Goal: Task Accomplishment & Management: Manage account settings

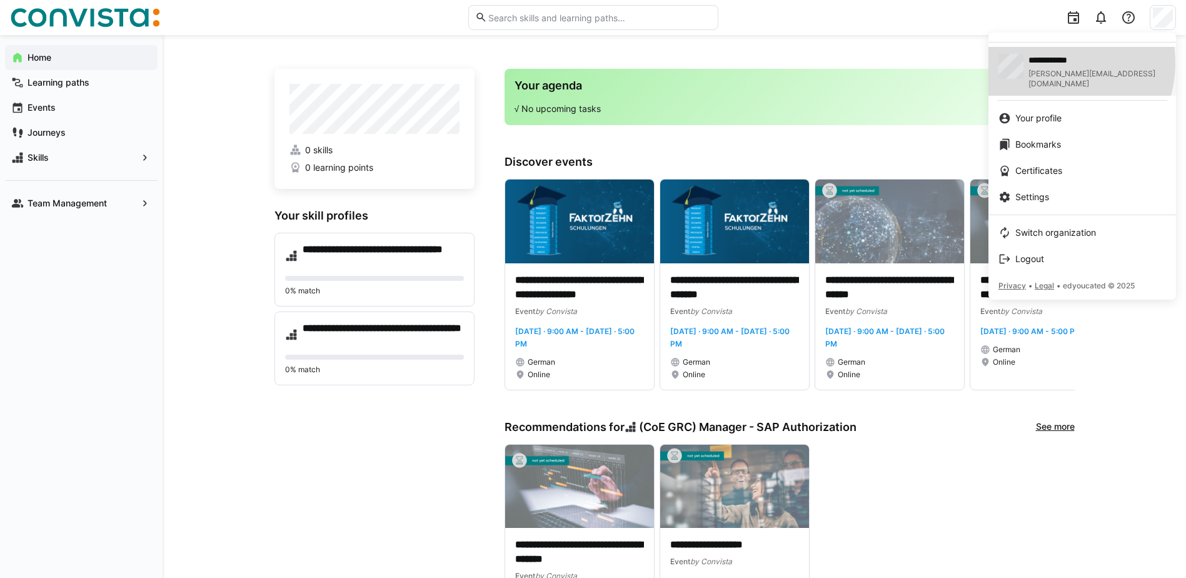
click at [1054, 63] on span "**********" at bounding box center [1079, 60] width 103 height 13
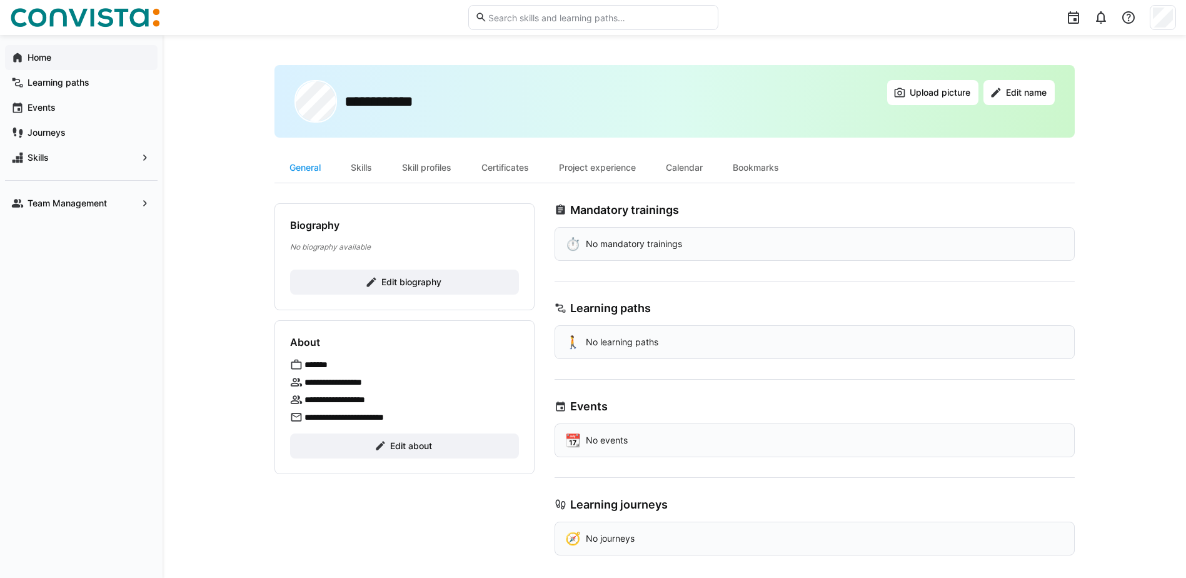
click at [16, 53] on eds-icon at bounding box center [17, 57] width 13 height 13
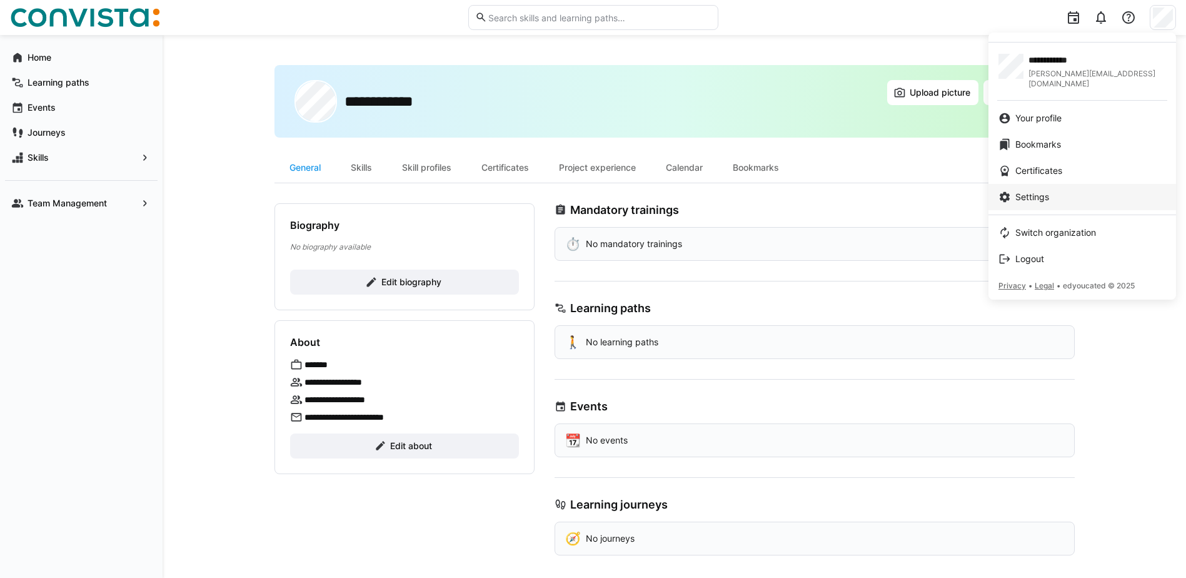
click at [1033, 193] on link "Settings" at bounding box center [1082, 197] width 188 height 26
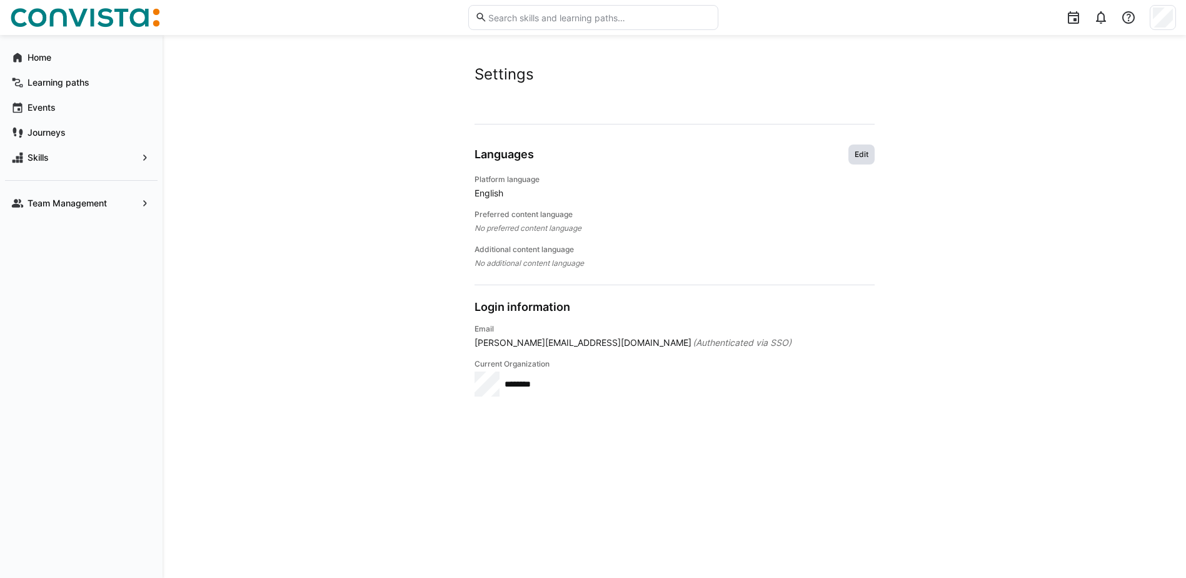
click at [854, 152] on span "Edit" at bounding box center [861, 154] width 16 height 10
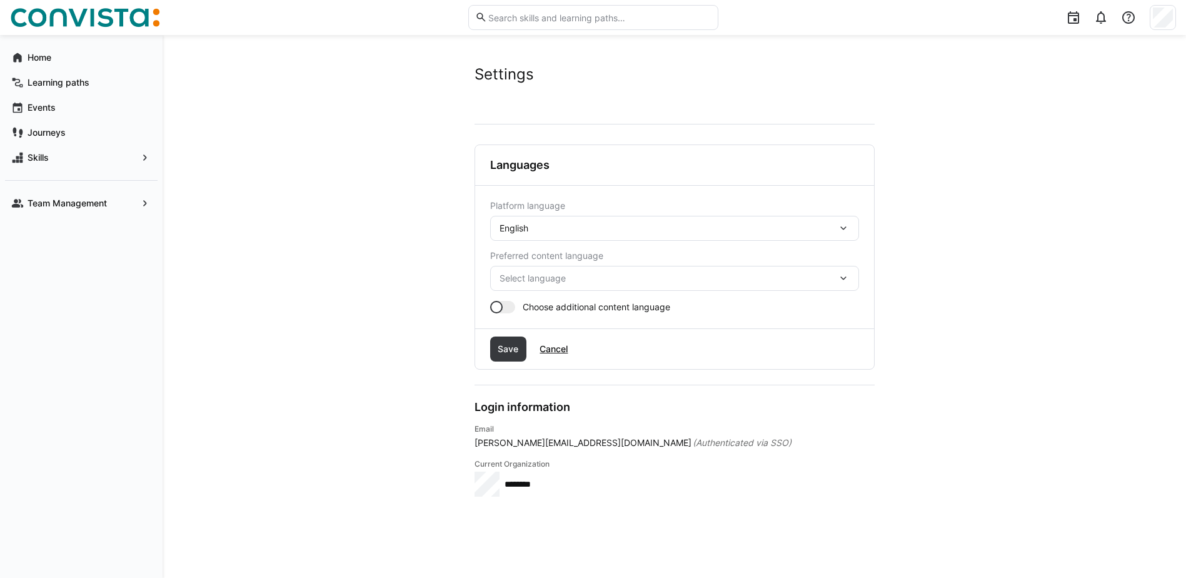
click at [559, 226] on div "English" at bounding box center [668, 228] width 338 height 11
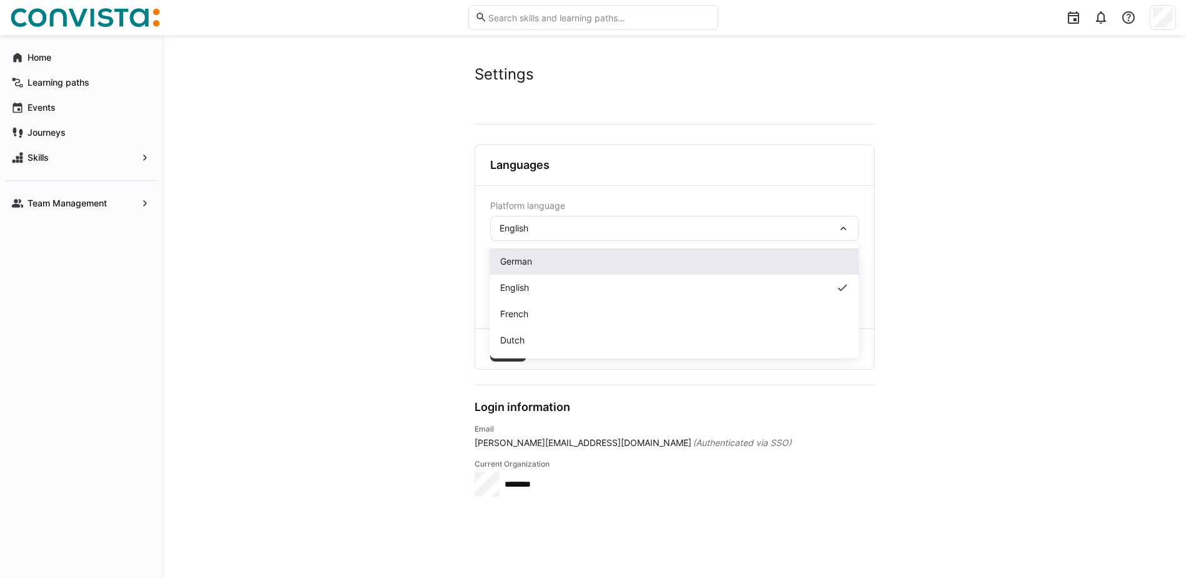
click at [526, 261] on span "German" at bounding box center [516, 261] width 32 height 13
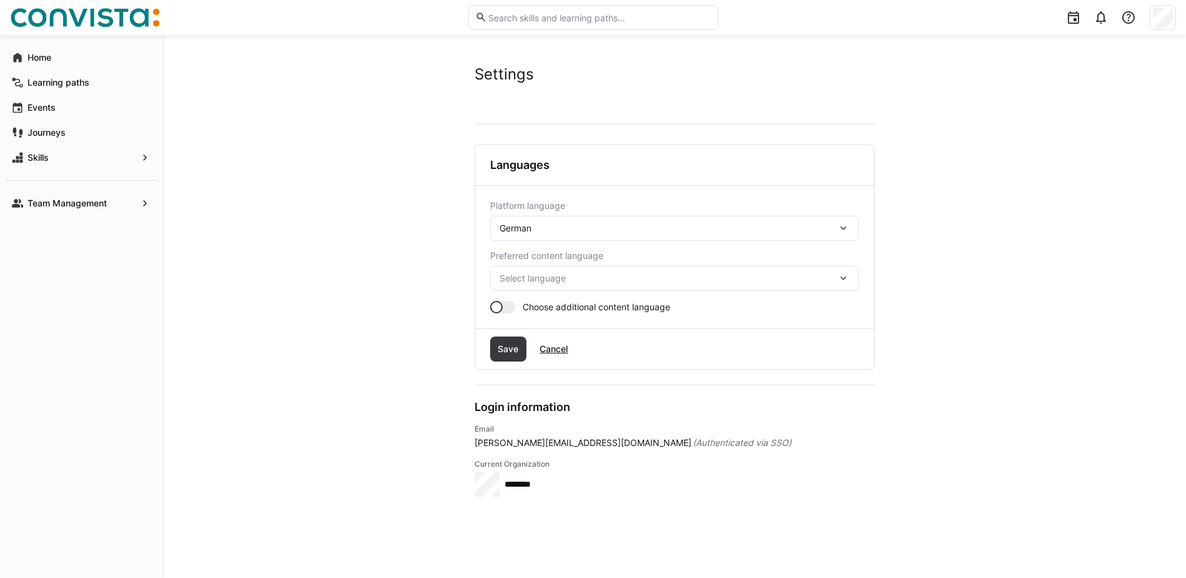
click at [706, 277] on span "Select language" at bounding box center [668, 278] width 338 height 13
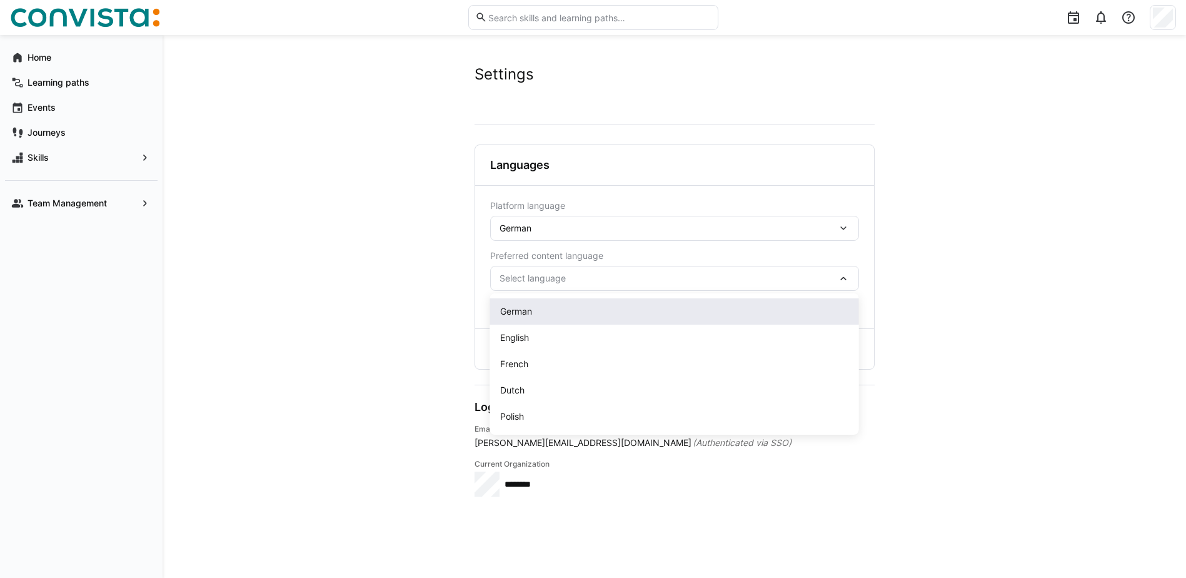
click at [548, 307] on div "German" at bounding box center [674, 311] width 349 height 13
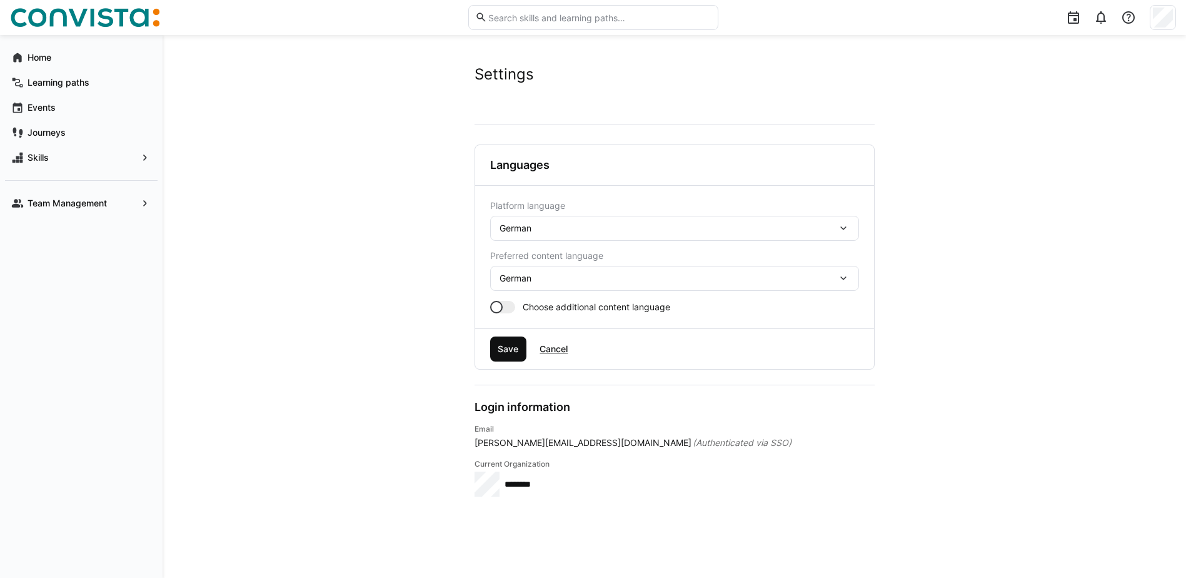
click at [503, 353] on span "Save" at bounding box center [508, 349] width 24 height 13
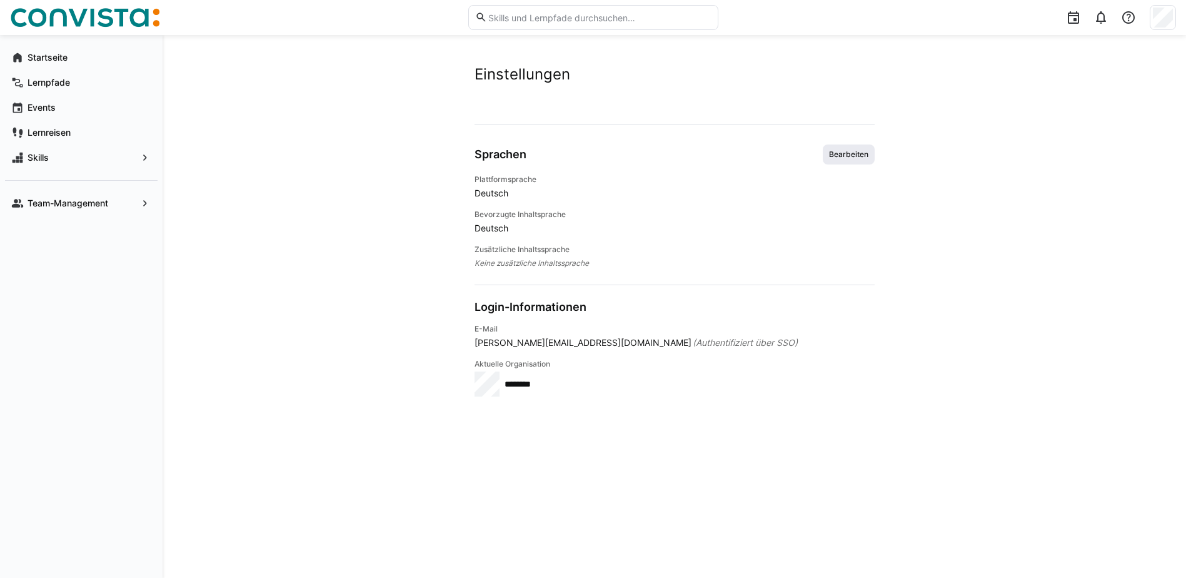
click at [847, 153] on span "Bearbeiten" at bounding box center [849, 154] width 42 height 10
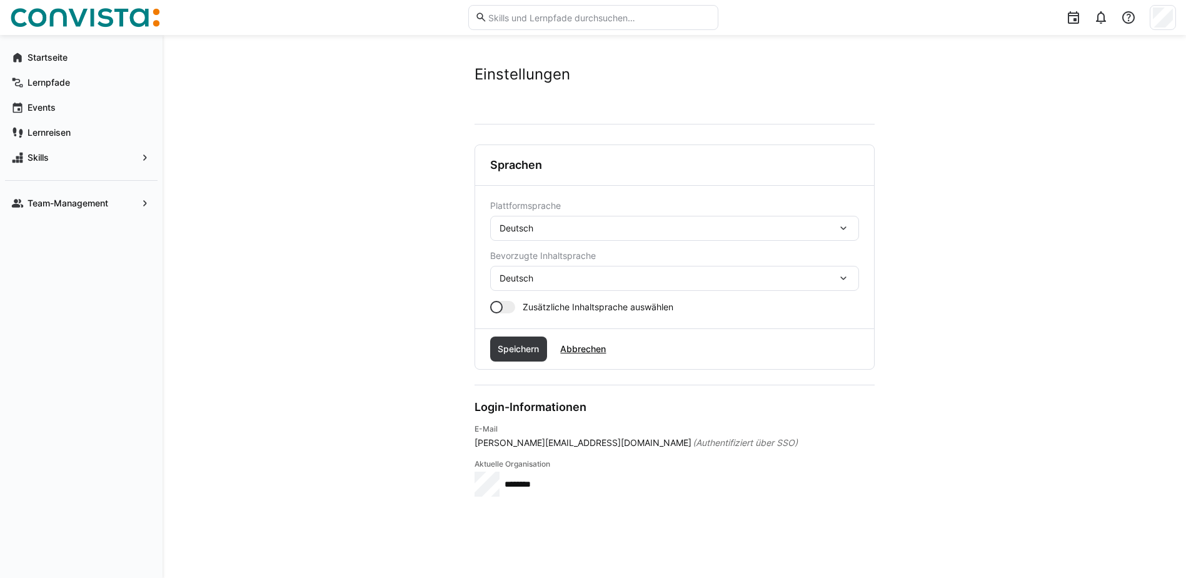
click at [546, 311] on span "Zusätzliche Inhaltsprache auswählen" at bounding box center [598, 307] width 151 height 13
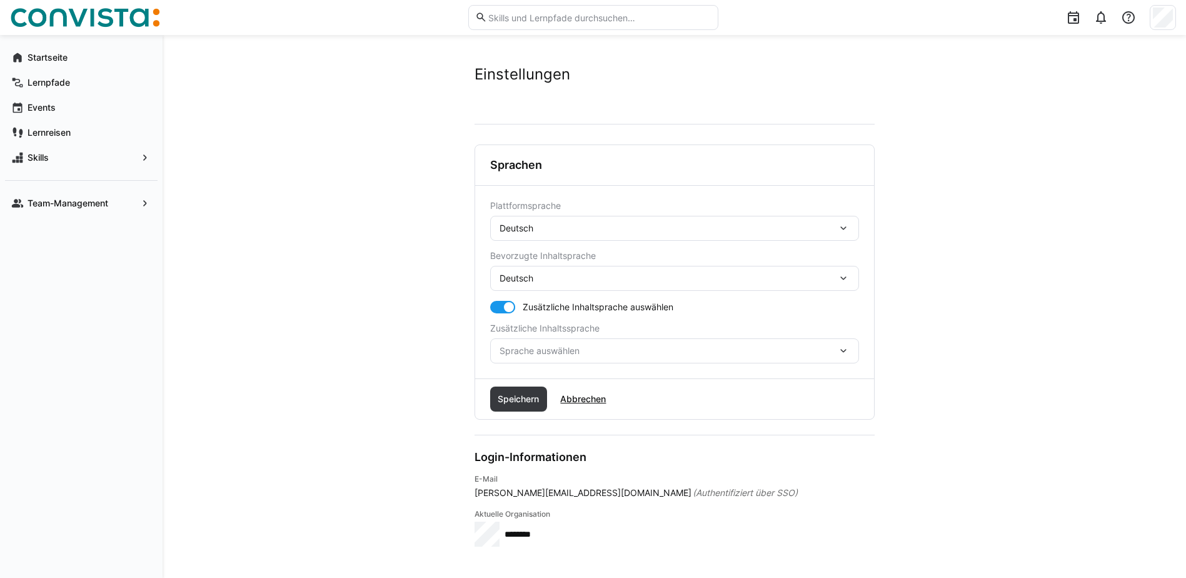
click at [538, 345] on span "Sprache auswählen" at bounding box center [668, 350] width 338 height 13
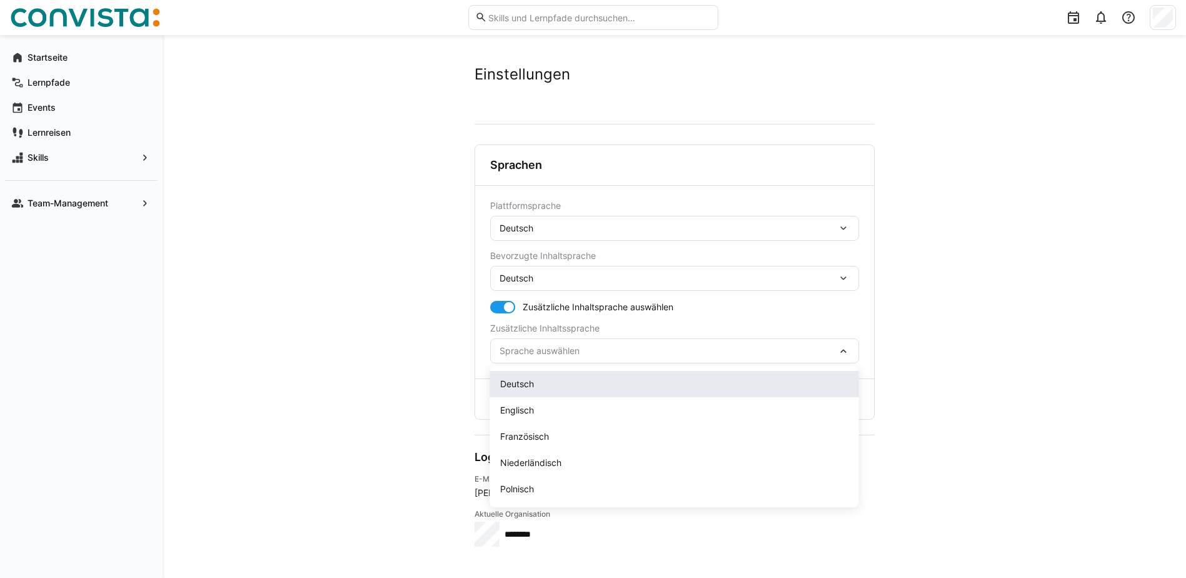
click at [534, 380] on div "Deutsch" at bounding box center [674, 384] width 349 height 13
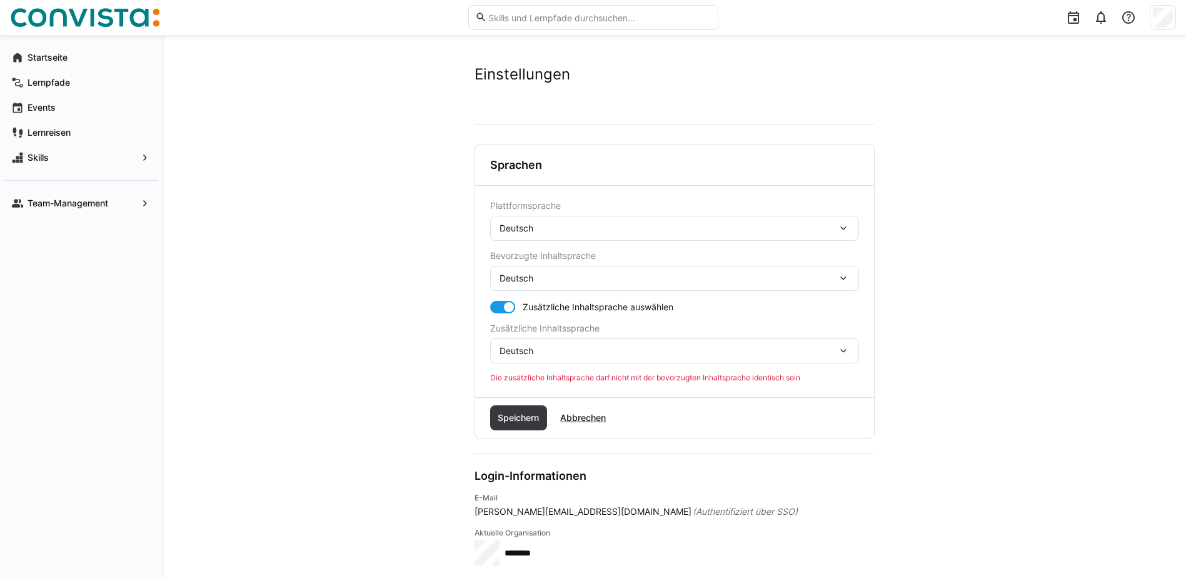
click at [528, 352] on span "Deutsch" at bounding box center [516, 350] width 34 height 13
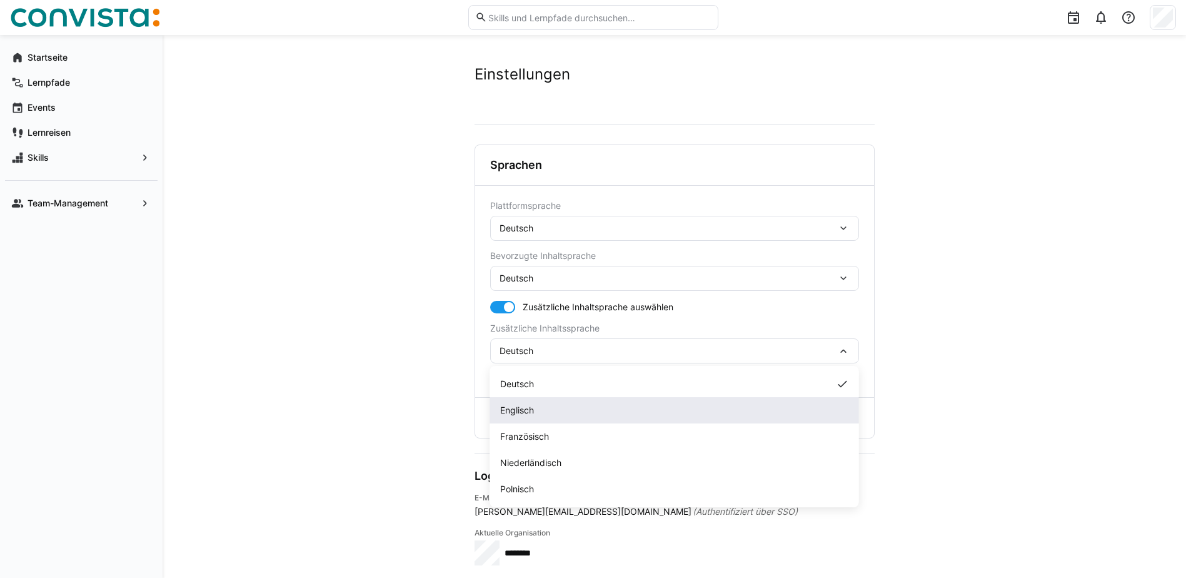
click at [539, 409] on div "Englisch" at bounding box center [674, 410] width 349 height 13
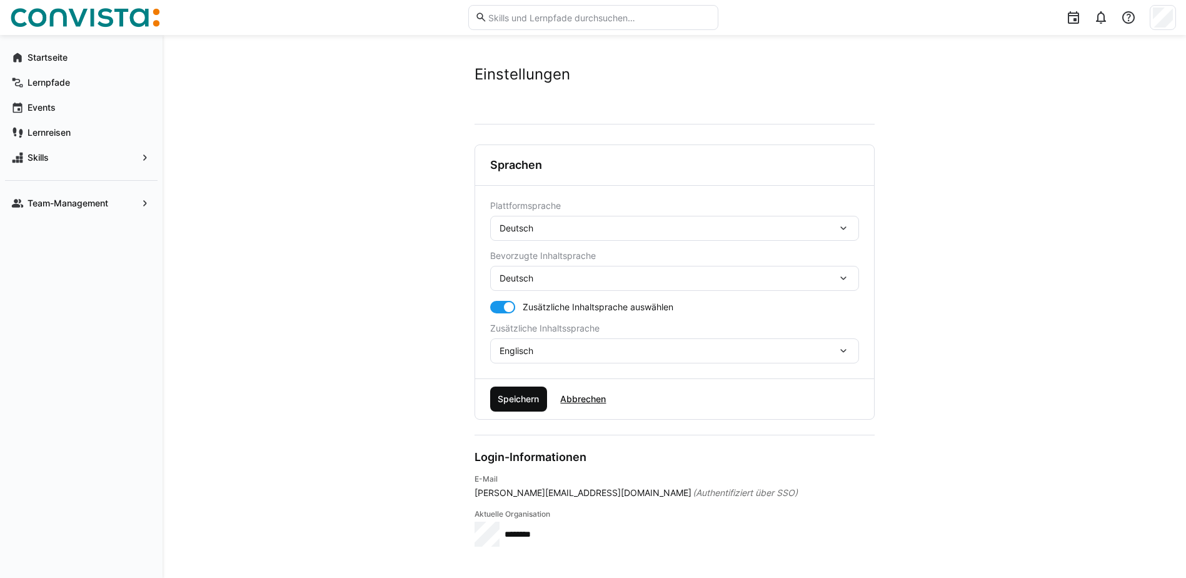
click at [522, 396] on span "Speichern" at bounding box center [518, 399] width 45 height 13
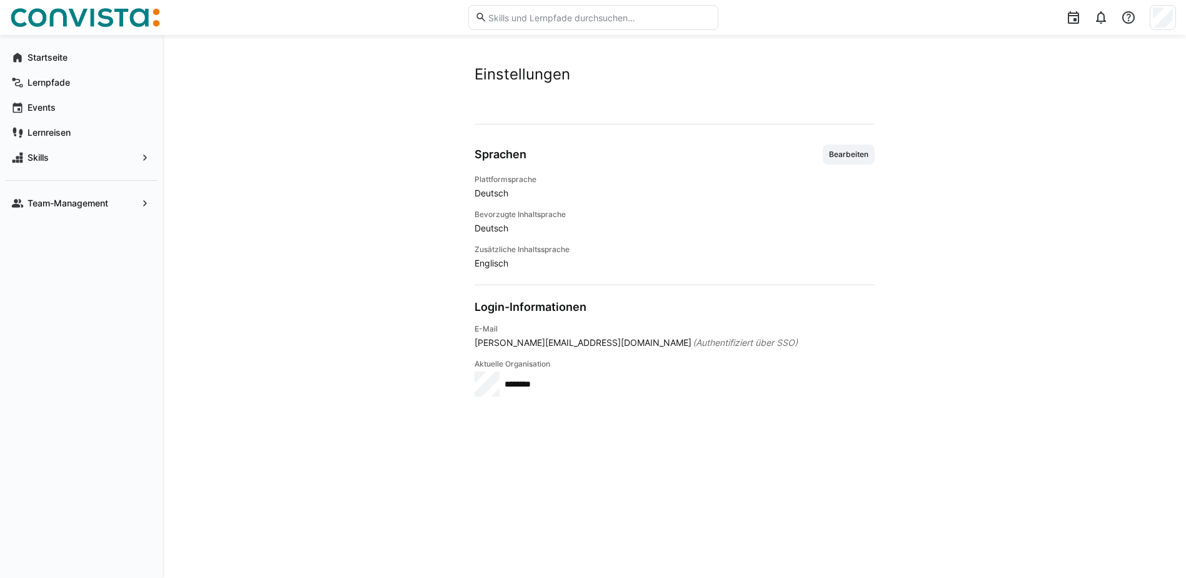
click at [1173, 19] on div at bounding box center [1162, 17] width 26 height 25
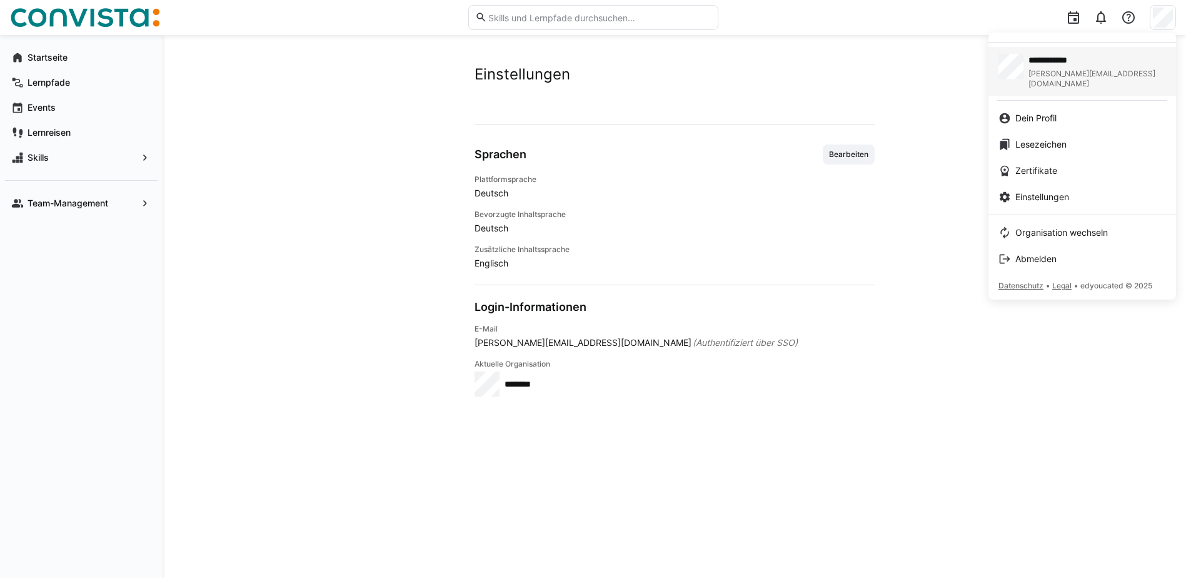
click at [1058, 60] on span "**********" at bounding box center [1079, 60] width 103 height 13
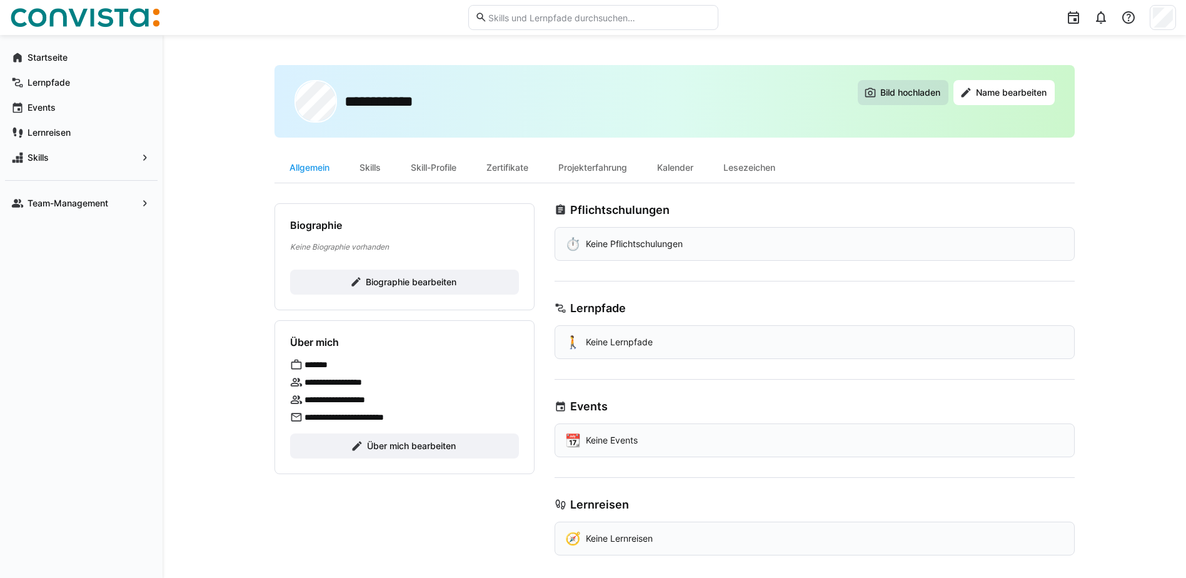
click at [905, 88] on span "Bild hochladen" at bounding box center [910, 92] width 64 height 13
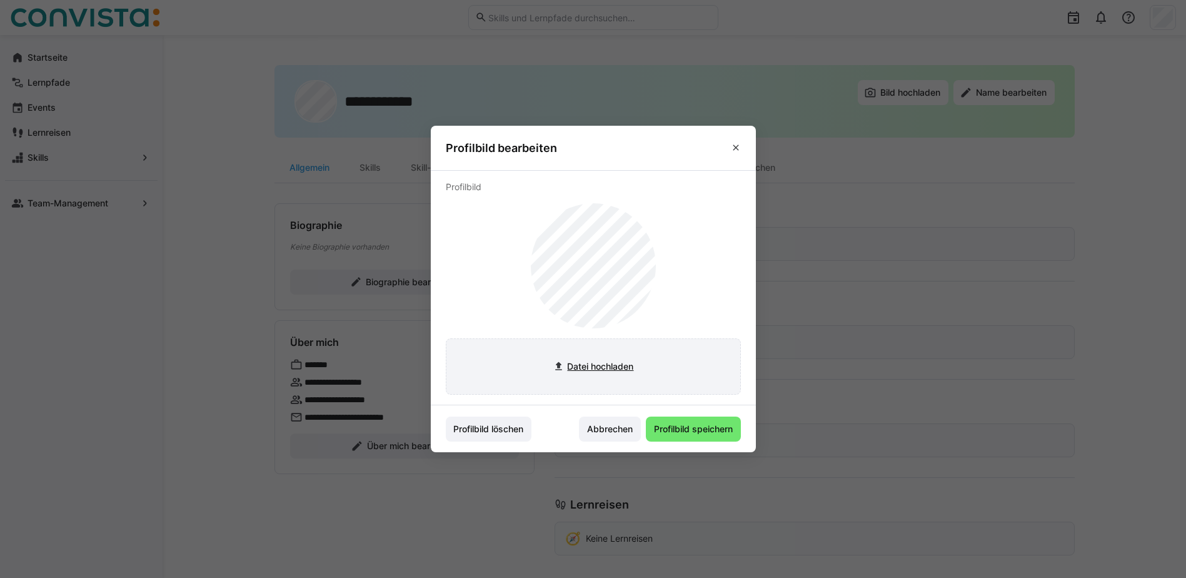
click at [592, 368] on input "file" at bounding box center [593, 366] width 294 height 55
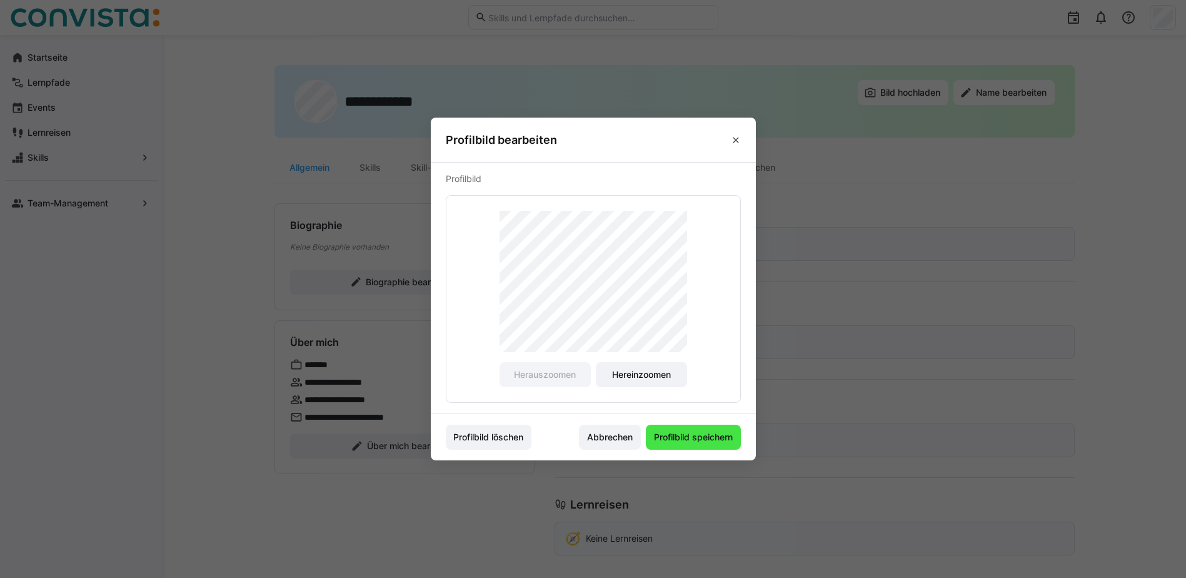
click at [691, 434] on span "Profilbild speichern" at bounding box center [693, 437] width 83 height 13
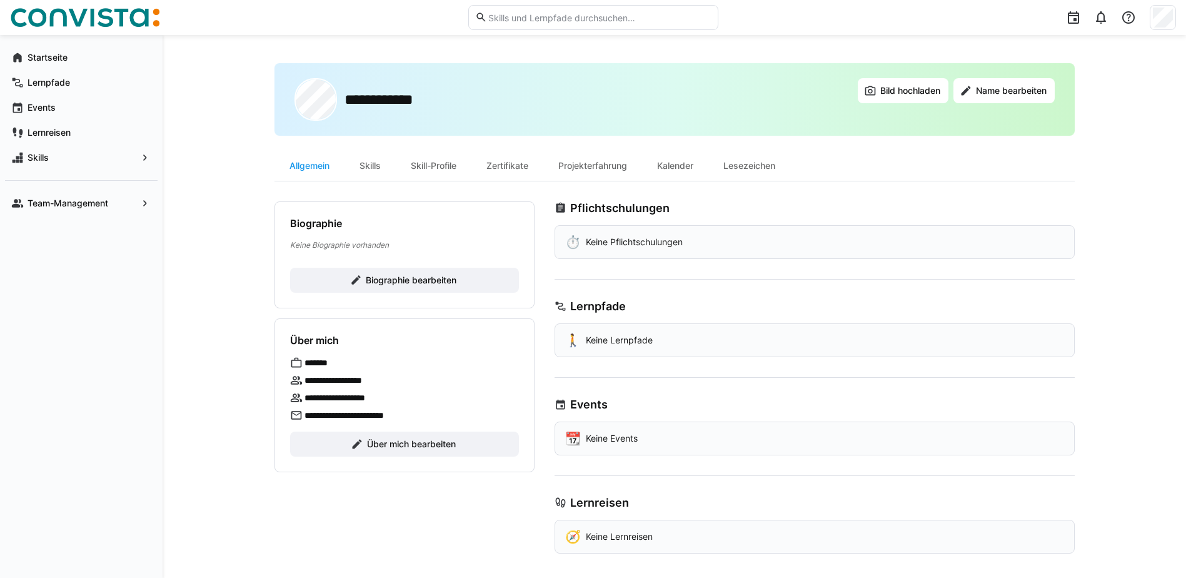
scroll to position [8, 0]
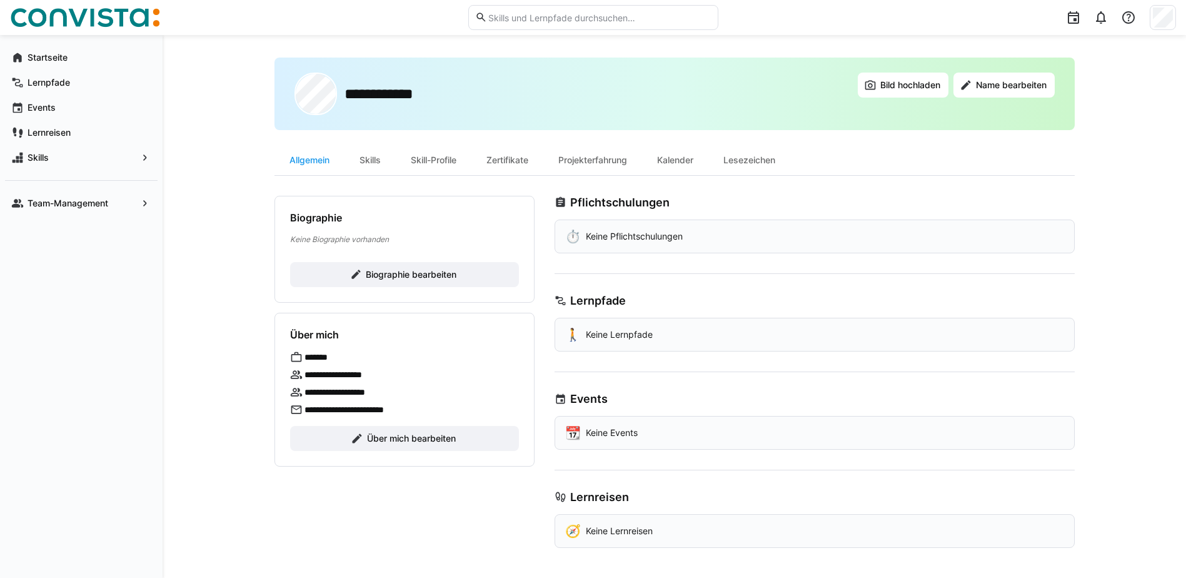
click at [582, 299] on h3 "Lernpfade" at bounding box center [598, 301] width 56 height 14
click at [524, 159] on div "Zertifikate" at bounding box center [507, 160] width 72 height 30
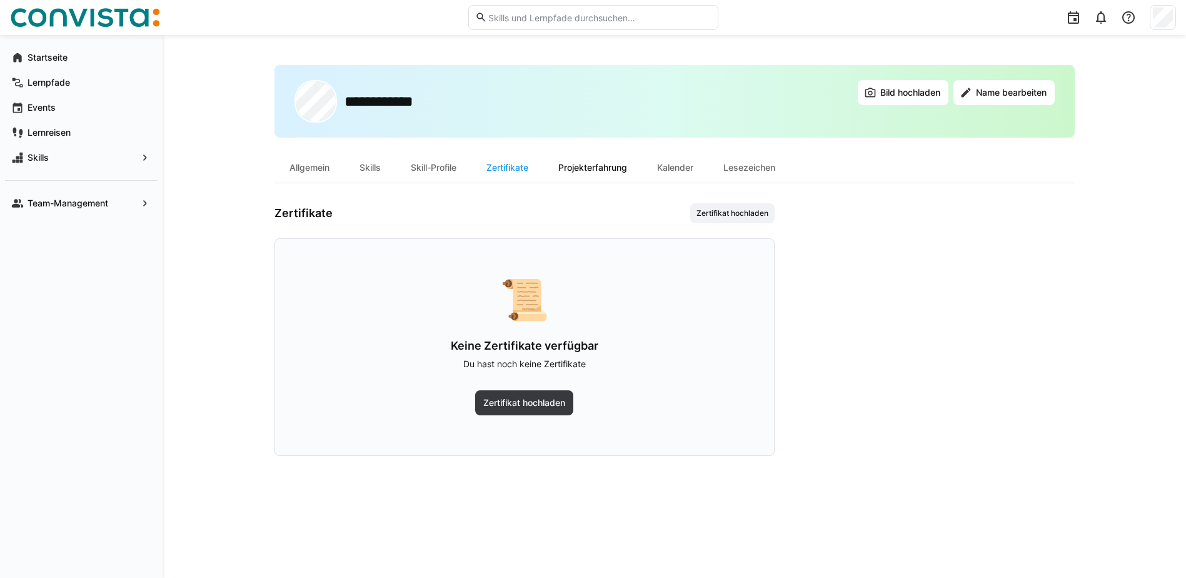
click at [603, 167] on div "Projekterfahrung" at bounding box center [592, 168] width 99 height 30
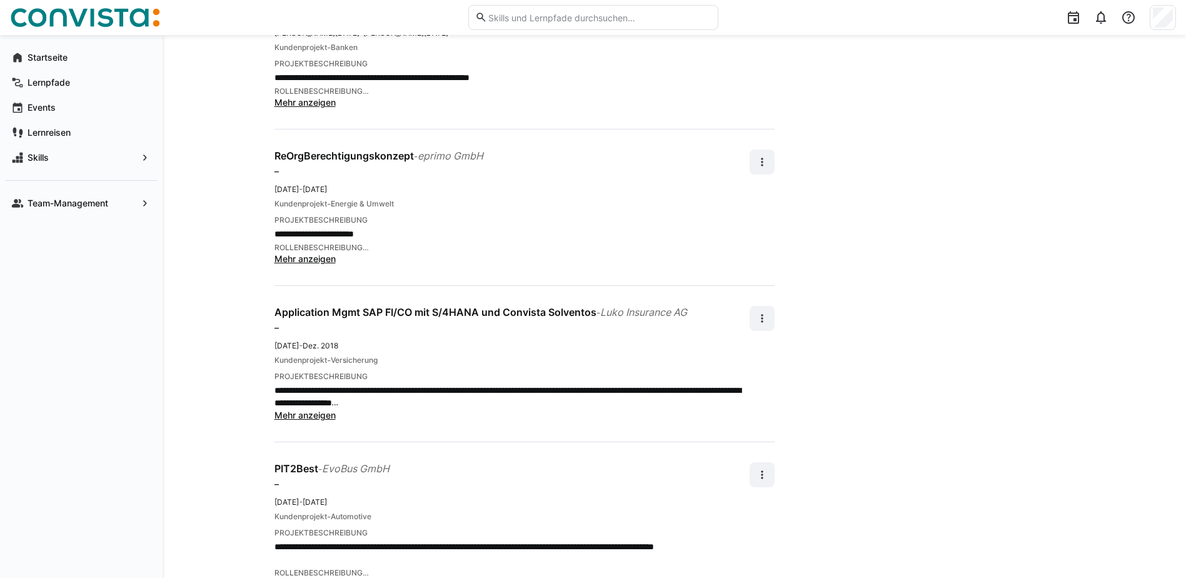
scroll to position [1063, 0]
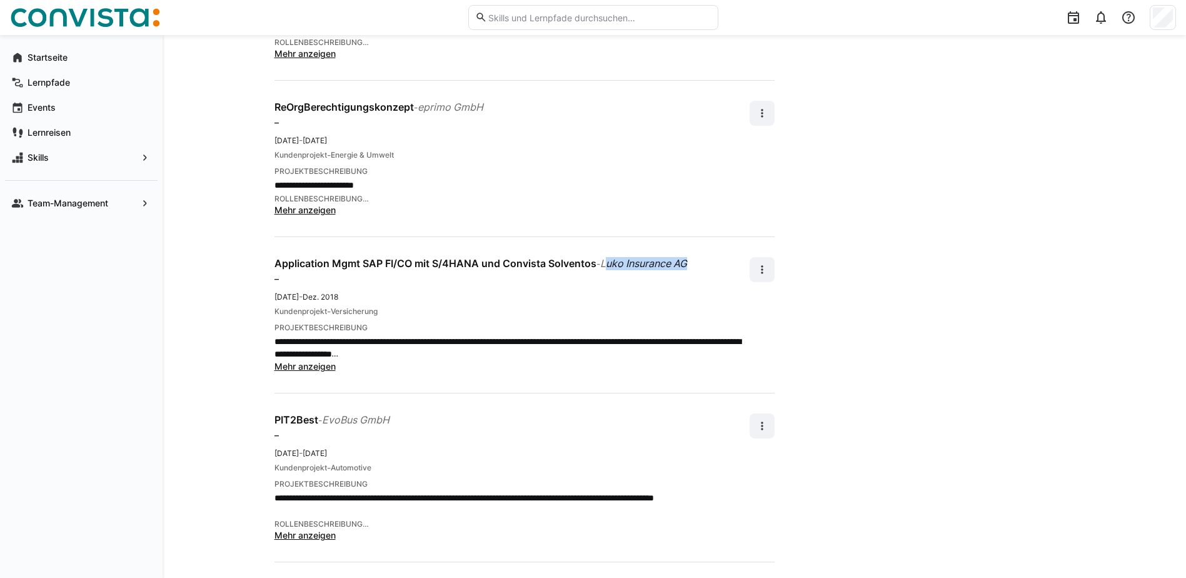
drag, startPoint x: 608, startPoint y: 264, endPoint x: 708, endPoint y: 266, distance: 100.0
click at [708, 266] on div "Application Mgmt SAP FI/CO mit S/4HANA und Convista Solventos - Luko Insurance …" at bounding box center [511, 263] width 475 height 13
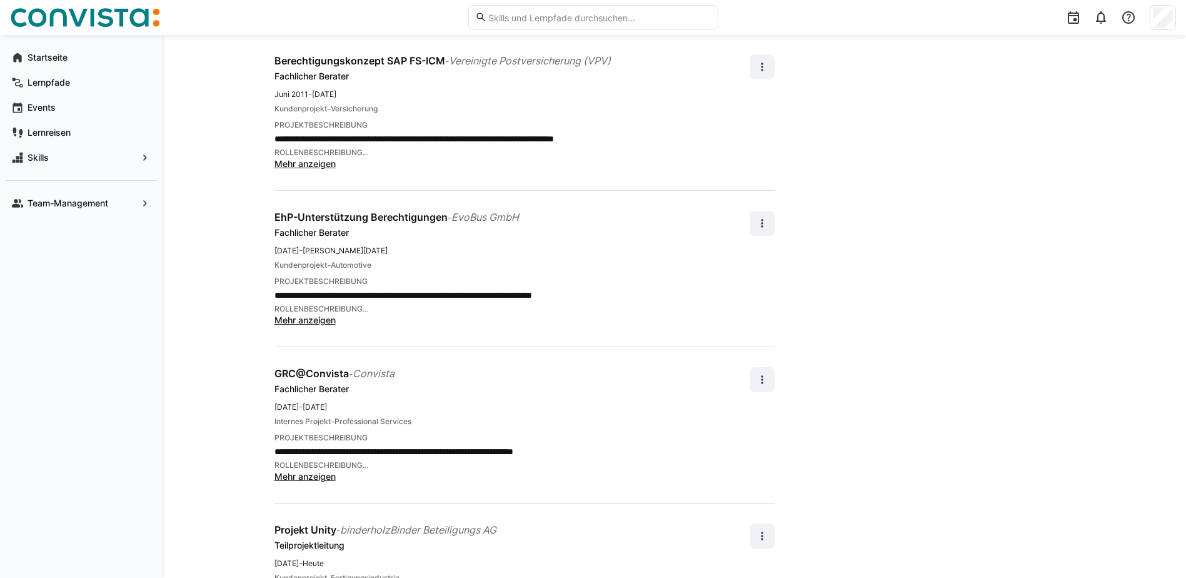
scroll to position [3854, 0]
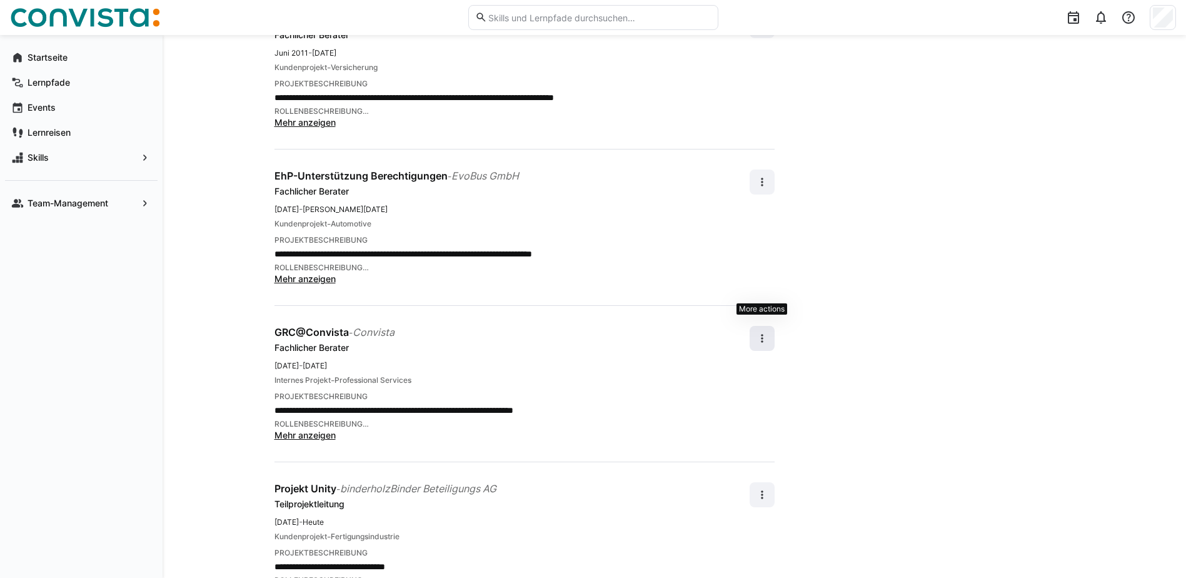
click at [756, 332] on eds-icon at bounding box center [762, 338] width 13 height 13
click at [745, 317] on div "Bearbeiten" at bounding box center [741, 321] width 44 height 13
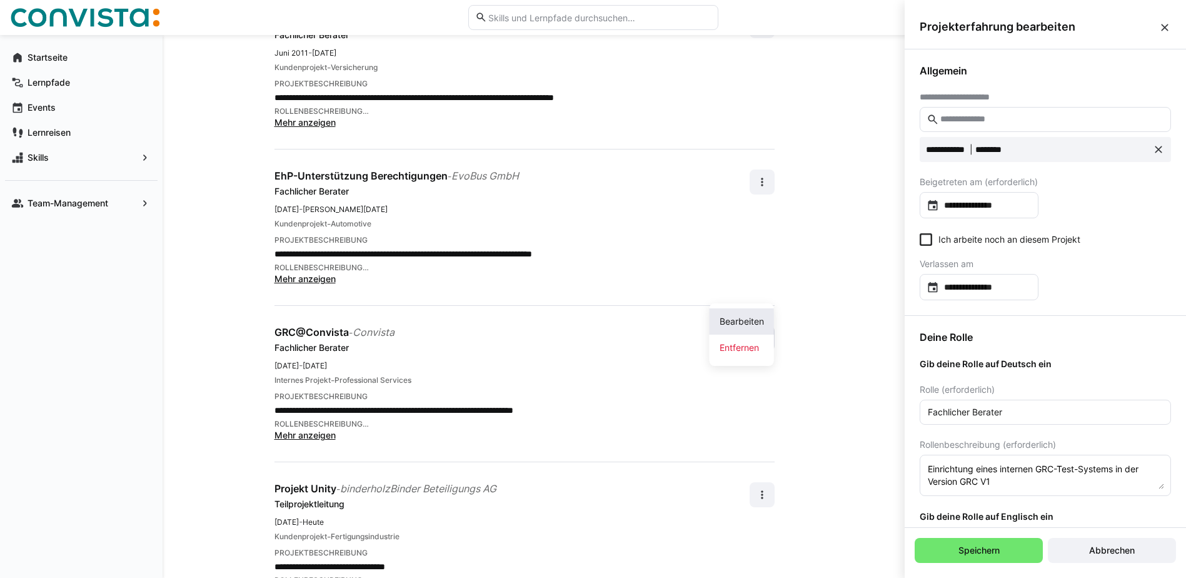
scroll to position [0, 0]
click at [1115, 548] on span "Abbrechen" at bounding box center [1111, 550] width 49 height 13
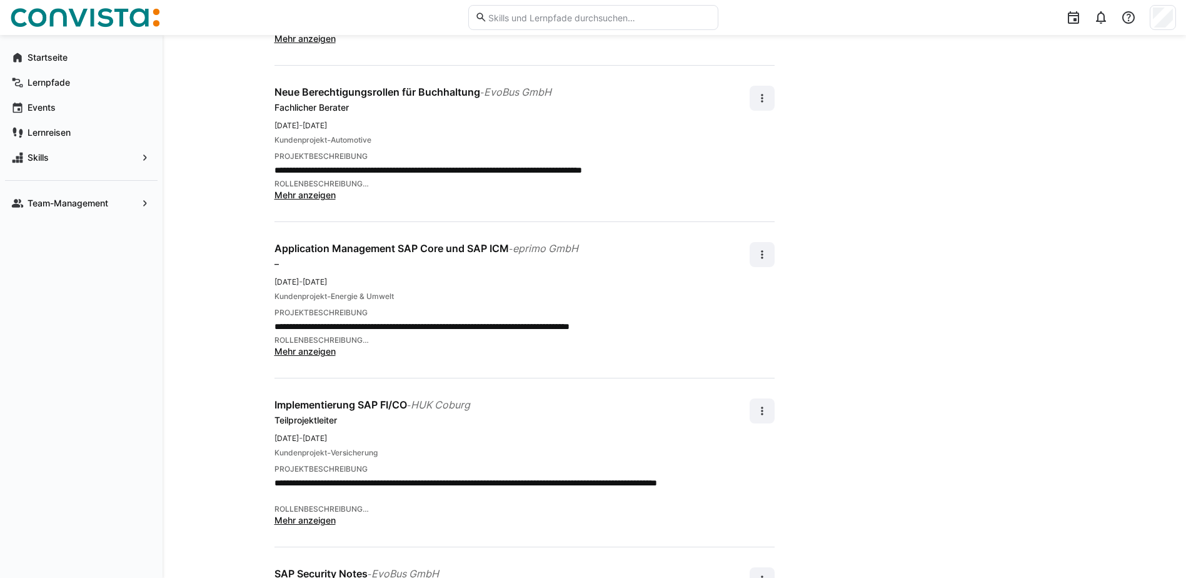
scroll to position [2666, 0]
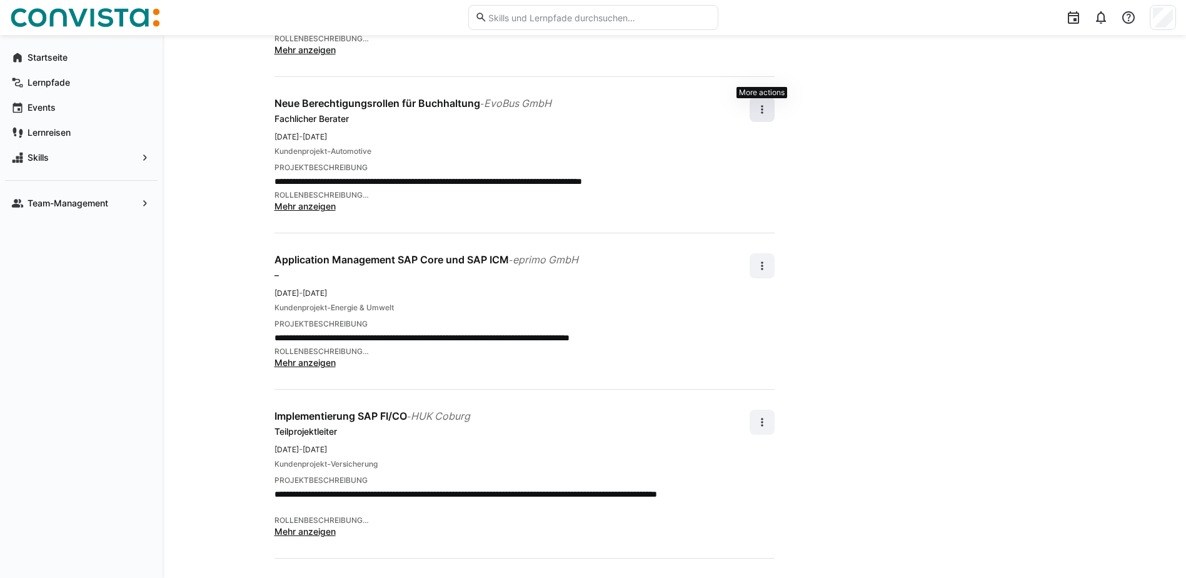
click at [760, 103] on eds-icon at bounding box center [762, 109] width 13 height 13
click at [754, 101] on div "Bearbeiten" at bounding box center [741, 105] width 44 height 13
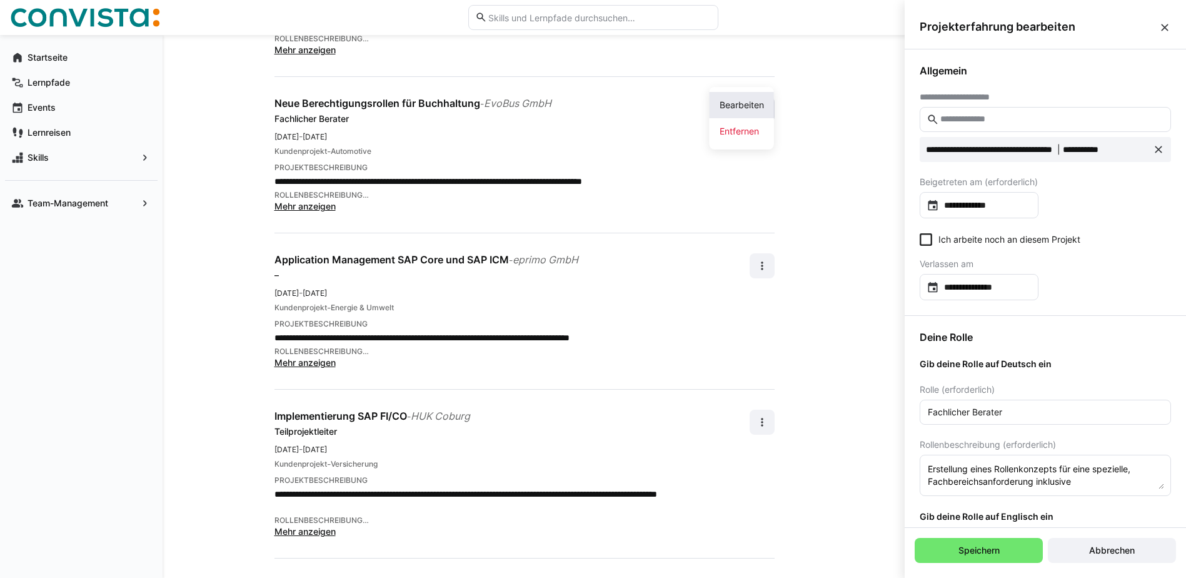
scroll to position [0, 0]
click at [988, 411] on input "Fachlicher Berater" at bounding box center [1045, 411] width 238 height 11
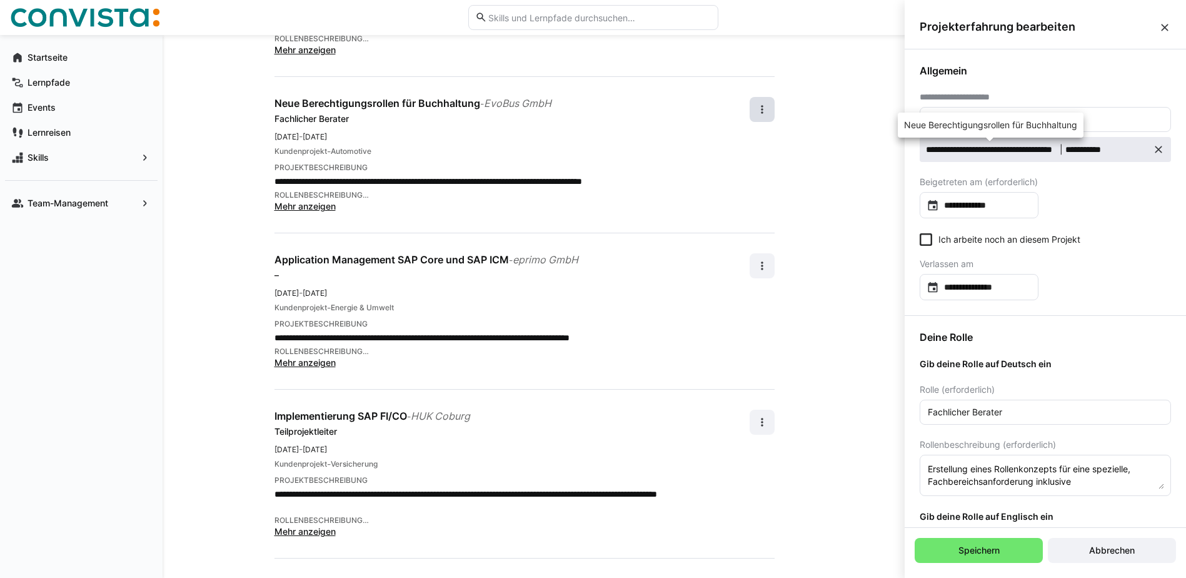
click at [985, 151] on span "**********" at bounding box center [990, 149] width 129 height 13
click at [1103, 151] on span "**********" at bounding box center [1094, 149] width 59 height 13
click at [1108, 184] on div "**********" at bounding box center [1044, 182] width 281 height 266
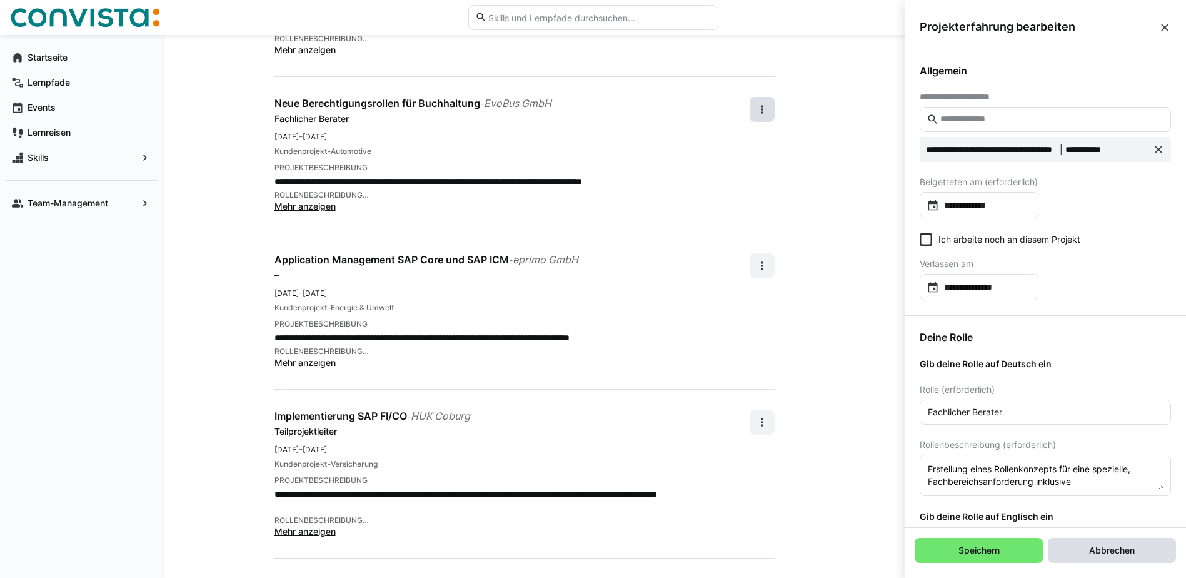
click at [1123, 551] on span "Abbrechen" at bounding box center [1111, 550] width 49 height 13
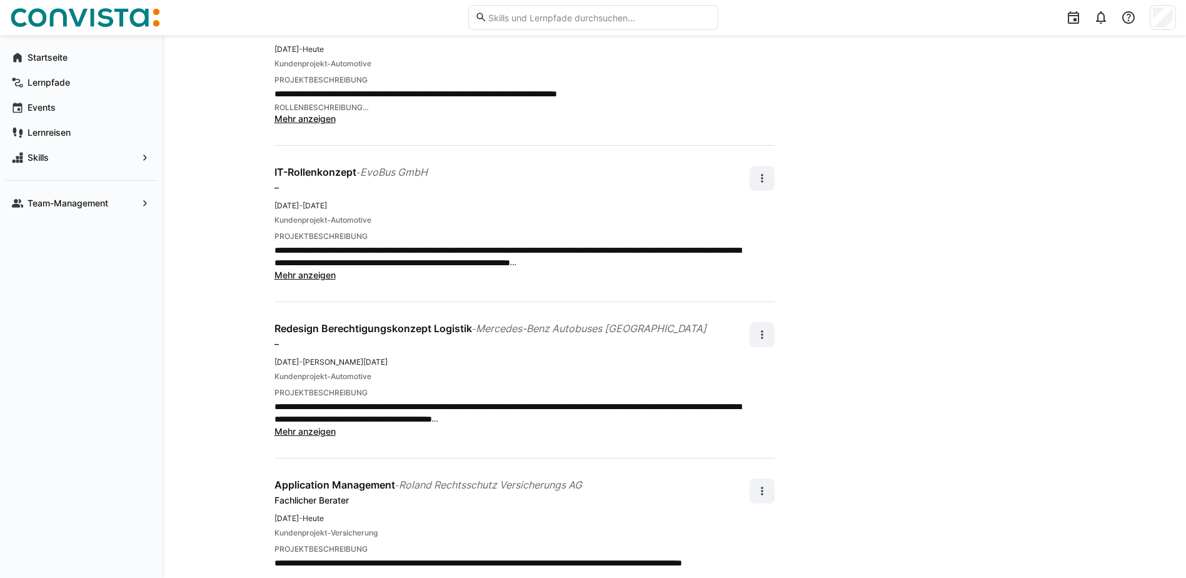
scroll to position [1729, 0]
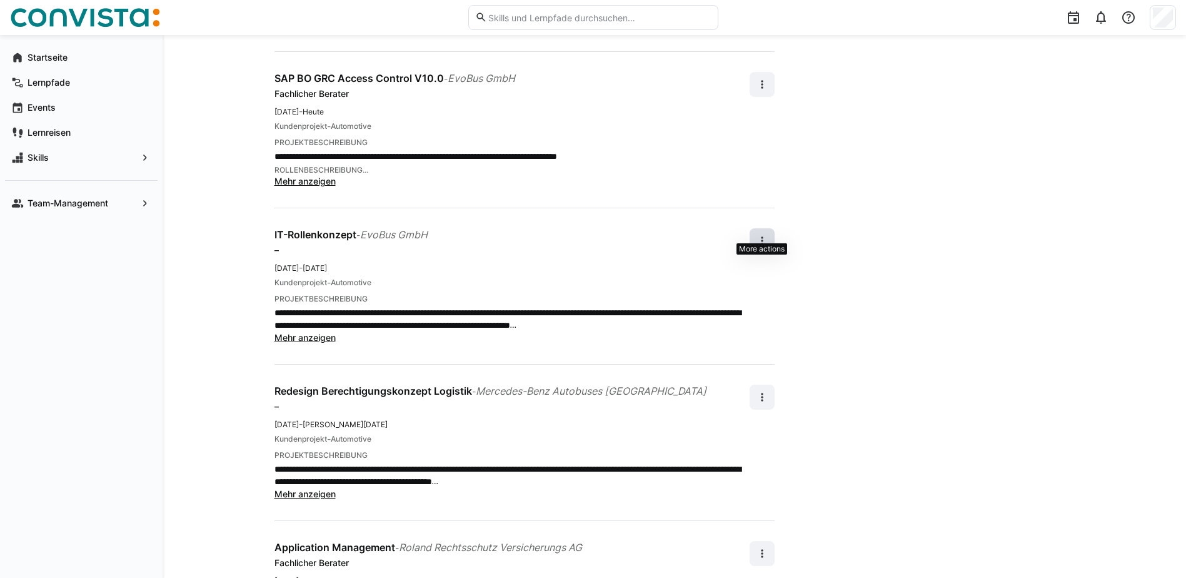
click at [771, 228] on span at bounding box center [761, 240] width 25 height 25
click at [750, 258] on div "Bearbeiten" at bounding box center [741, 261] width 44 height 13
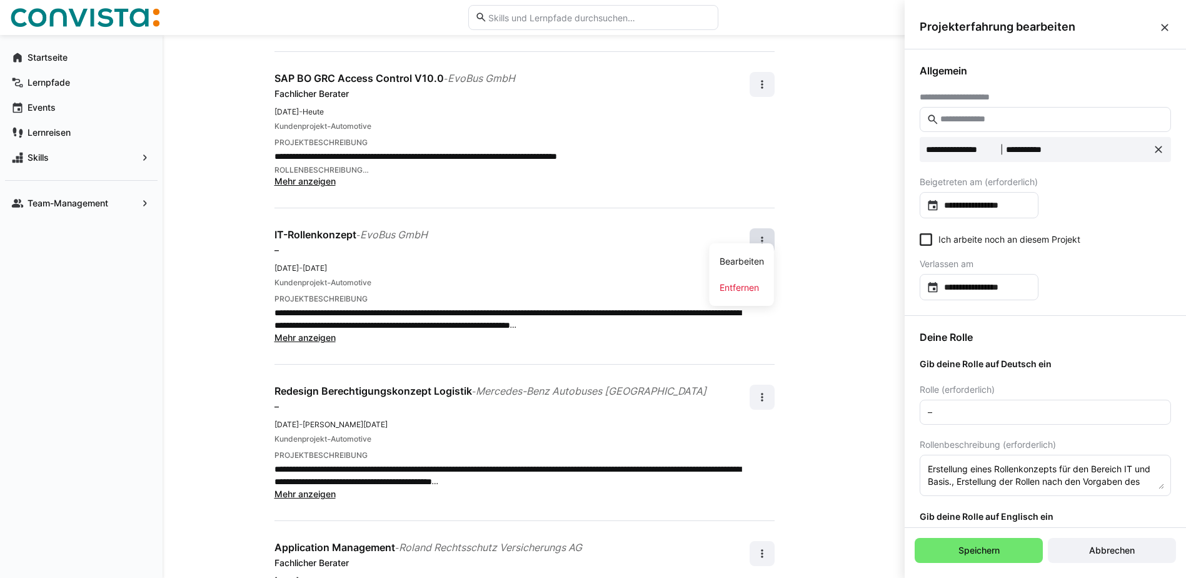
click at [952, 409] on input "–" at bounding box center [1045, 411] width 238 height 11
drag, startPoint x: 944, startPoint y: 409, endPoint x: 911, endPoint y: 412, distance: 33.8
click at [911, 412] on div "Deine Rolle Gib deine Rolle auf Deutsch ein Rolle (erforderlich) – Rollenbeschr…" at bounding box center [1044, 566] width 281 height 500
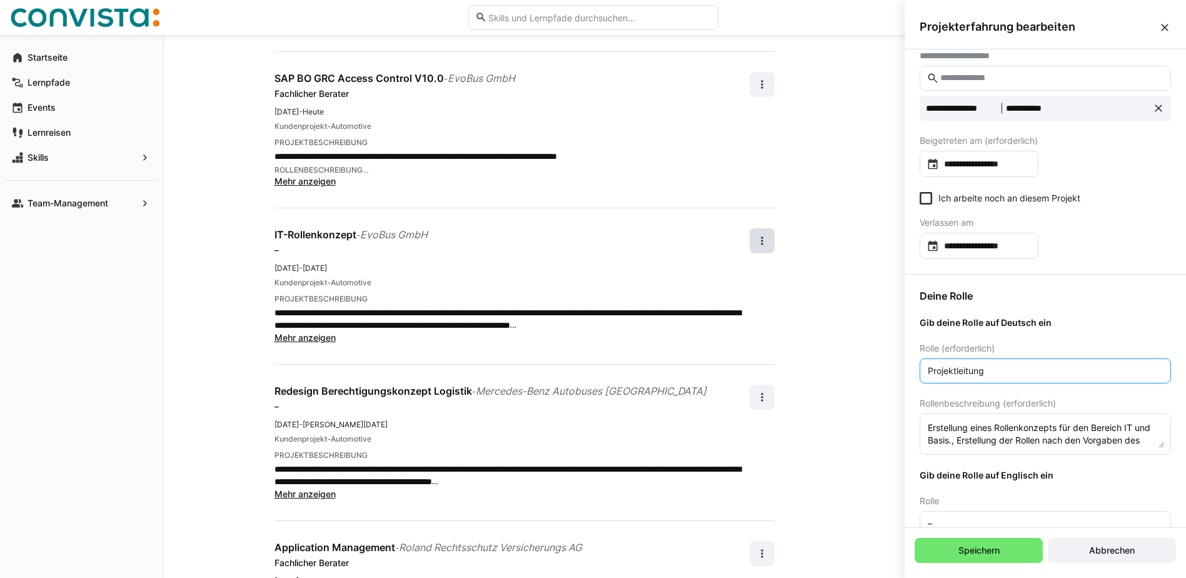
scroll to position [63, 0]
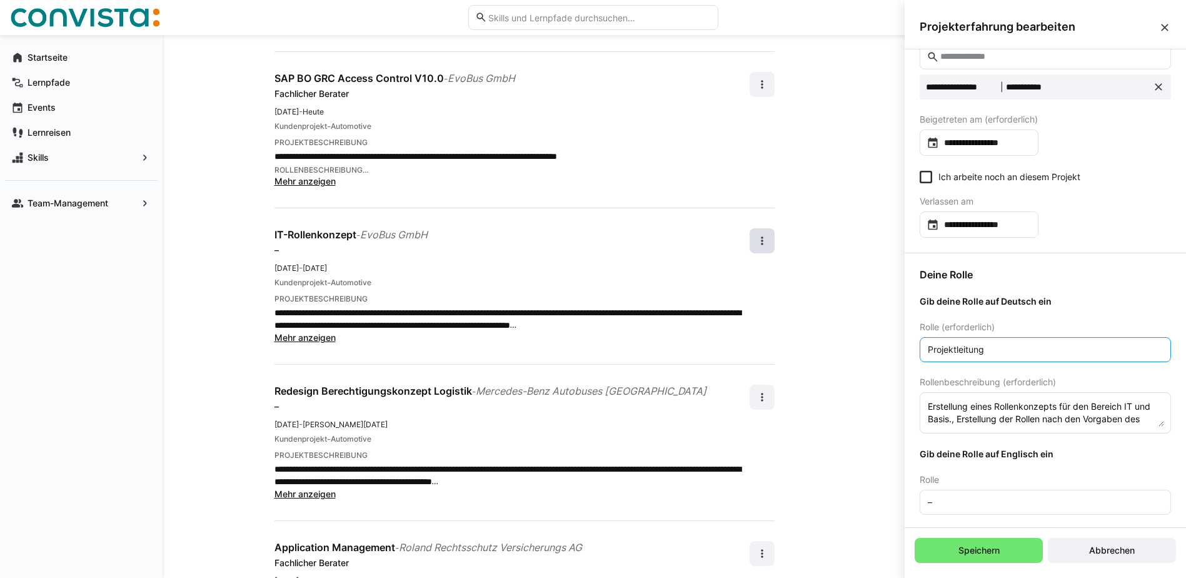
drag, startPoint x: 984, startPoint y: 349, endPoint x: 920, endPoint y: 349, distance: 64.4
click at [920, 349] on eds-input "Projektleitung" at bounding box center [1044, 349] width 251 height 25
type input "Projektleitung"
click at [929, 499] on input "–" at bounding box center [1045, 501] width 238 height 11
click at [929, 499] on input "Project lead–" at bounding box center [1045, 501] width 238 height 11
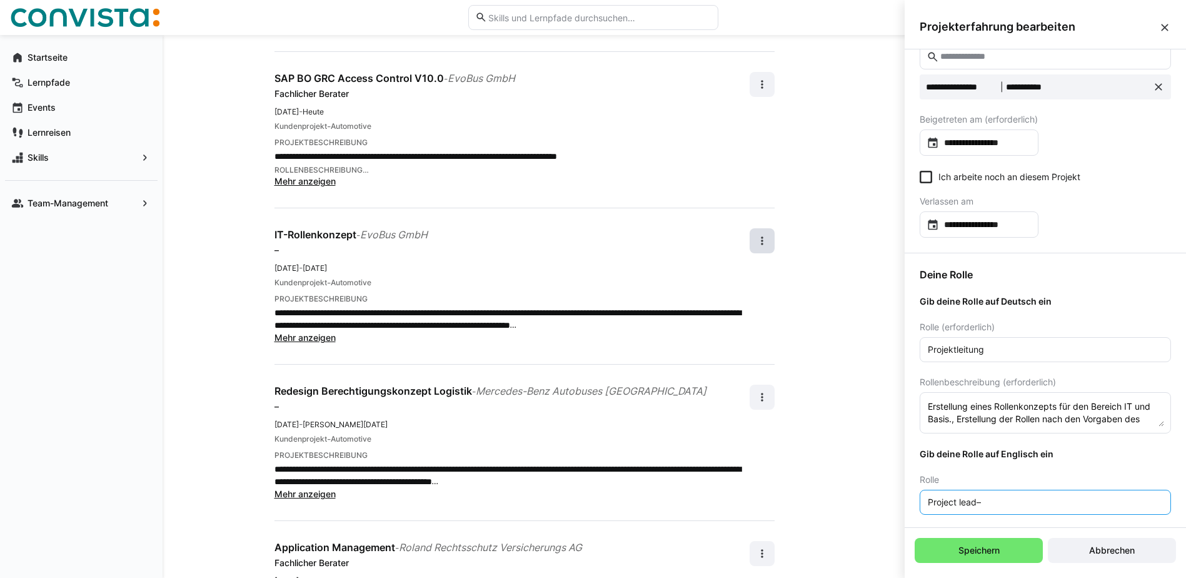
click at [999, 498] on input "Project lead–" at bounding box center [1045, 501] width 238 height 11
type input "Project lead"
click at [980, 541] on span "Speichern" at bounding box center [978, 550] width 128 height 25
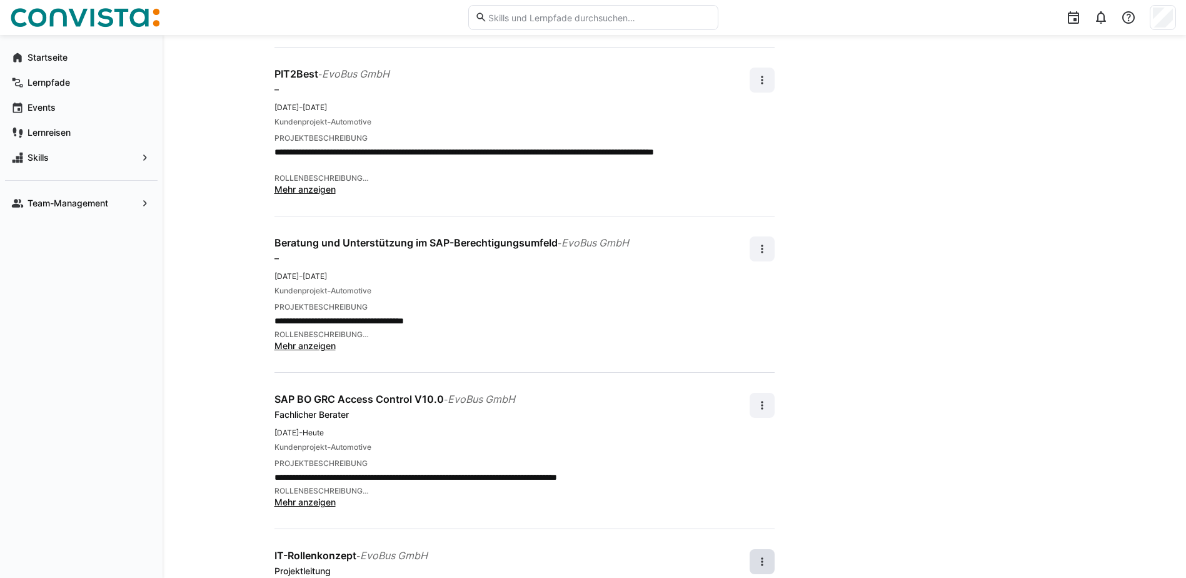
scroll to position [1291, 0]
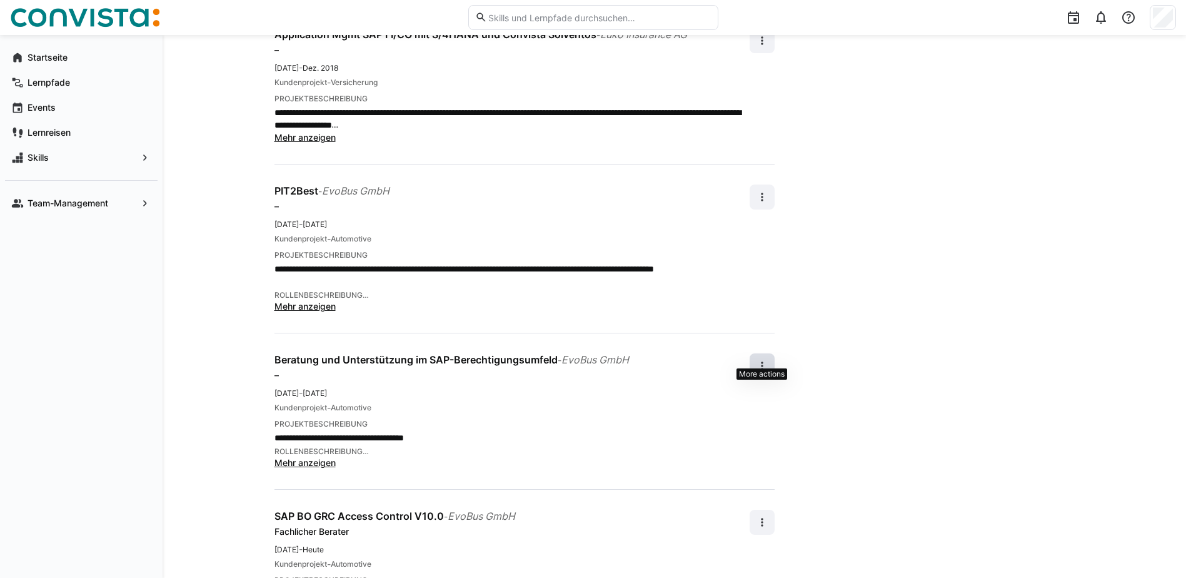
click at [769, 353] on span at bounding box center [761, 365] width 25 height 25
click at [736, 387] on div "Bearbeiten" at bounding box center [741, 386] width 44 height 13
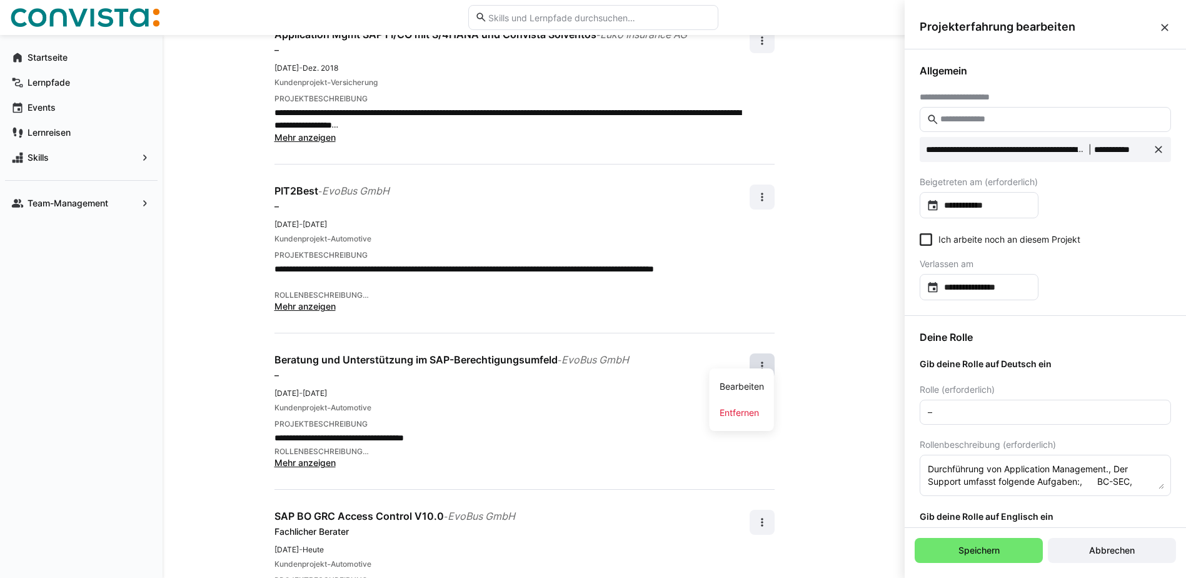
scroll to position [0, 0]
click at [1005, 409] on input "–" at bounding box center [1045, 411] width 238 height 11
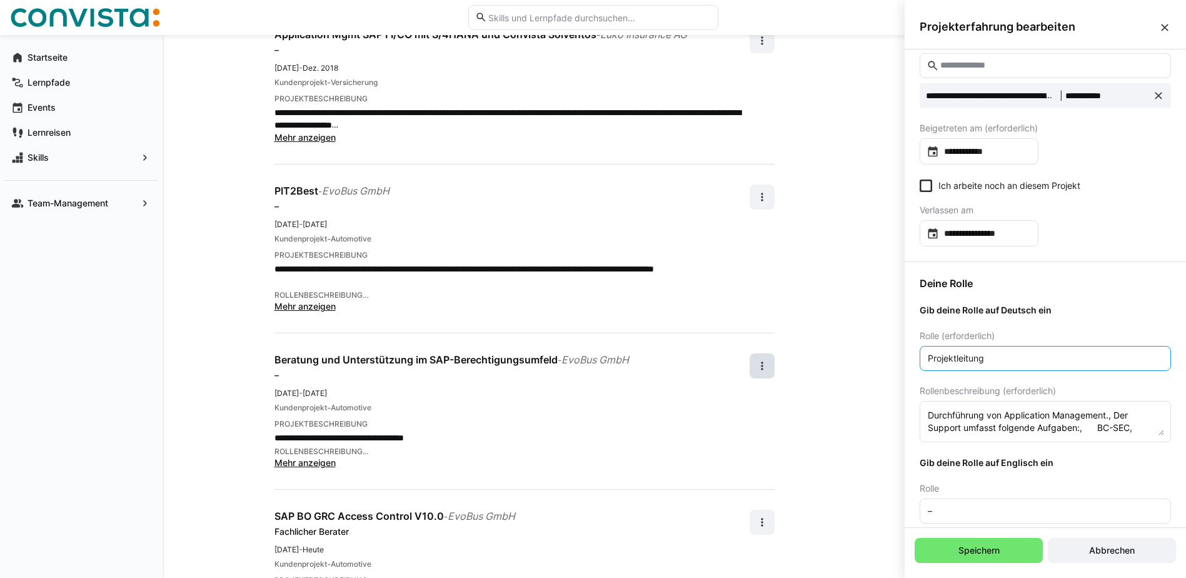
scroll to position [125, 0]
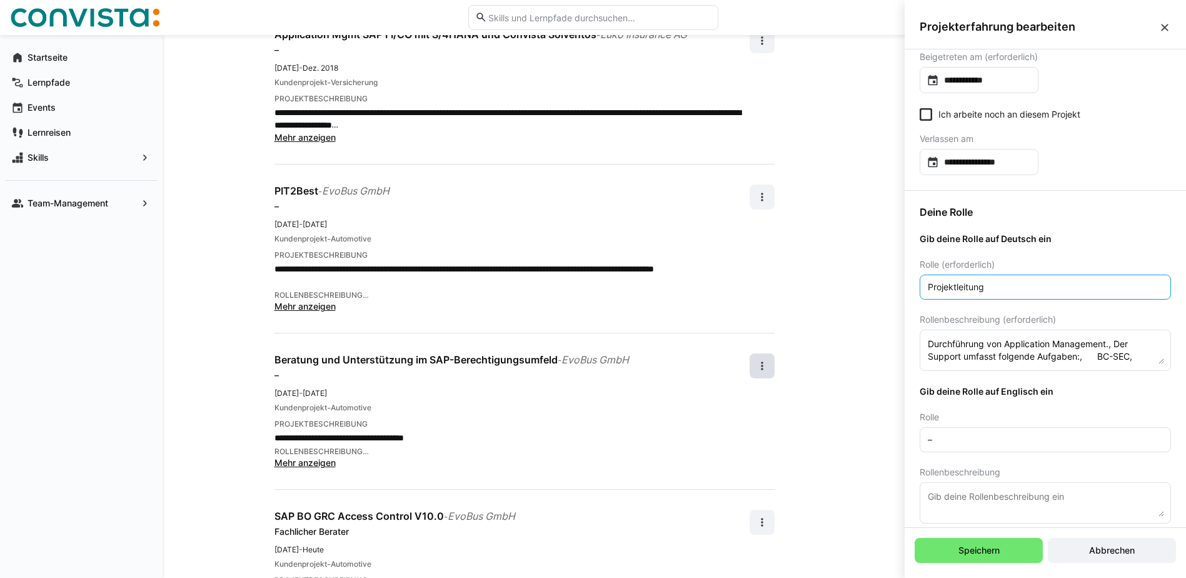
type input "Projektleitung"
drag, startPoint x: 938, startPoint y: 442, endPoint x: 908, endPoint y: 445, distance: 30.2
click at [909, 444] on div "Deine Rolle Gib deine Rolle auf Deutsch ein Rolle (erforderlich) Projektleitung…" at bounding box center [1044, 441] width 281 height 500
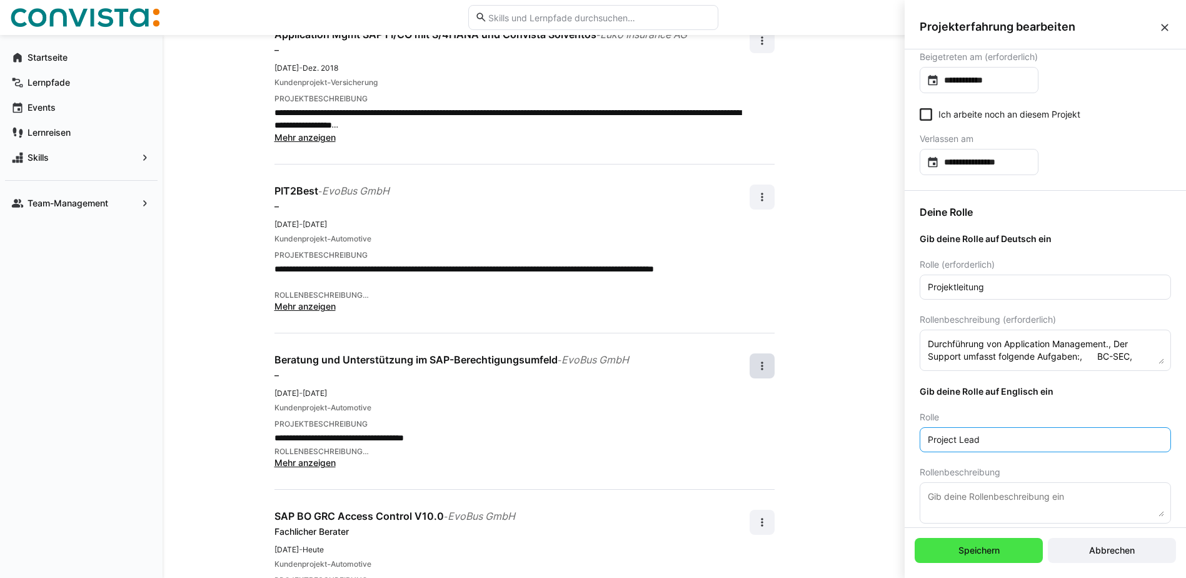
type input "Project Lead"
click at [993, 554] on span "Speichern" at bounding box center [978, 550] width 45 height 13
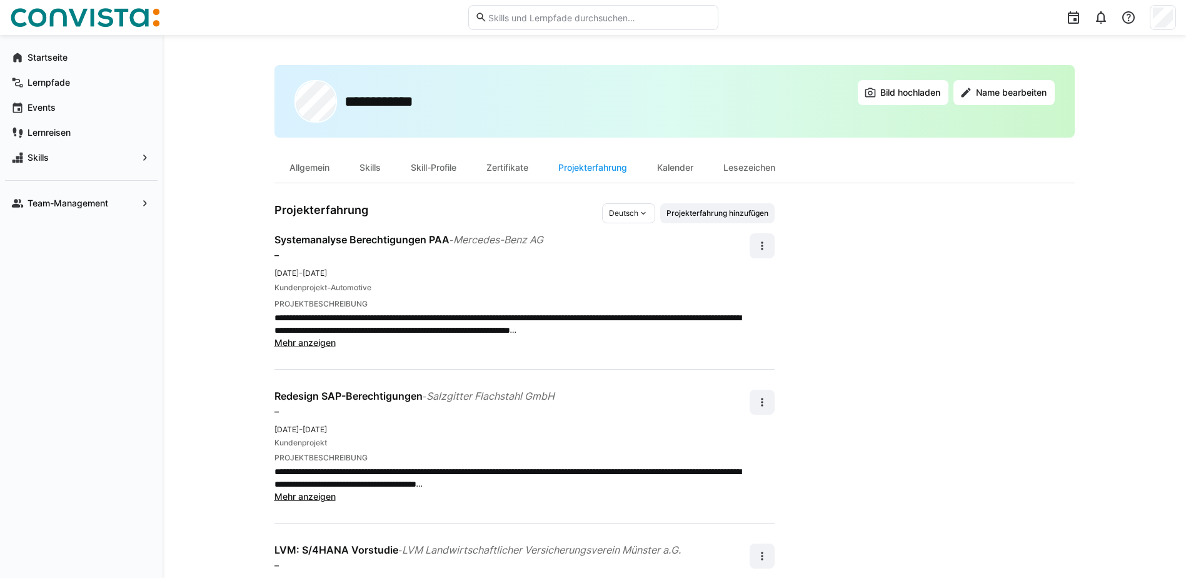
scroll to position [1291, 0]
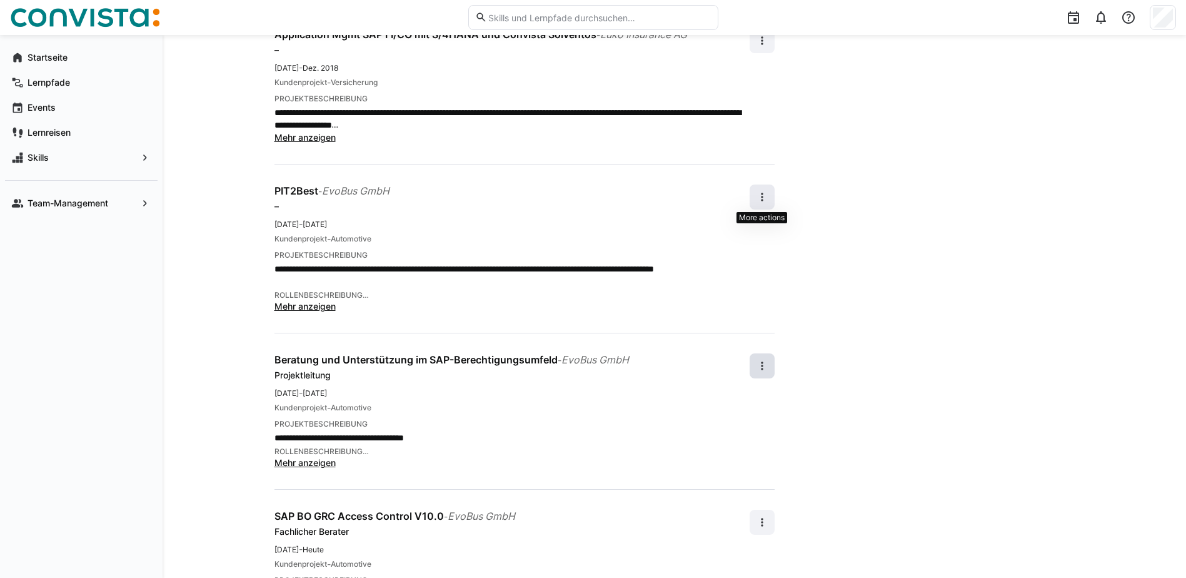
click at [759, 192] on eds-icon at bounding box center [762, 197] width 13 height 13
click at [750, 228] on div "Bearbeiten" at bounding box center [741, 230] width 44 height 13
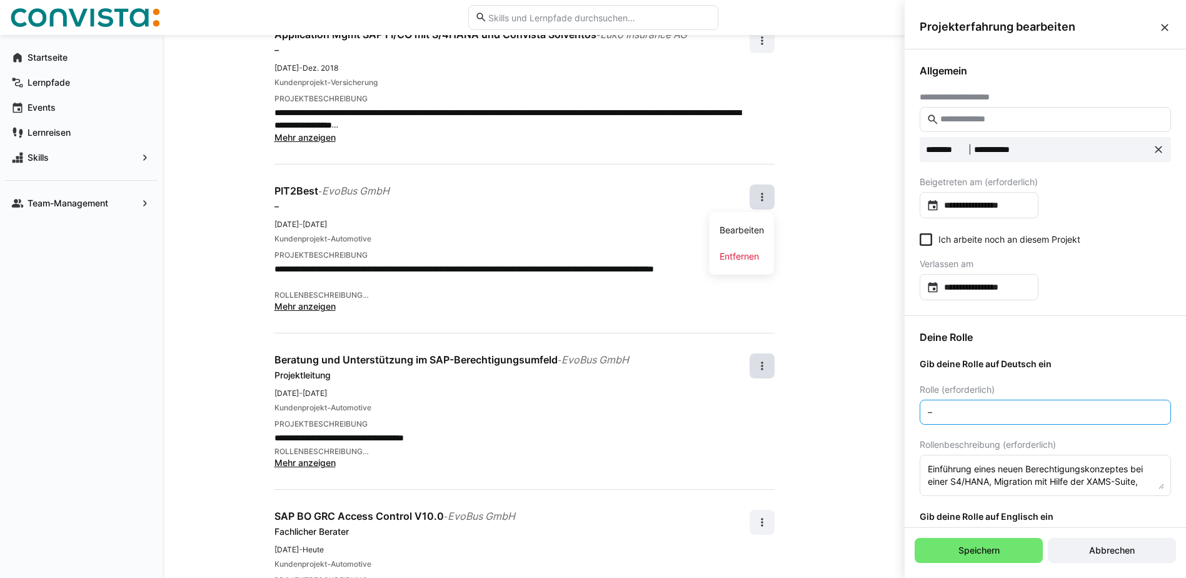
drag, startPoint x: 897, startPoint y: 412, endPoint x: 850, endPoint y: 416, distance: 47.1
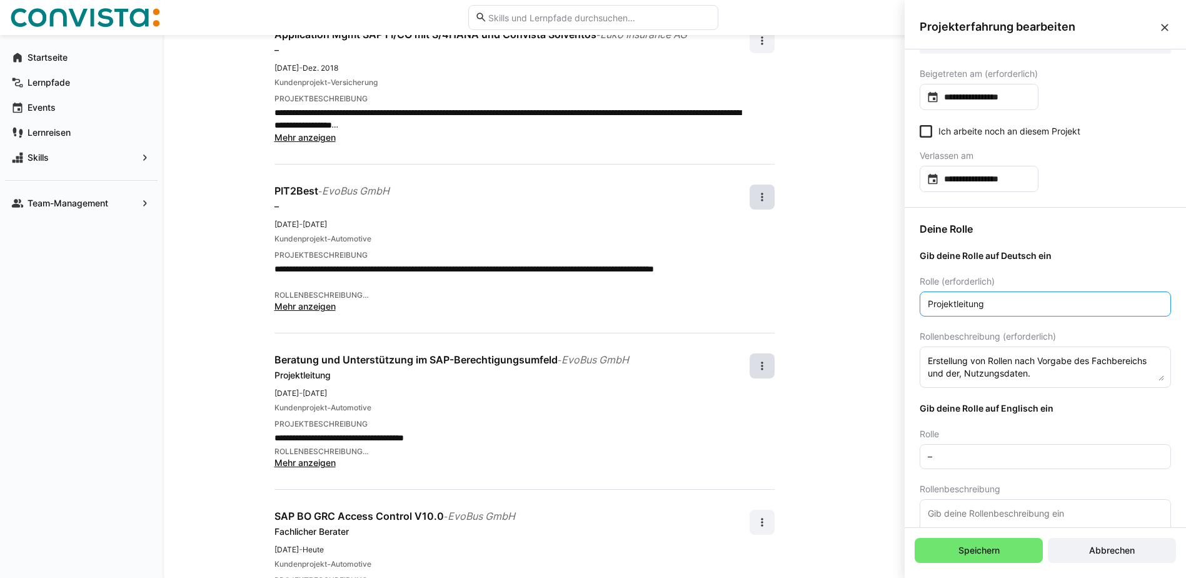
scroll to position [125, 0]
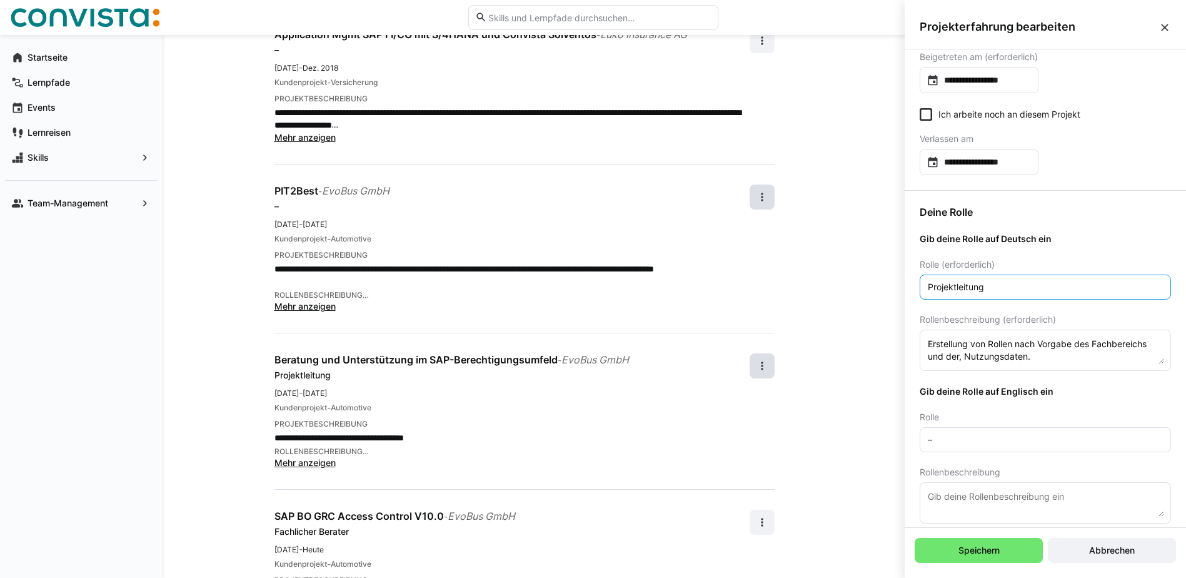
type input "Projektleitung"
click at [1028, 439] on input "–" at bounding box center [1045, 439] width 238 height 11
drag, startPoint x: 951, startPoint y: 444, endPoint x: 907, endPoint y: 435, distance: 45.2
click at [907, 435] on div "Deine Rolle Gib deine Rolle auf Deutsch ein Rolle (erforderlich) Projektleitung…" at bounding box center [1044, 441] width 281 height 500
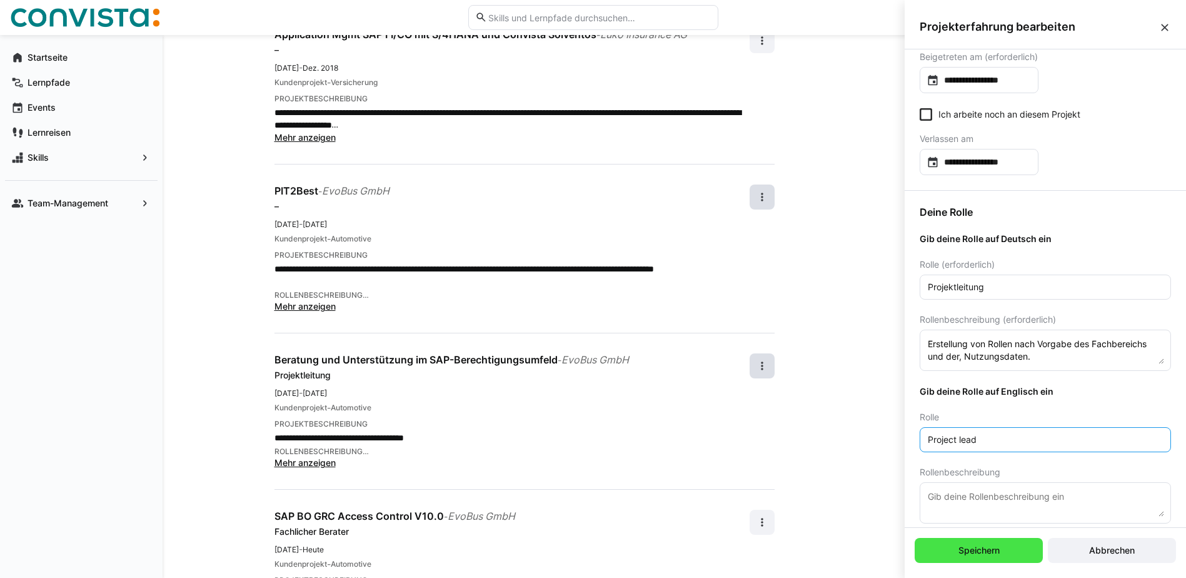
type input "Project lead"
click at [959, 549] on span "Speichern" at bounding box center [978, 550] width 45 height 13
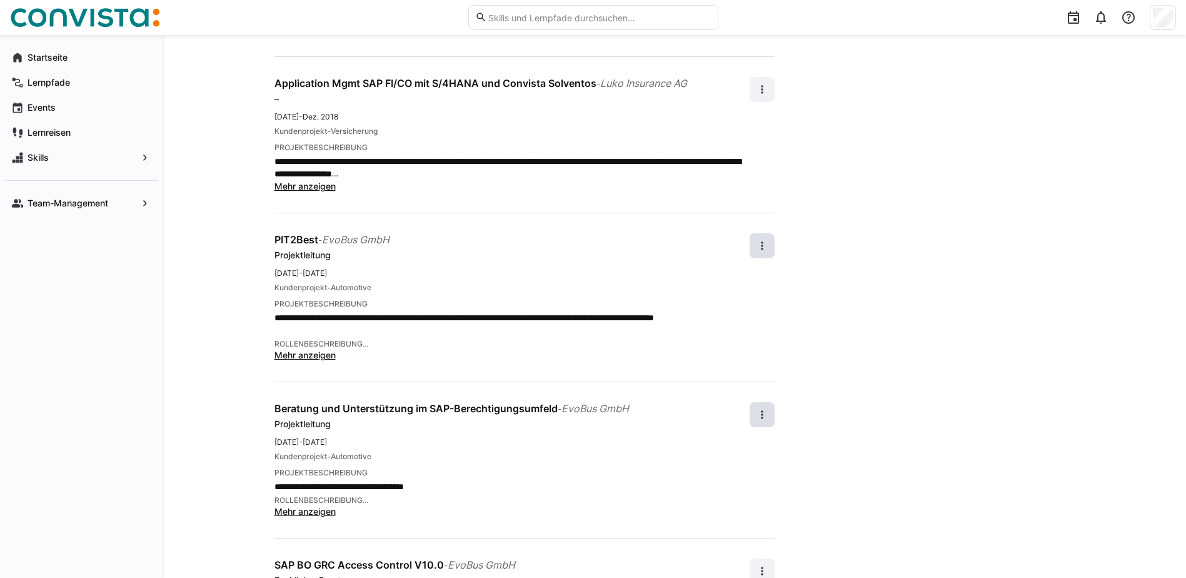
scroll to position [1229, 0]
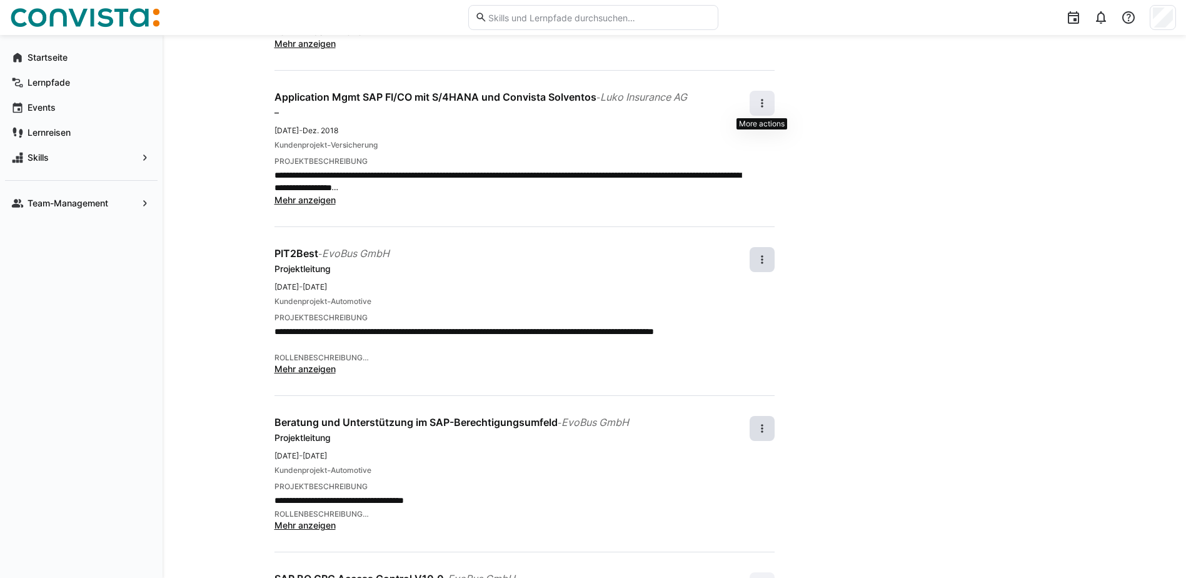
click at [766, 101] on eds-icon at bounding box center [762, 103] width 13 height 13
click at [754, 136] on div "Bearbeiten" at bounding box center [741, 136] width 44 height 13
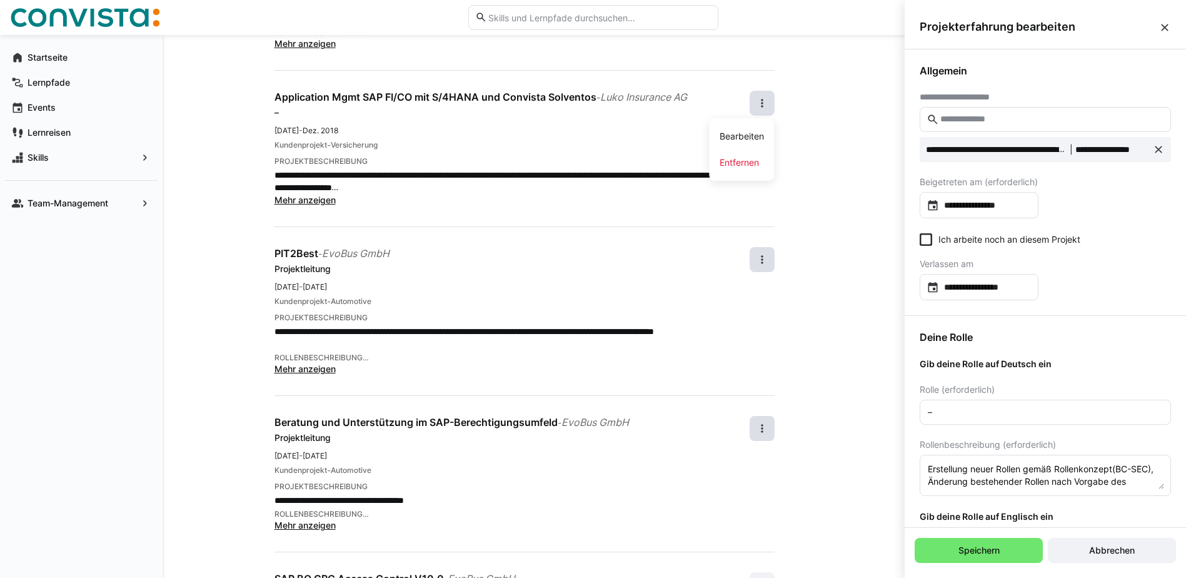
scroll to position [0, 0]
click at [989, 414] on input "–" at bounding box center [1045, 411] width 238 height 11
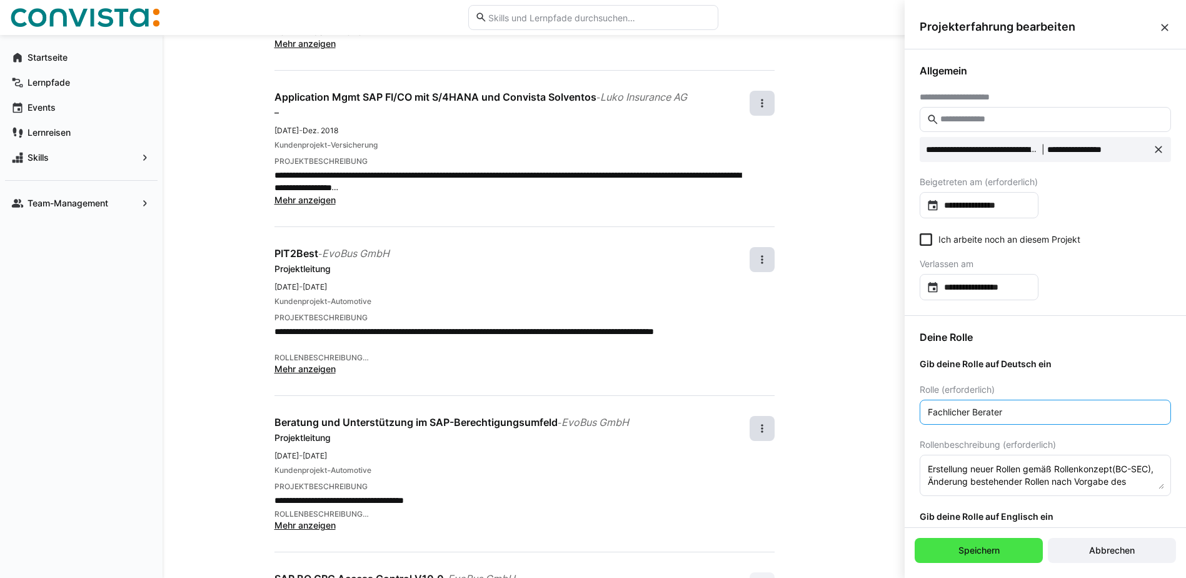
type input "Fachlicher Berater"
click at [984, 552] on span "Speichern" at bounding box center [978, 550] width 45 height 13
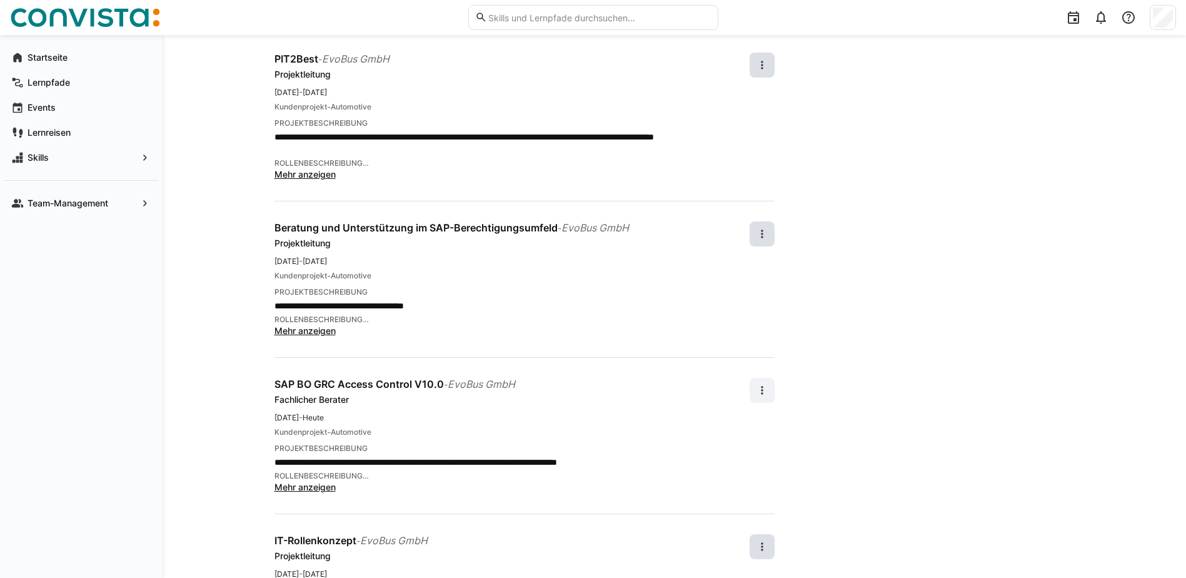
scroll to position [1604, 0]
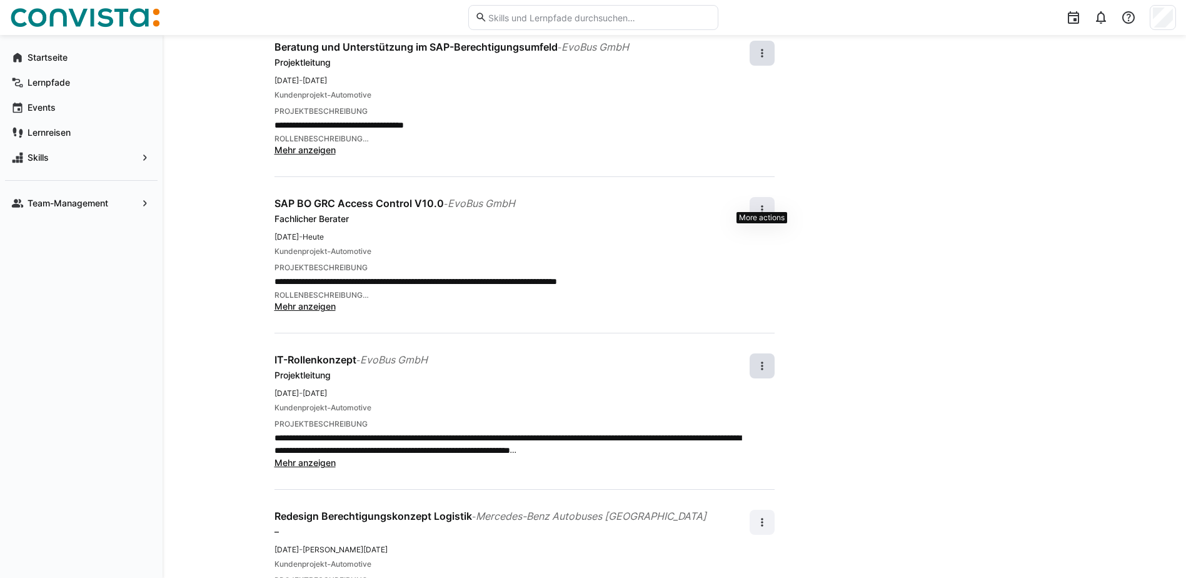
click at [761, 203] on eds-icon at bounding box center [762, 209] width 13 height 13
click at [728, 234] on div "Bearbeiten" at bounding box center [741, 230] width 44 height 13
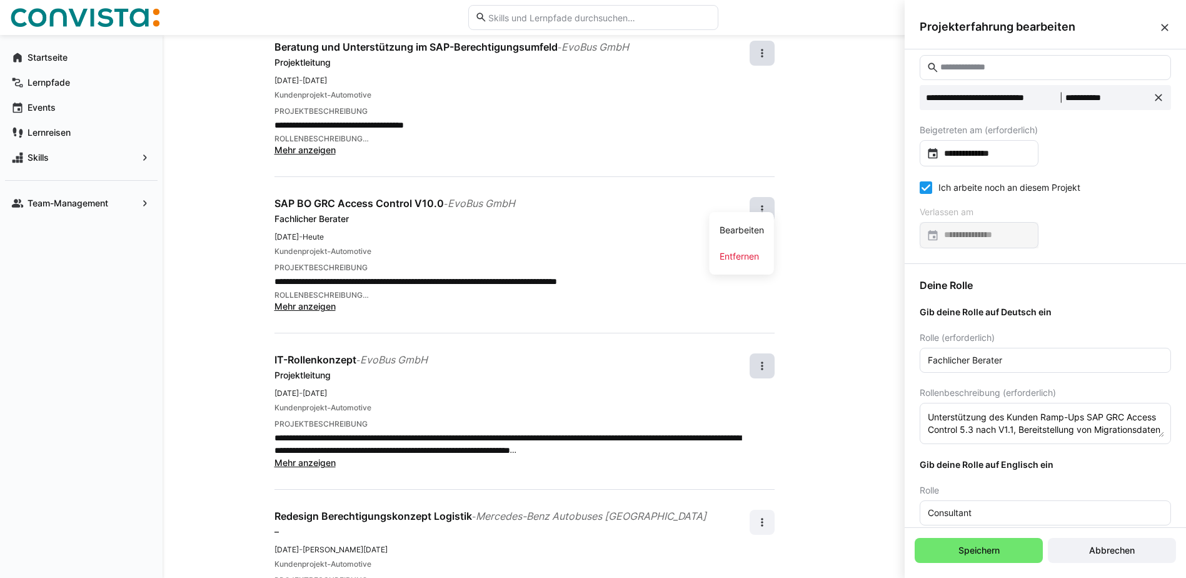
scroll to position [125, 0]
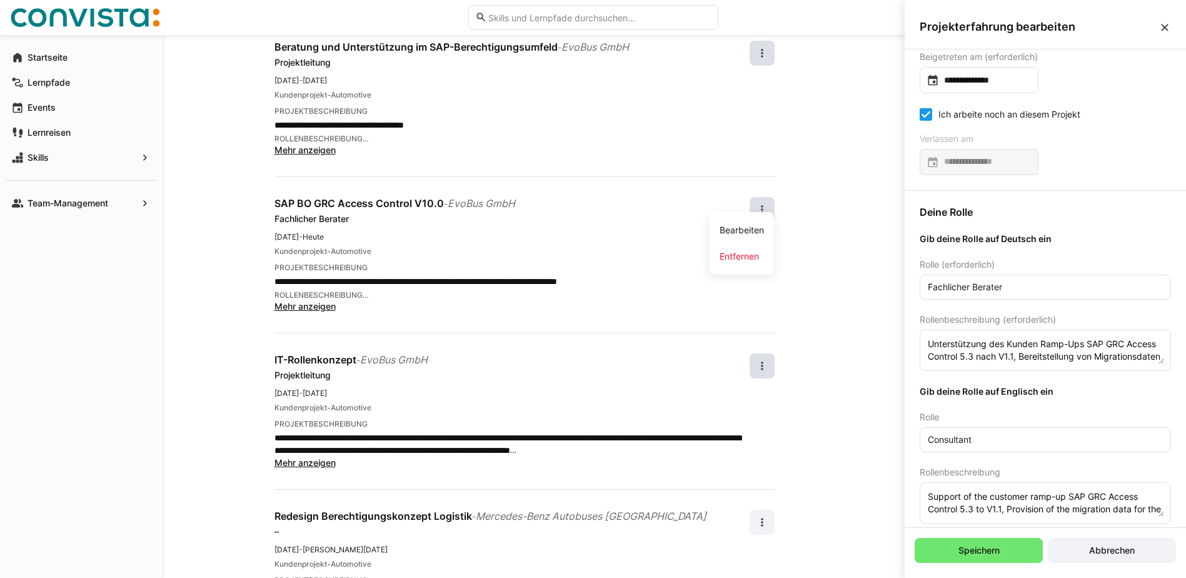
drag, startPoint x: 985, startPoint y: 438, endPoint x: 891, endPoint y: 441, distance: 94.4
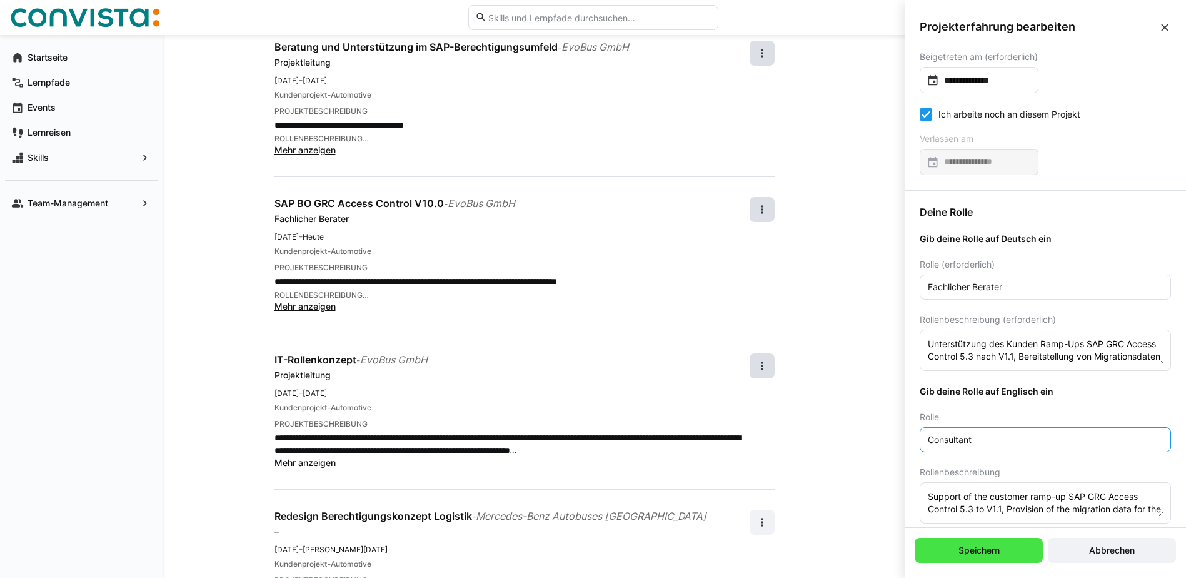
click at [993, 543] on span "Speichern" at bounding box center [978, 550] width 128 height 25
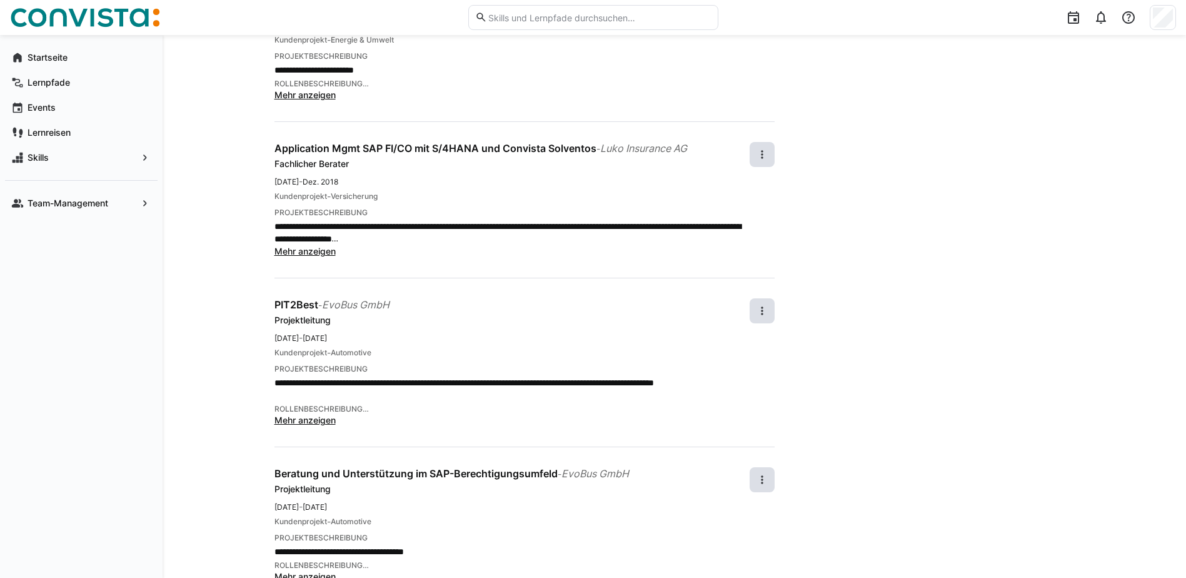
scroll to position [1166, 0]
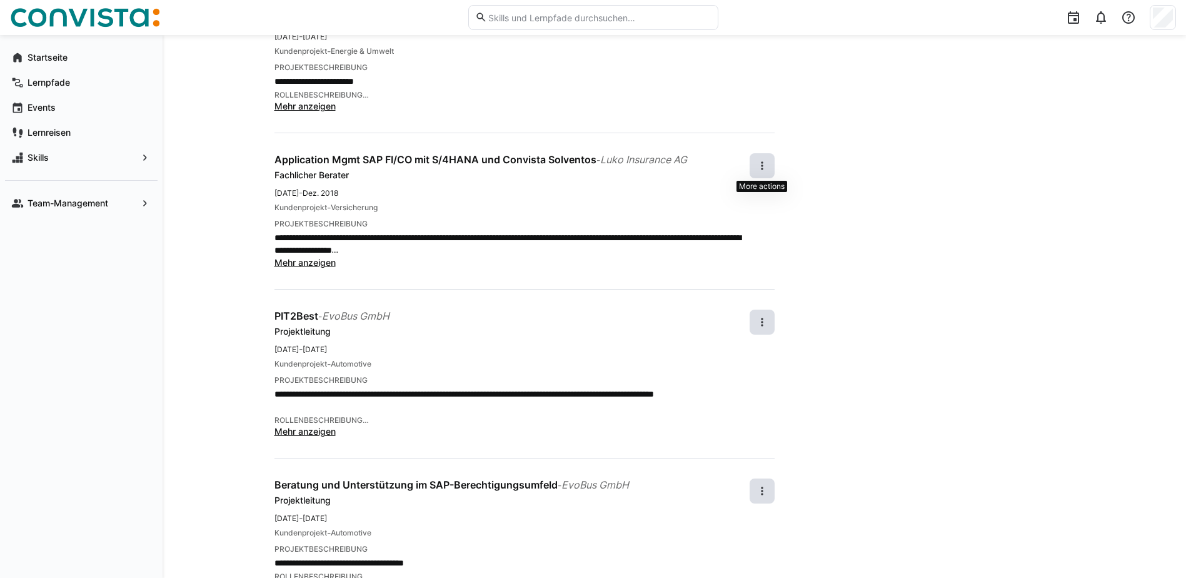
click at [761, 160] on eds-icon at bounding box center [762, 165] width 13 height 13
click at [752, 199] on div "Bearbeiten" at bounding box center [741, 199] width 44 height 13
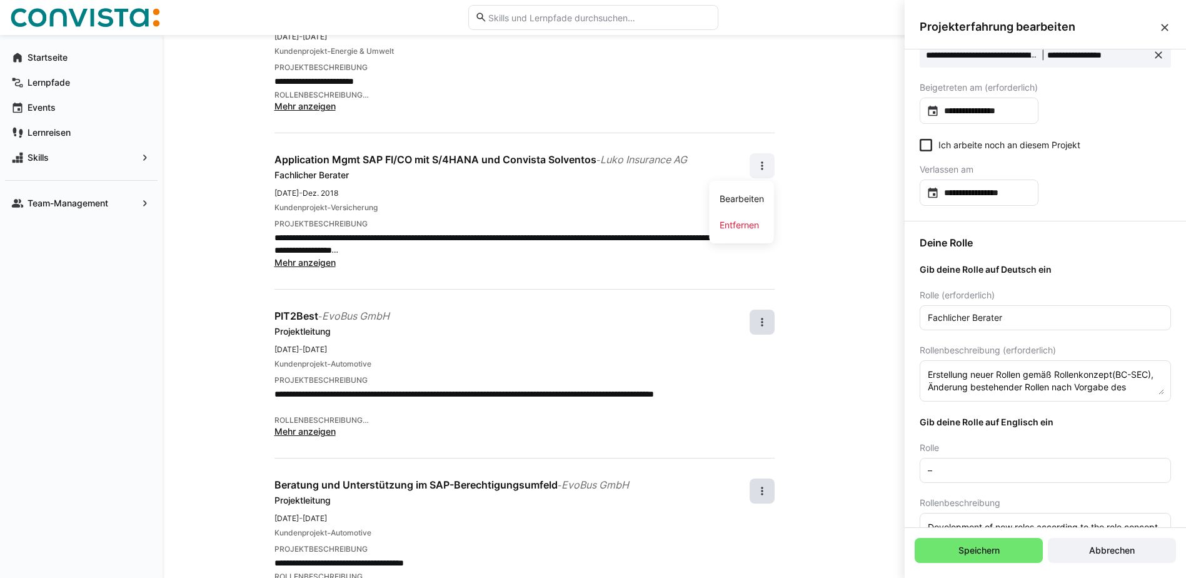
scroll to position [188, 0]
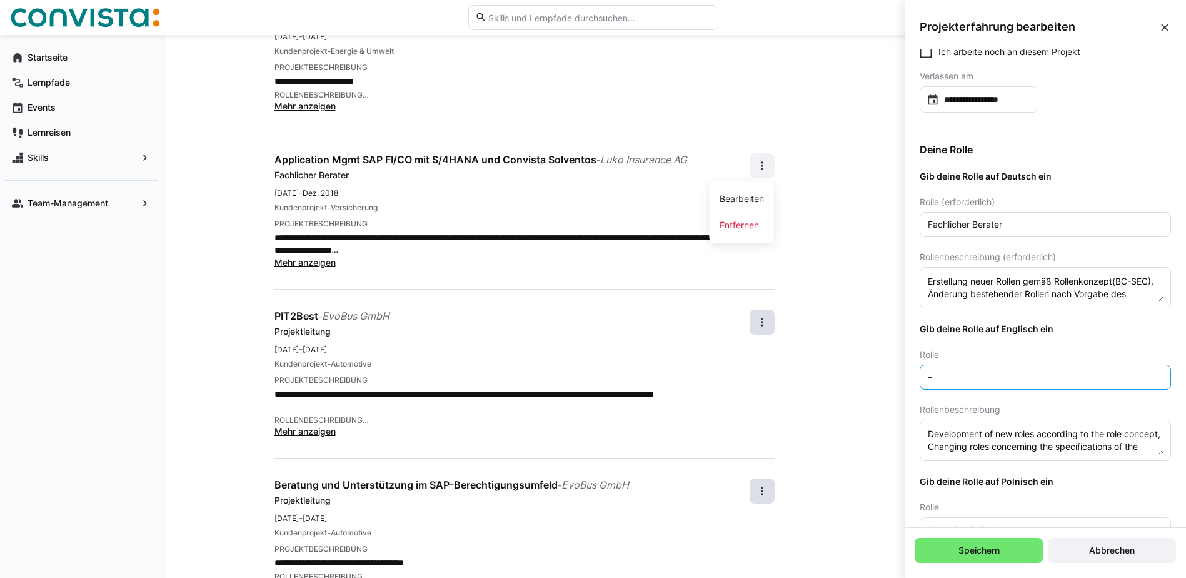
drag, startPoint x: 959, startPoint y: 381, endPoint x: 891, endPoint y: 382, distance: 68.1
paste input "Consultant"
type input "Consultant"
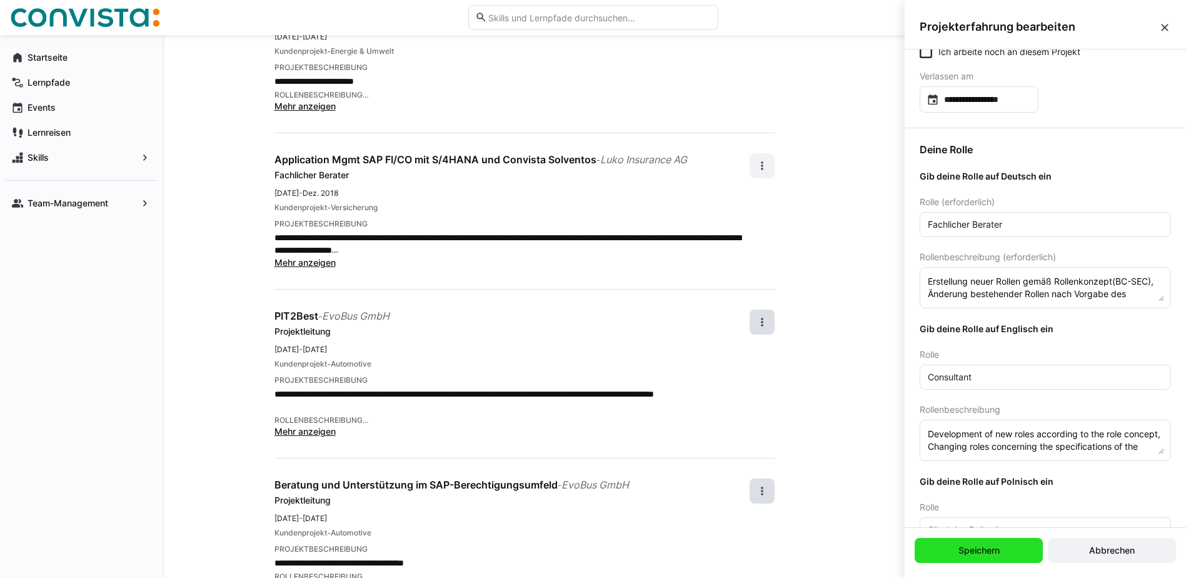
click at [999, 541] on span "Speichern" at bounding box center [978, 550] width 128 height 25
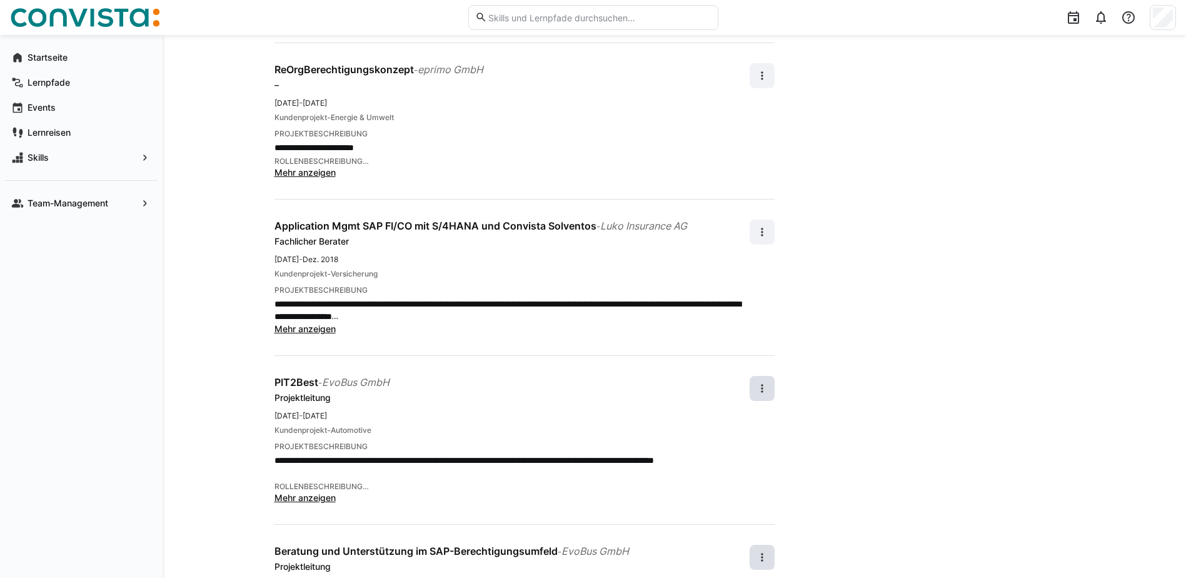
scroll to position [979, 0]
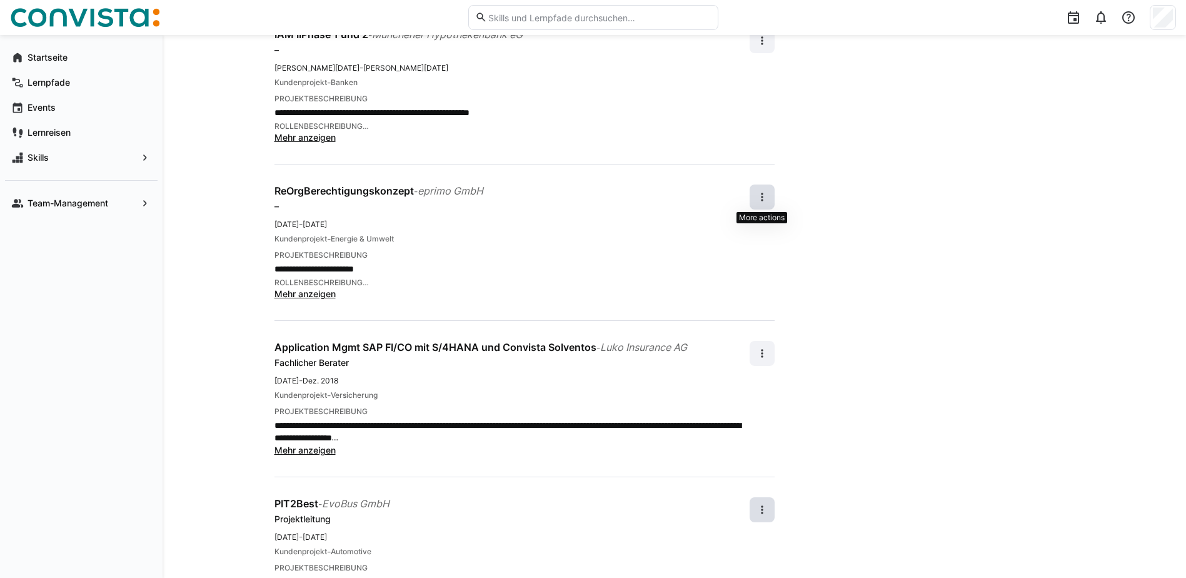
click at [764, 198] on eds-icon at bounding box center [762, 197] width 13 height 13
click at [744, 226] on div "Bearbeiten" at bounding box center [741, 230] width 44 height 13
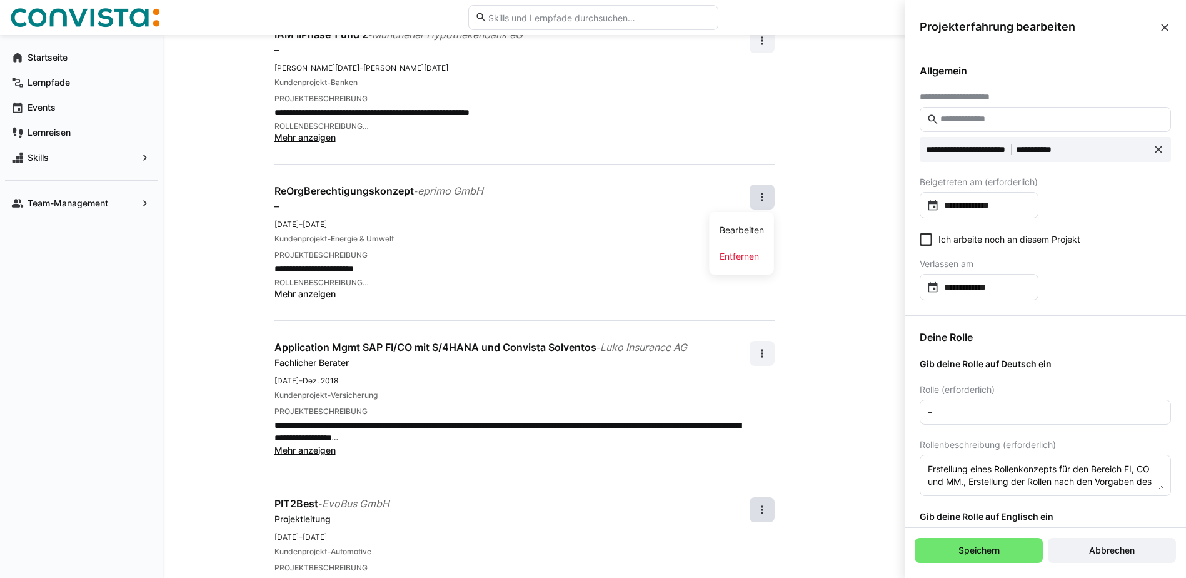
scroll to position [0, 0]
drag, startPoint x: 951, startPoint y: 413, endPoint x: 909, endPoint y: 414, distance: 42.5
click at [909, 414] on div "Deine Rolle Gib deine Rolle auf Deutsch ein Rolle (erforderlich) – Rollenbeschr…" at bounding box center [1044, 566] width 281 height 500
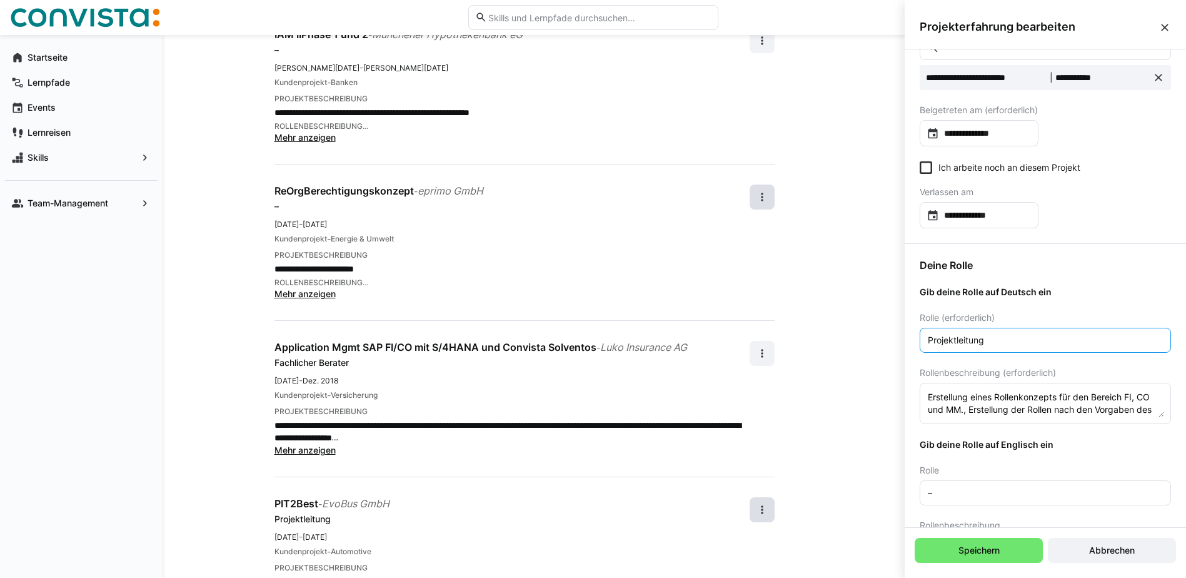
scroll to position [125, 0]
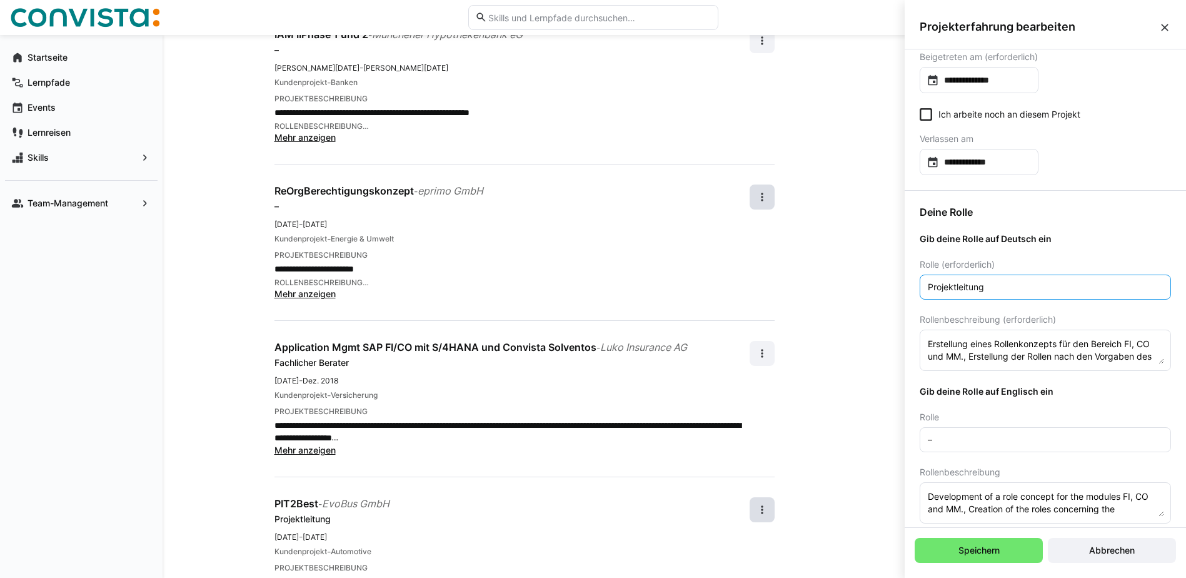
type input "Projektleitung"
drag, startPoint x: 932, startPoint y: 441, endPoint x: 919, endPoint y: 443, distance: 12.6
click at [920, 443] on eds-input "–" at bounding box center [1044, 439] width 251 height 25
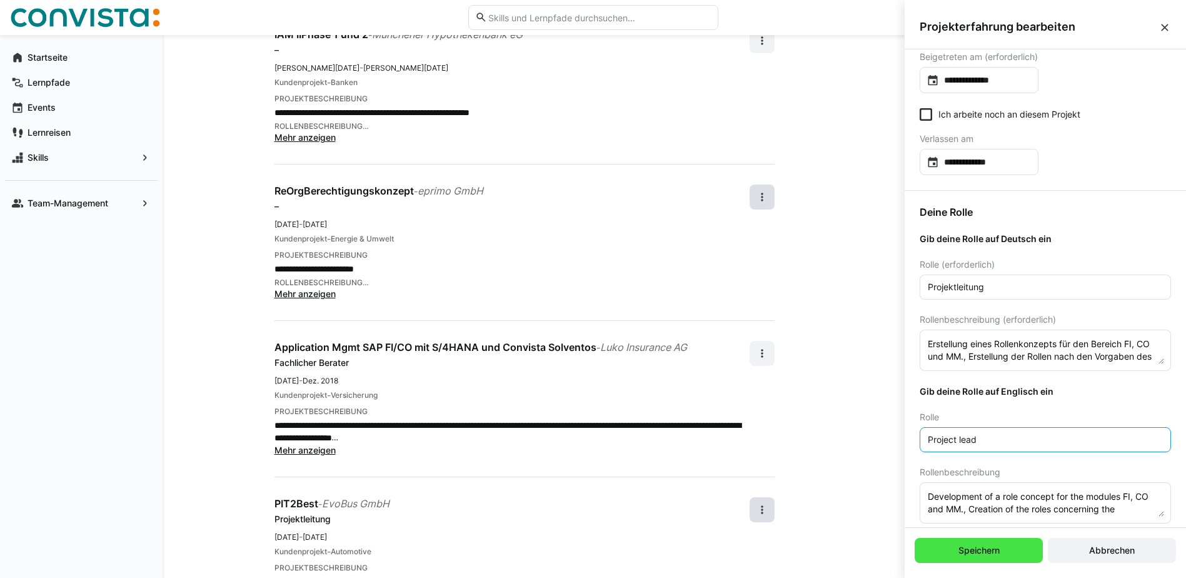
type input "Project lead"
click at [988, 554] on span "Speichern" at bounding box center [978, 550] width 45 height 13
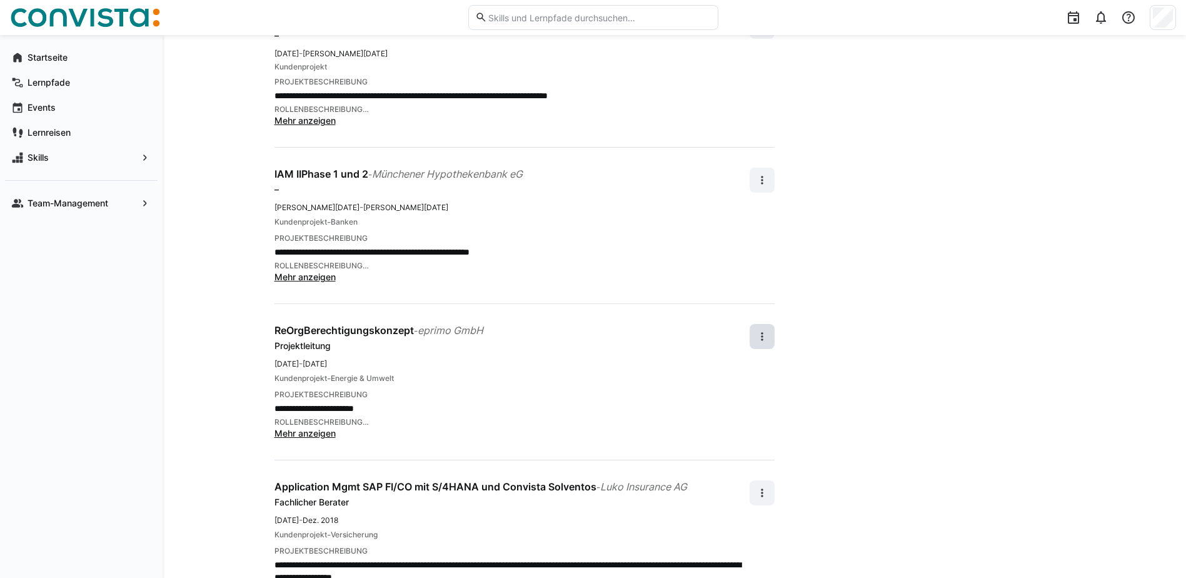
scroll to position [791, 0]
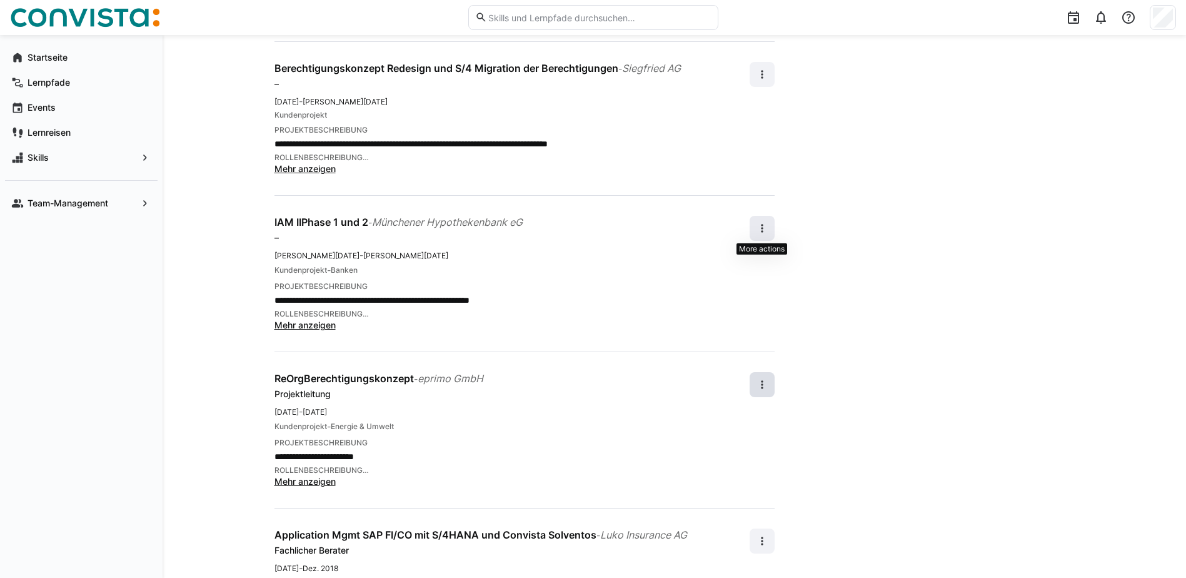
click at [768, 223] on span at bounding box center [761, 228] width 25 height 25
drag, startPoint x: 740, startPoint y: 258, endPoint x: 1021, endPoint y: 270, distance: 281.5
click at [740, 259] on div "Bearbeiten" at bounding box center [741, 261] width 44 height 13
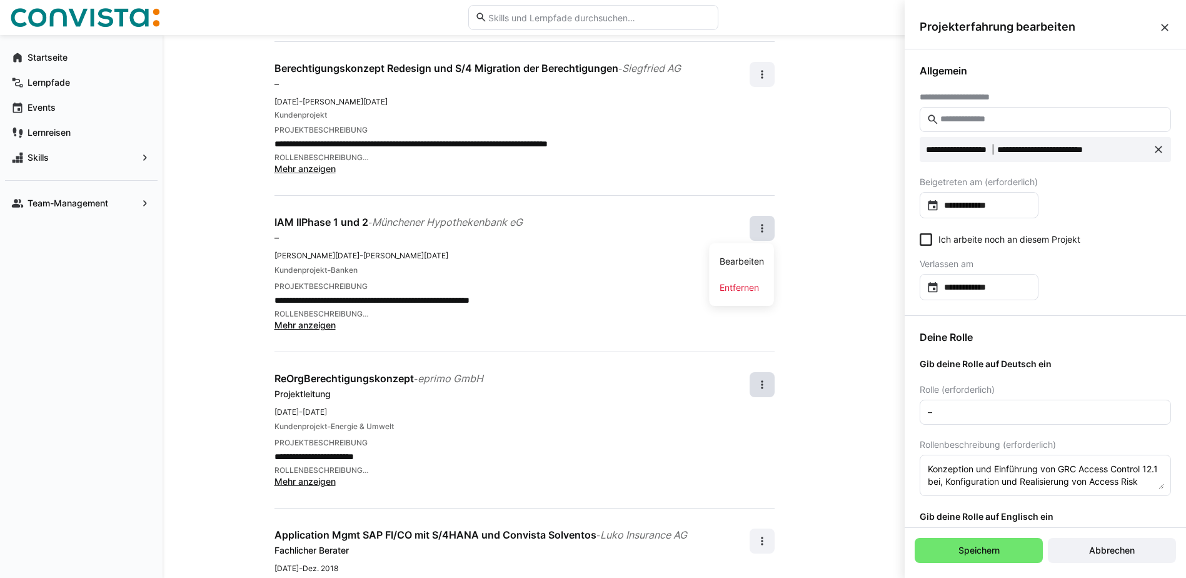
scroll to position [0, 0]
click at [963, 411] on input "–" at bounding box center [1045, 411] width 238 height 11
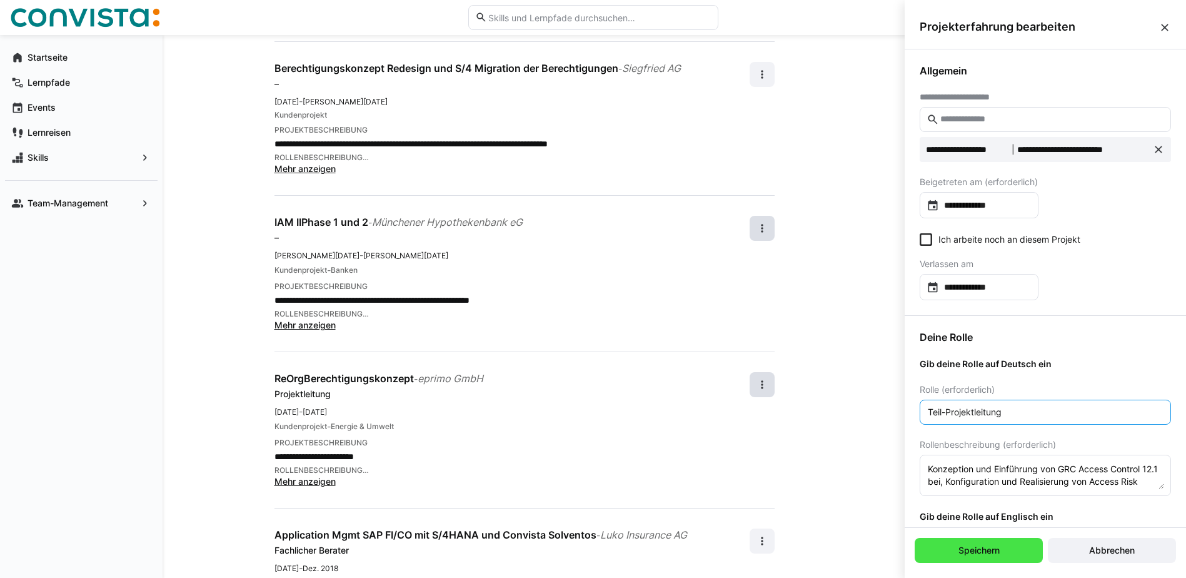
type input "Teil-Projektleitung"
click at [983, 548] on span "Speichern" at bounding box center [978, 550] width 45 height 13
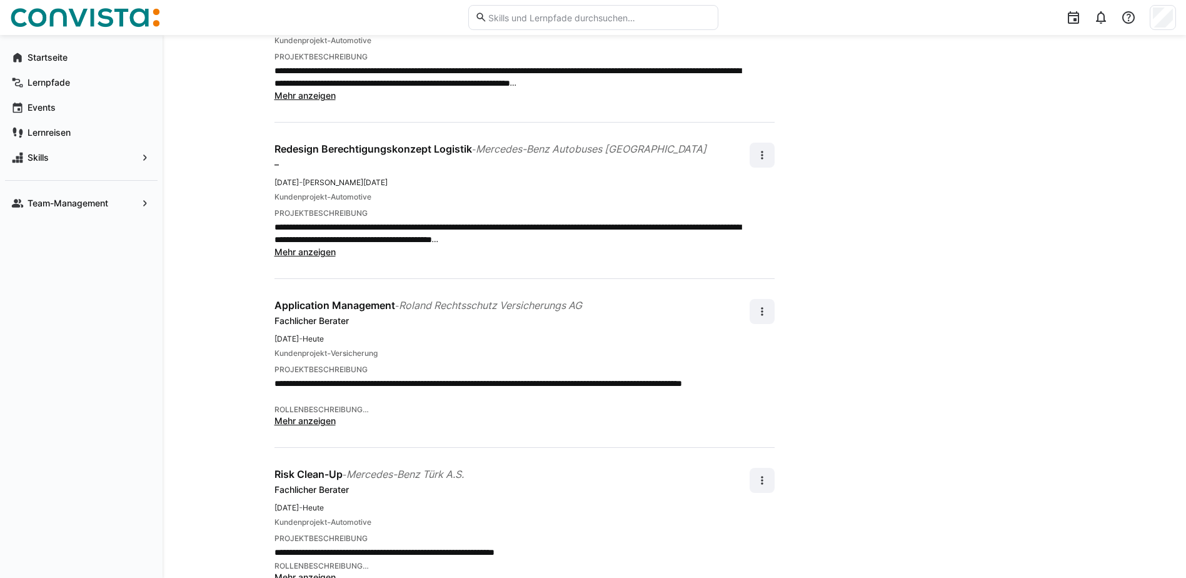
scroll to position [1979, 0]
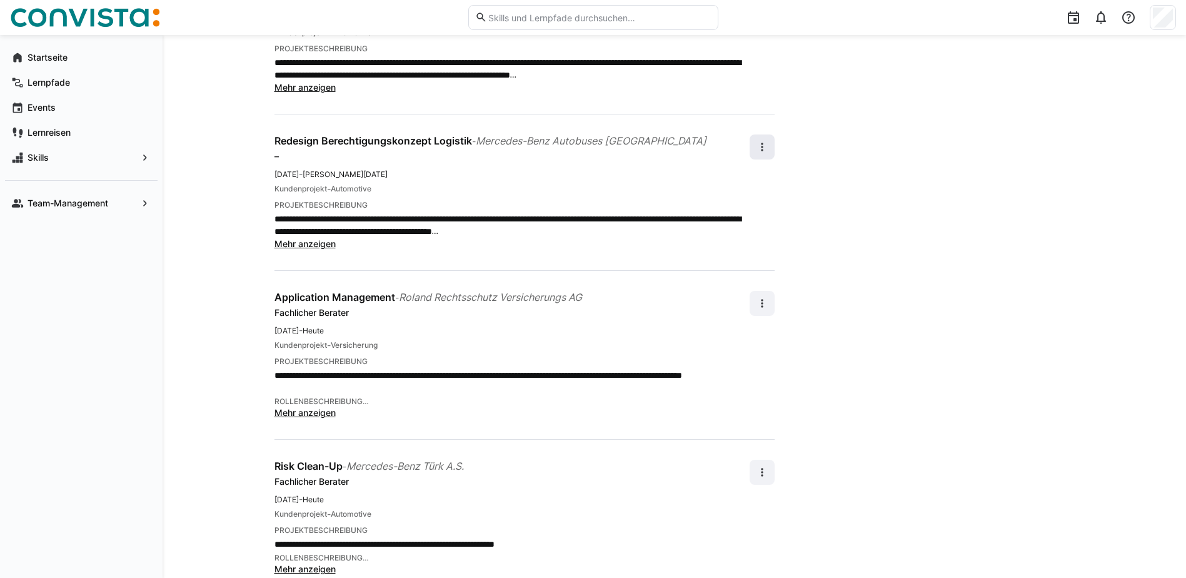
click at [768, 134] on span at bounding box center [761, 146] width 25 height 25
click at [751, 166] on div "Bearbeiten" at bounding box center [741, 167] width 44 height 13
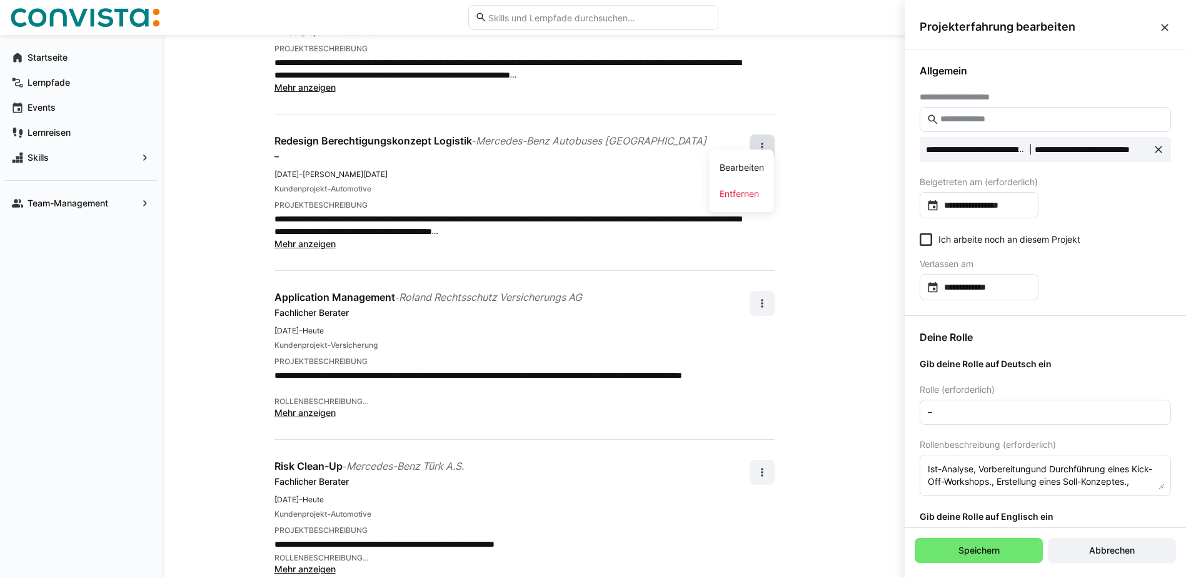
scroll to position [0, 0]
drag, startPoint x: 914, startPoint y: 415, endPoint x: 906, endPoint y: 414, distance: 7.5
click at [907, 414] on div "Deine Rolle Gib deine Rolle auf Deutsch ein Rolle (erforderlich) – Rollenbeschr…" at bounding box center [1044, 566] width 281 height 500
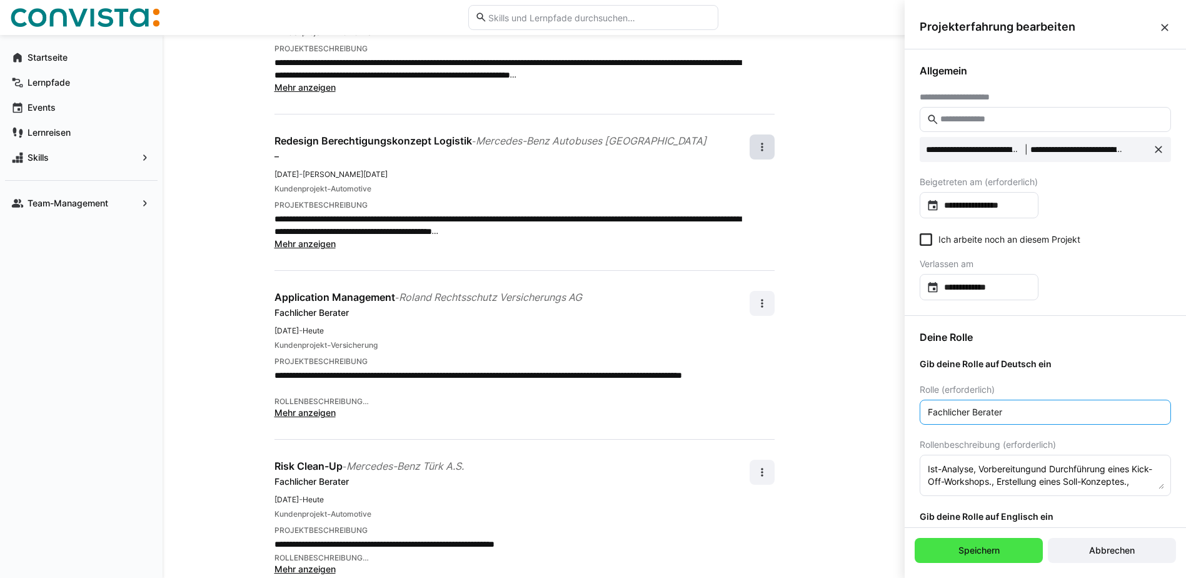
type input "Fachlicher Berater"
click at [1002, 554] on span "Speichern" at bounding box center [978, 550] width 128 height 25
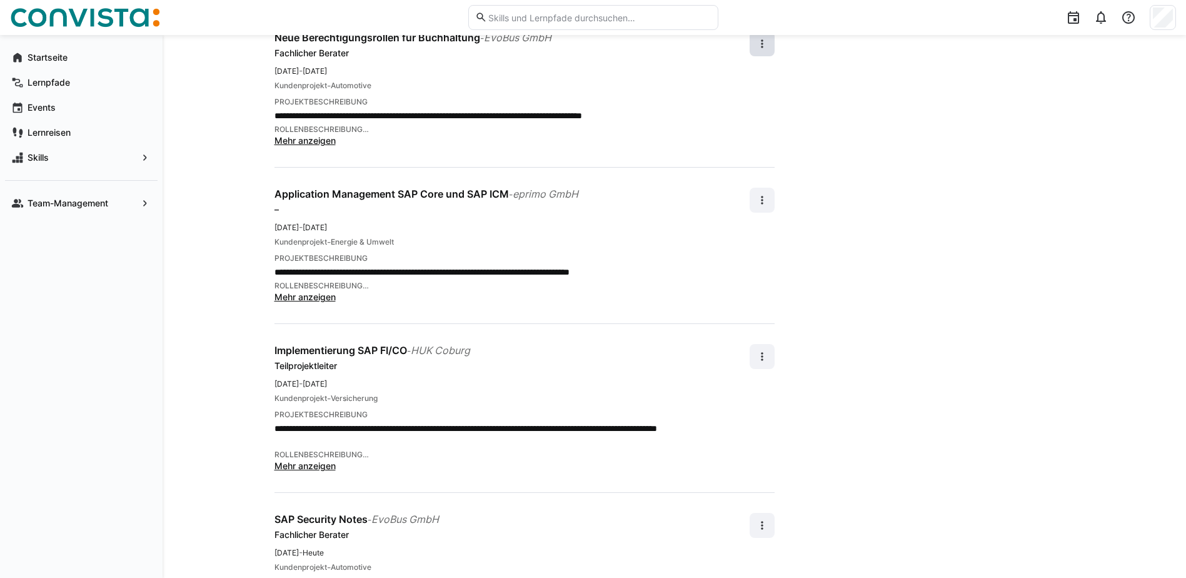
scroll to position [2729, 0]
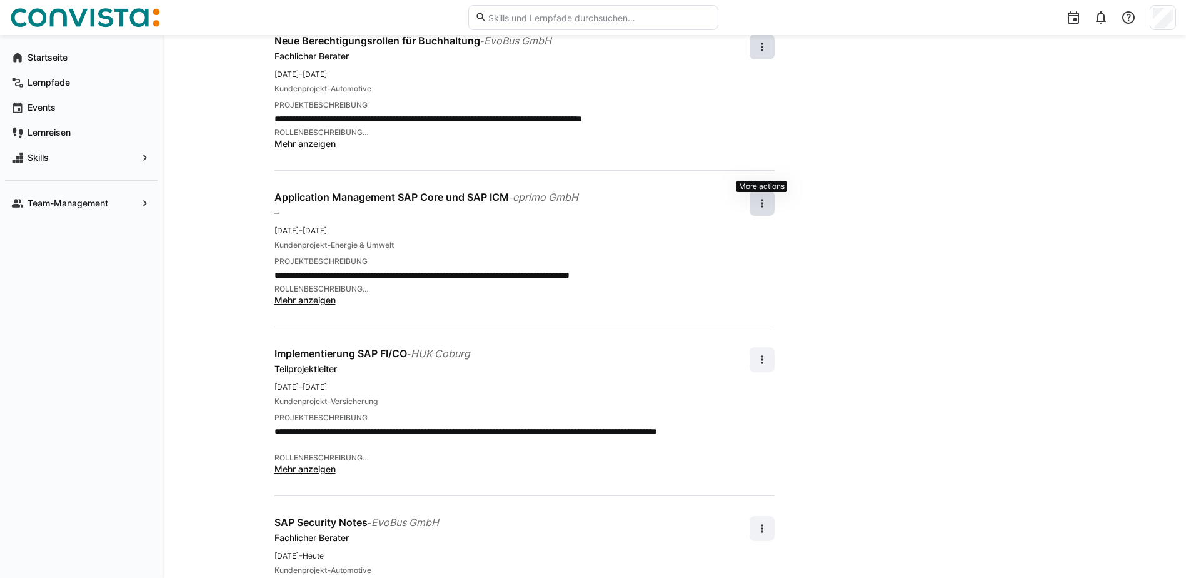
click at [766, 197] on eds-icon at bounding box center [762, 203] width 13 height 13
click at [744, 227] on div "Entfernen" at bounding box center [741, 225] width 44 height 13
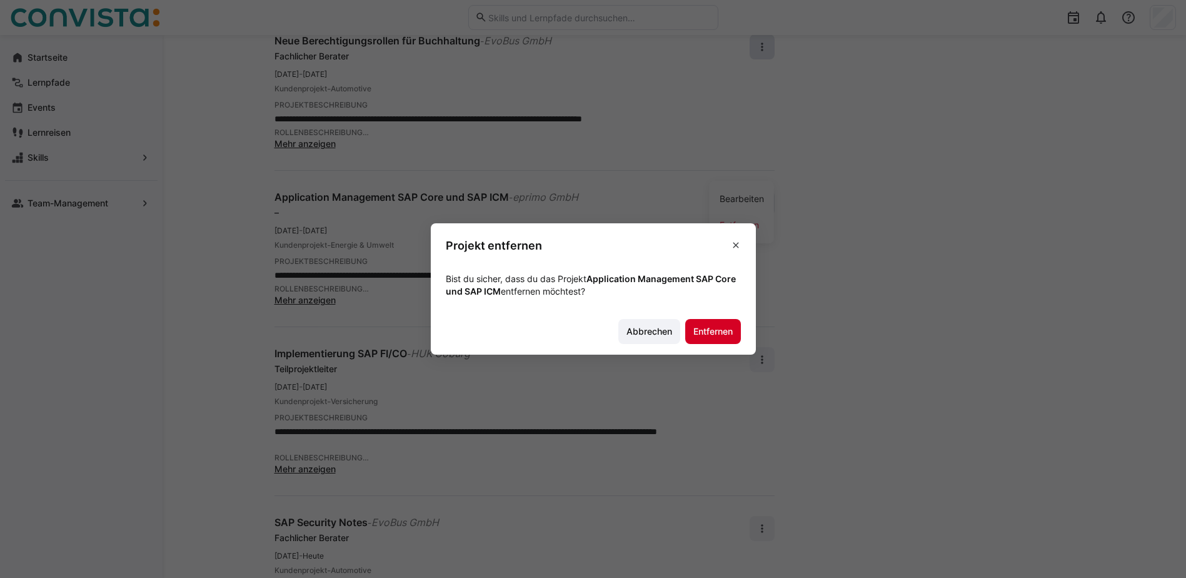
click at [719, 333] on span "Entfernen" at bounding box center [712, 331] width 43 height 13
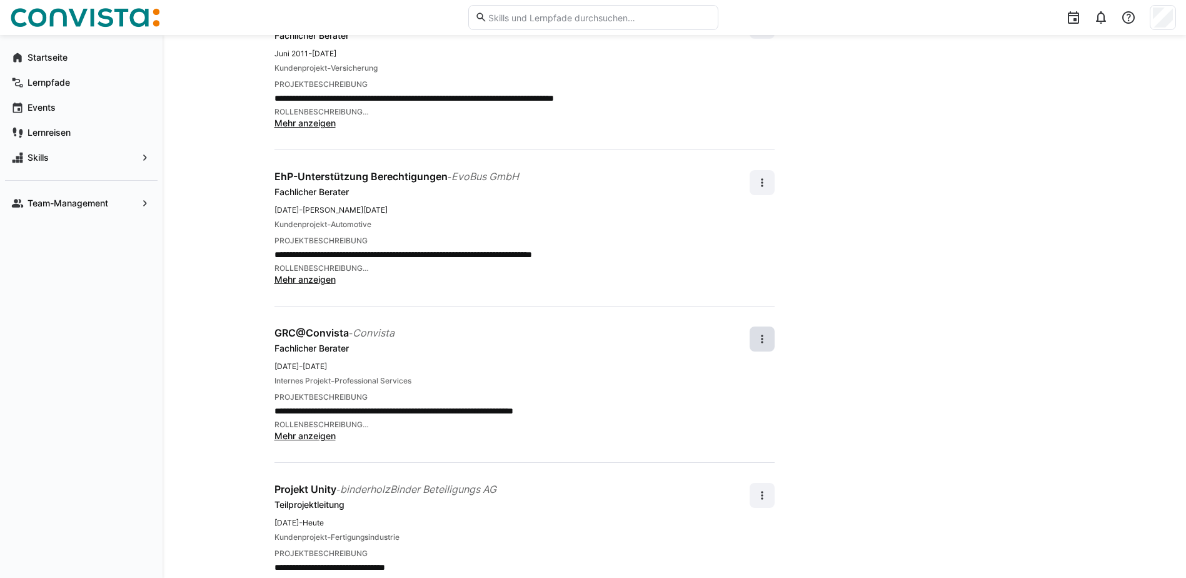
scroll to position [3698, 0]
click at [767, 488] on eds-icon at bounding box center [762, 494] width 13 height 13
click at [748, 478] on div "Bearbeiten" at bounding box center [741, 477] width 44 height 13
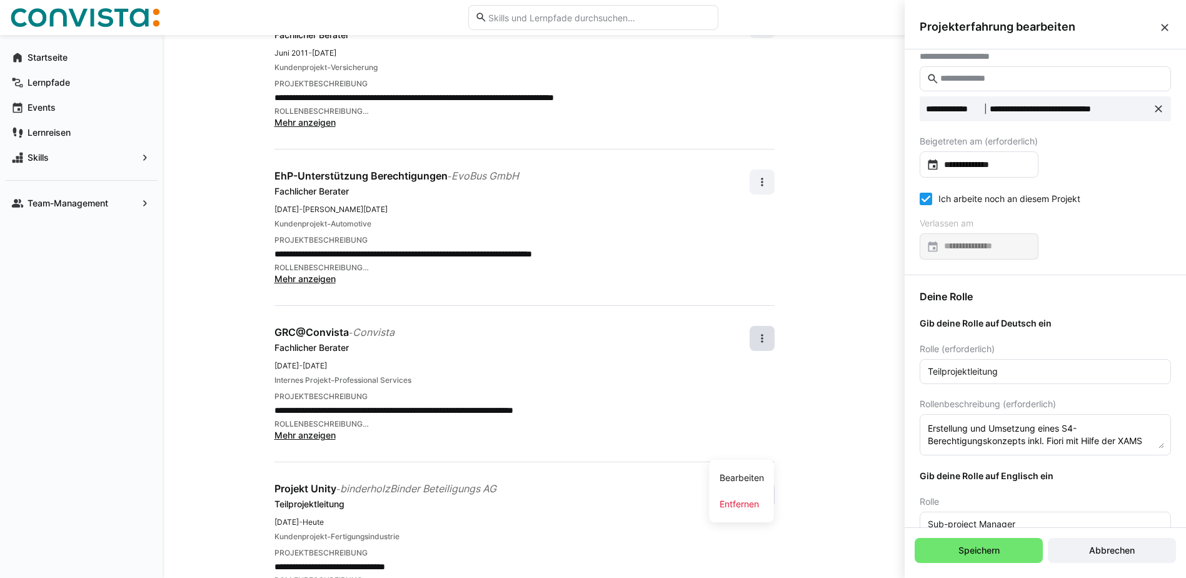
scroll to position [63, 0]
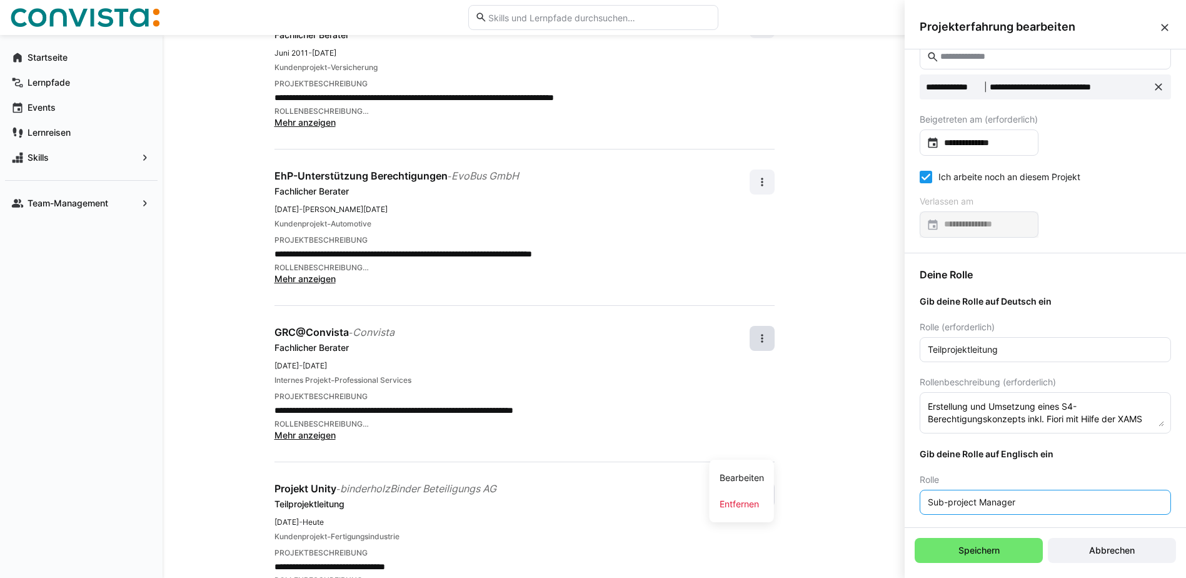
drag, startPoint x: 1031, startPoint y: 504, endPoint x: 849, endPoint y: 512, distance: 181.4
click at [994, 543] on span "Speichern" at bounding box center [978, 550] width 128 height 25
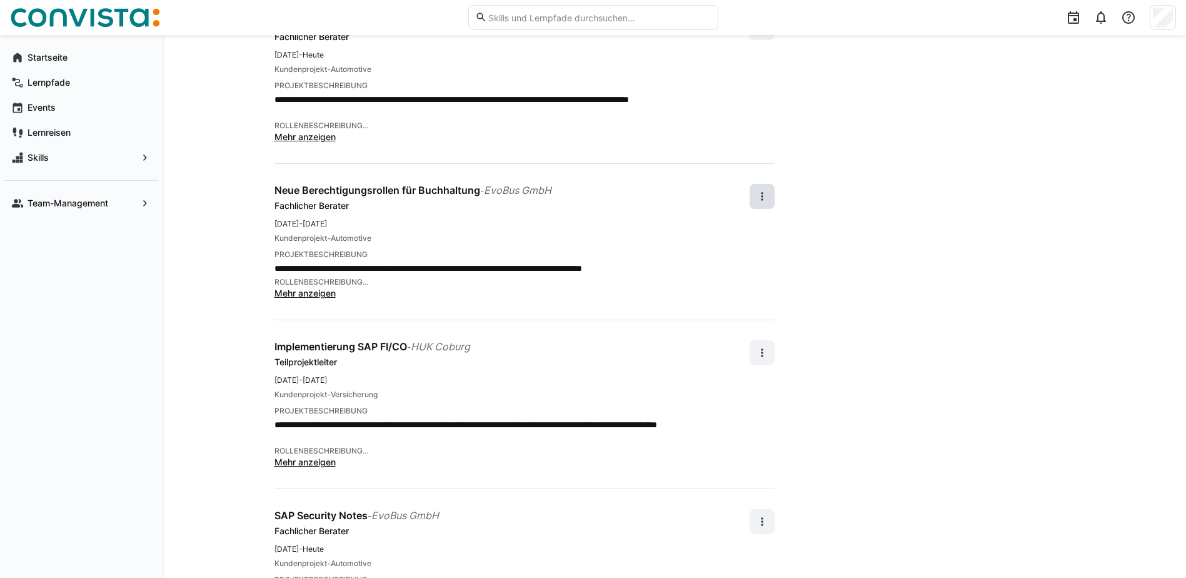
scroll to position [2573, 0]
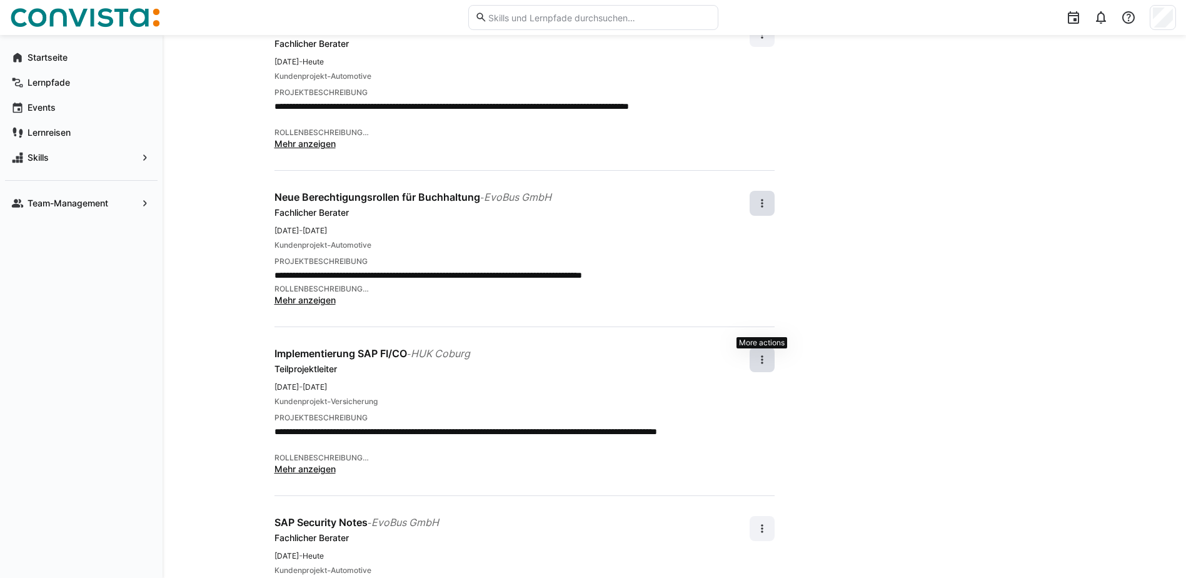
click at [749, 347] on span at bounding box center [761, 359] width 25 height 25
click at [739, 364] on span "Bearbeiten" at bounding box center [741, 355] width 64 height 26
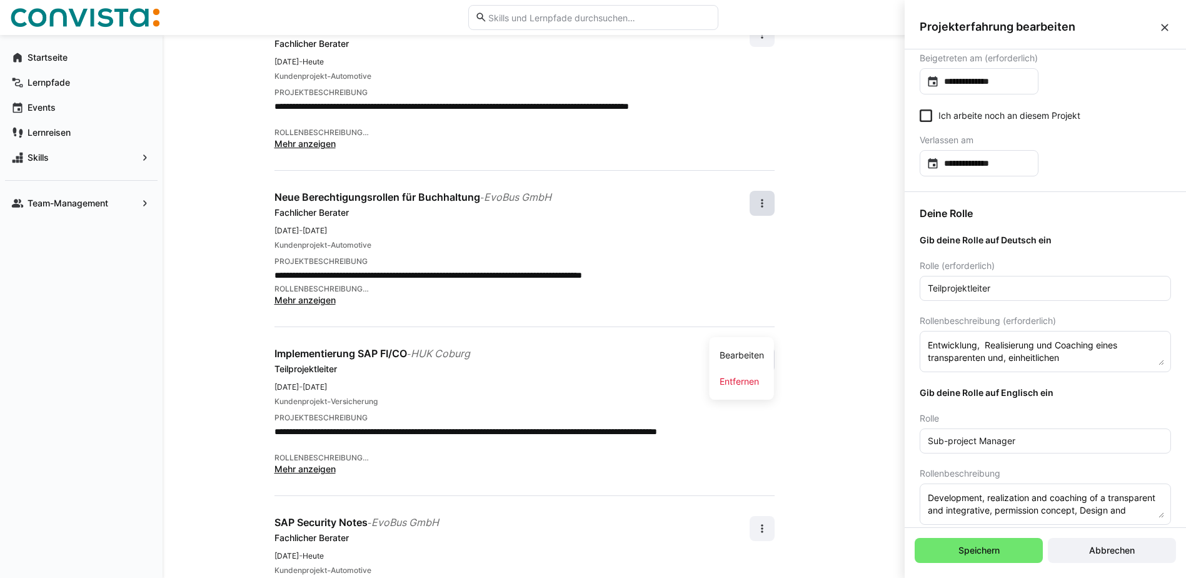
scroll to position [125, 0]
click at [988, 549] on span "Speichern" at bounding box center [978, 550] width 45 height 13
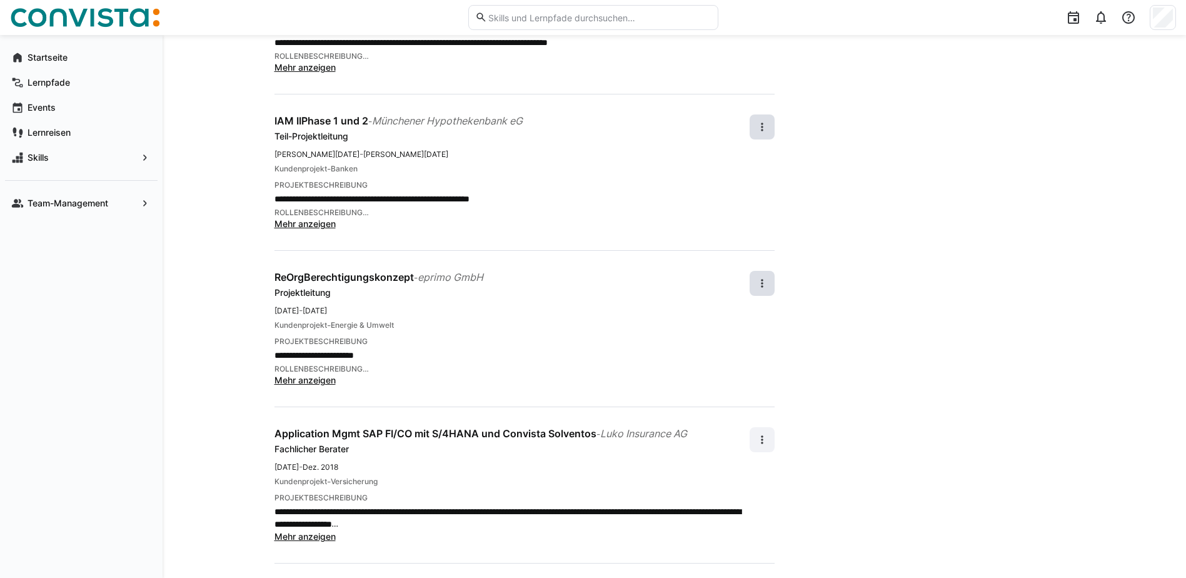
scroll to position [823, 0]
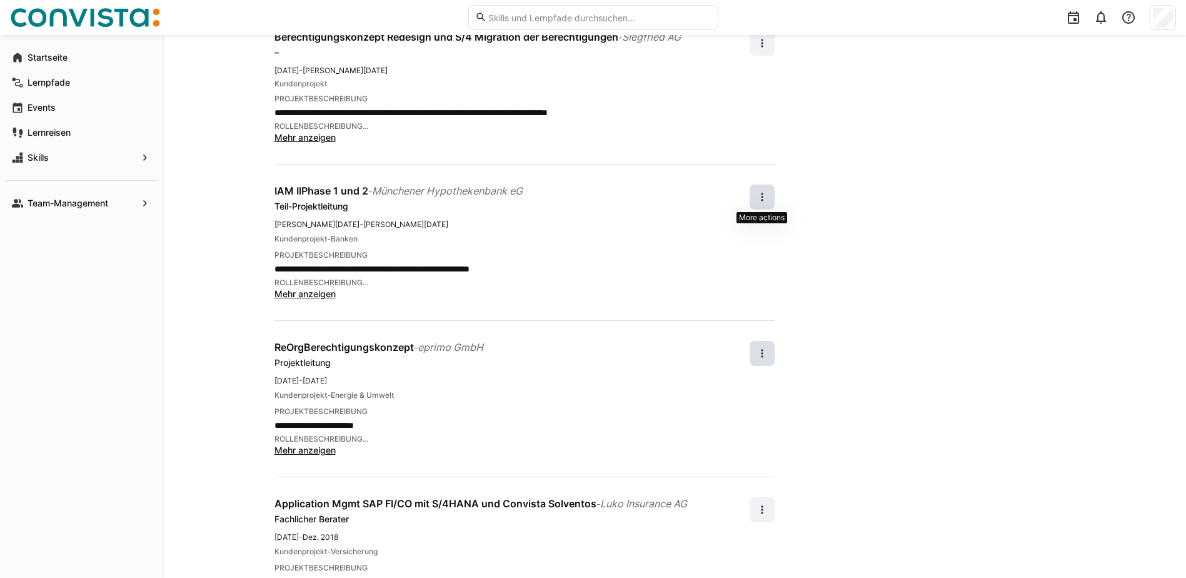
click at [768, 191] on span at bounding box center [761, 196] width 25 height 25
click at [751, 227] on div "Bearbeiten" at bounding box center [741, 230] width 44 height 13
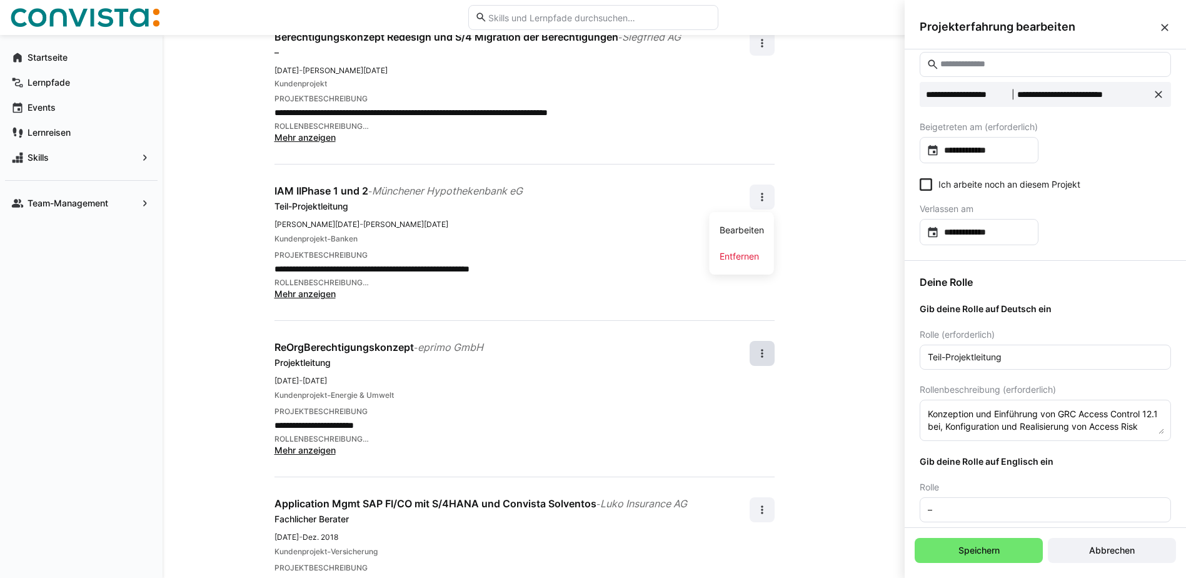
scroll to position [125, 0]
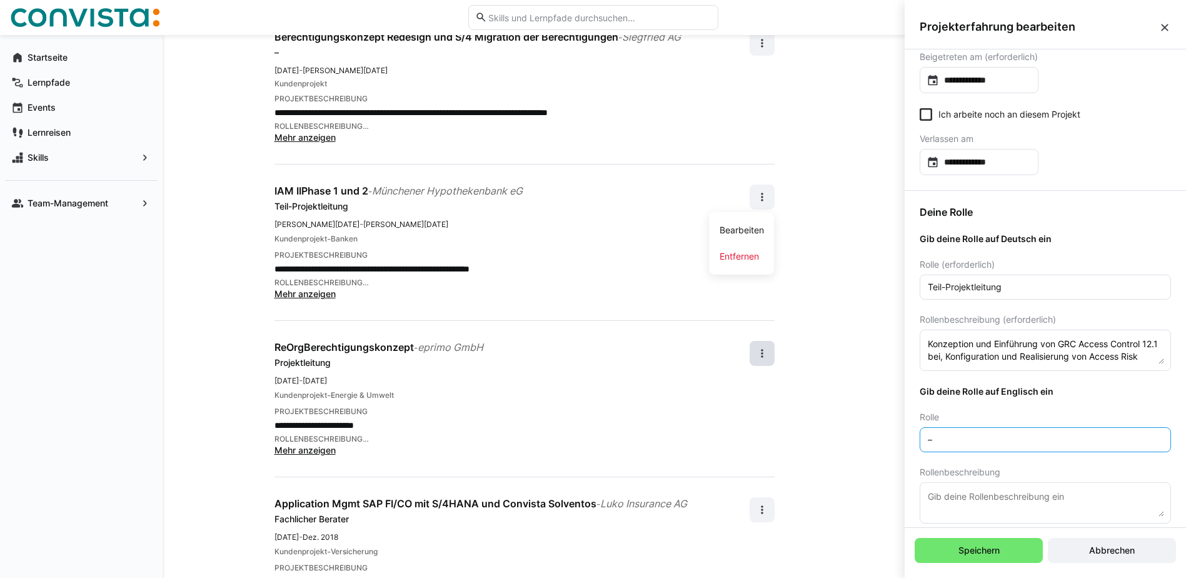
click at [943, 436] on input "–" at bounding box center [1045, 439] width 238 height 11
paste input "Sub-project Manager"
type input "Sub-project Manager"
click at [949, 285] on input "Teil-Projektleitung" at bounding box center [1045, 286] width 238 height 11
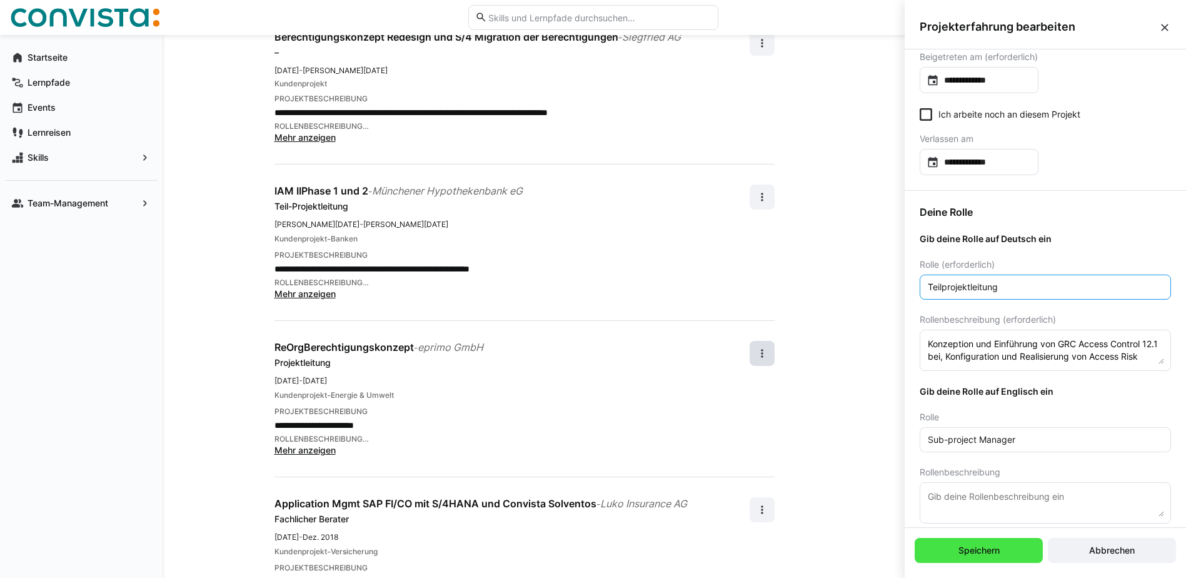
type input "Teilprojektleitung"
click at [991, 546] on span "Speichern" at bounding box center [978, 550] width 45 height 13
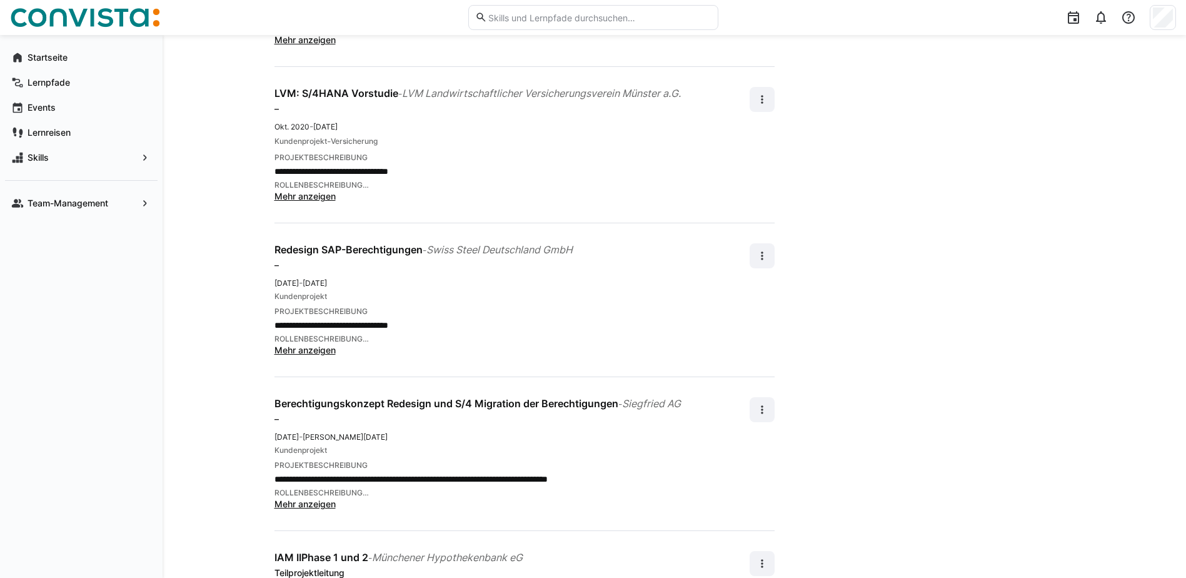
scroll to position [448, 0]
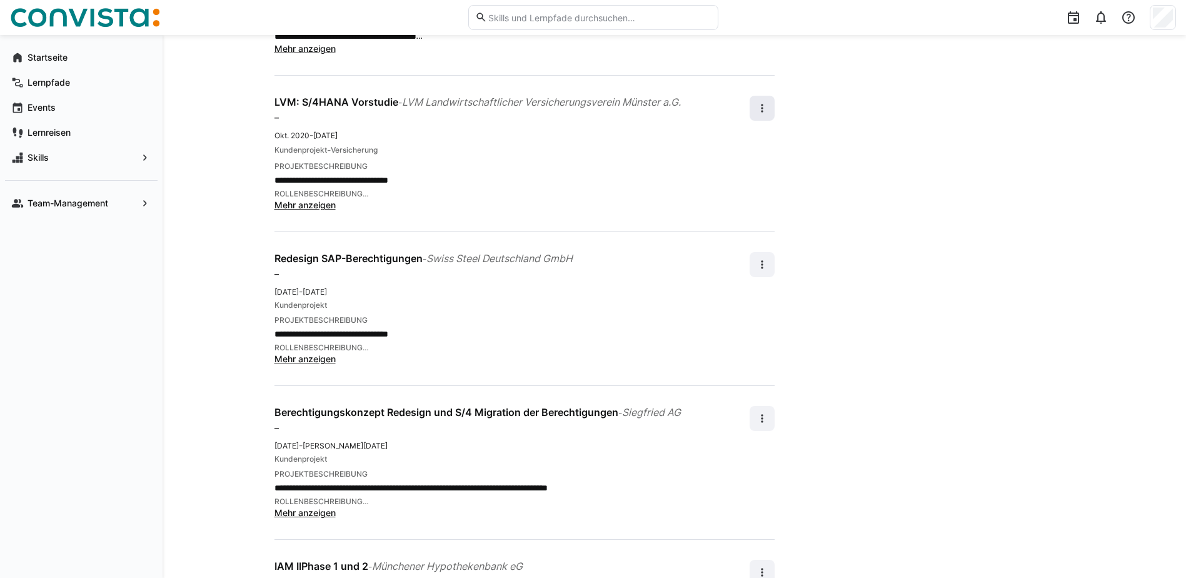
click at [768, 108] on eds-icon at bounding box center [762, 108] width 13 height 13
click at [733, 132] on span "Bearbeiten" at bounding box center [741, 141] width 64 height 26
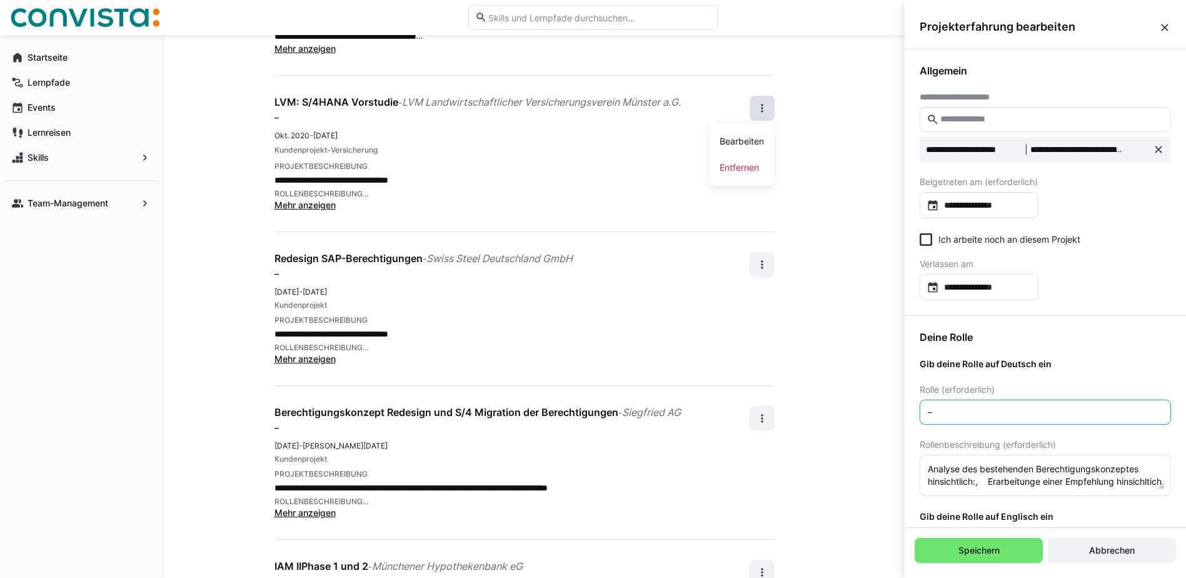
drag, startPoint x: 917, startPoint y: 404, endPoint x: 898, endPoint y: 405, distance: 19.4
click at [936, 411] on input "FAchlicher Berater" at bounding box center [1045, 411] width 238 height 11
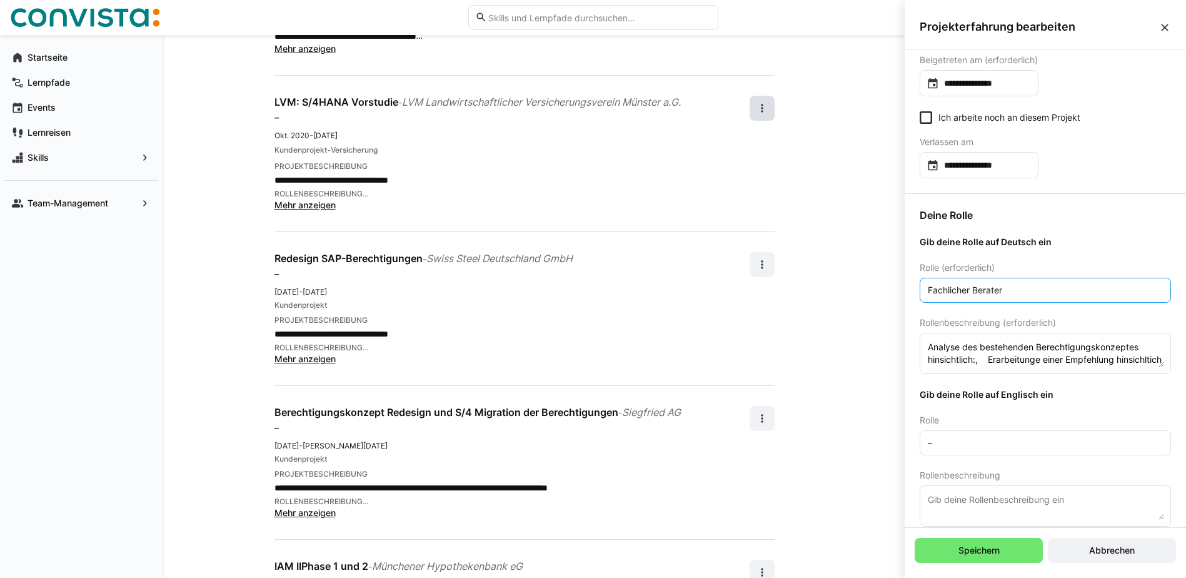
scroll to position [125, 0]
type input "Fachlicher Berater"
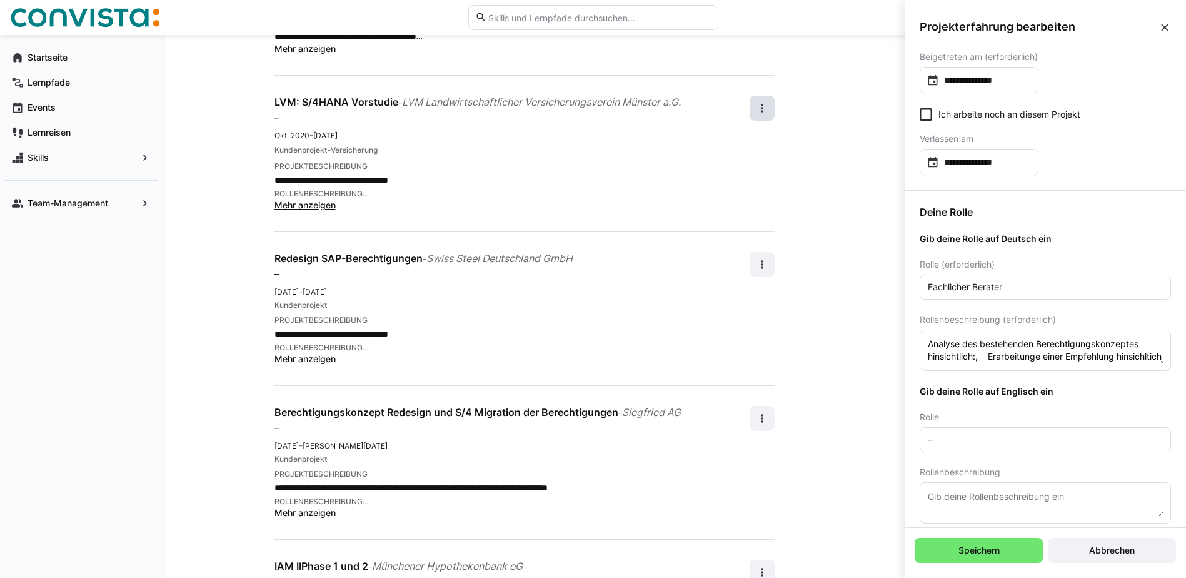
click at [954, 449] on eds-input "–" at bounding box center [1044, 439] width 251 height 25
drag, startPoint x: 935, startPoint y: 434, endPoint x: 900, endPoint y: 434, distance: 35.0
type input "Consultant"
click at [971, 546] on span "Speichern" at bounding box center [978, 550] width 45 height 13
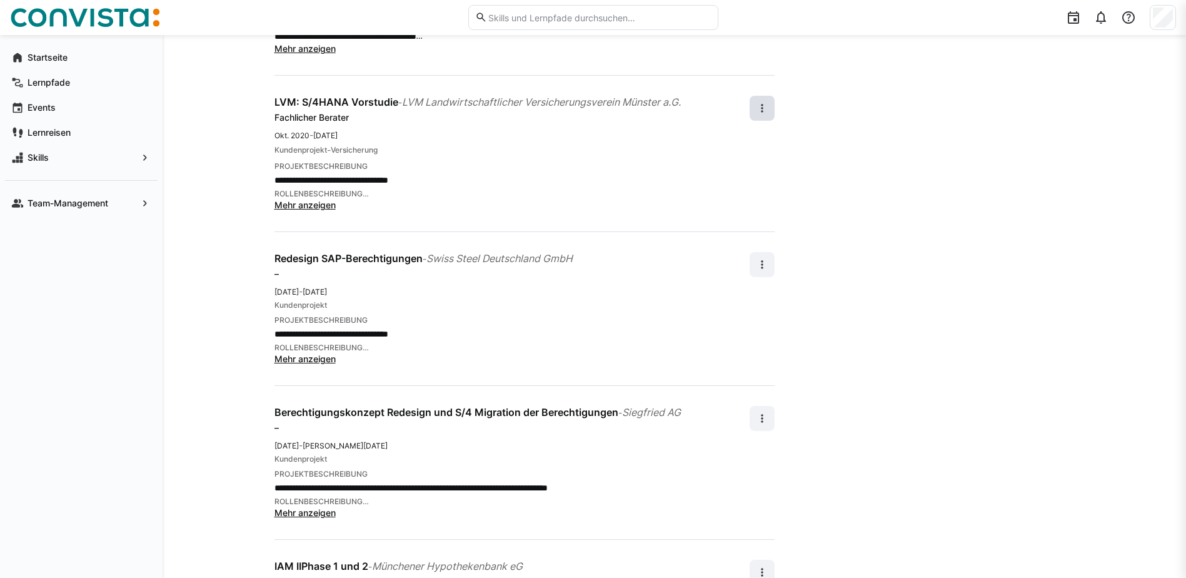
scroll to position [448, 0]
click at [765, 261] on eds-icon at bounding box center [762, 264] width 13 height 13
click at [739, 296] on div "Bearbeiten" at bounding box center [741, 297] width 44 height 13
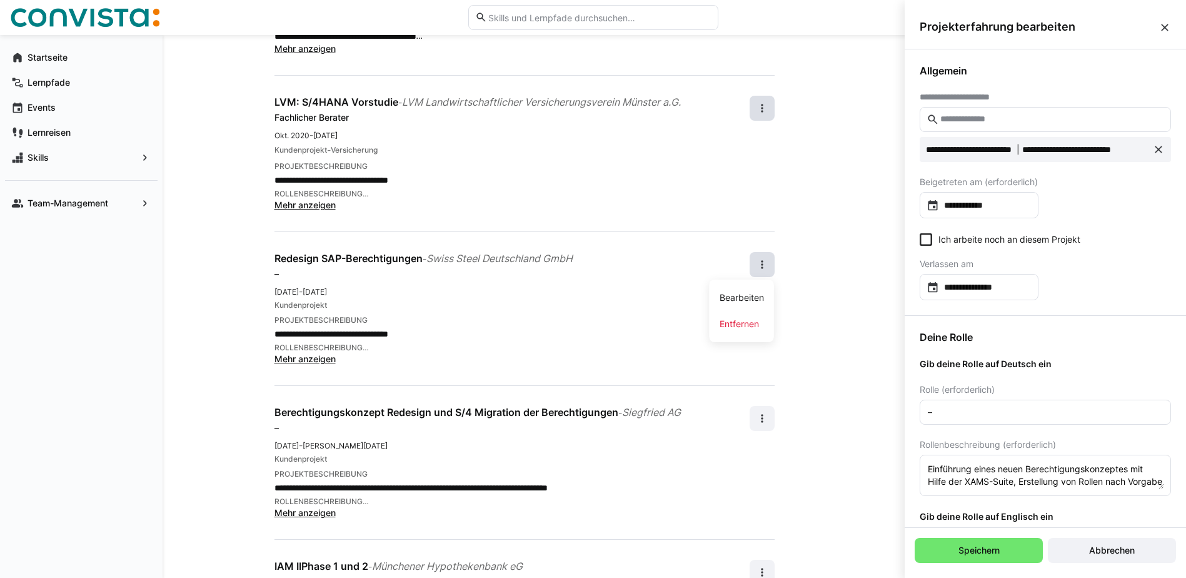
scroll to position [0, 0]
drag, startPoint x: 921, startPoint y: 414, endPoint x: 903, endPoint y: 414, distance: 17.5
click at [907, 414] on div "Deine Rolle Gib deine Rolle auf Deutsch ein Rolle (erforderlich) – Rollenbeschr…" at bounding box center [1044, 566] width 281 height 500
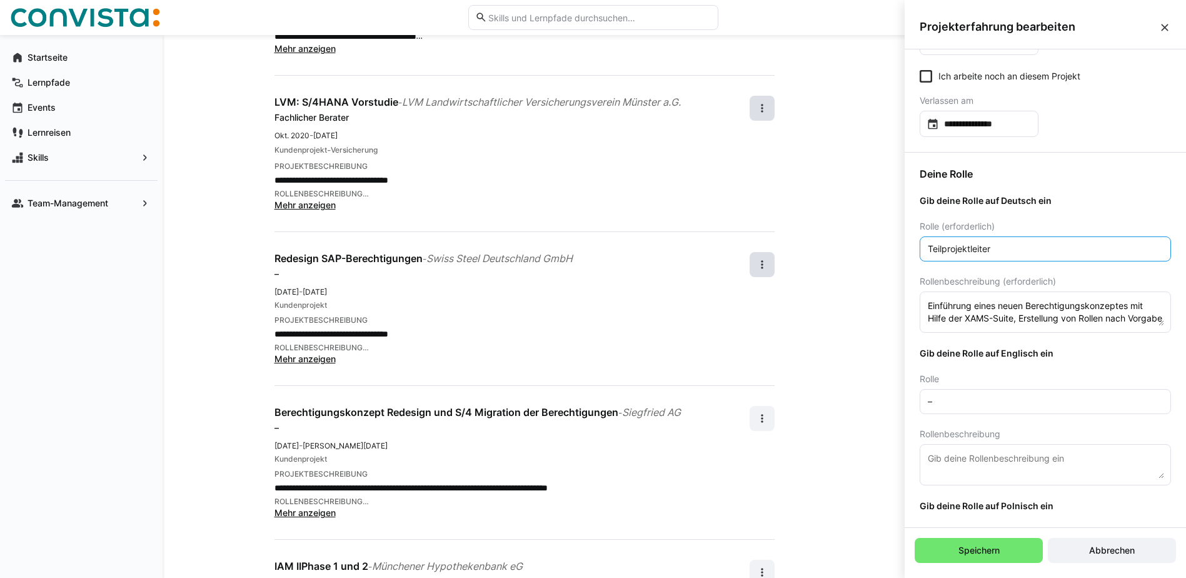
scroll to position [188, 0]
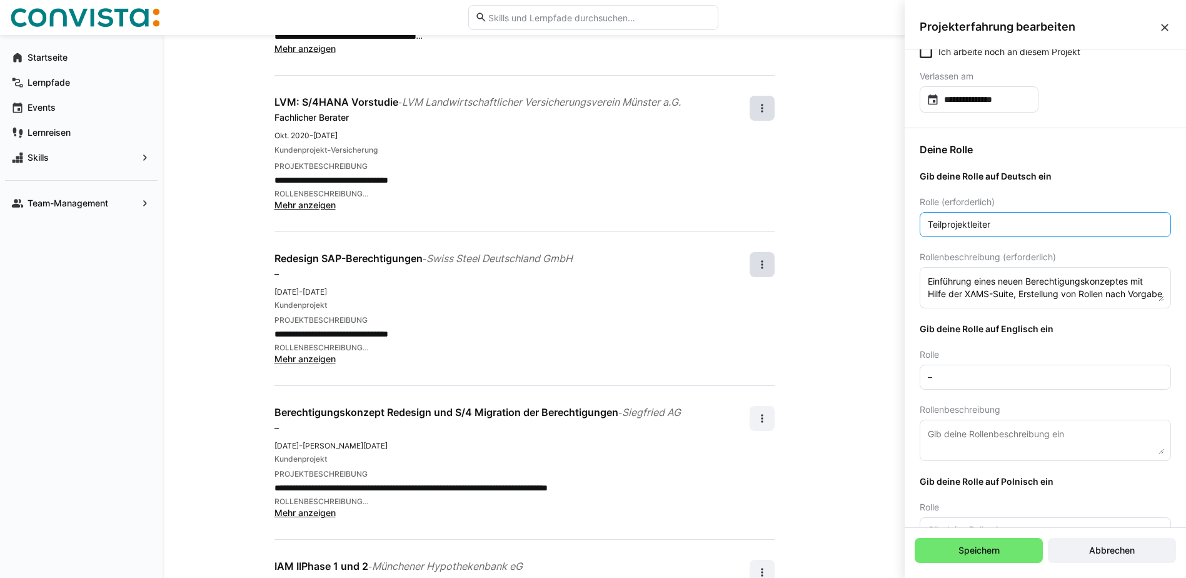
type input "Teilprojektleiter"
click at [949, 378] on input "–" at bounding box center [1045, 376] width 238 height 11
drag, startPoint x: 943, startPoint y: 377, endPoint x: 881, endPoint y: 383, distance: 62.8
paste input "Sub-project Manager"
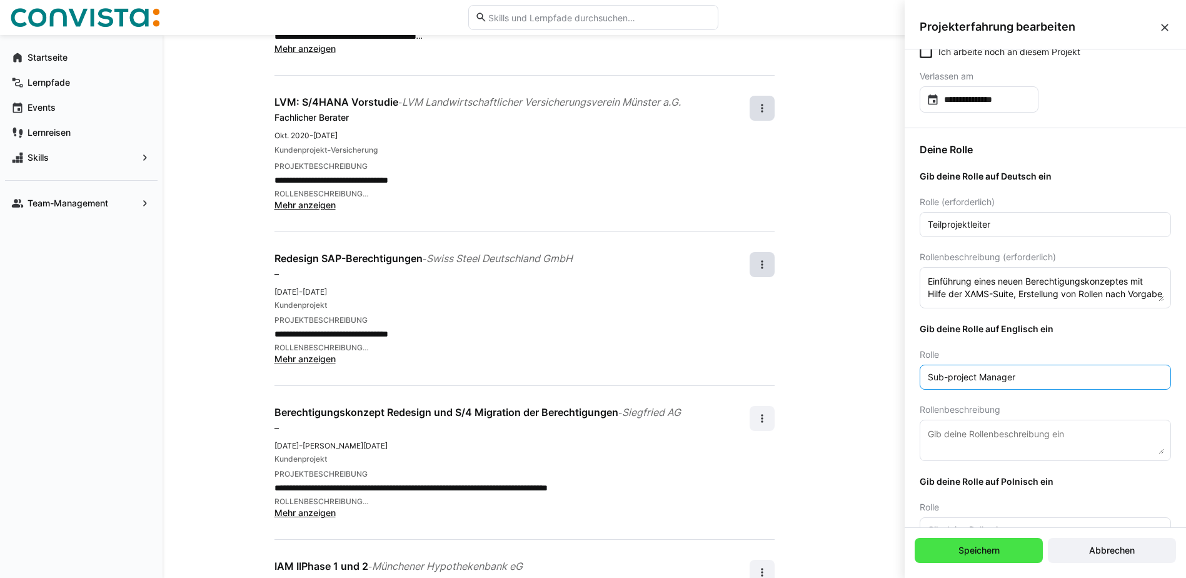
type input "Sub-project Manager"
click at [983, 552] on span "Speichern" at bounding box center [978, 550] width 45 height 13
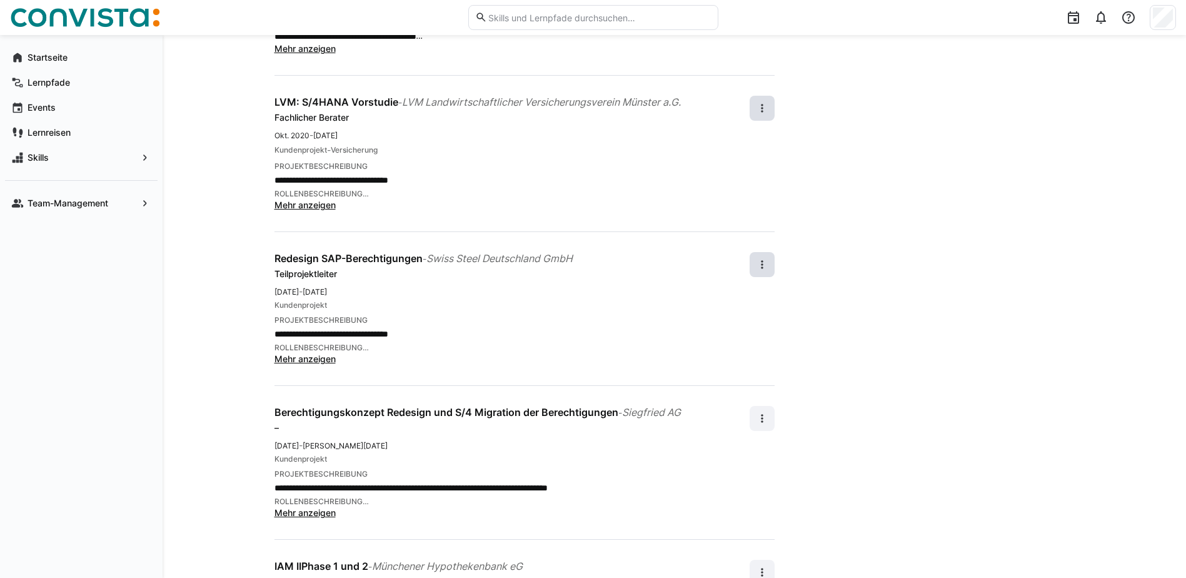
scroll to position [260, 0]
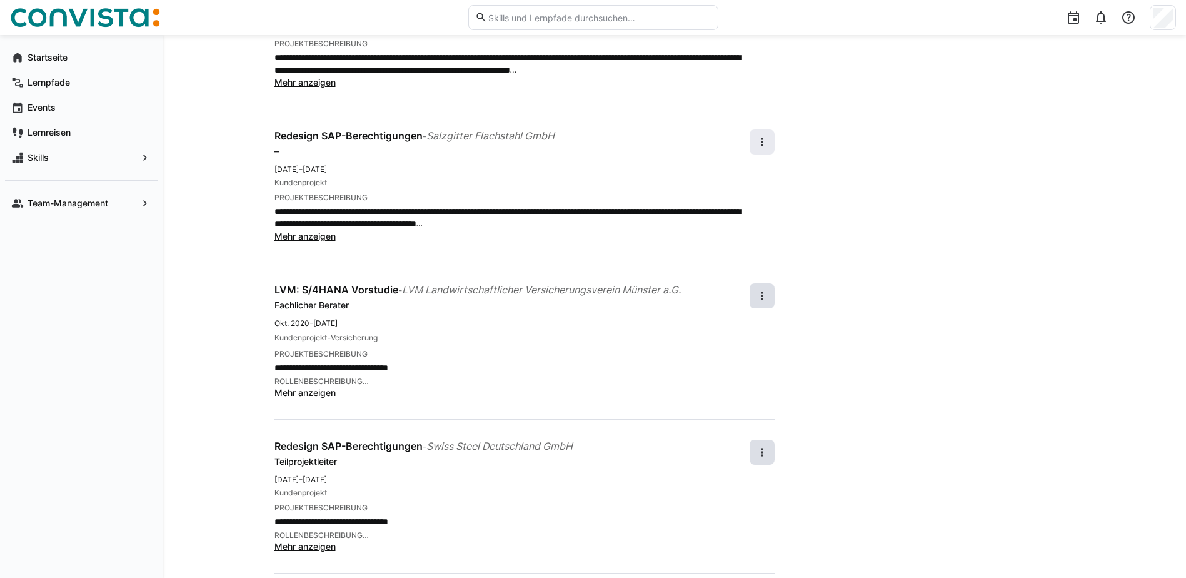
click at [762, 139] on eds-icon at bounding box center [762, 142] width 13 height 13
click at [738, 169] on div "Bearbeiten" at bounding box center [741, 175] width 44 height 13
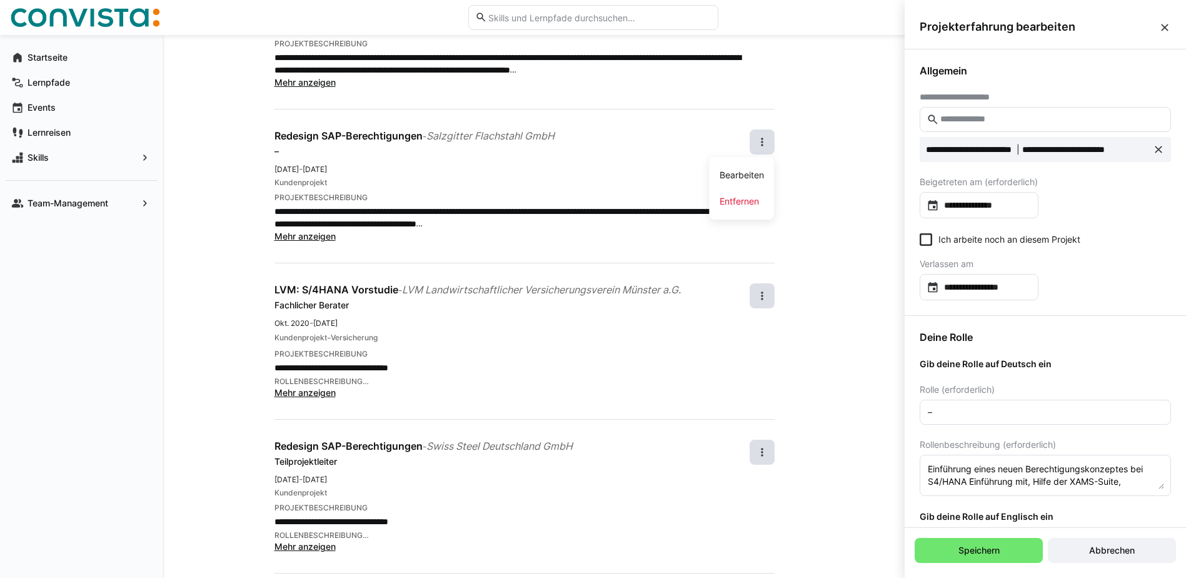
scroll to position [0, 0]
drag, startPoint x: 944, startPoint y: 412, endPoint x: 912, endPoint y: 414, distance: 32.6
click at [915, 414] on div "Deine Rolle Gib deine Rolle auf Deutsch ein Rolle (erforderlich) – Rollenbeschr…" at bounding box center [1044, 566] width 281 height 500
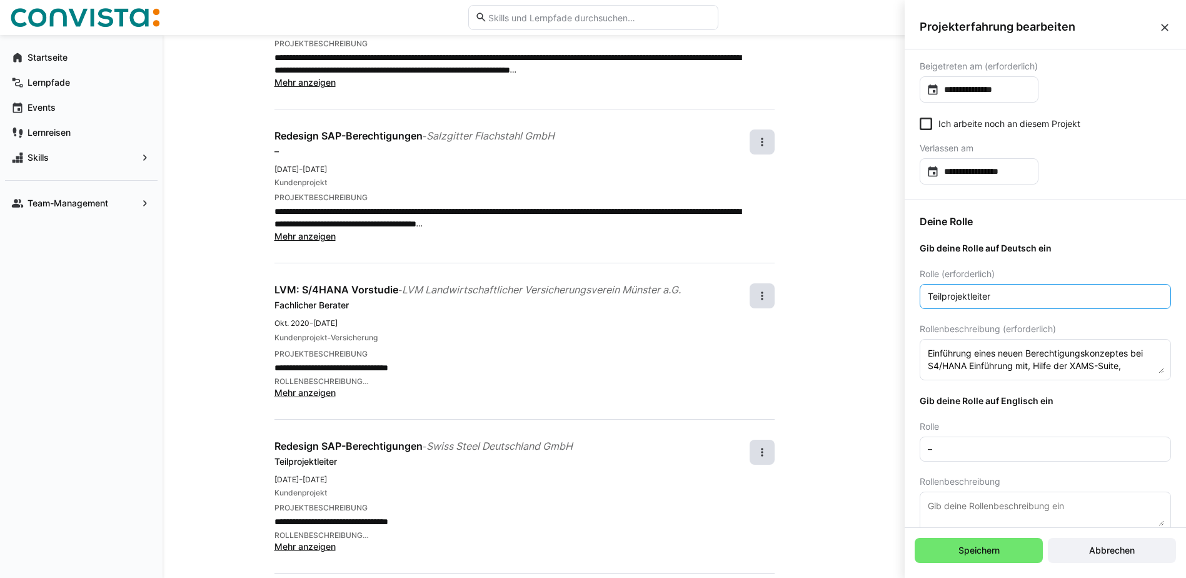
scroll to position [188, 0]
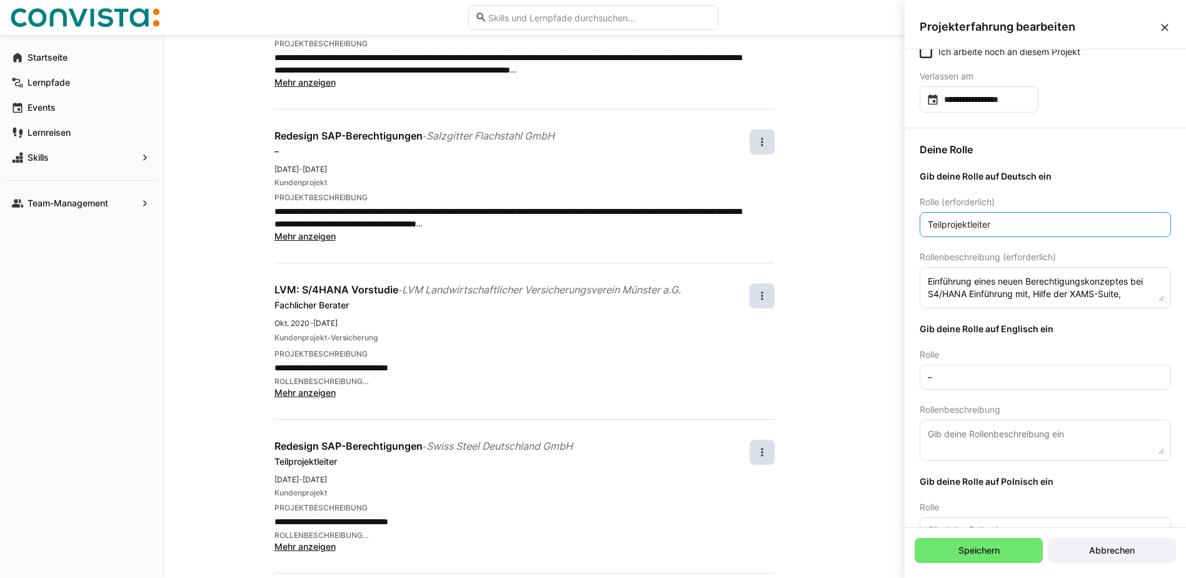
type input "Teilprojektleiter"
drag, startPoint x: 944, startPoint y: 377, endPoint x: 882, endPoint y: 381, distance: 62.0
click at [883, 318] on body "**********" at bounding box center [593, 29] width 1186 height 578
paste input "Sub-project Manager"
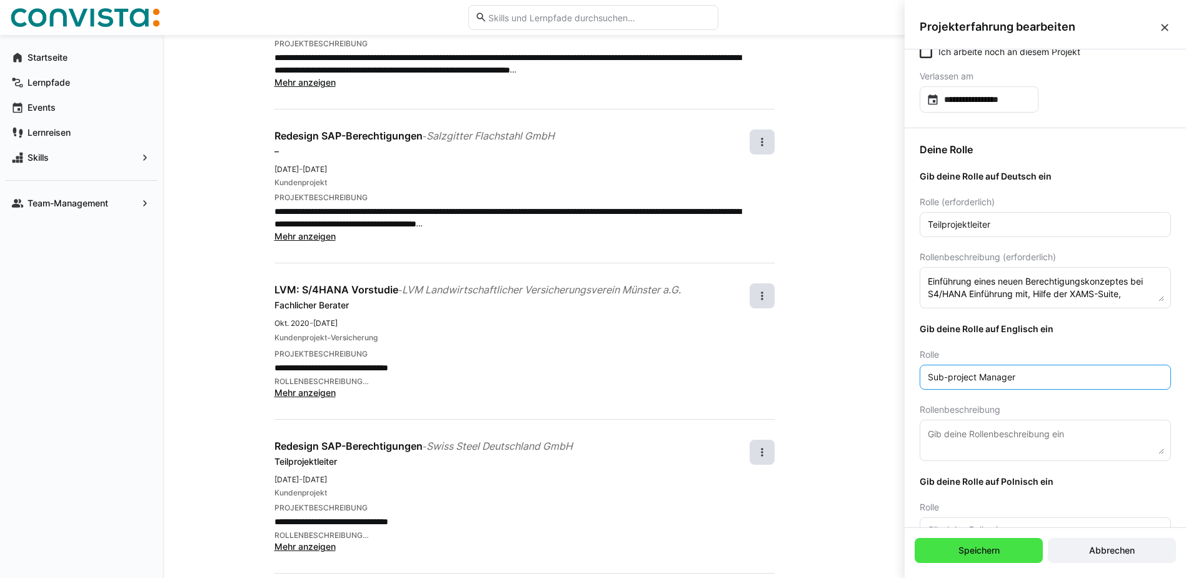
type input "Sub-project Manager"
click at [1006, 545] on span "Speichern" at bounding box center [978, 550] width 128 height 25
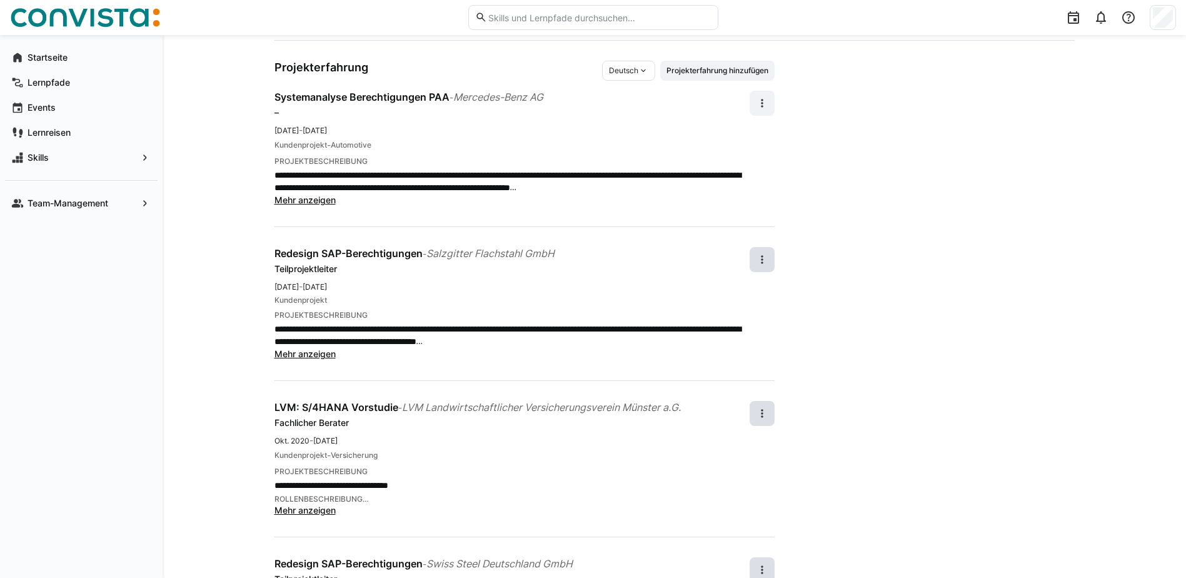
scroll to position [10, 0]
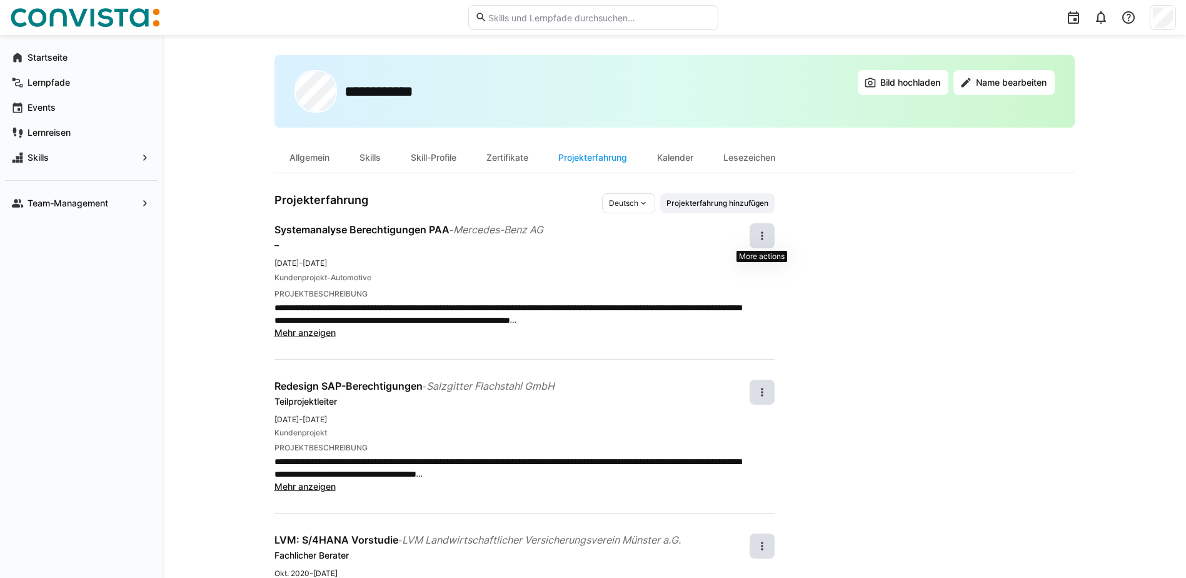
click at [759, 233] on eds-icon at bounding box center [762, 235] width 13 height 13
click at [738, 263] on div "Bearbeiten" at bounding box center [741, 269] width 44 height 13
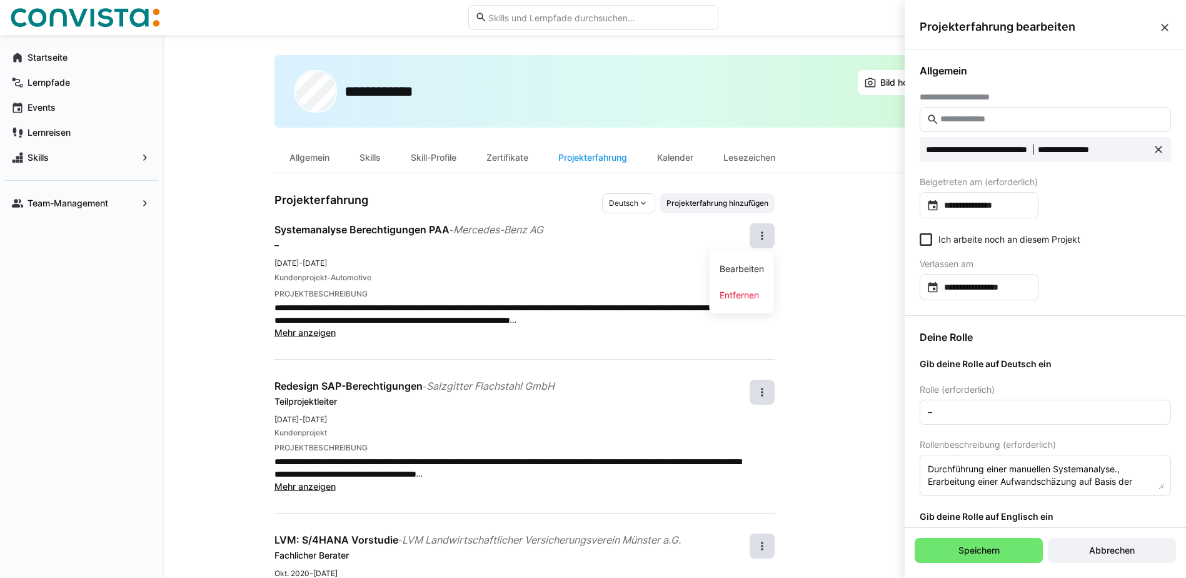
scroll to position [0, 0]
drag, startPoint x: 937, startPoint y: 414, endPoint x: 883, endPoint y: 419, distance: 54.0
click at [894, 419] on body "**********" at bounding box center [593, 279] width 1186 height 578
type input "F"
type input "a"
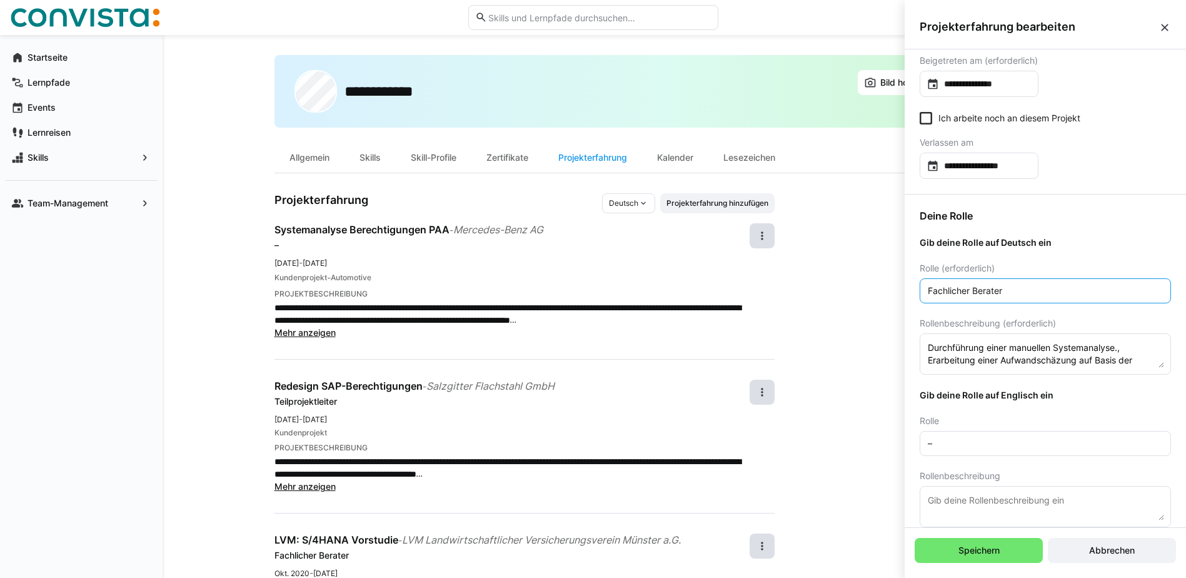
scroll to position [125, 0]
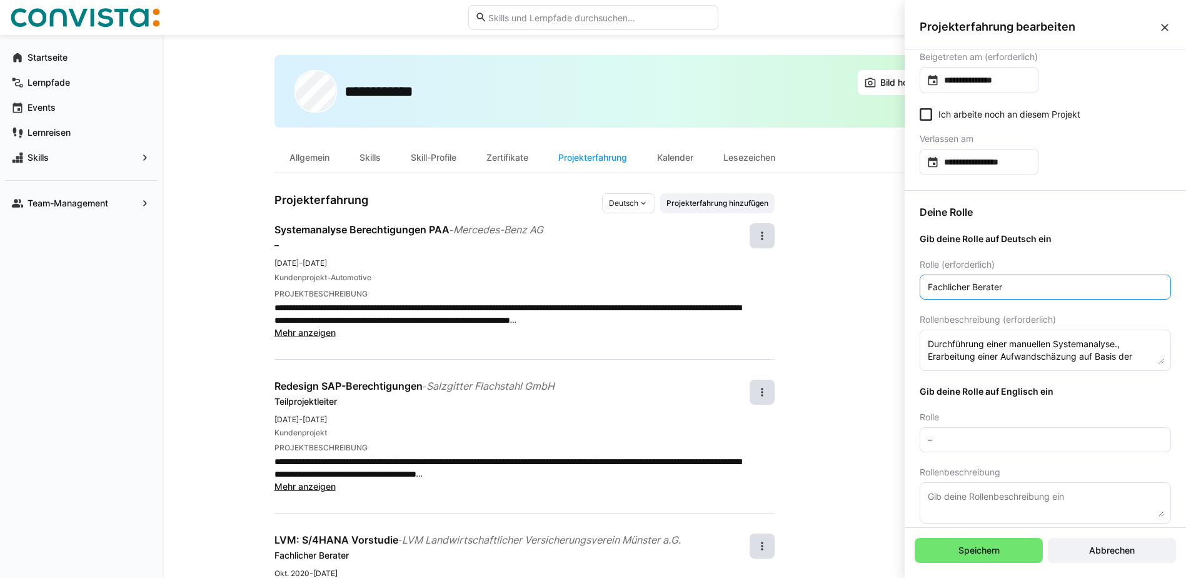
type input "Fachlicher Berater"
drag, startPoint x: 934, startPoint y: 446, endPoint x: 916, endPoint y: 447, distance: 18.1
click at [920, 447] on eds-input "–" at bounding box center [1044, 439] width 251 height 25
click at [916, 441] on div "Deine Rolle Gib deine Rolle auf Deutsch ein Rolle (erforderlich) Fachlicher Ber…" at bounding box center [1044, 441] width 281 height 500
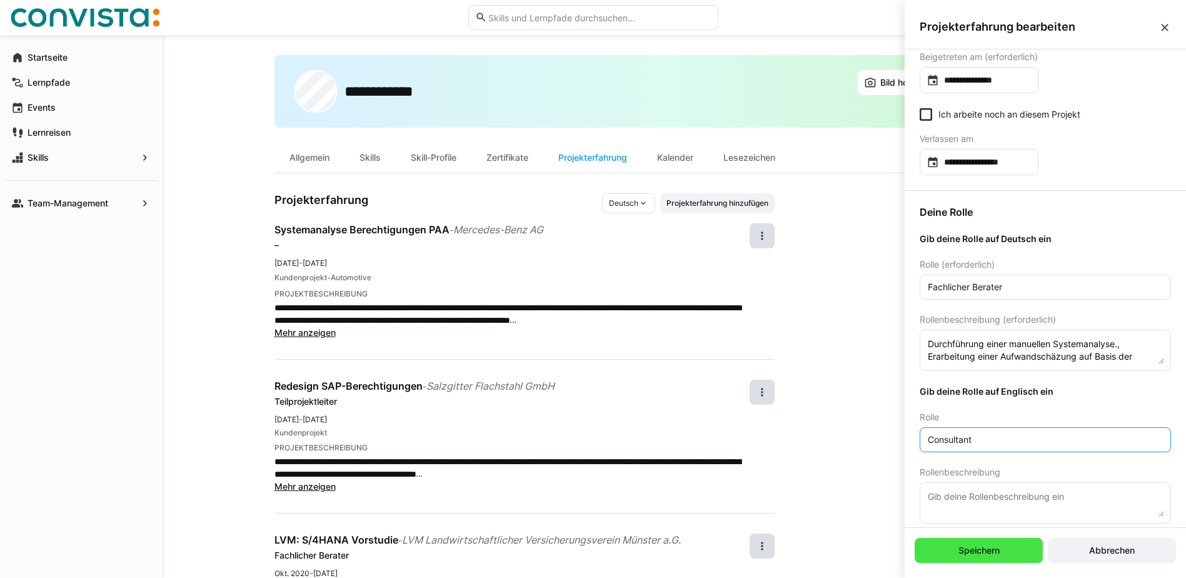
type input "Consultant"
click at [974, 549] on span "Speichern" at bounding box center [978, 550] width 45 height 13
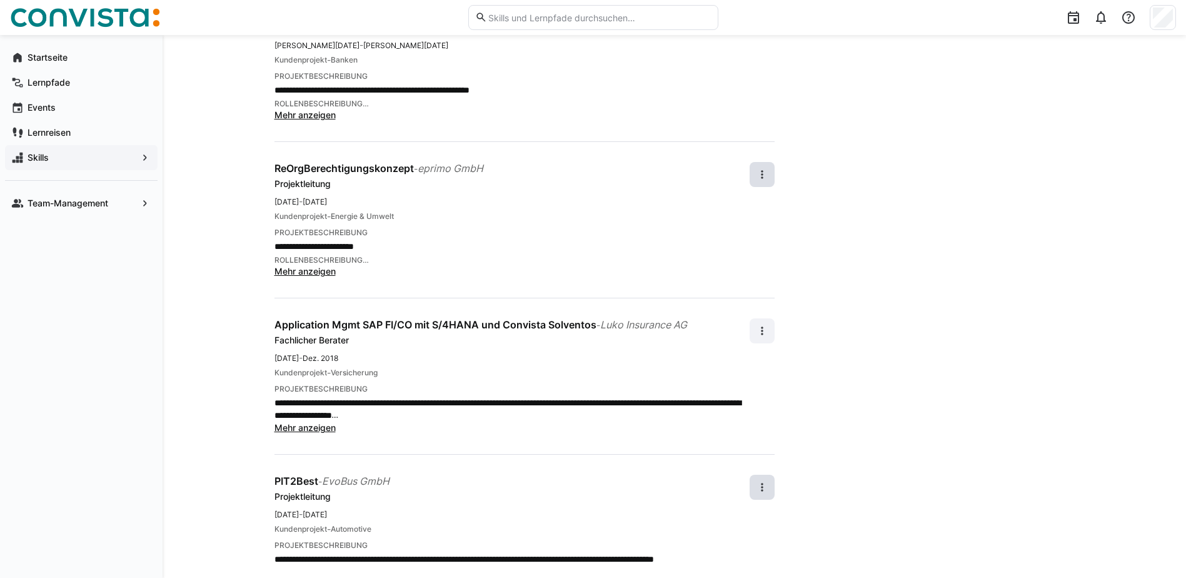
scroll to position [760, 0]
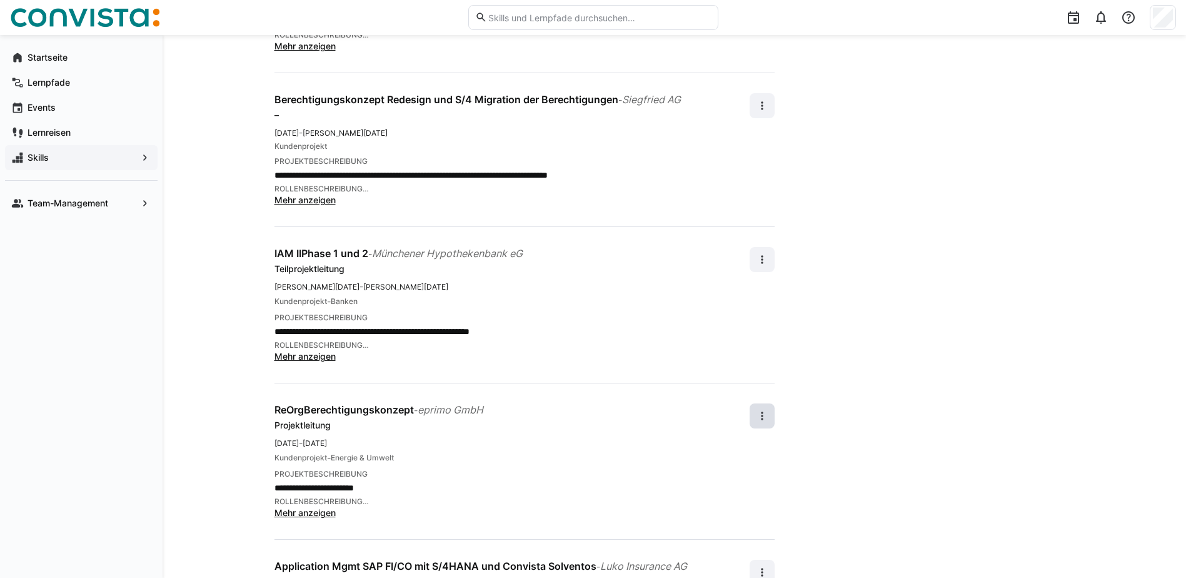
click at [0, 0] on app-navigation-label "Skills" at bounding box center [0, 0] width 0 height 0
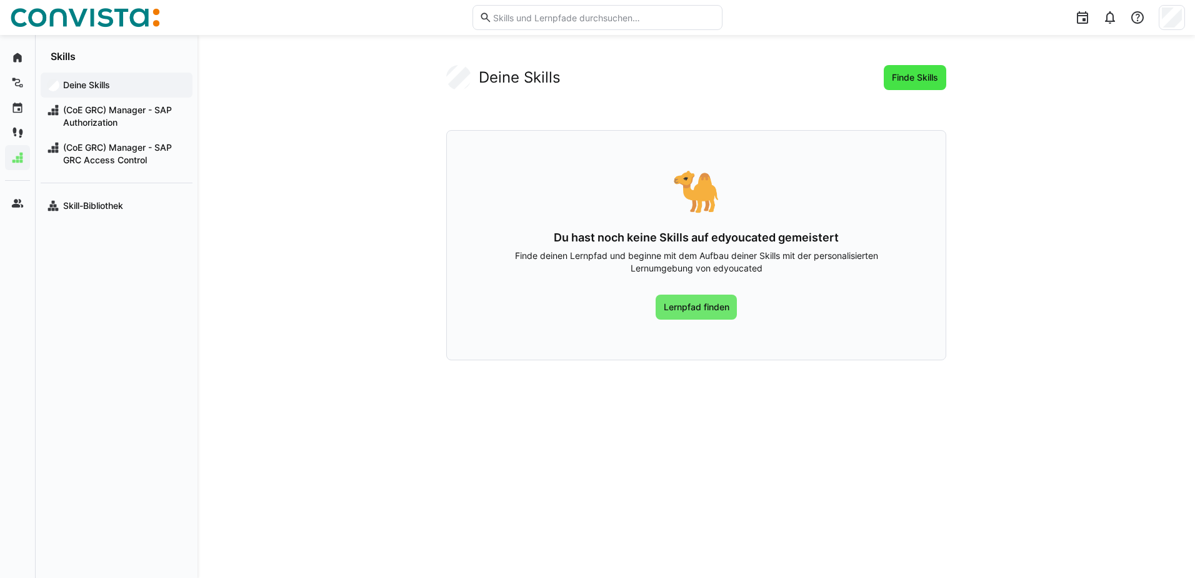
click at [928, 79] on span "Finde Skills" at bounding box center [915, 77] width 50 height 13
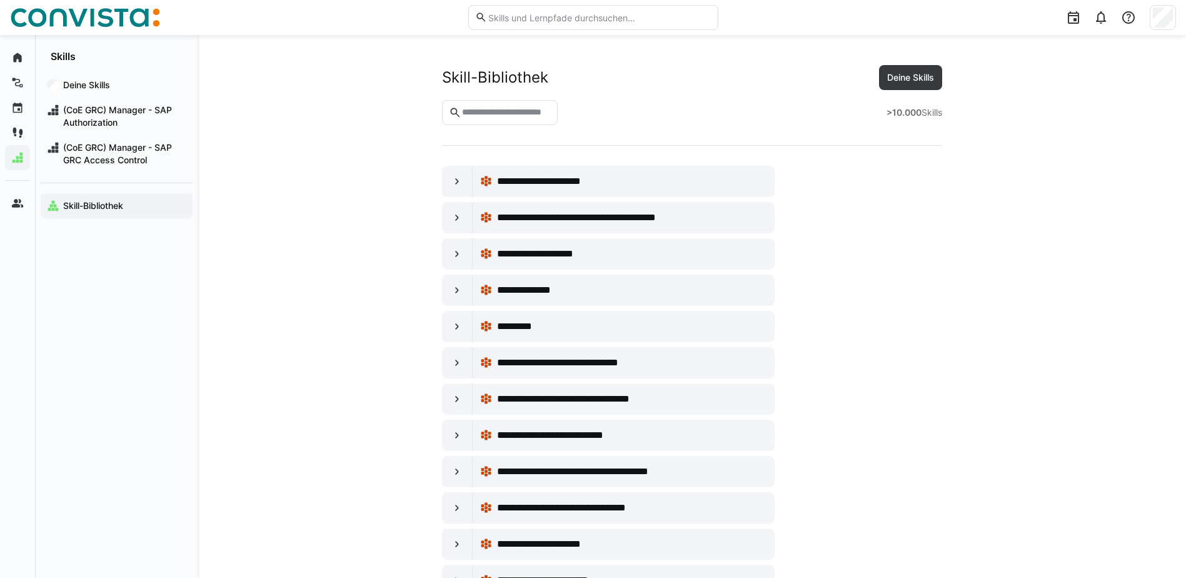
click at [0, 0] on app-navigation-label "Skill-Bibliothek" at bounding box center [0, 0] width 0 height 0
click at [159, 207] on span "Skill-Bibliothek" at bounding box center [123, 205] width 125 height 13
click at [481, 113] on input "text" at bounding box center [506, 112] width 90 height 11
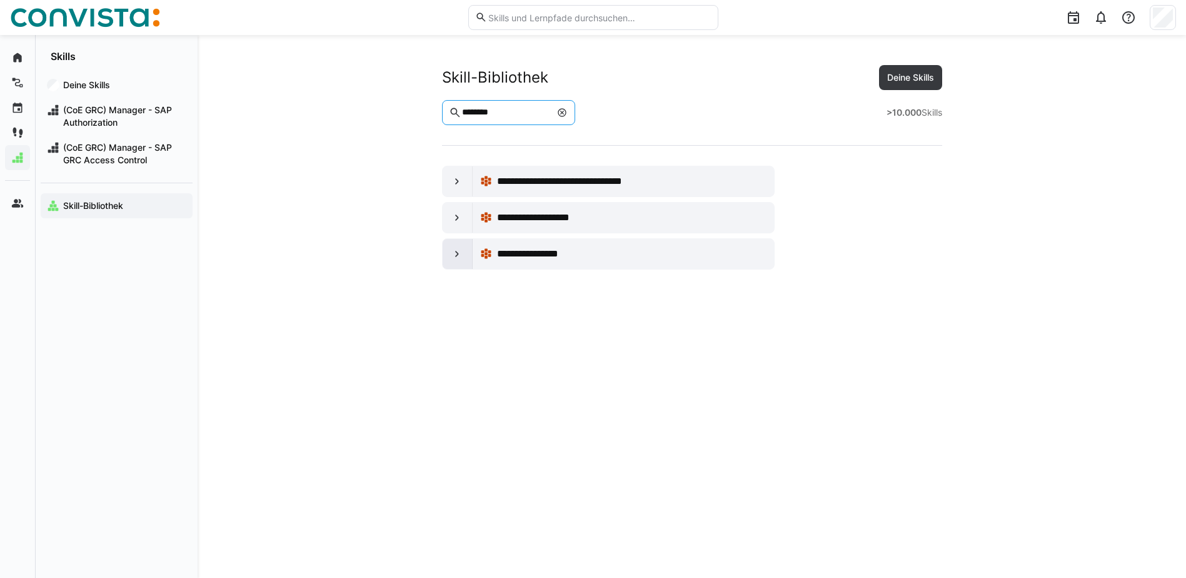
type input "********"
click at [460, 254] on eds-icon at bounding box center [457, 254] width 13 height 13
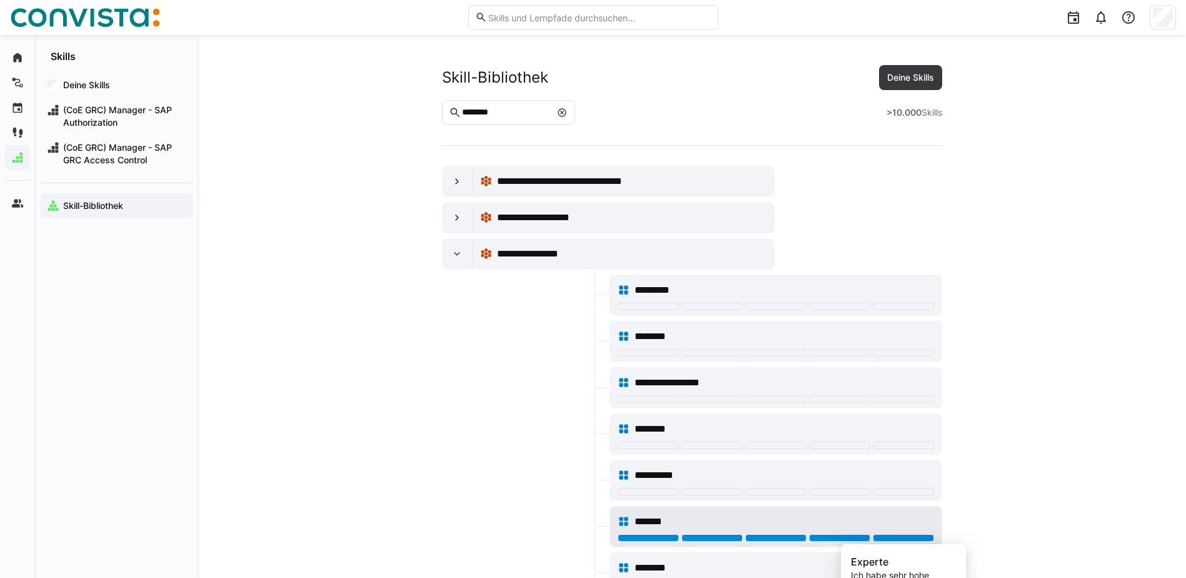
click at [918, 537] on div at bounding box center [903, 538] width 61 height 8
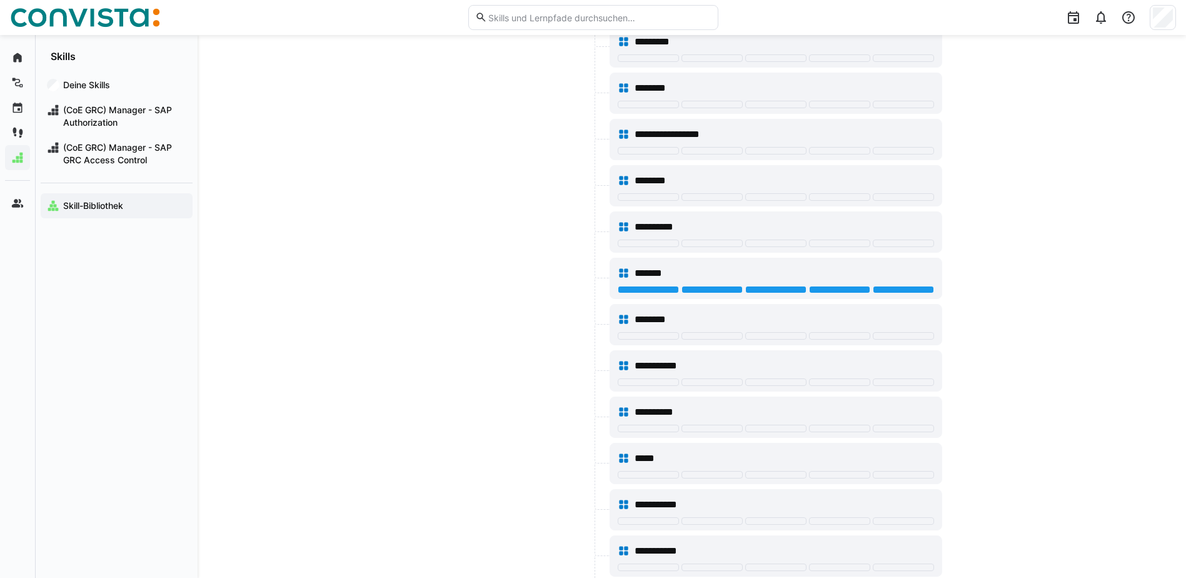
scroll to position [250, 0]
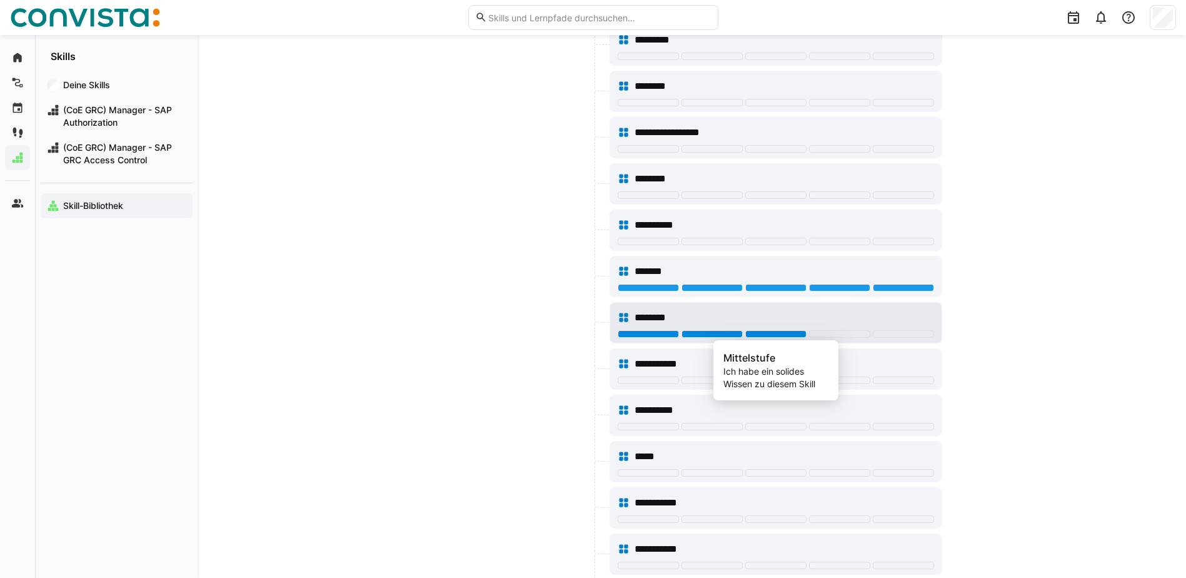
click at [801, 331] on div at bounding box center [775, 334] width 61 height 8
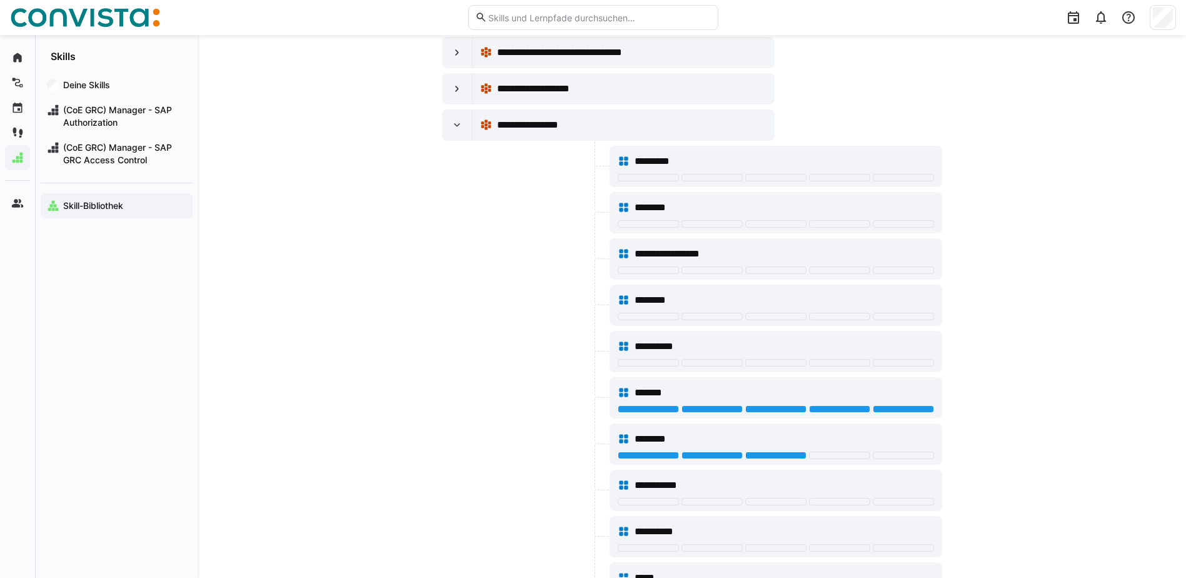
scroll to position [0, 0]
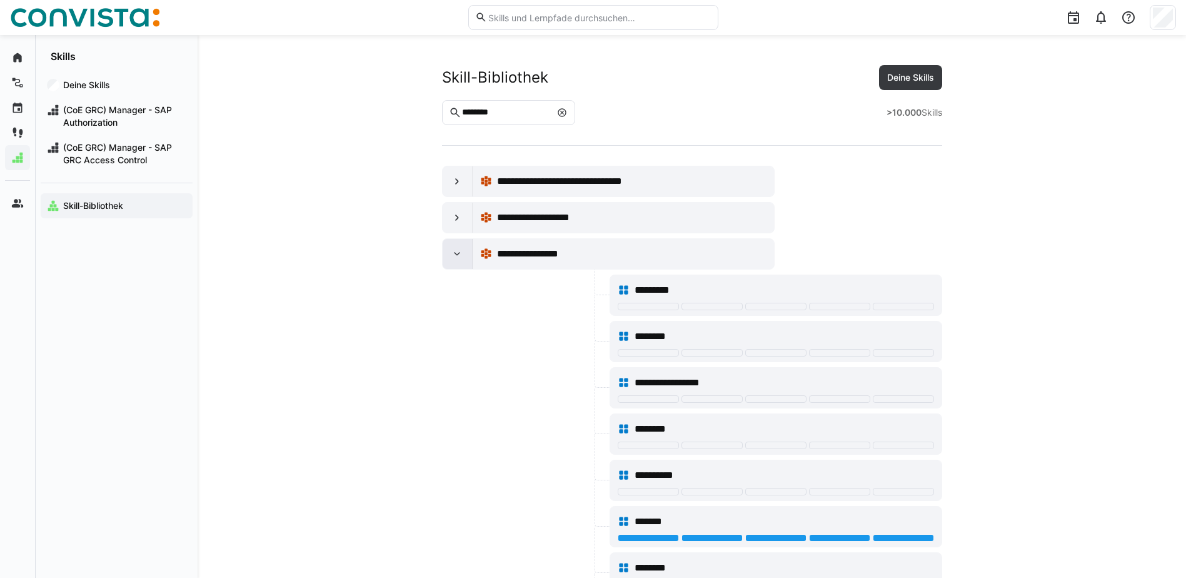
click at [460, 251] on eds-icon at bounding box center [457, 254] width 13 height 13
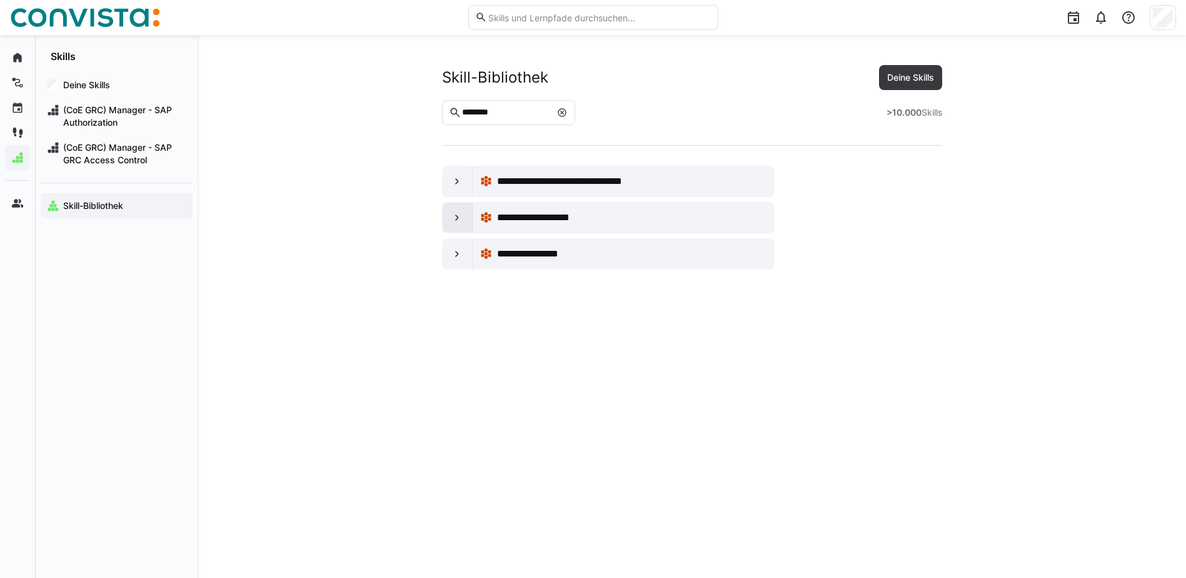
click at [458, 218] on eds-icon at bounding box center [457, 217] width 13 height 13
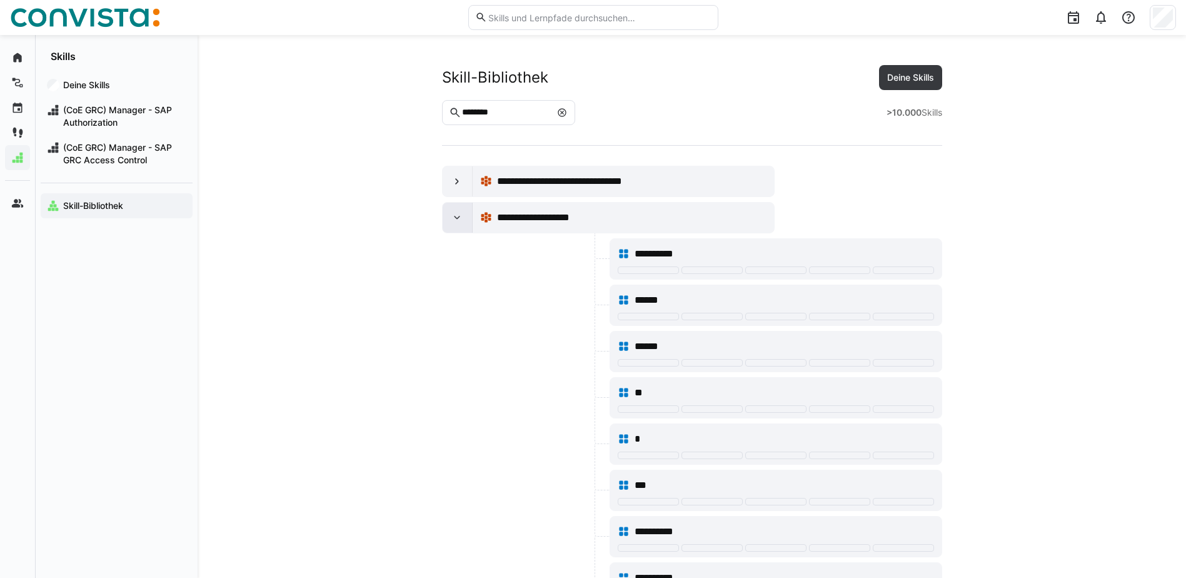
click at [458, 218] on eds-icon at bounding box center [457, 217] width 13 height 13
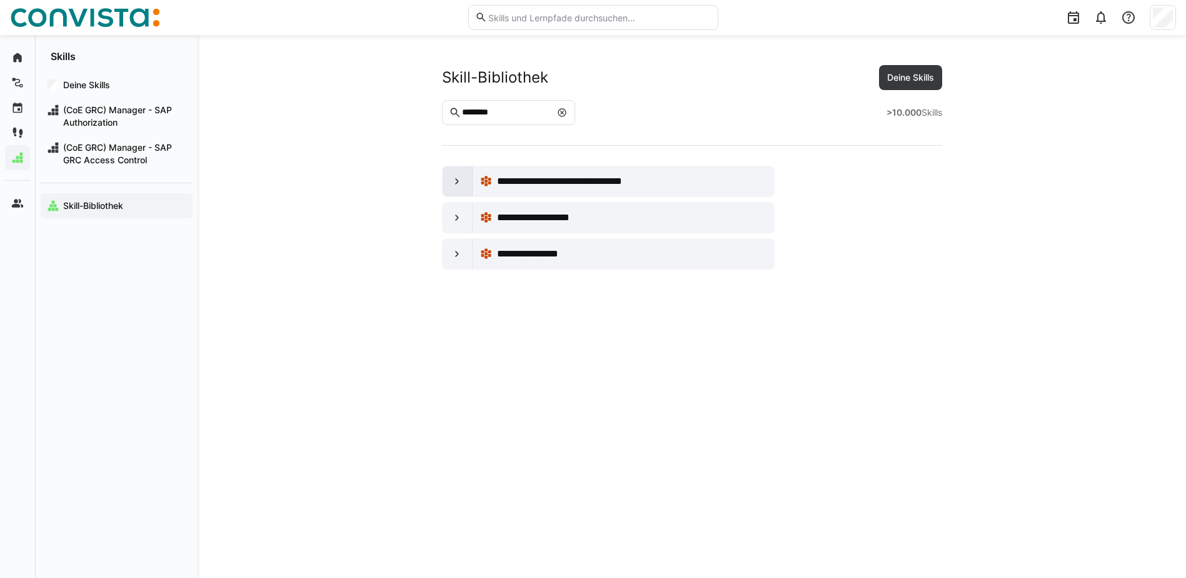
click at [461, 185] on eds-icon at bounding box center [457, 181] width 13 height 13
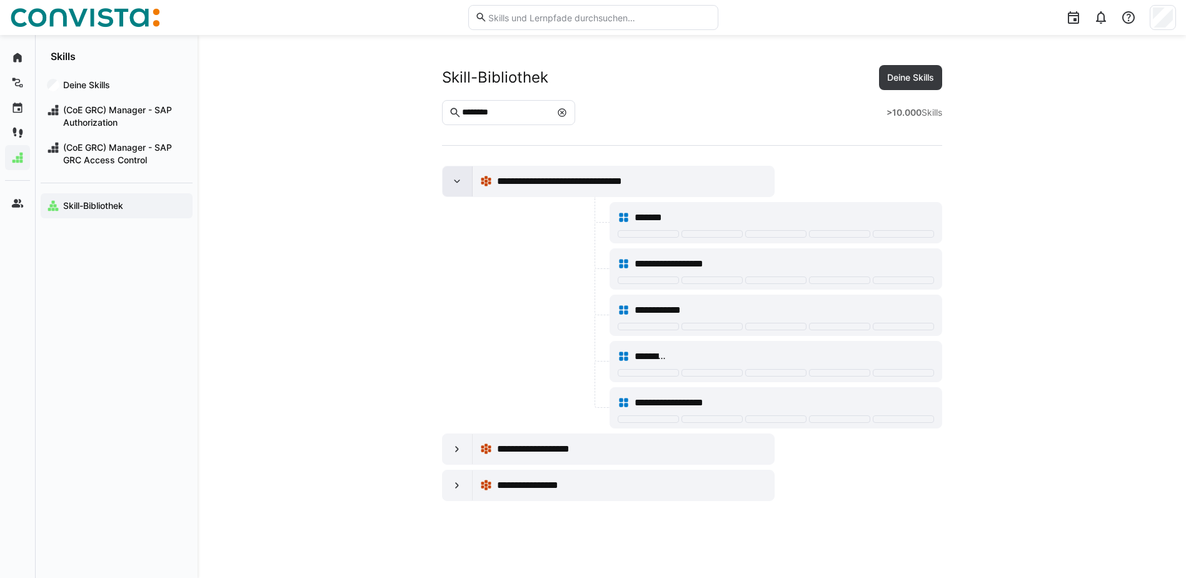
click at [457, 184] on eds-icon at bounding box center [457, 181] width 13 height 13
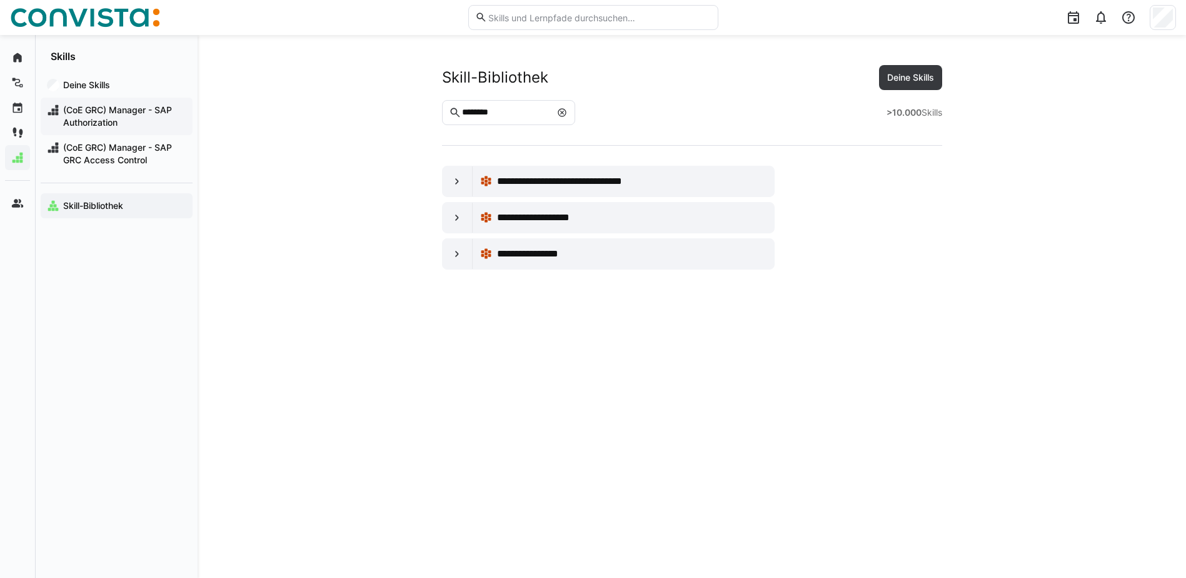
click at [126, 119] on span "(CoE GRC) Manager - SAP Authorization" at bounding box center [123, 116] width 125 height 25
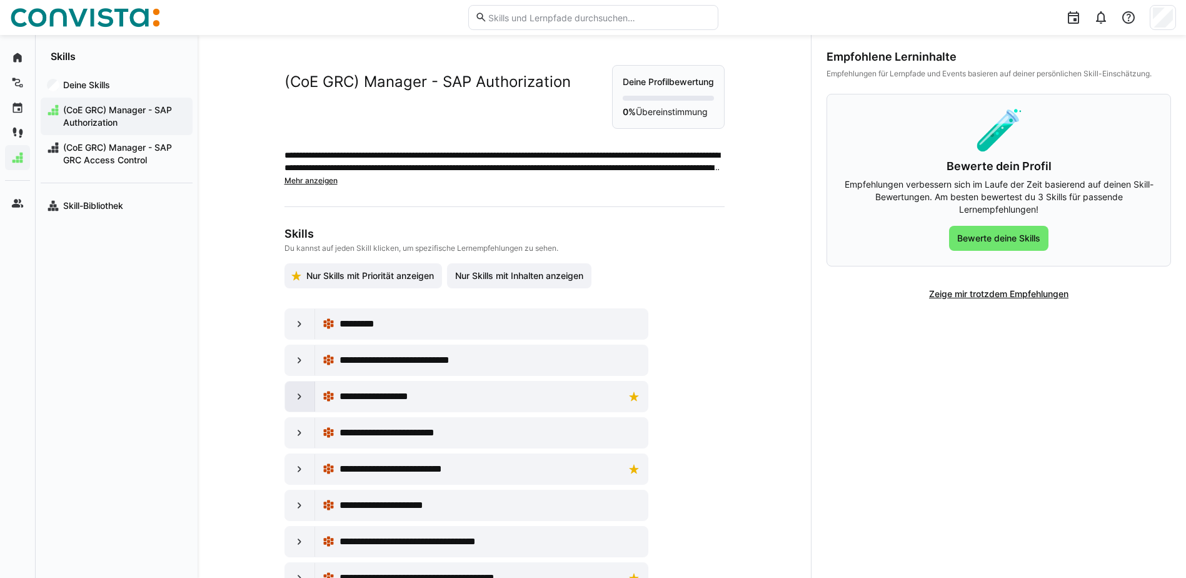
click at [299, 396] on eds-icon at bounding box center [299, 396] width 13 height 13
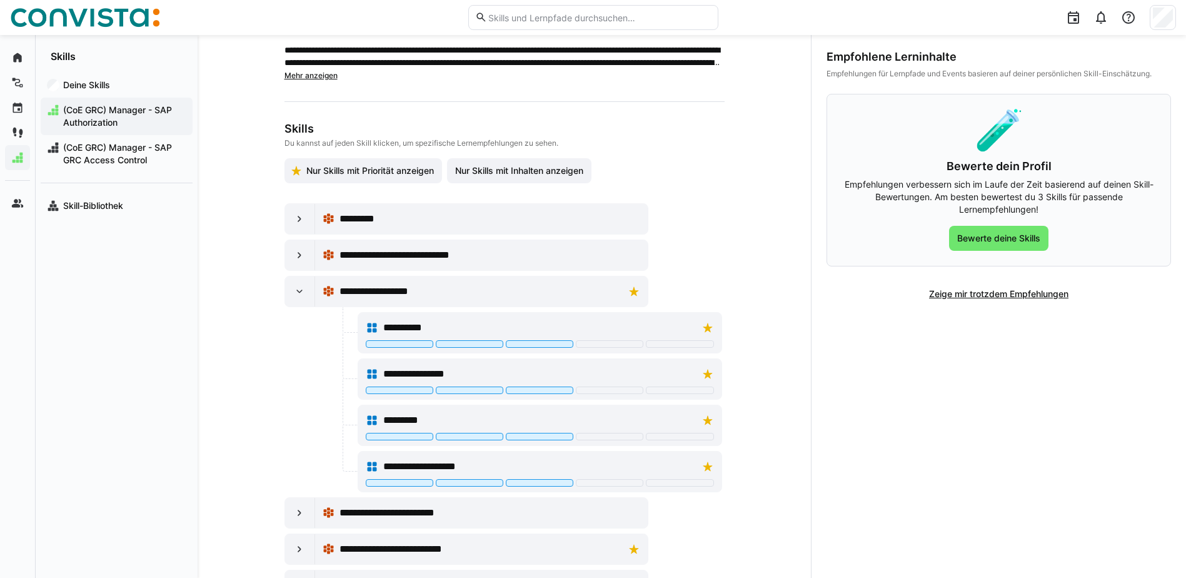
scroll to position [125, 0]
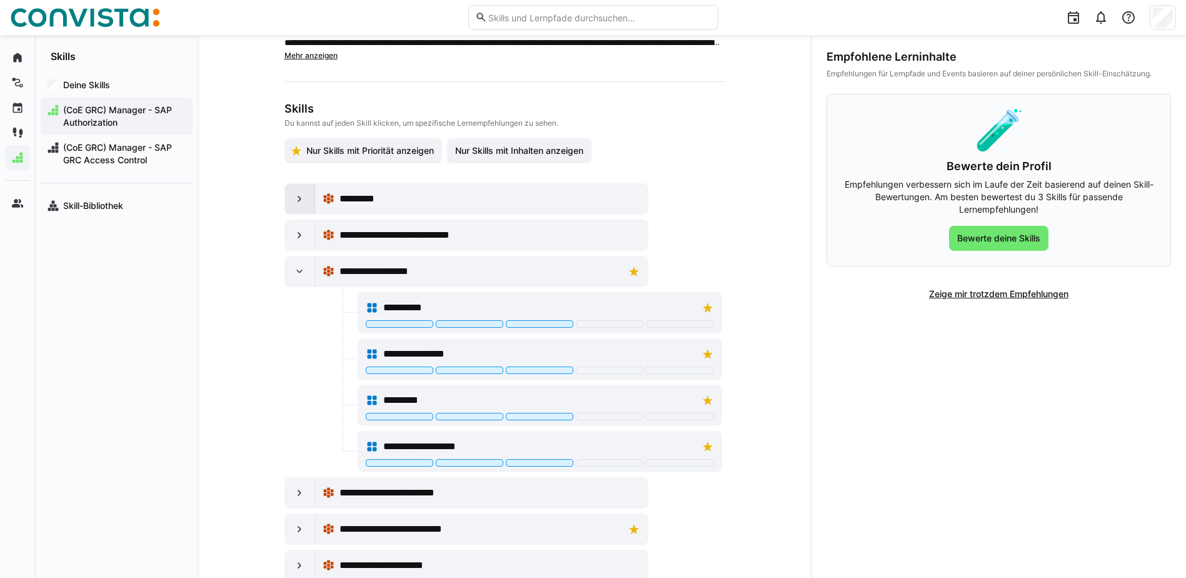
drag, startPoint x: 295, startPoint y: 186, endPoint x: 295, endPoint y: 194, distance: 8.8
click at [295, 194] on div at bounding box center [300, 199] width 30 height 30
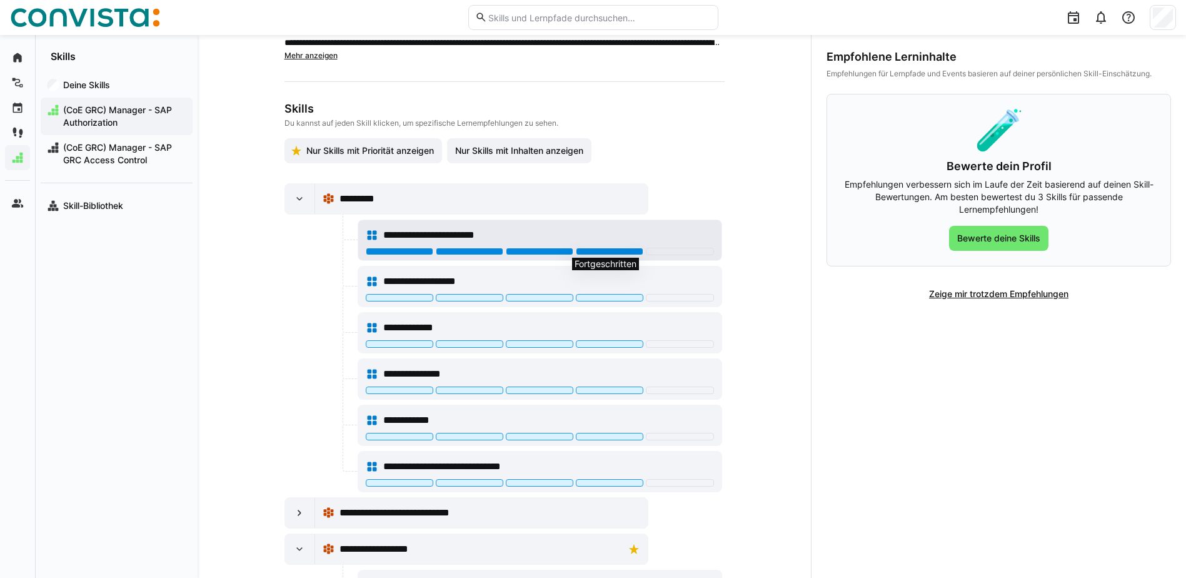
click at [621, 252] on div at bounding box center [610, 252] width 68 height 8
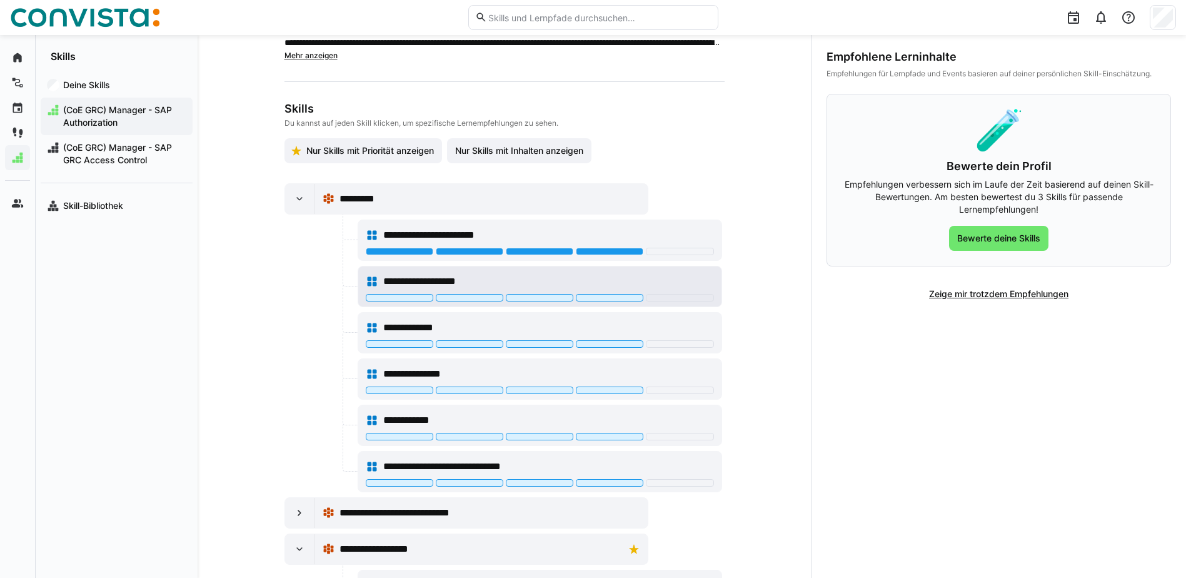
click at [621, 293] on div "**********" at bounding box center [540, 281] width 348 height 25
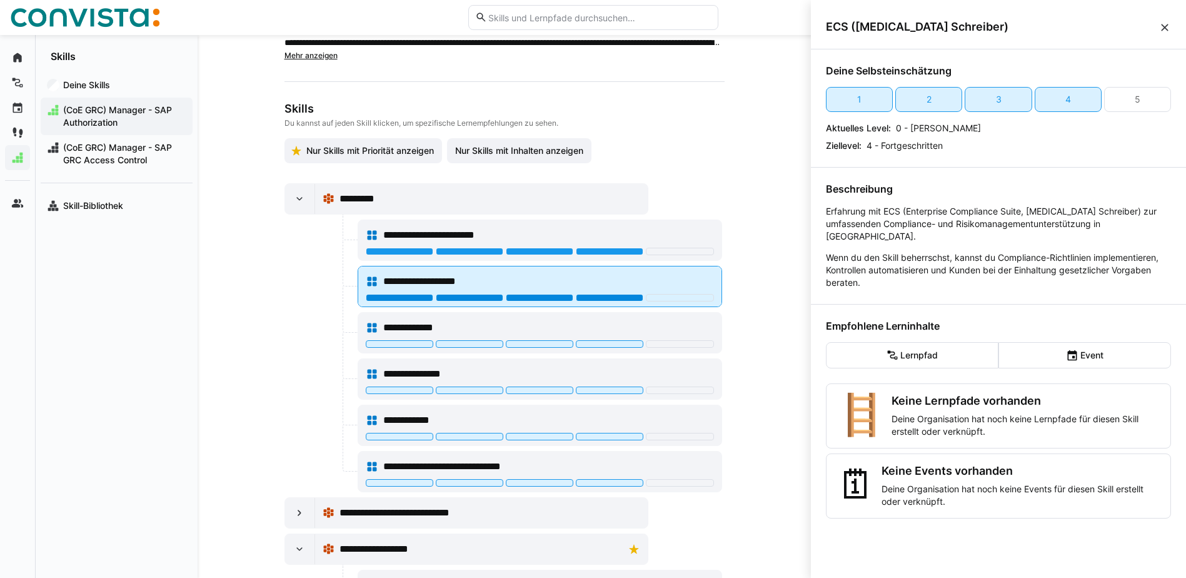
click at [609, 297] on div at bounding box center [610, 298] width 68 height 8
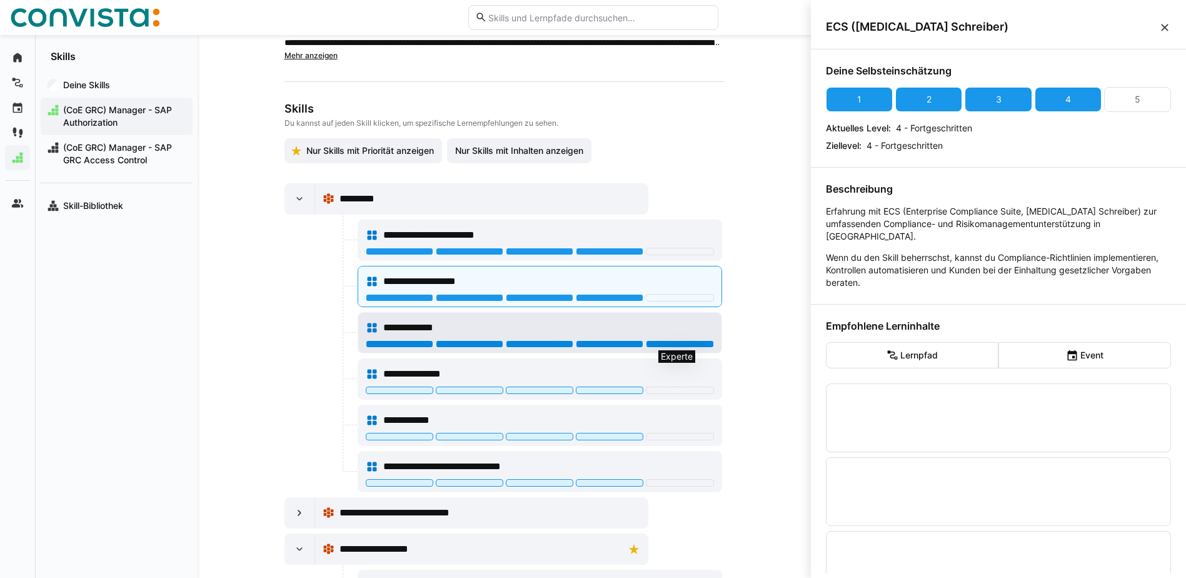
click at [689, 343] on div at bounding box center [680, 344] width 68 height 8
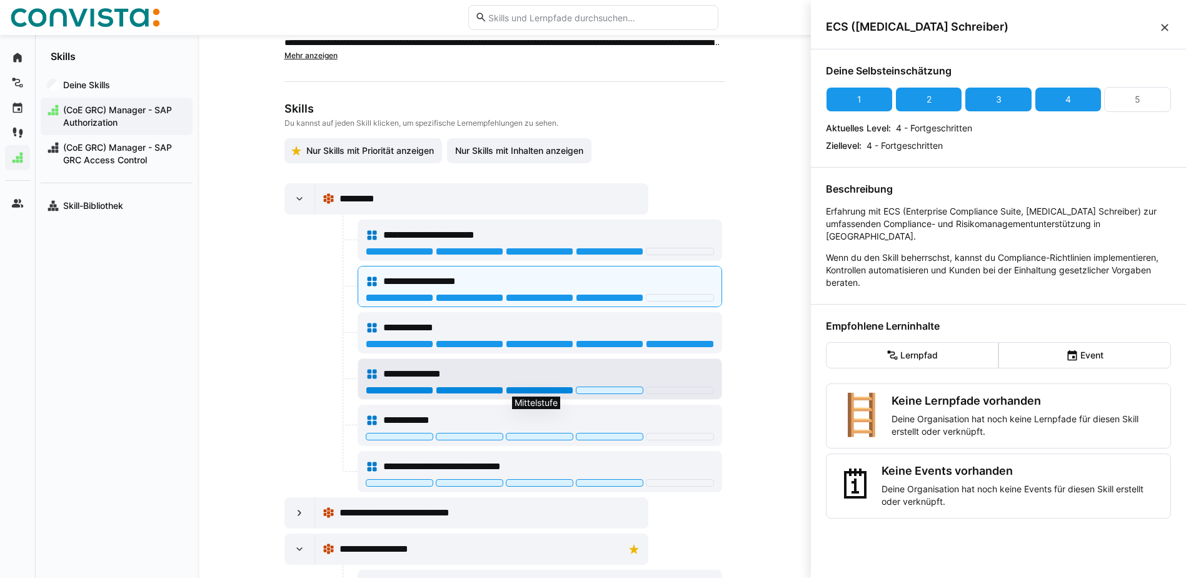
click at [538, 388] on div at bounding box center [540, 390] width 68 height 8
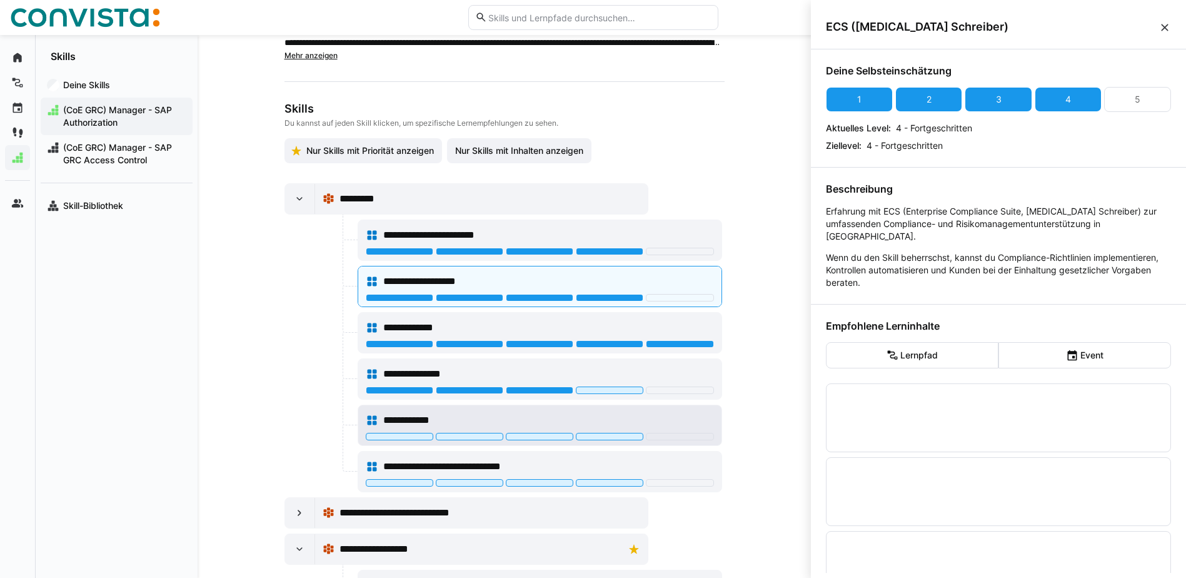
click at [696, 432] on div "**********" at bounding box center [540, 420] width 348 height 25
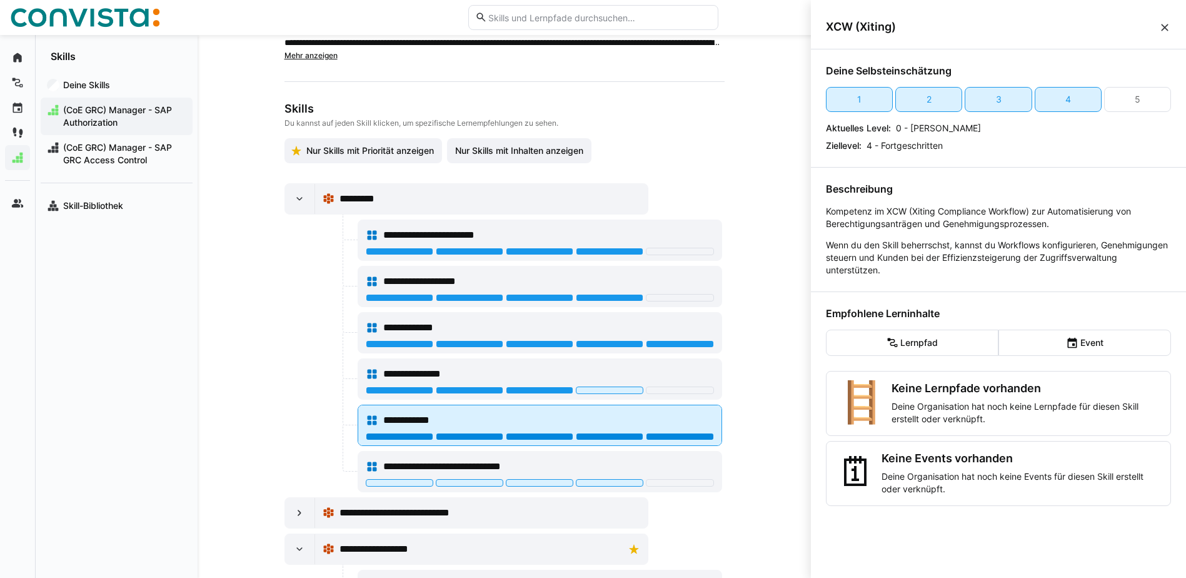
click at [700, 434] on div at bounding box center [680, 437] width 68 height 8
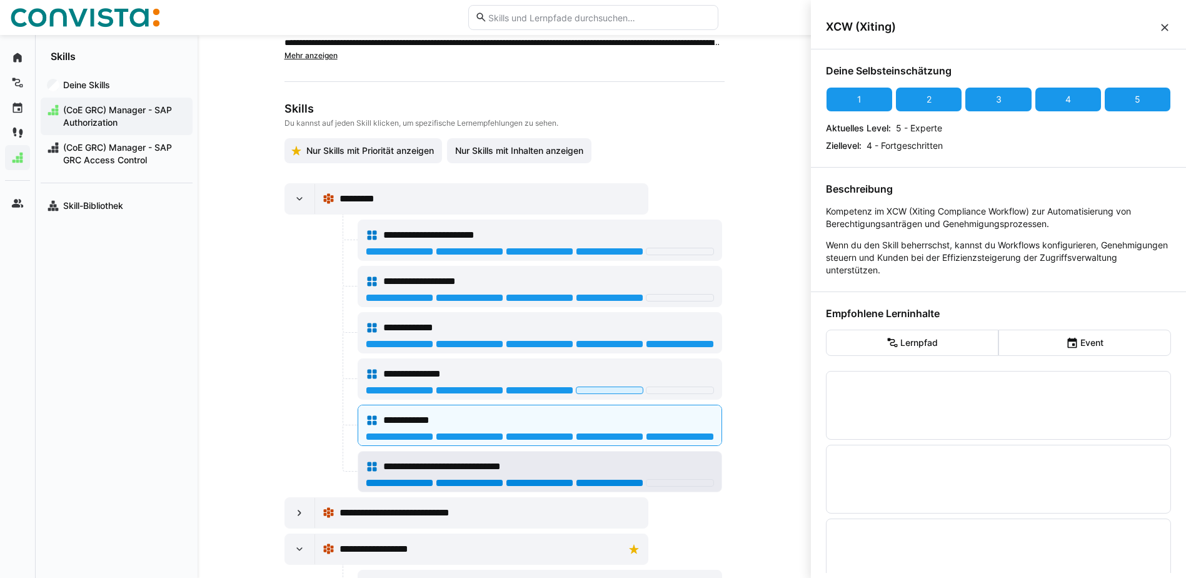
click at [609, 481] on div at bounding box center [610, 483] width 68 height 8
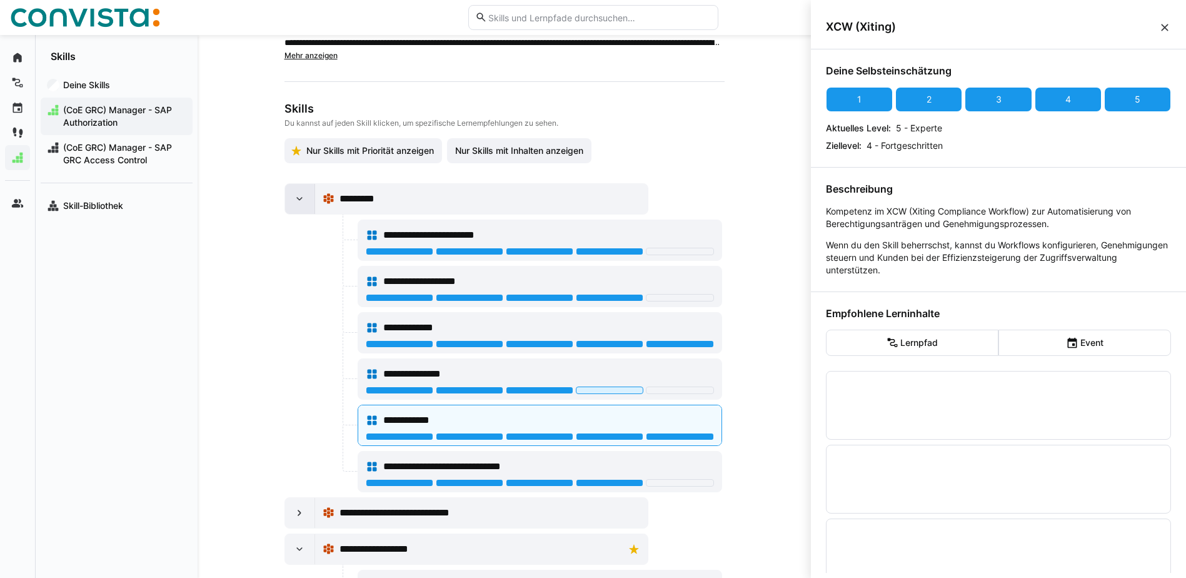
click at [296, 199] on eds-icon at bounding box center [299, 199] width 13 height 13
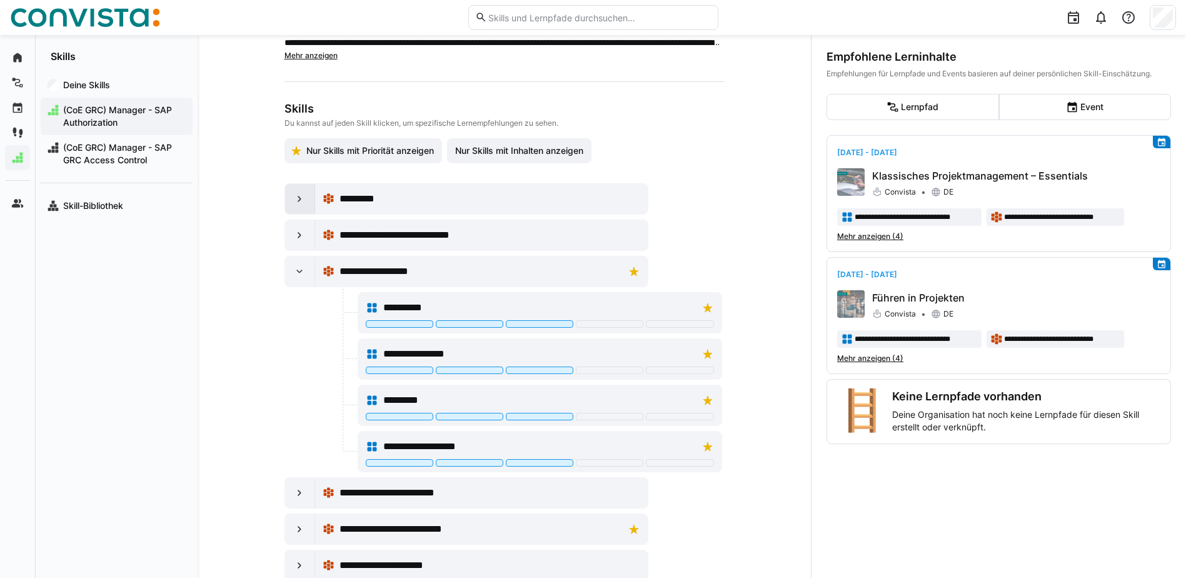
click at [296, 196] on eds-icon at bounding box center [299, 199] width 13 height 13
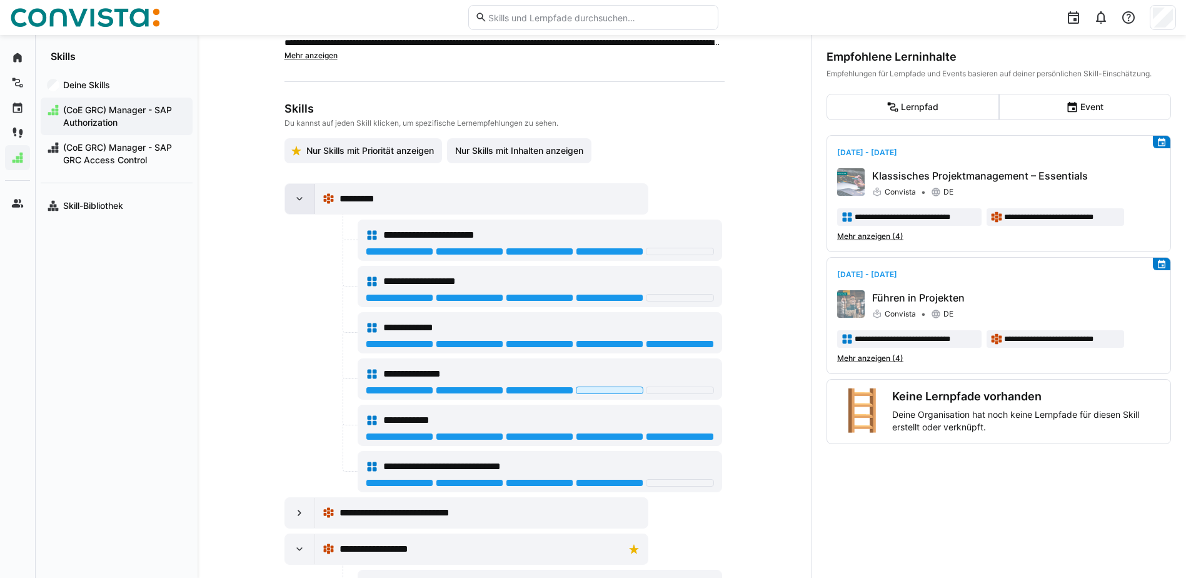
click at [296, 196] on eds-icon at bounding box center [299, 199] width 13 height 13
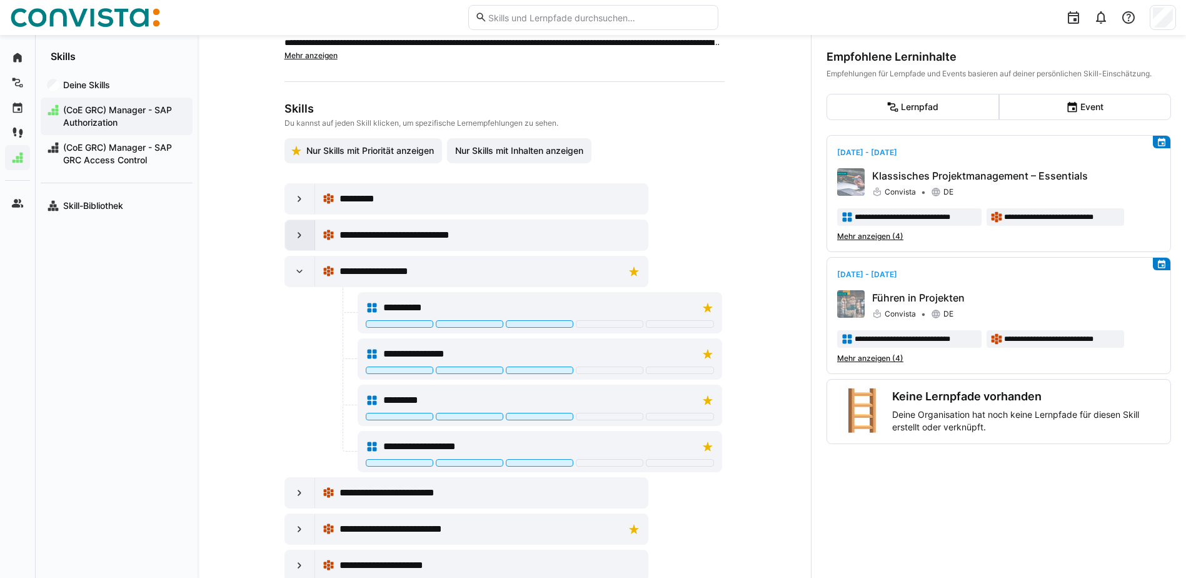
click at [296, 230] on eds-icon at bounding box center [299, 235] width 13 height 13
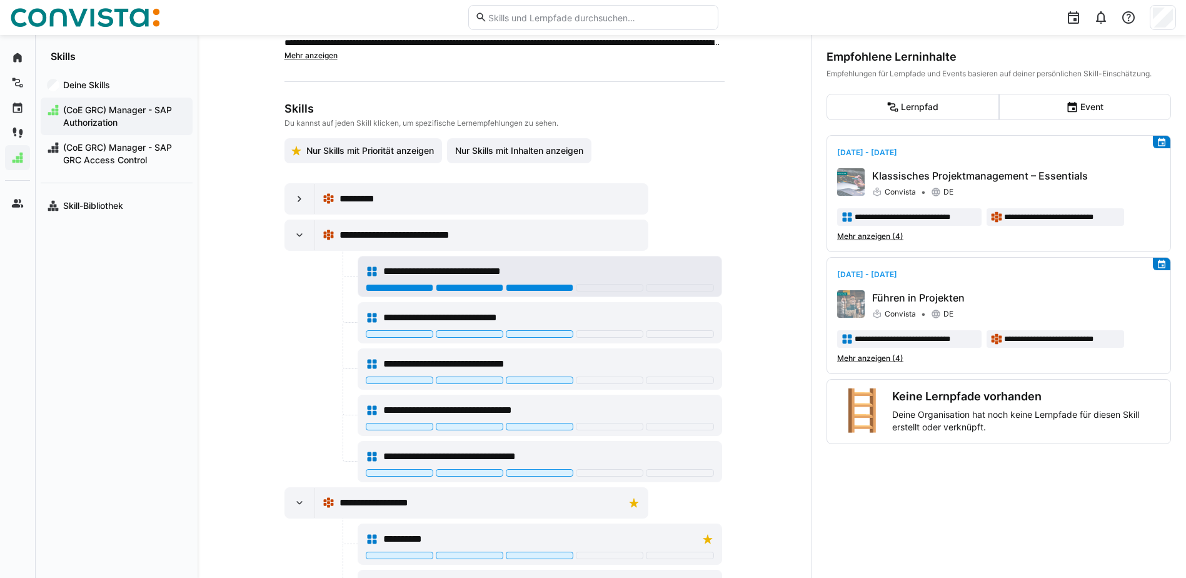
click at [548, 288] on div at bounding box center [540, 288] width 68 height 8
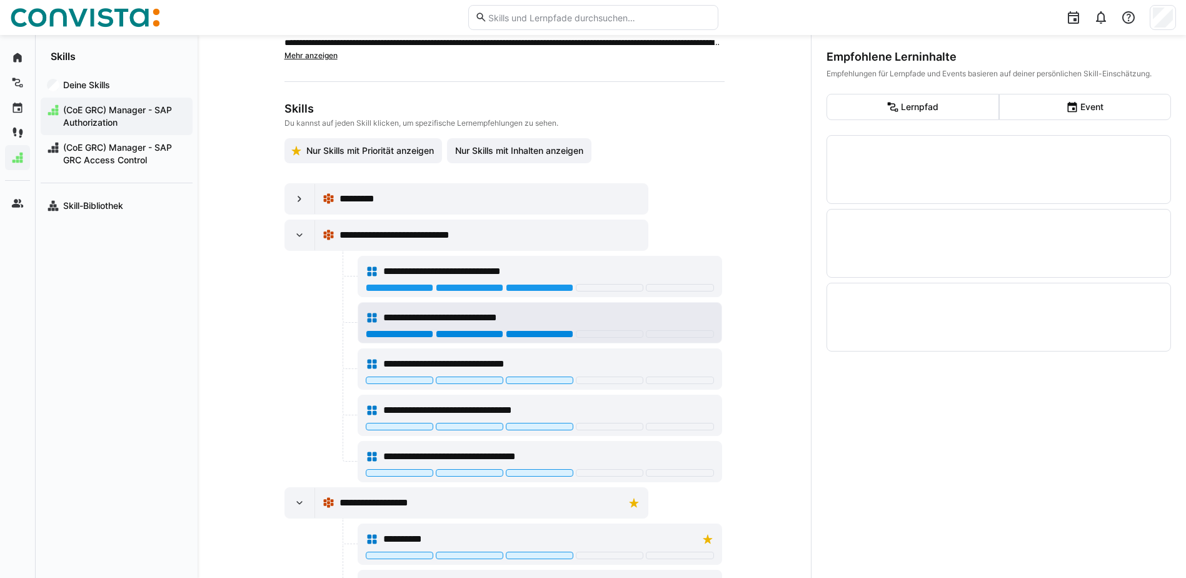
click at [554, 332] on div at bounding box center [540, 334] width 68 height 8
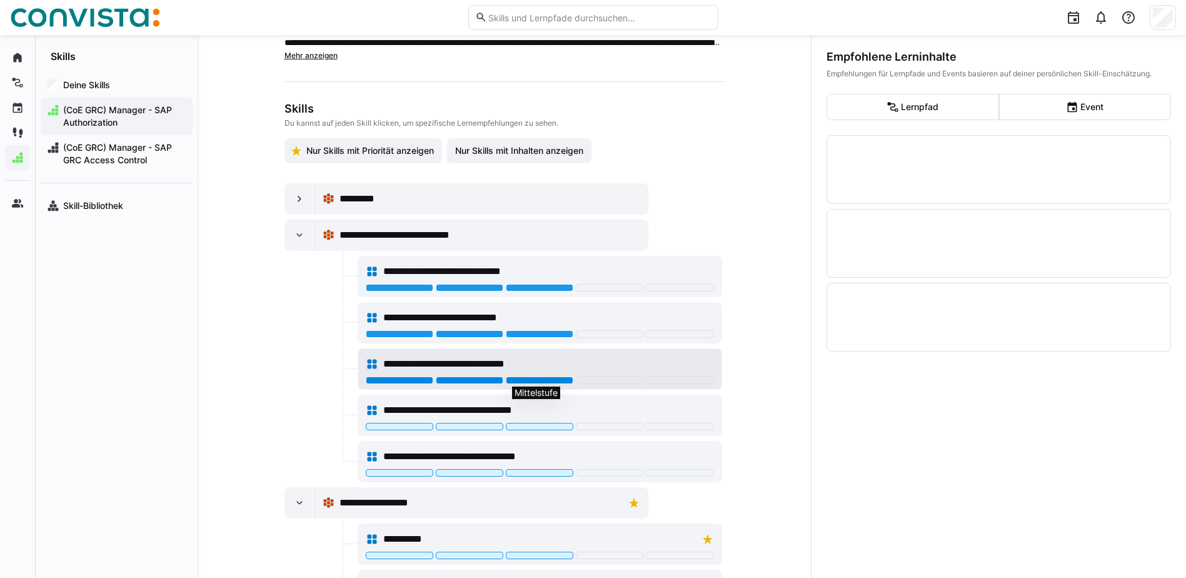
click at [559, 378] on div at bounding box center [540, 380] width 68 height 8
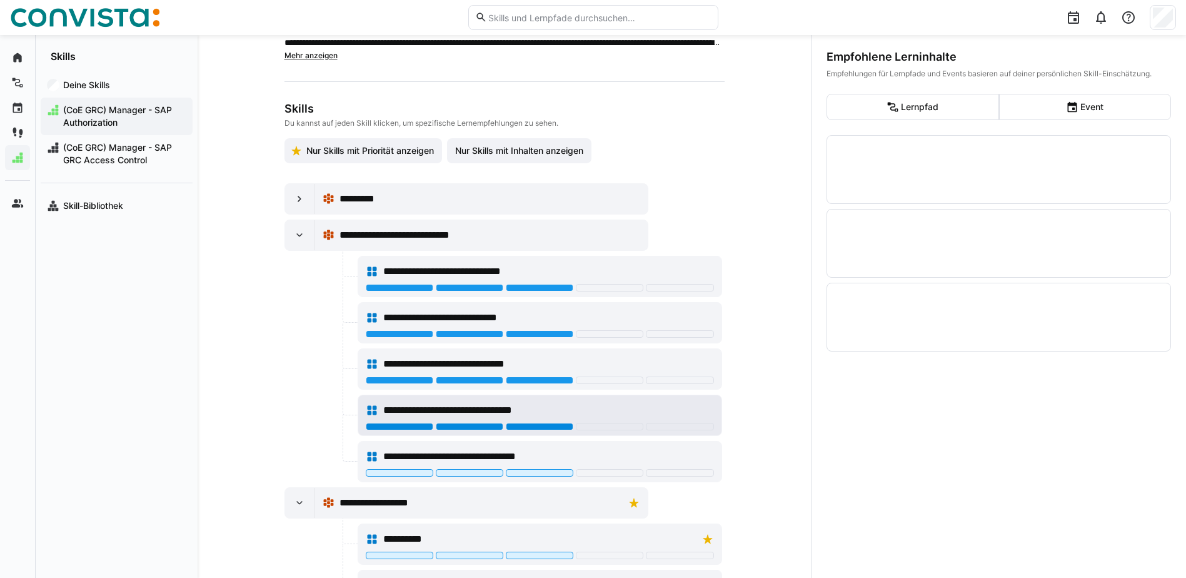
click at [554, 423] on div at bounding box center [540, 427] width 68 height 8
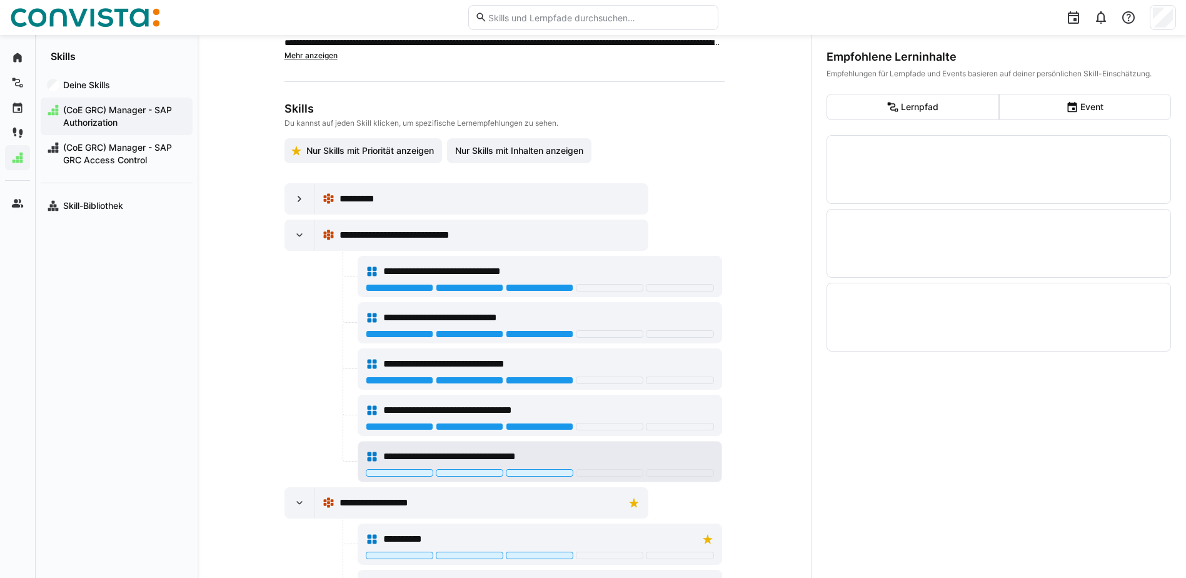
click at [543, 468] on div "**********" at bounding box center [540, 456] width 348 height 25
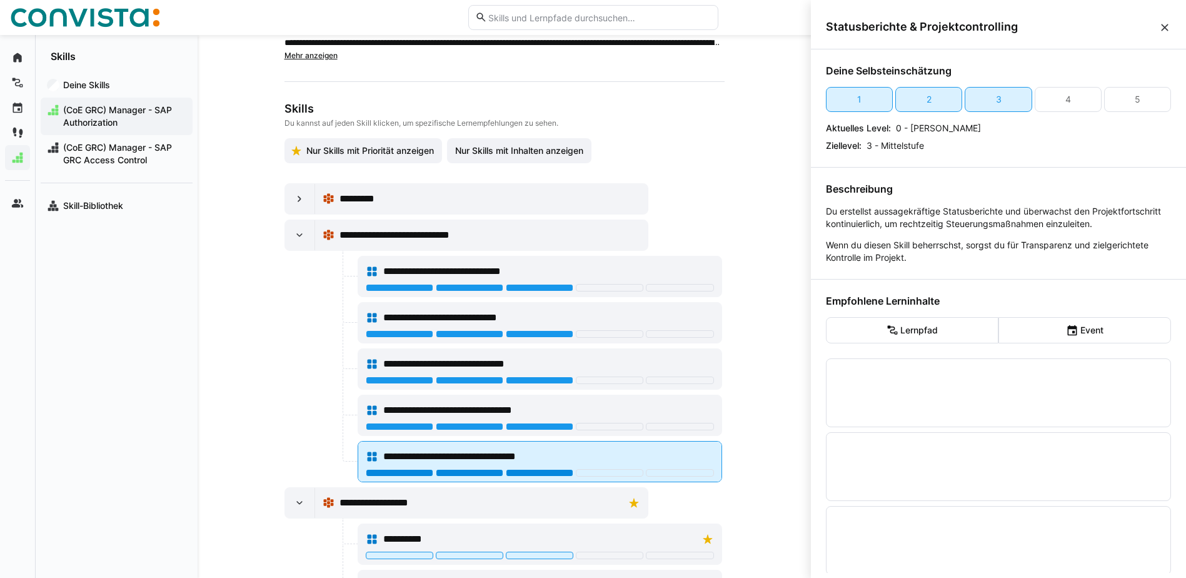
click at [544, 470] on div at bounding box center [540, 473] width 68 height 8
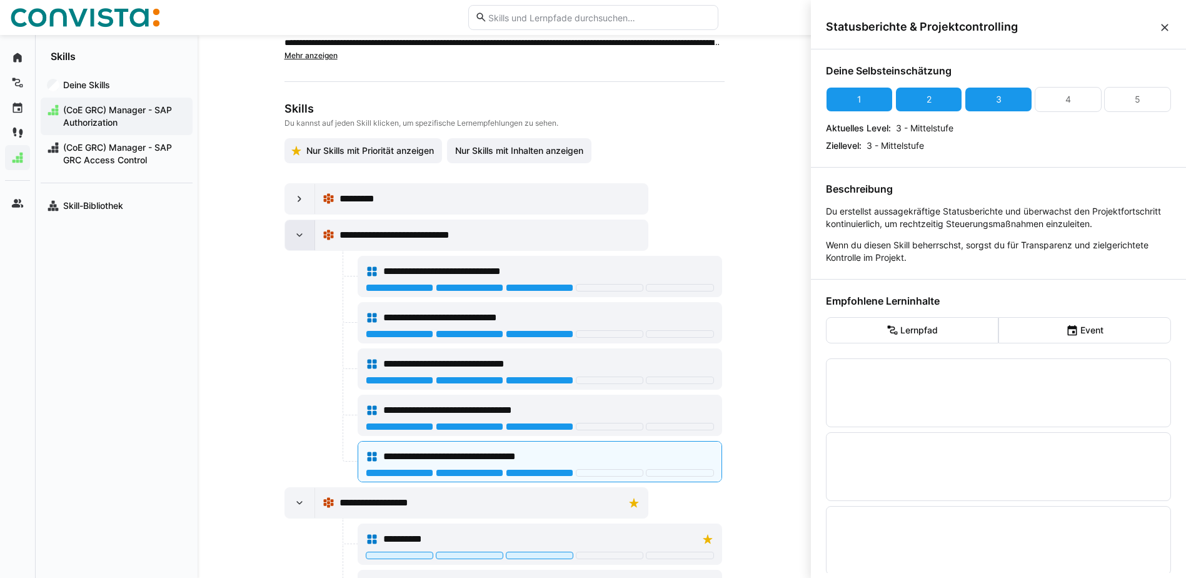
click at [296, 236] on eds-icon at bounding box center [299, 235] width 13 height 13
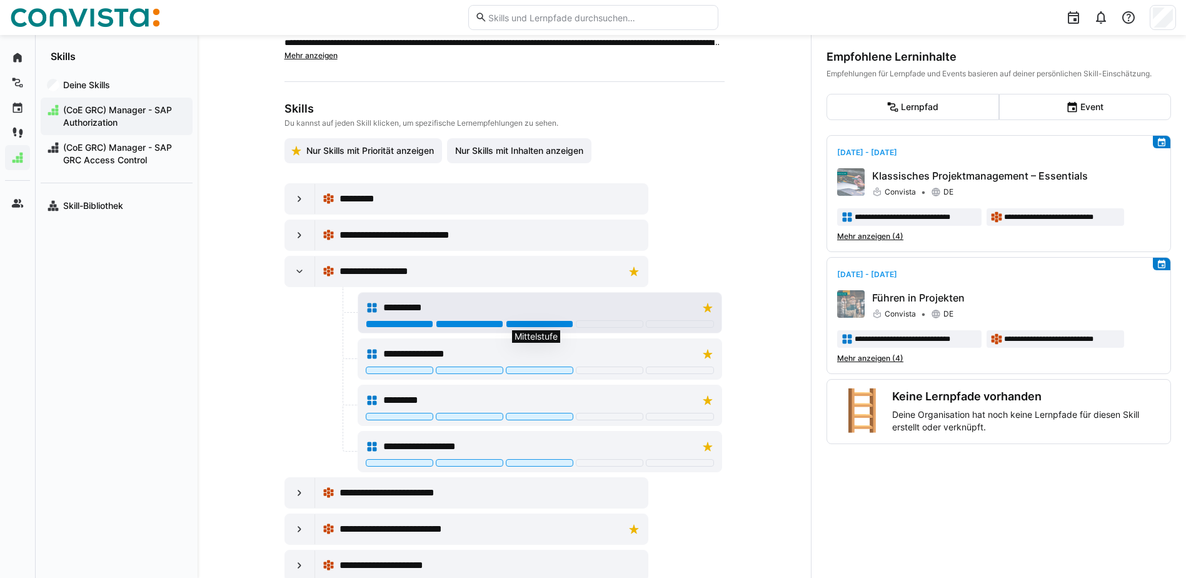
click at [549, 327] on div at bounding box center [540, 324] width 68 height 8
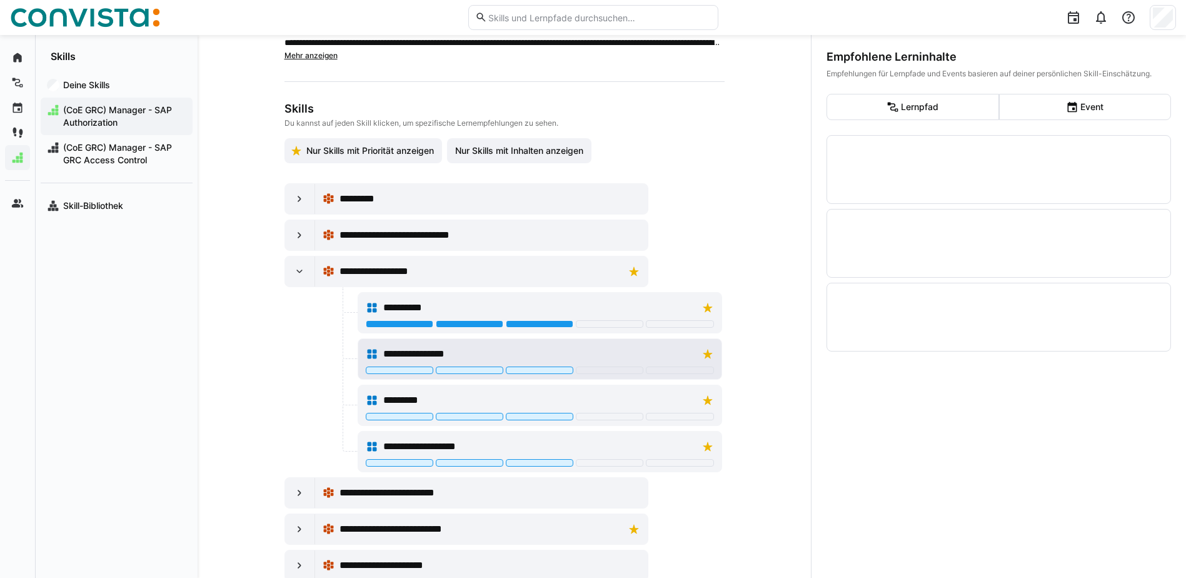
click at [561, 366] on div "**********" at bounding box center [540, 353] width 348 height 25
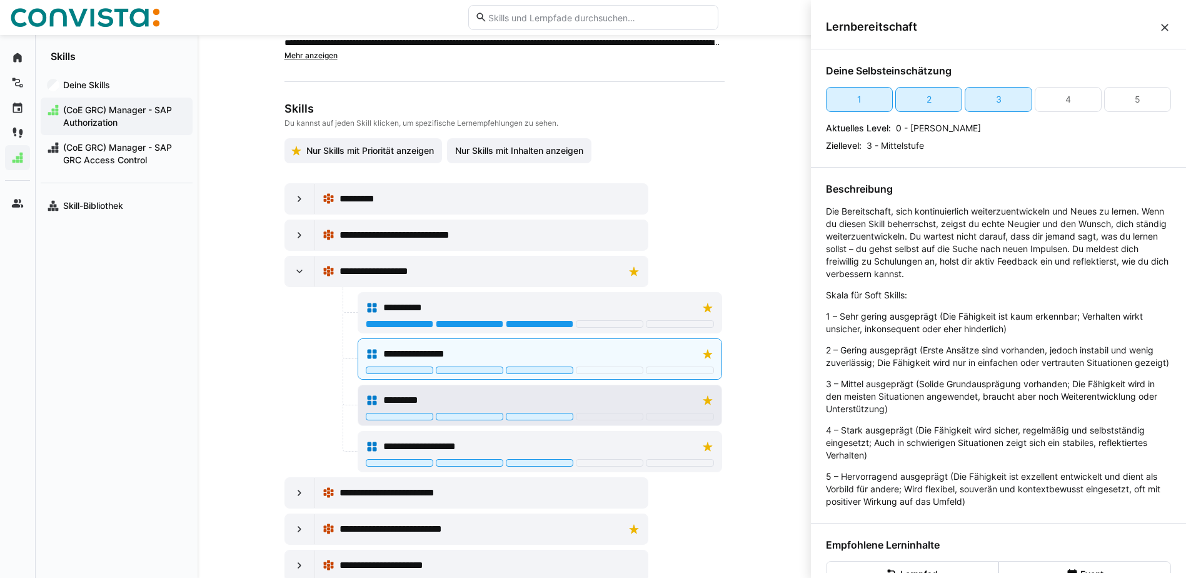
click at [383, 399] on span "*********" at bounding box center [404, 400] width 43 height 15
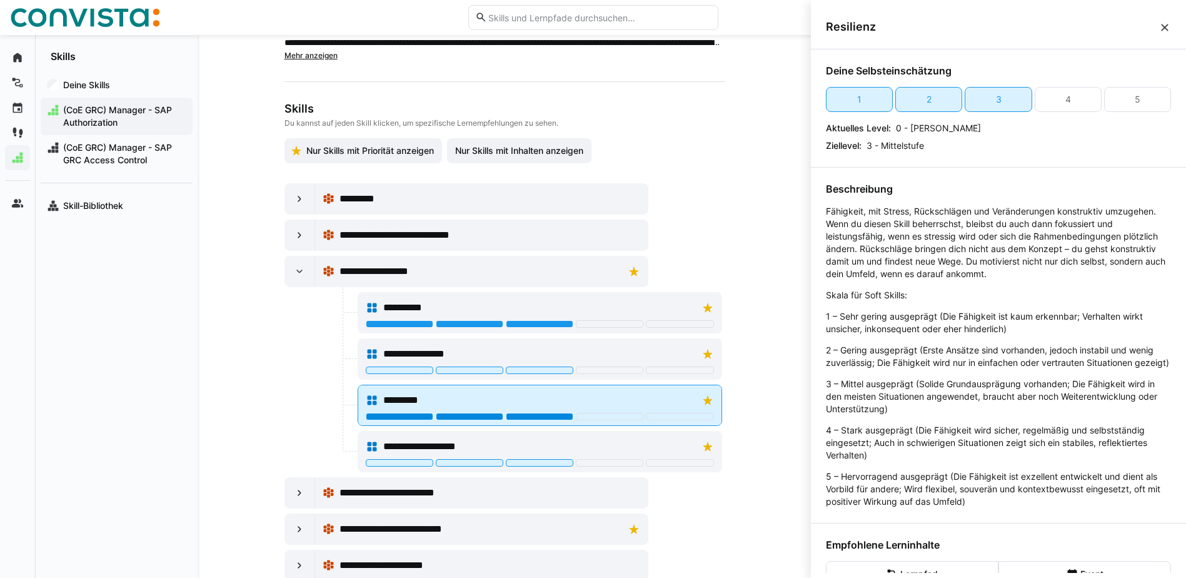
click at [554, 414] on div at bounding box center [540, 417] width 68 height 8
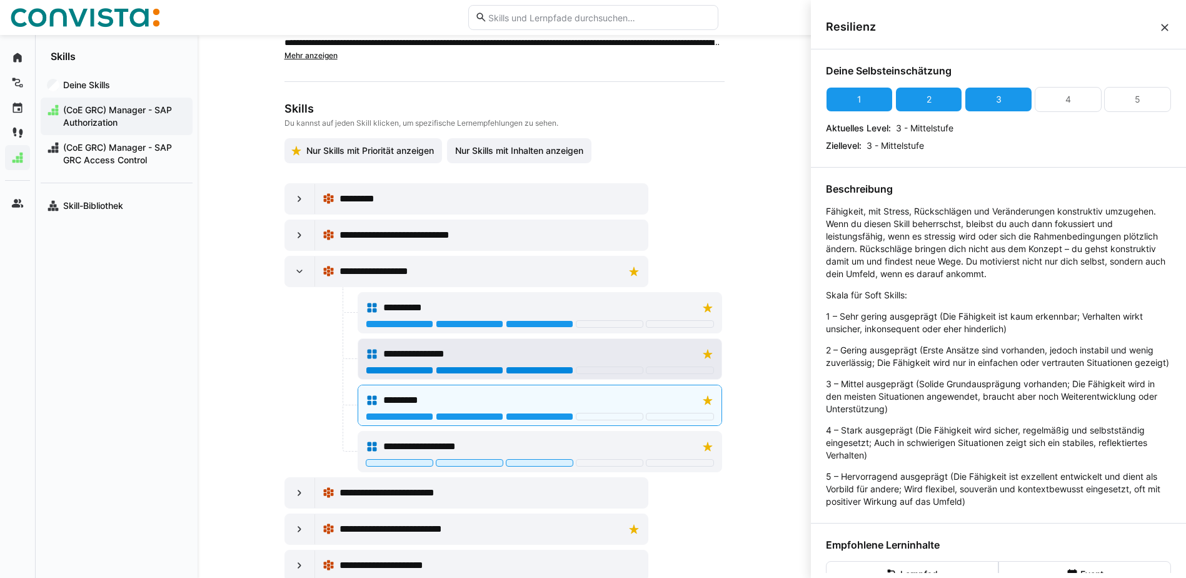
click at [552, 372] on div at bounding box center [540, 370] width 68 height 8
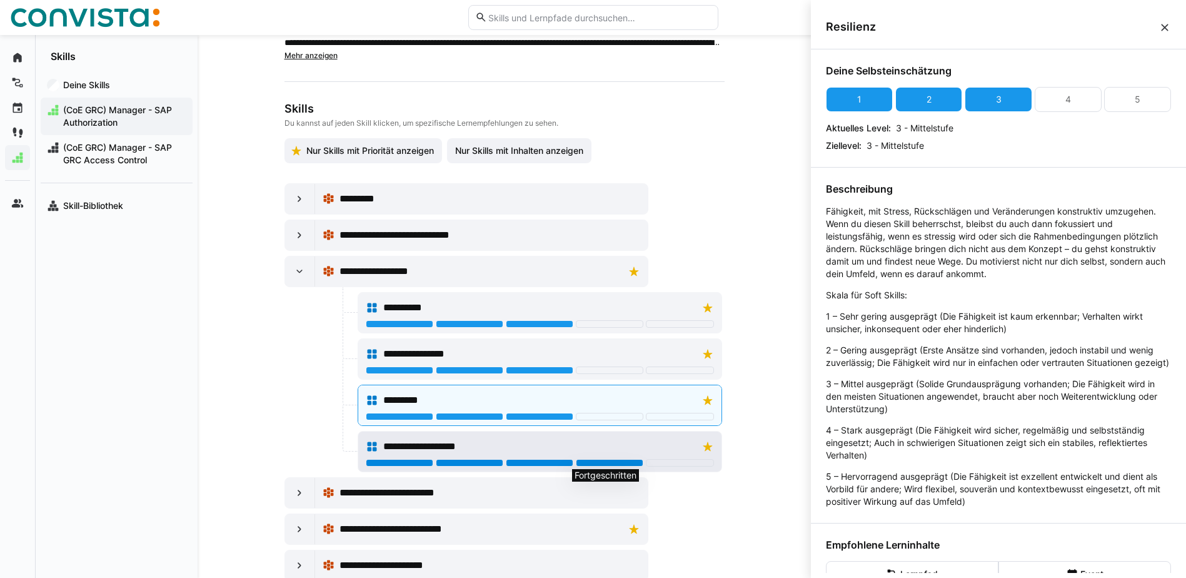
click at [593, 464] on div at bounding box center [610, 463] width 68 height 8
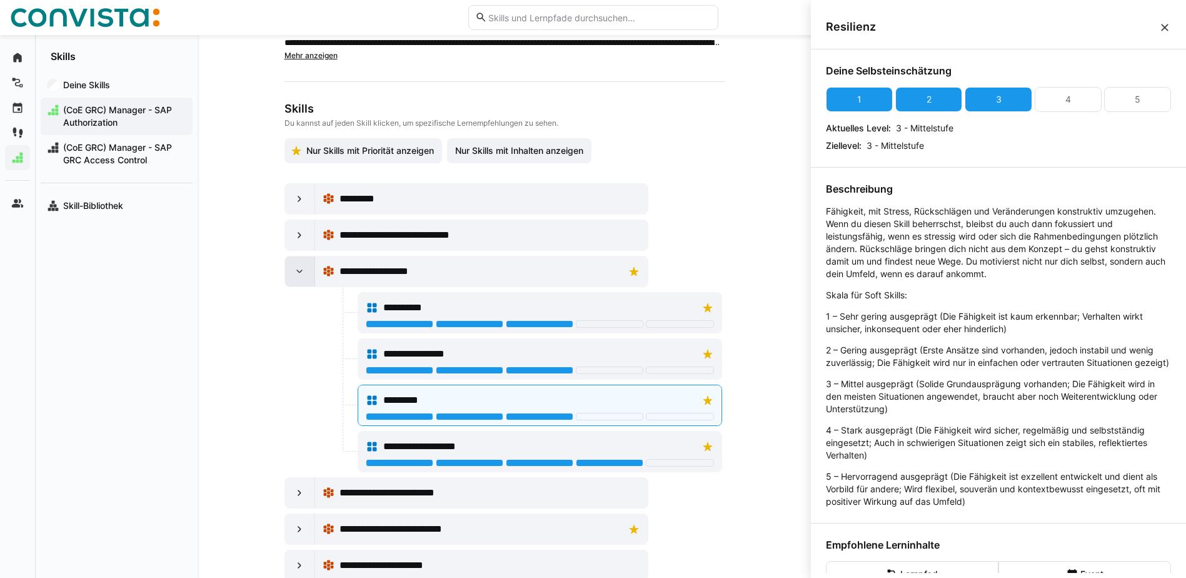
click at [293, 269] on eds-icon at bounding box center [299, 271] width 13 height 13
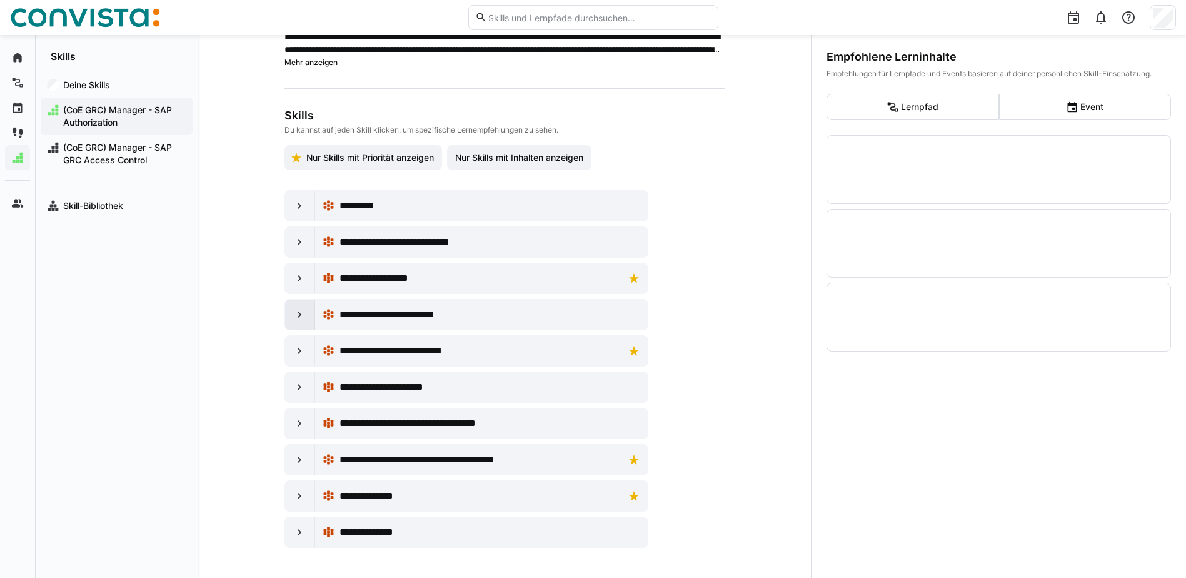
click at [294, 310] on eds-icon at bounding box center [299, 314] width 13 height 13
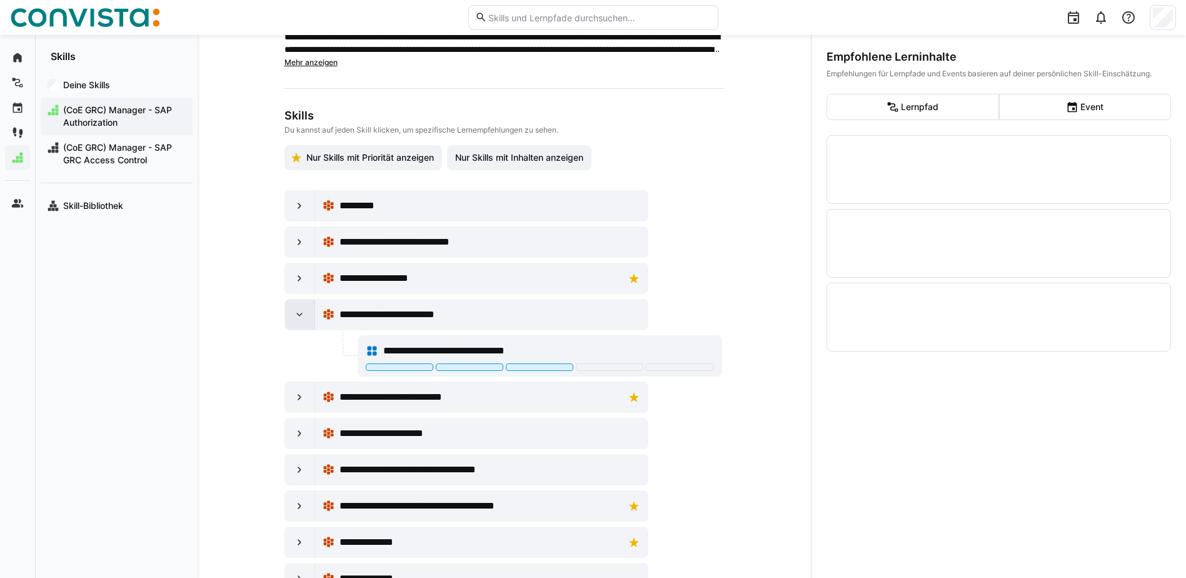
scroll to position [125, 0]
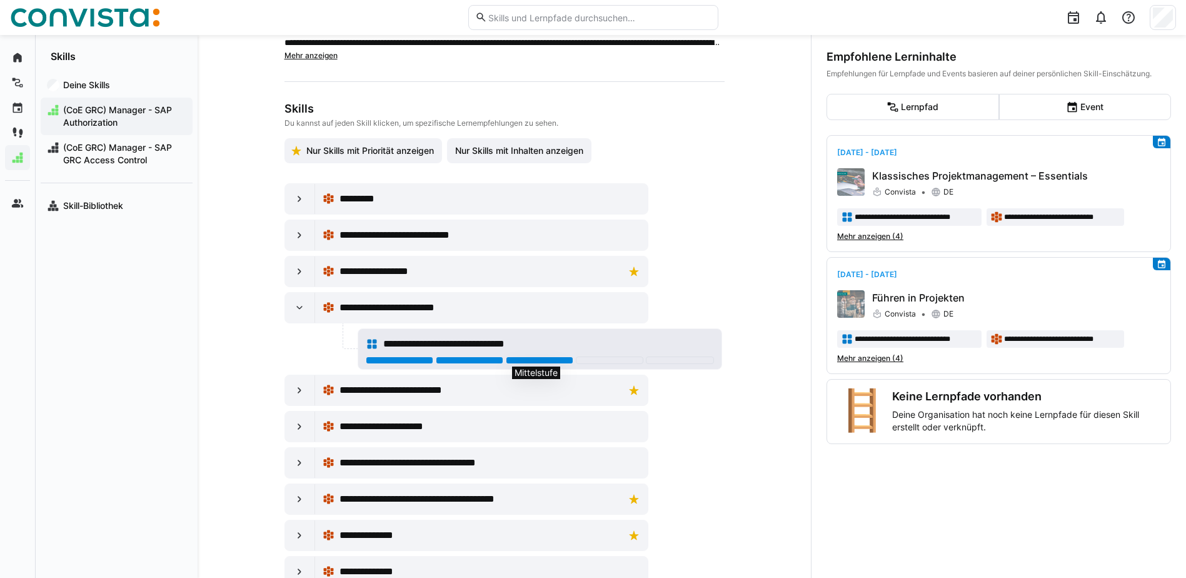
click at [511, 359] on div at bounding box center [540, 360] width 68 height 8
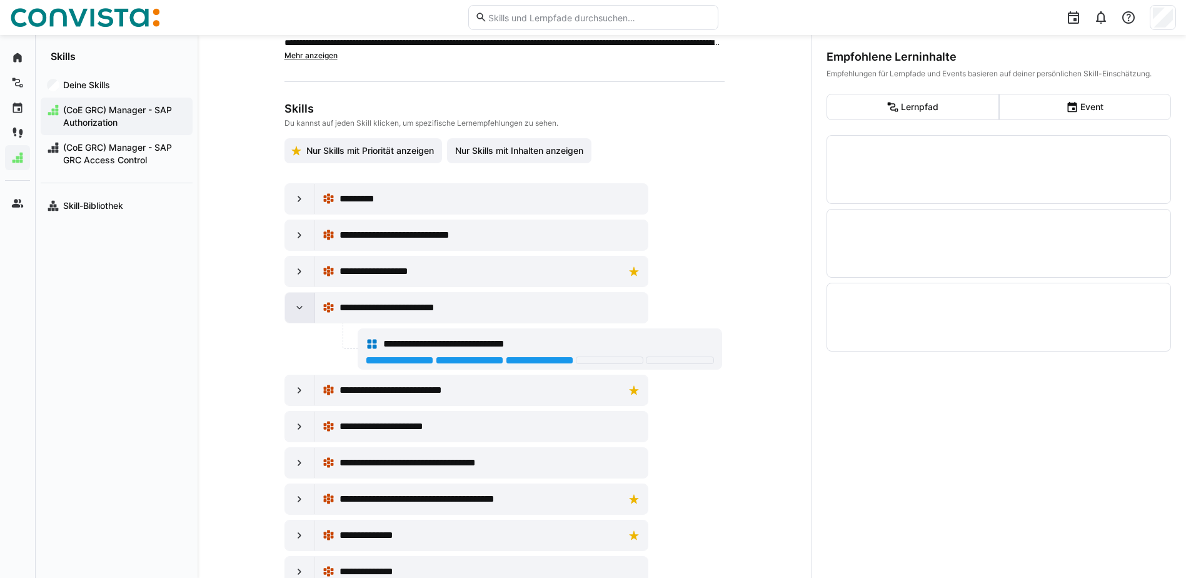
click at [293, 306] on eds-icon at bounding box center [299, 307] width 13 height 13
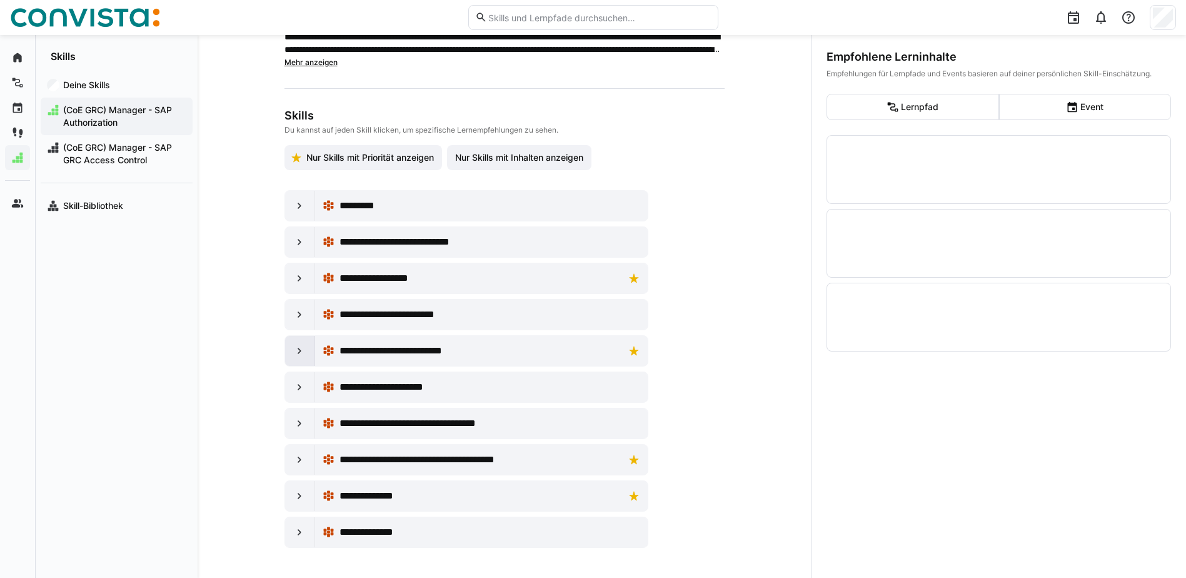
click at [300, 347] on eds-icon at bounding box center [299, 350] width 13 height 13
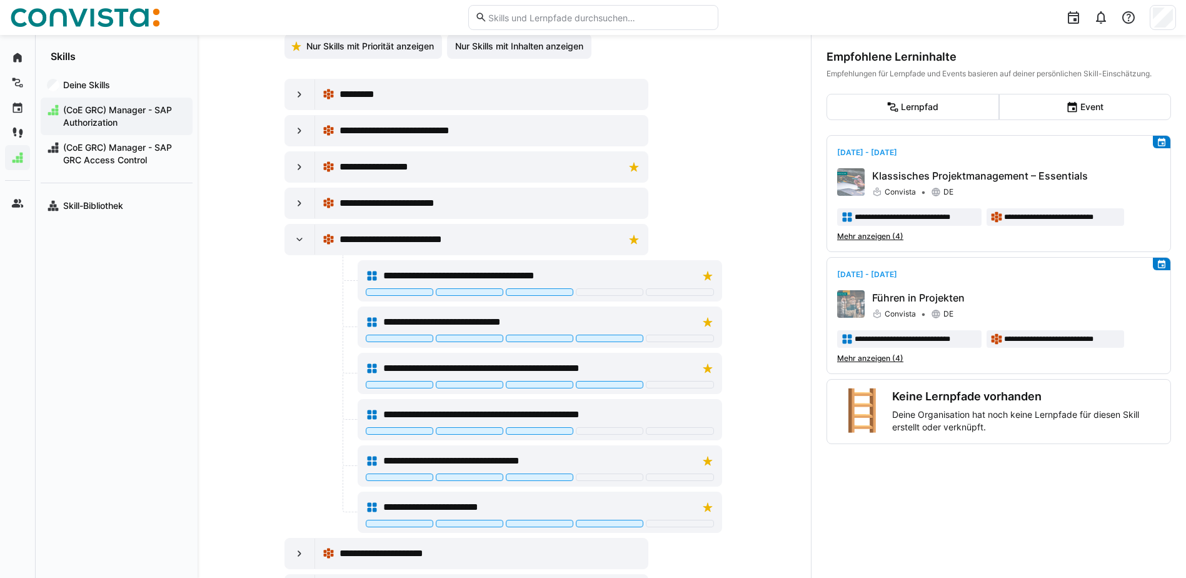
scroll to position [250, 0]
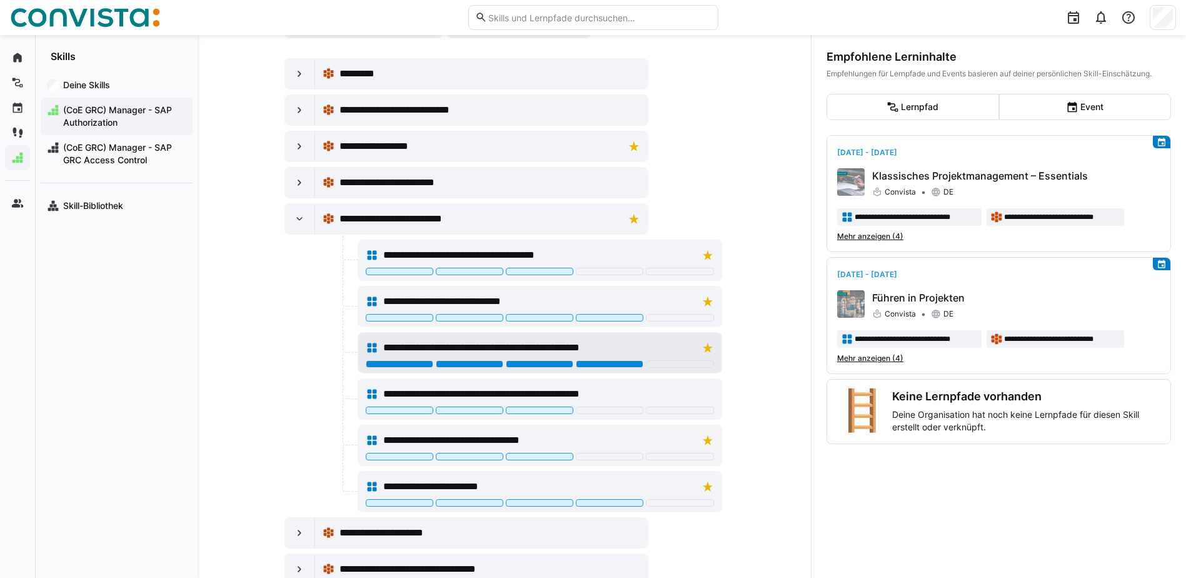
click at [629, 363] on div at bounding box center [610, 364] width 68 height 8
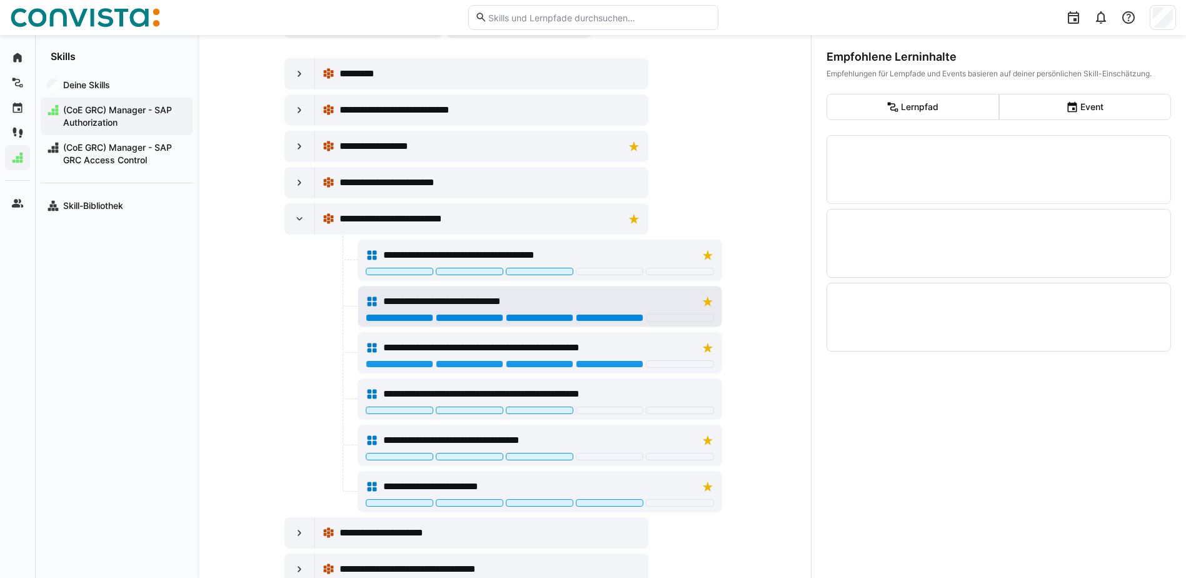
click at [618, 318] on div at bounding box center [610, 318] width 68 height 8
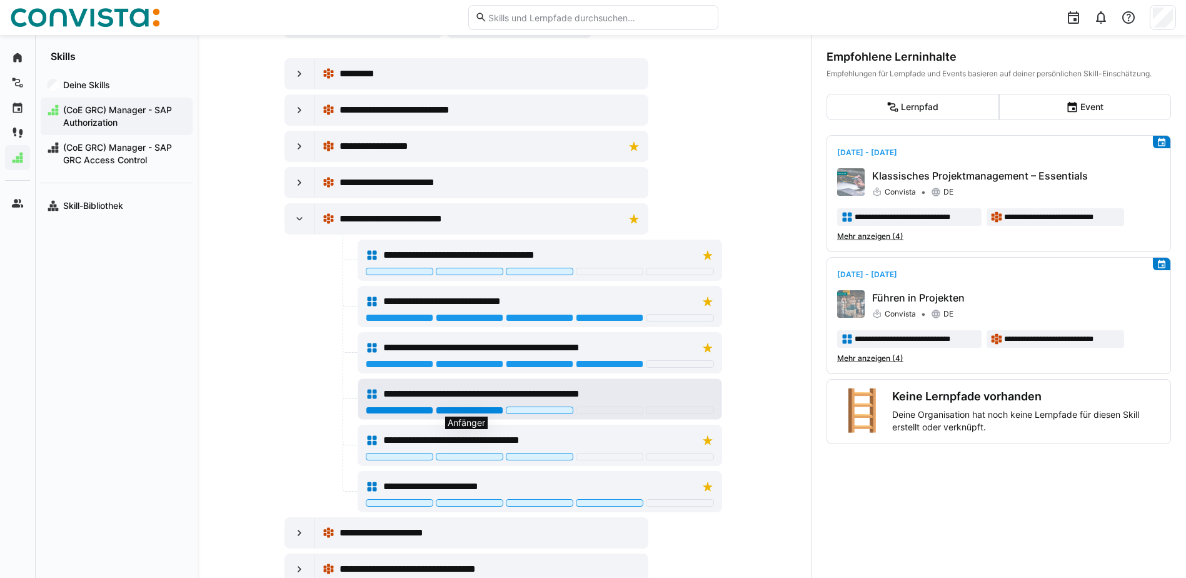
click at [467, 409] on div at bounding box center [470, 410] width 68 height 8
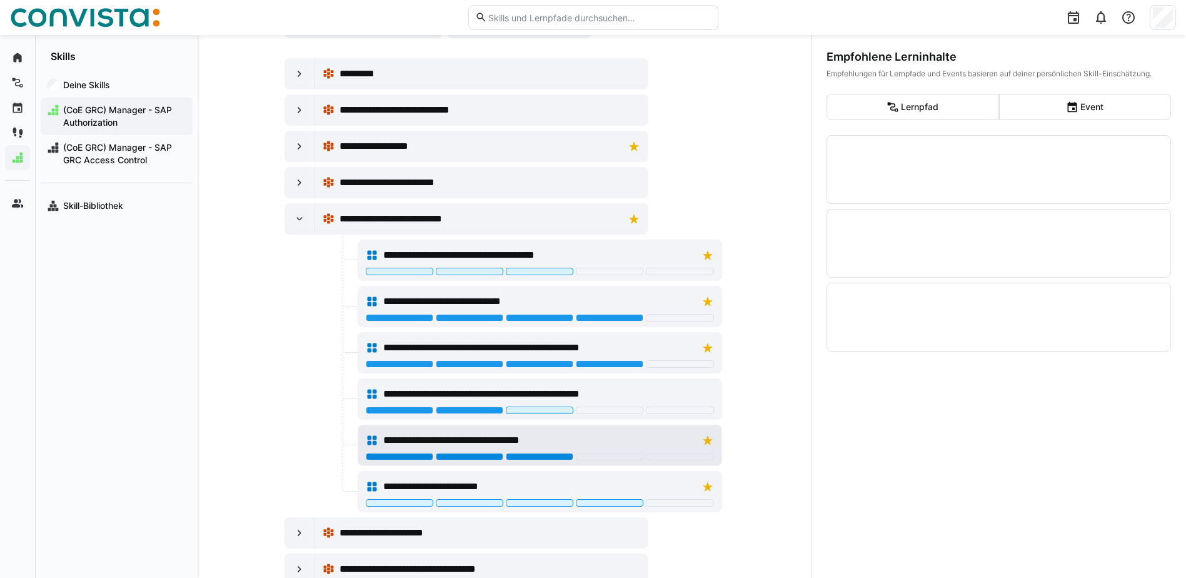
click at [553, 453] on div at bounding box center [540, 457] width 68 height 8
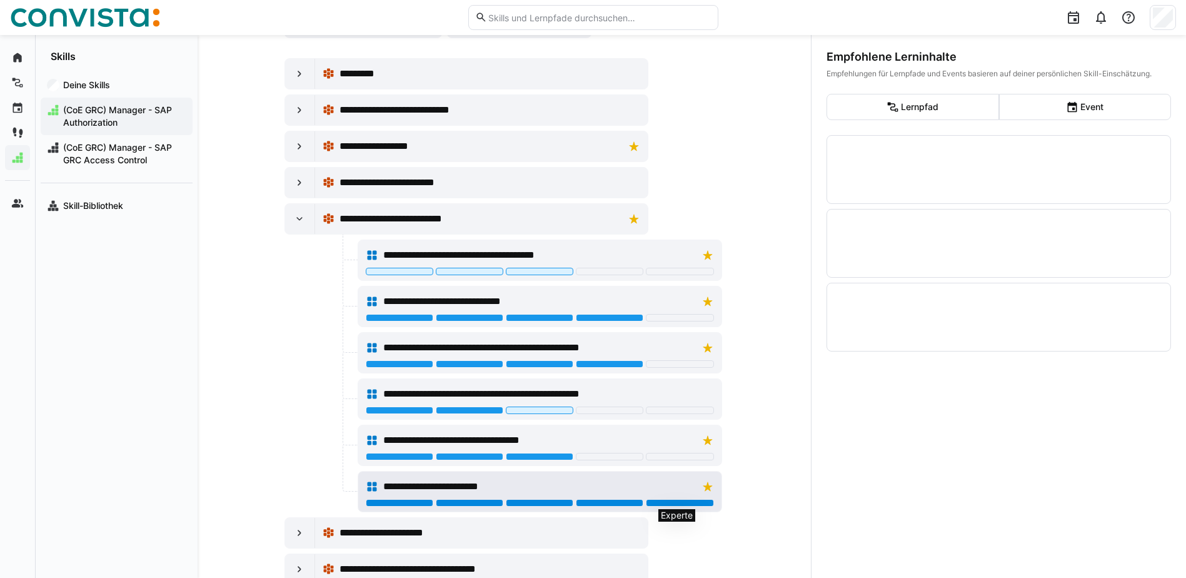
click at [670, 501] on div at bounding box center [680, 503] width 68 height 8
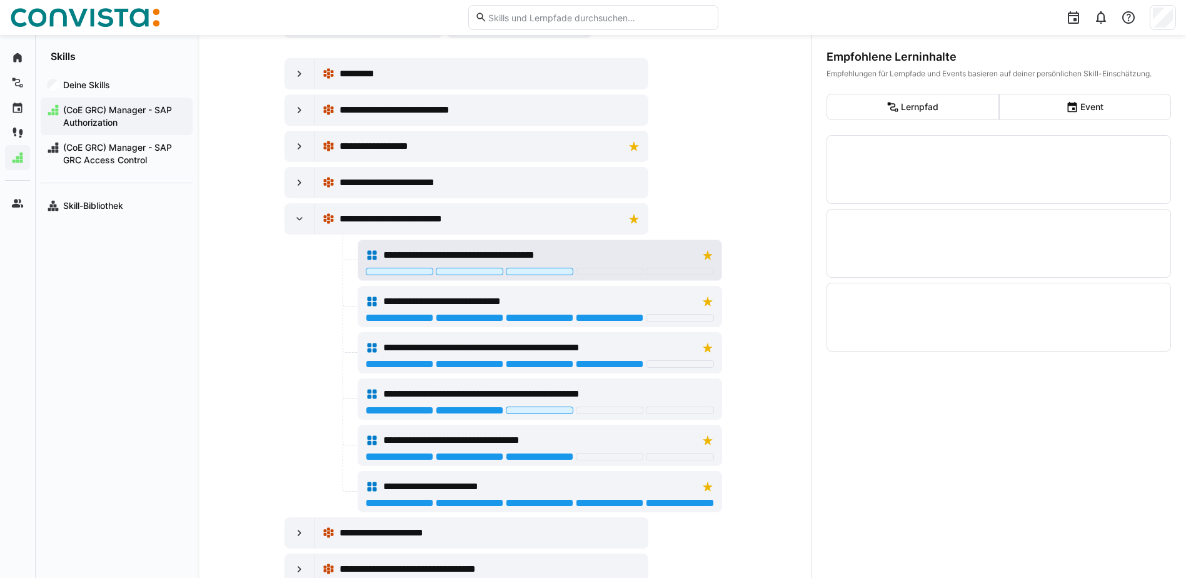
click at [553, 267] on div "**********" at bounding box center [540, 255] width 348 height 25
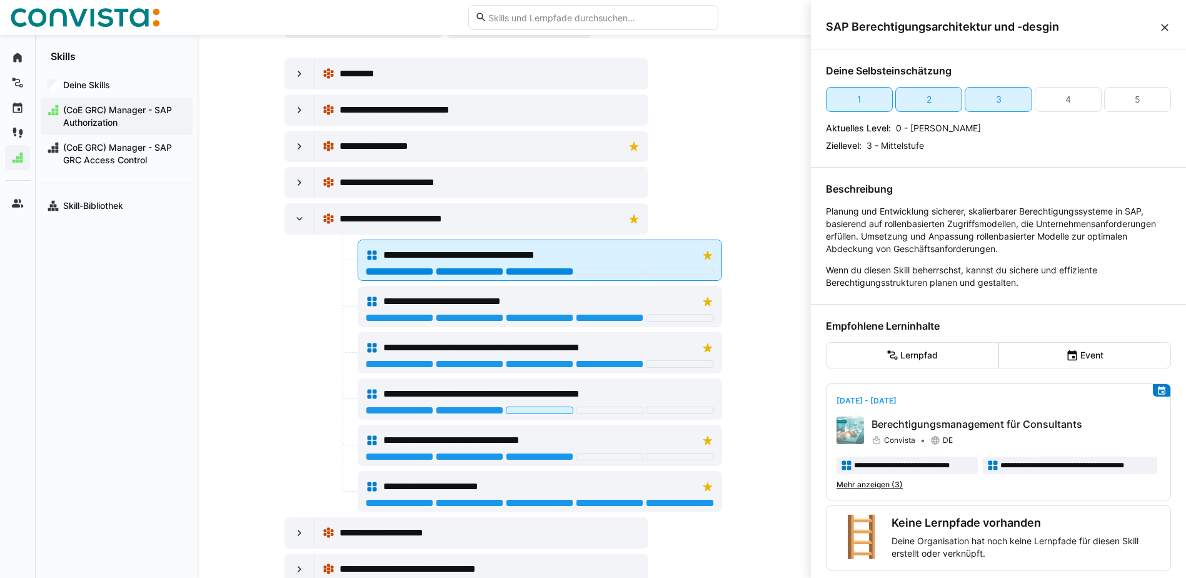
click at [546, 274] on div at bounding box center [540, 272] width 68 height 8
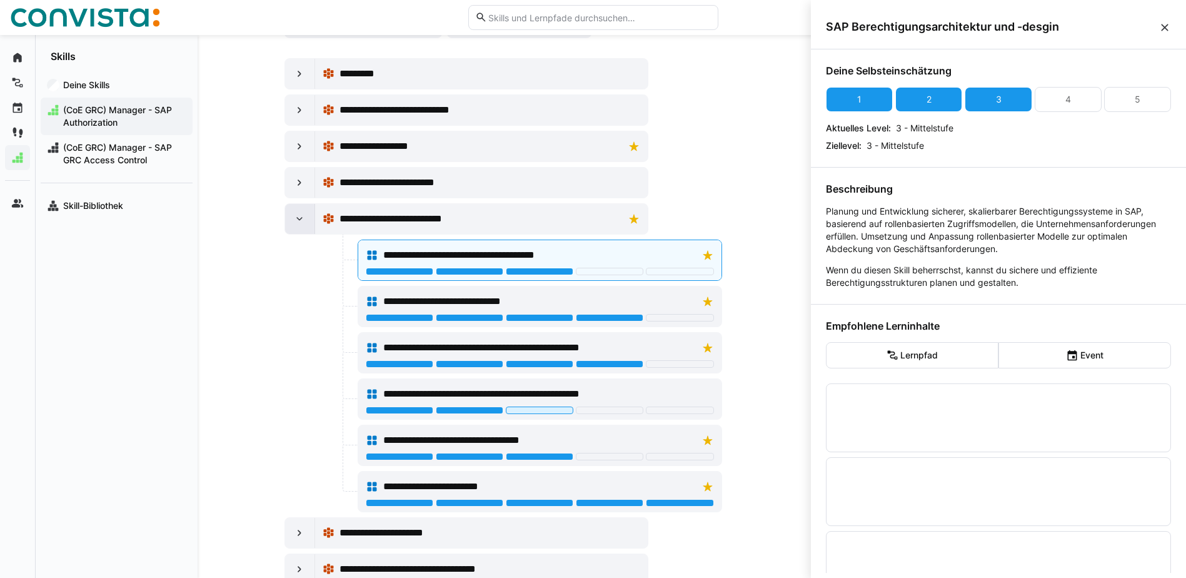
click at [293, 216] on eds-icon at bounding box center [299, 219] width 13 height 13
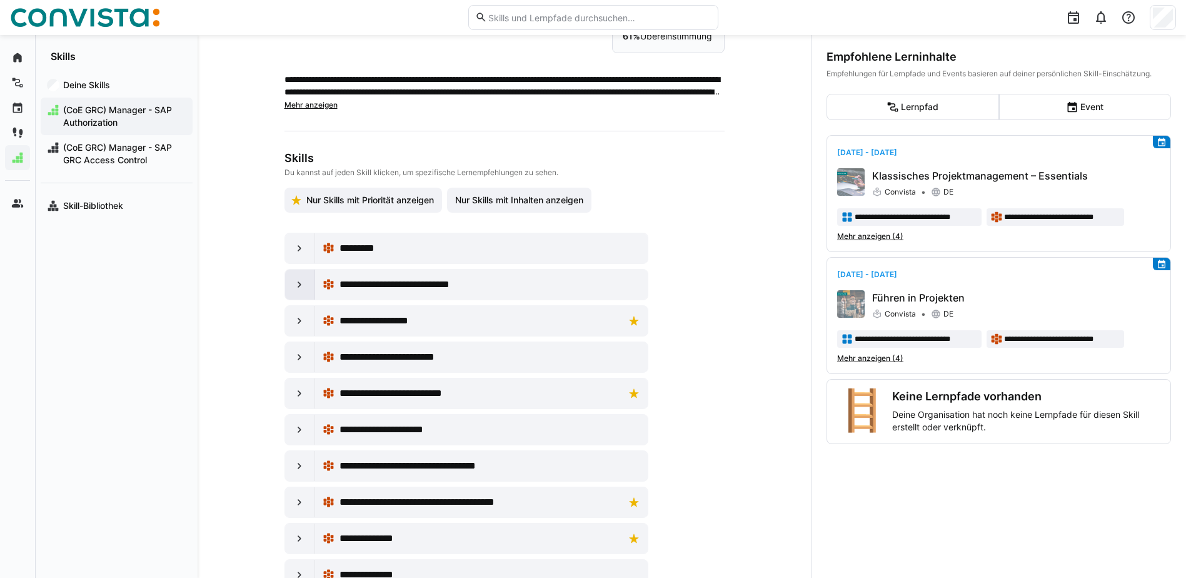
scroll to position [56, 0]
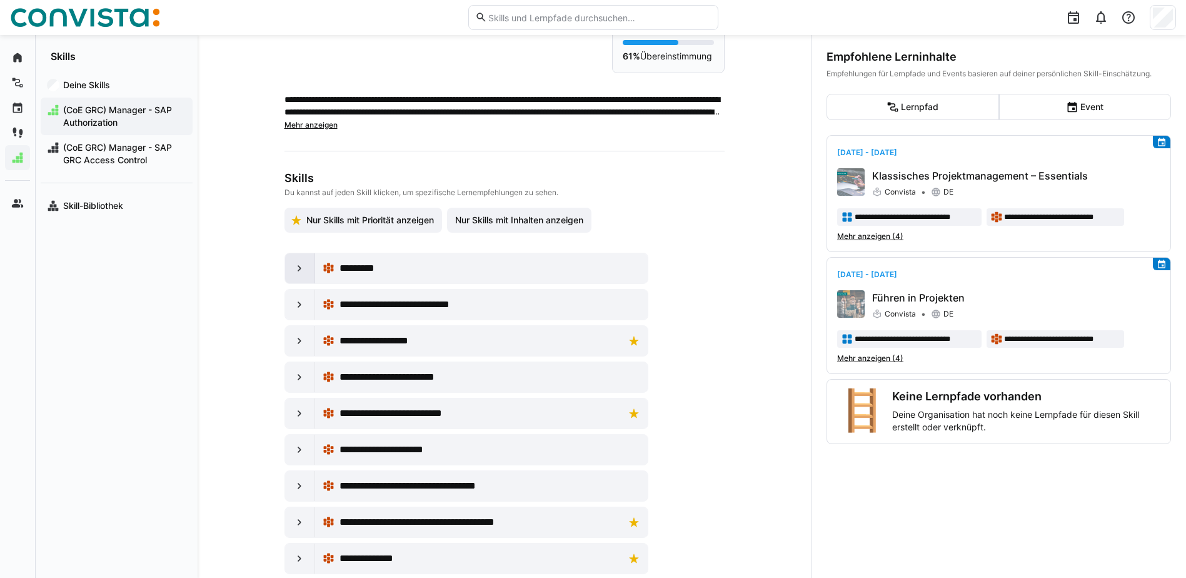
click at [294, 272] on eds-icon at bounding box center [299, 268] width 13 height 13
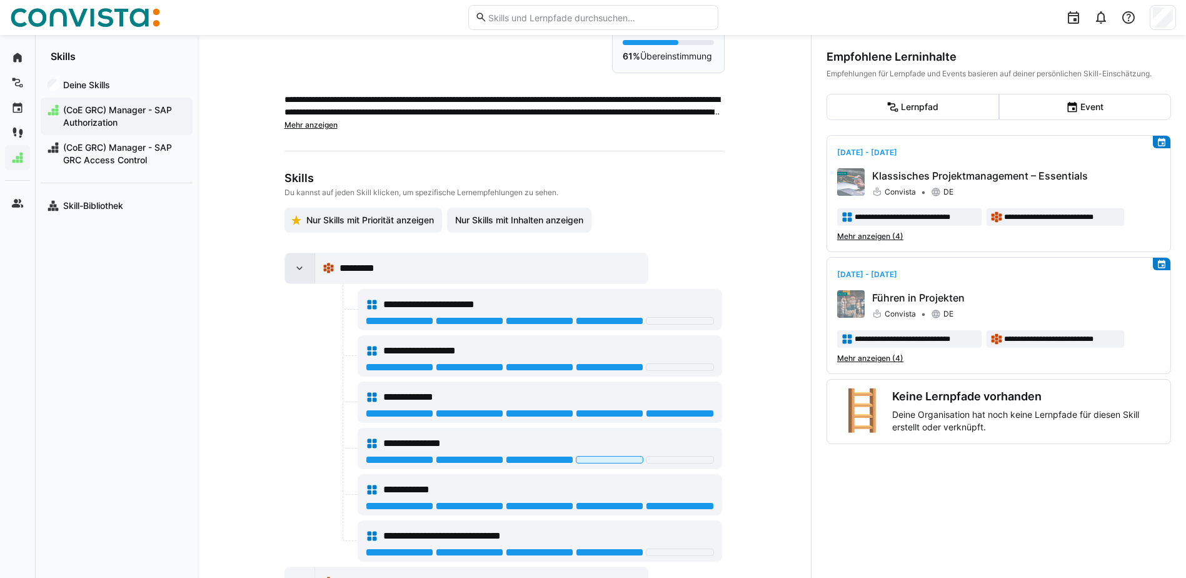
click at [294, 272] on eds-icon at bounding box center [299, 268] width 13 height 13
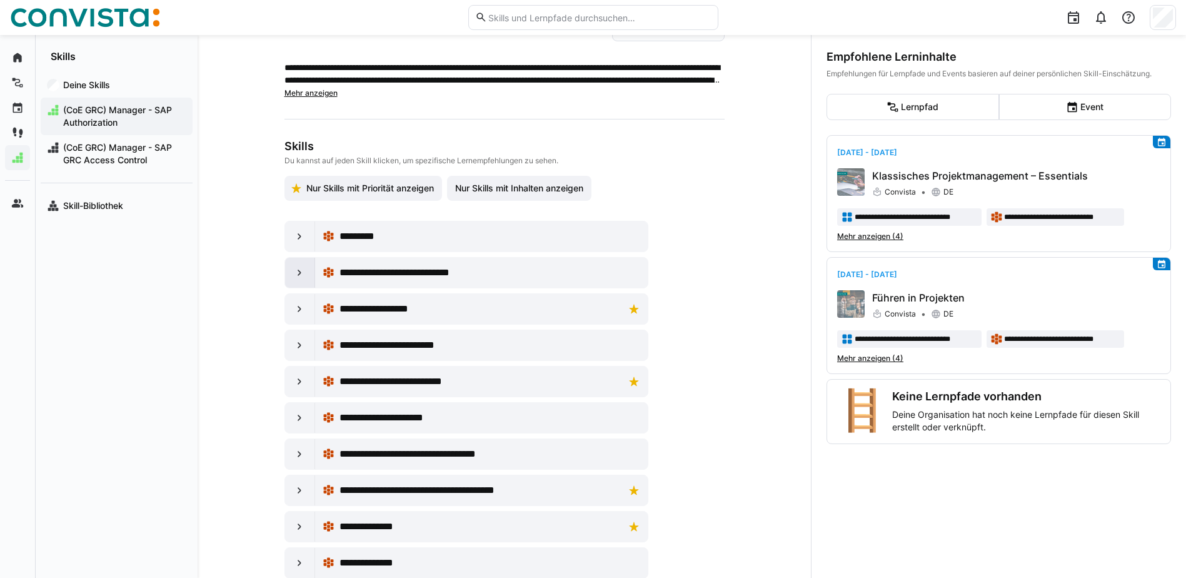
scroll to position [118, 0]
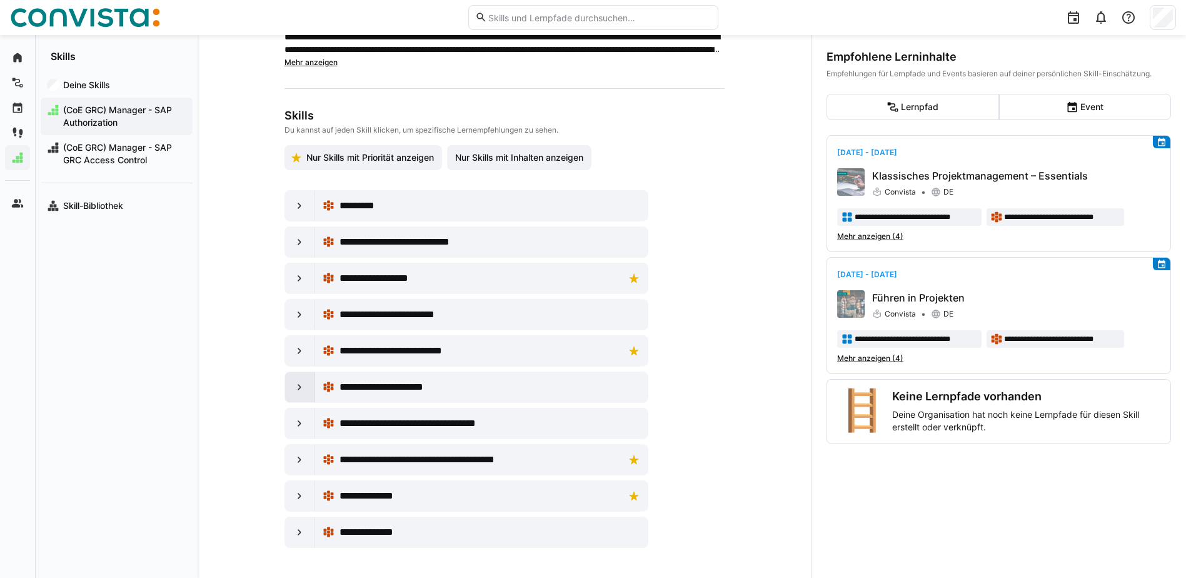
click at [289, 386] on div at bounding box center [300, 387] width 30 height 30
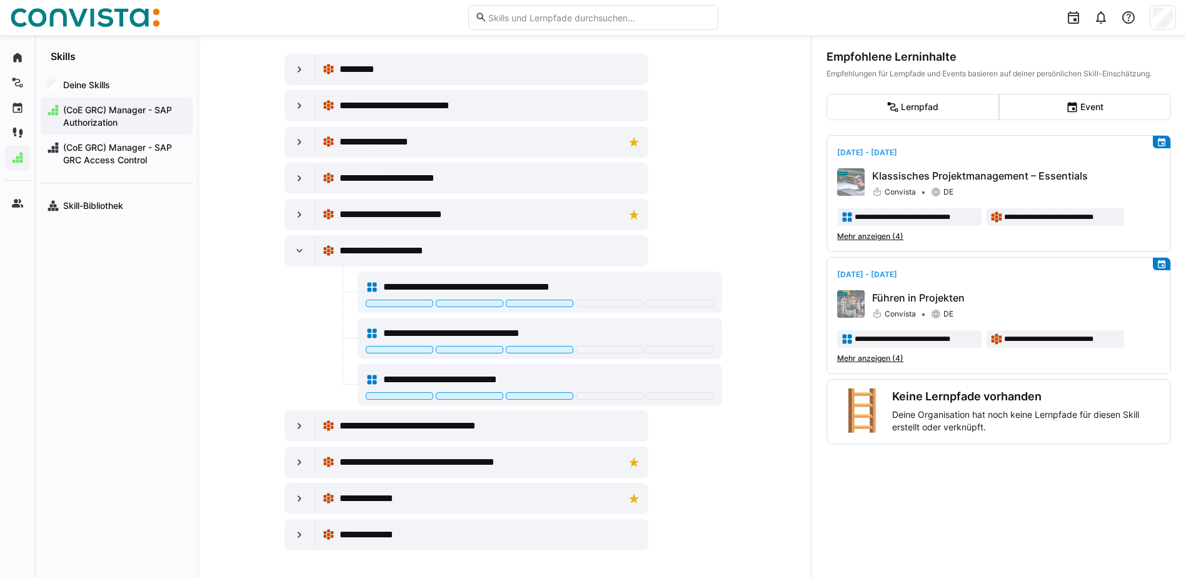
scroll to position [257, 0]
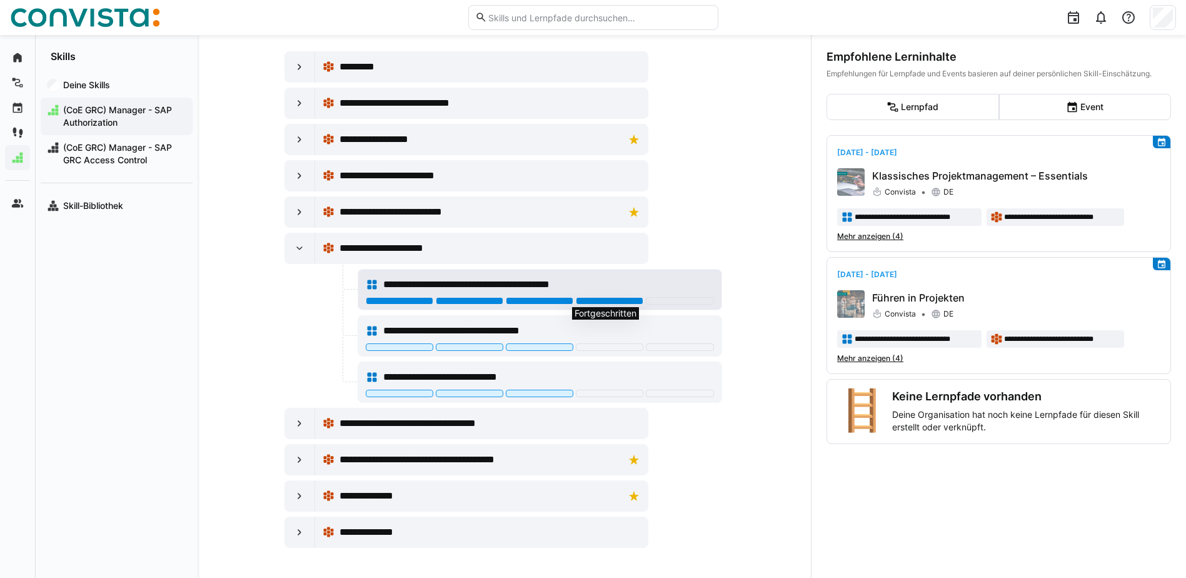
click at [599, 304] on div at bounding box center [610, 301] width 68 height 8
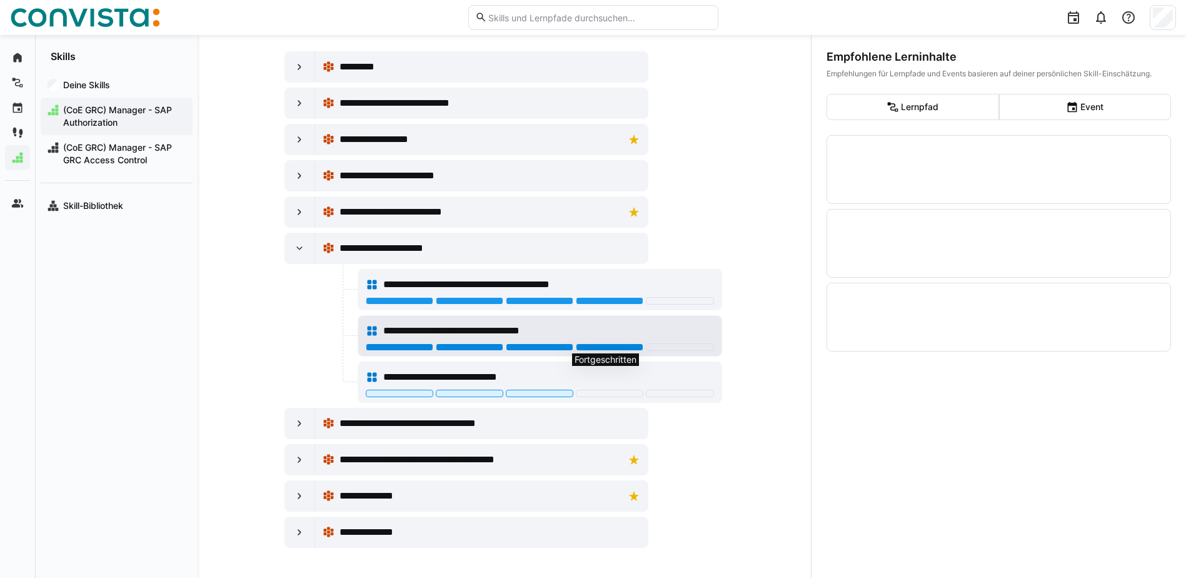
click at [616, 348] on div at bounding box center [610, 347] width 68 height 8
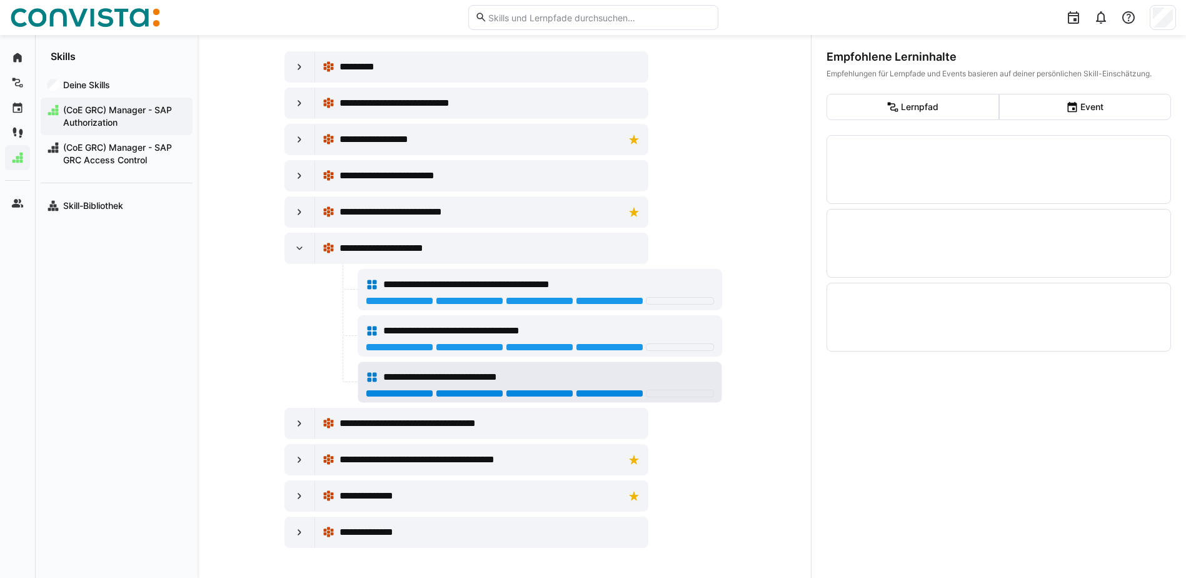
click at [625, 391] on div at bounding box center [610, 393] width 68 height 8
click at [536, 391] on div at bounding box center [540, 393] width 68 height 8
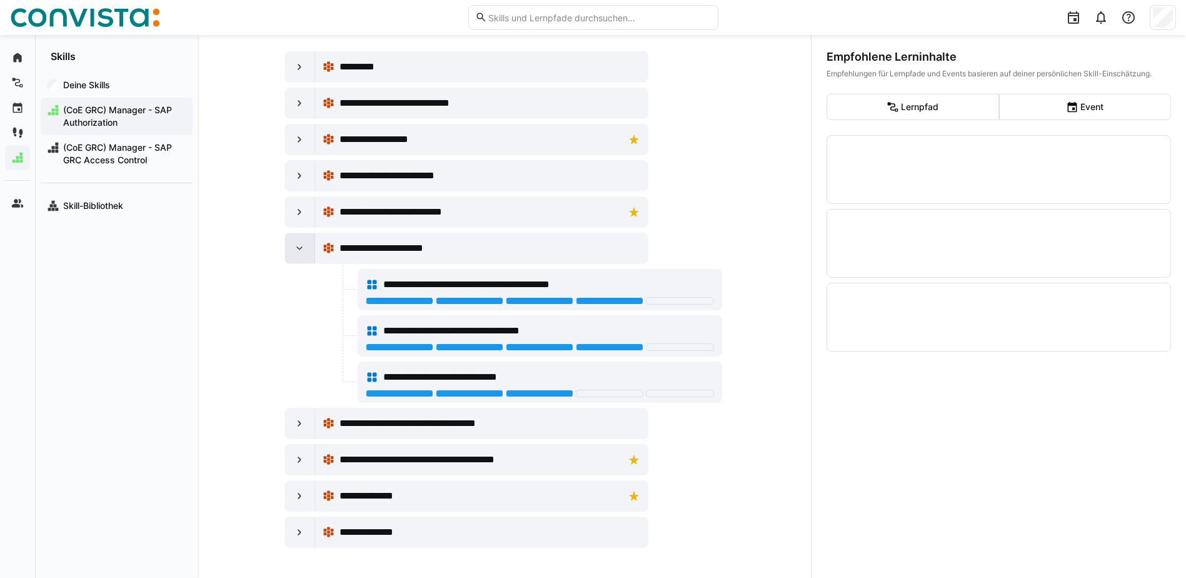
click at [294, 249] on eds-icon at bounding box center [299, 248] width 13 height 13
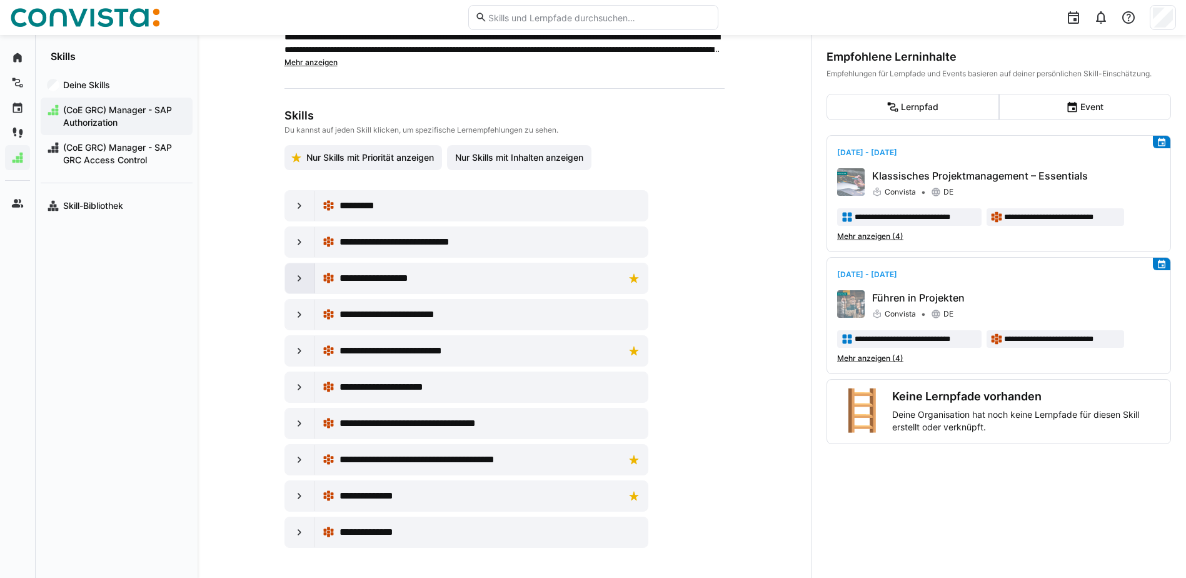
click at [294, 282] on eds-icon at bounding box center [299, 278] width 13 height 13
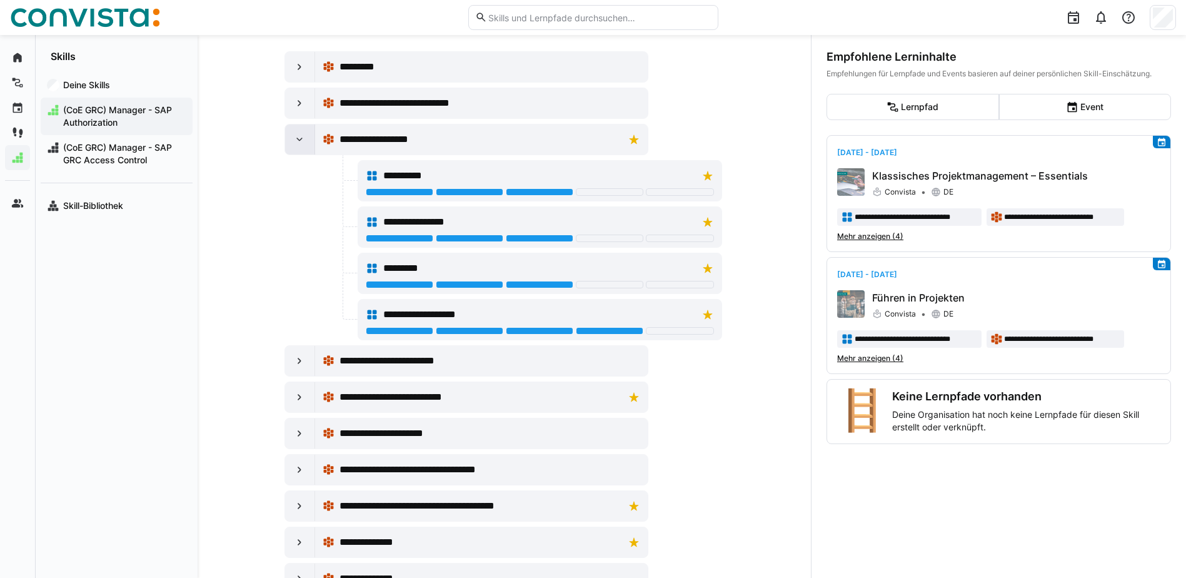
click at [296, 139] on eds-icon at bounding box center [299, 139] width 13 height 13
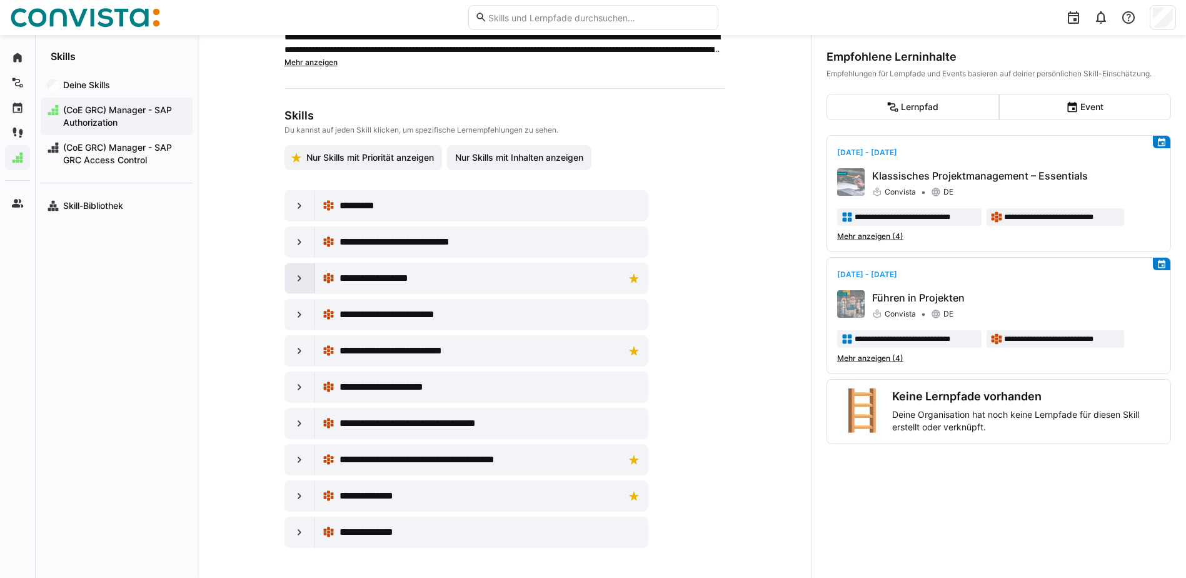
click at [300, 277] on eds-icon at bounding box center [299, 278] width 13 height 13
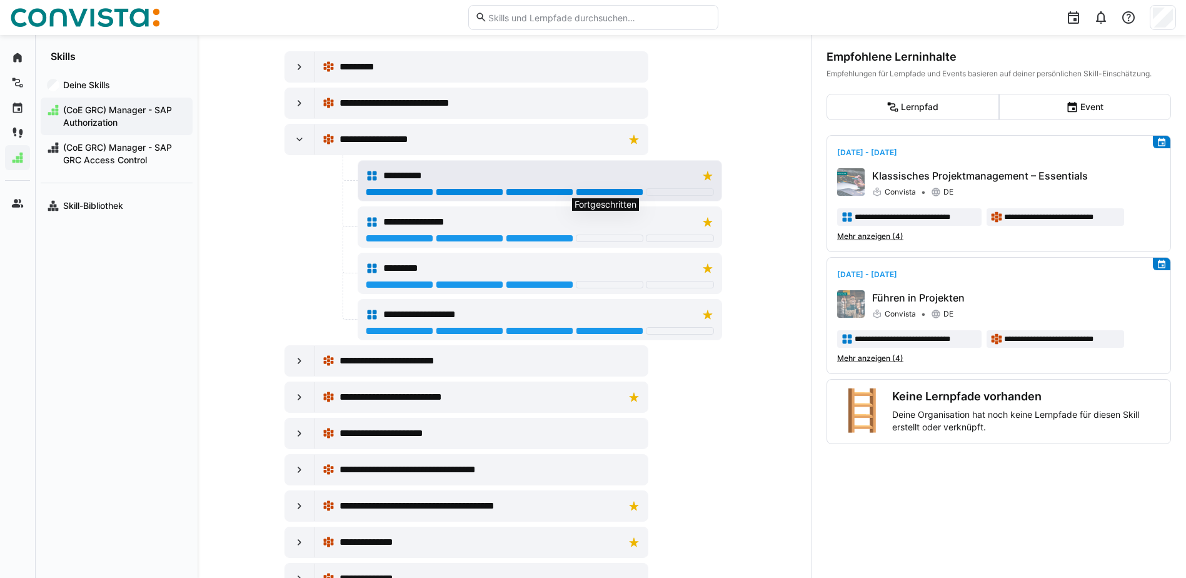
click at [626, 191] on div at bounding box center [610, 192] width 68 height 8
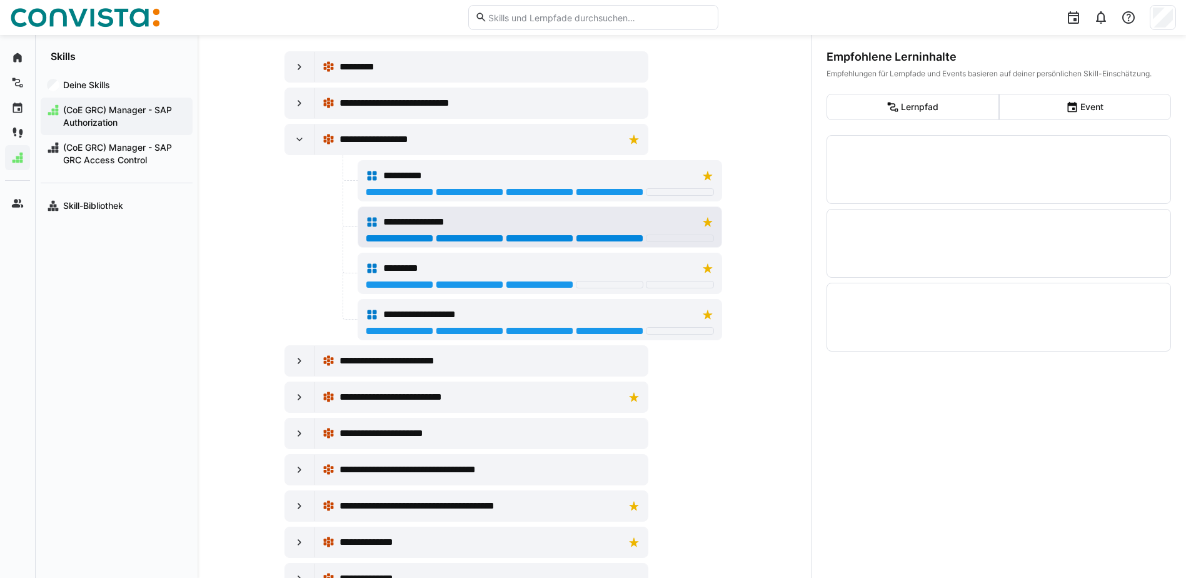
click at [623, 238] on div at bounding box center [610, 238] width 68 height 8
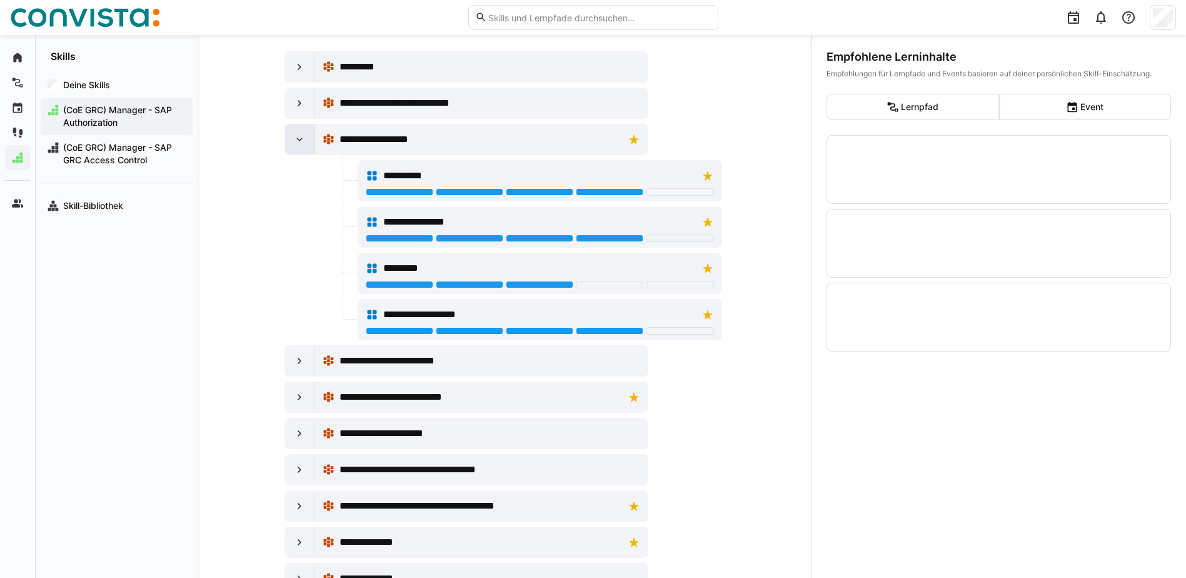
click at [301, 142] on eds-icon at bounding box center [299, 139] width 13 height 13
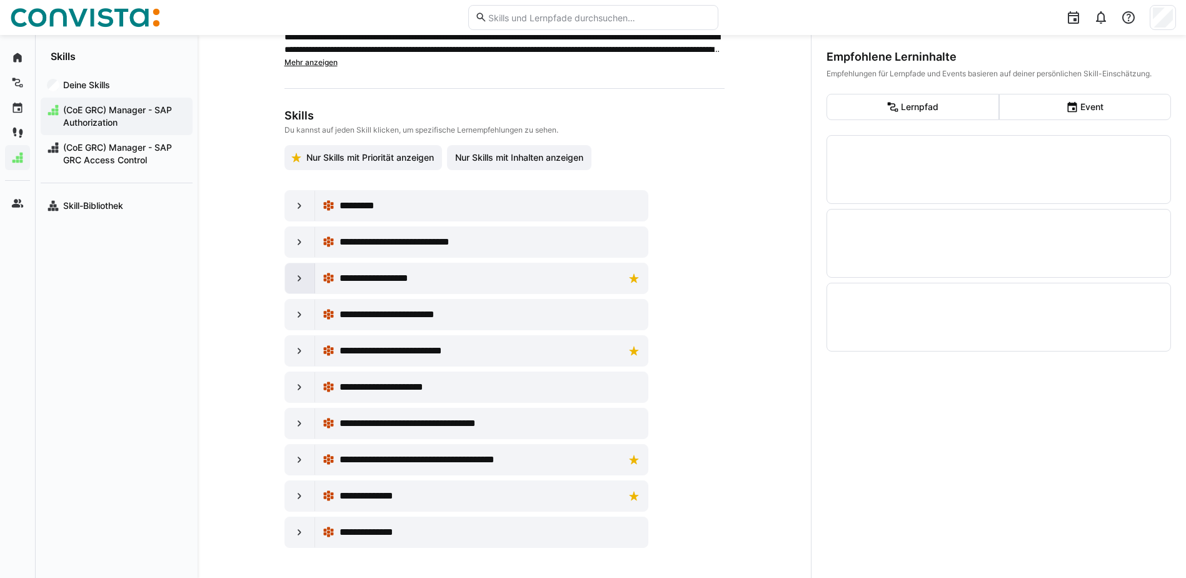
scroll to position [118, 0]
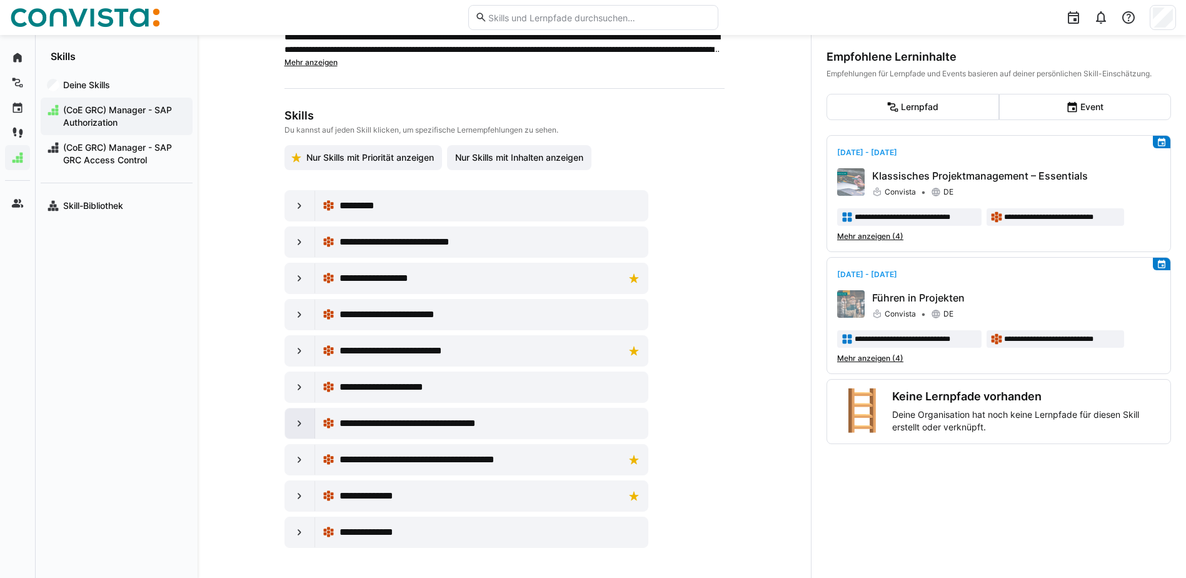
click at [300, 421] on eds-icon at bounding box center [299, 423] width 13 height 13
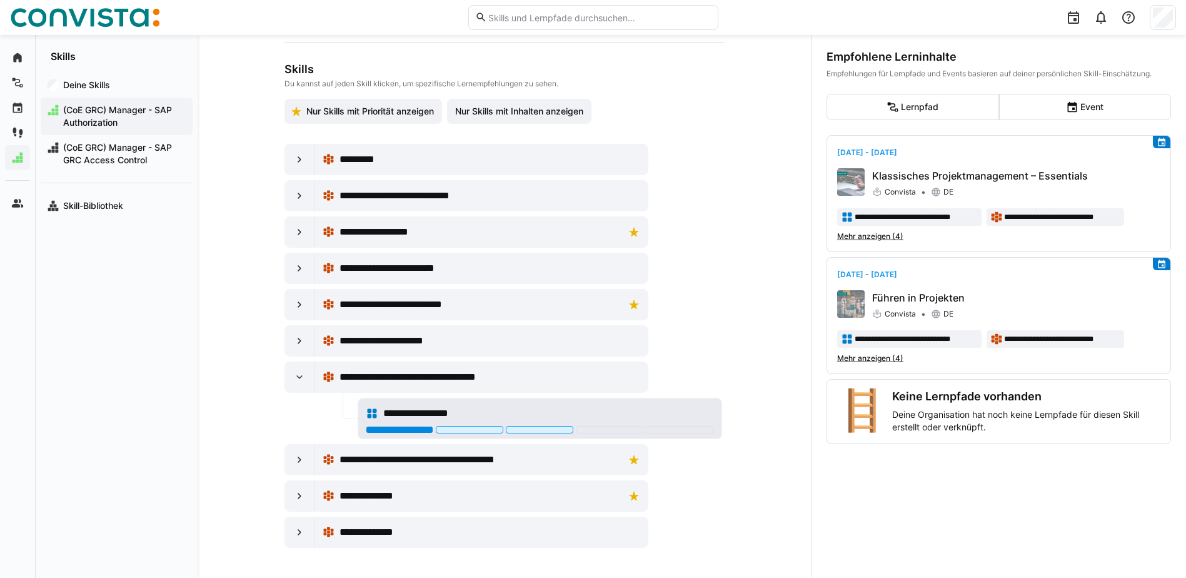
click at [383, 432] on div at bounding box center [400, 430] width 68 height 8
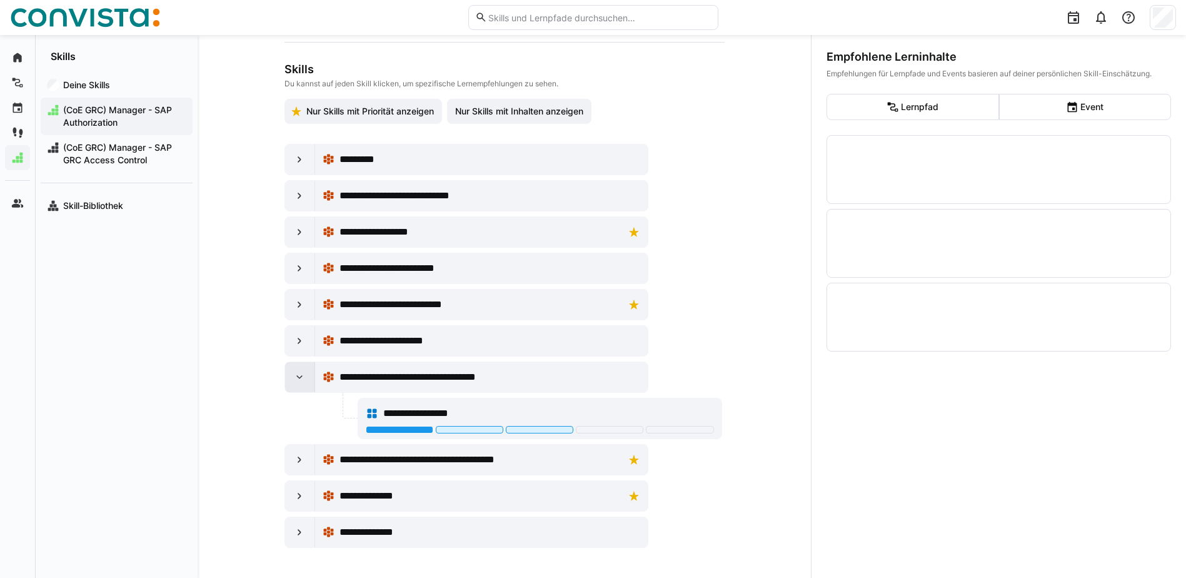
click at [293, 376] on eds-icon at bounding box center [299, 377] width 13 height 13
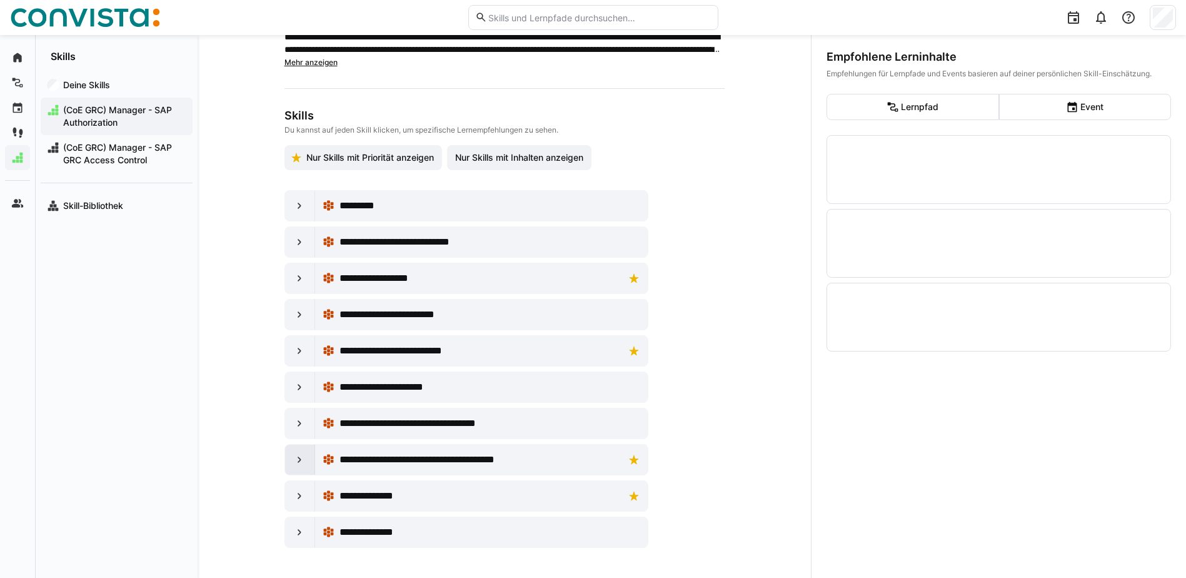
click at [294, 458] on eds-icon at bounding box center [299, 459] width 13 height 13
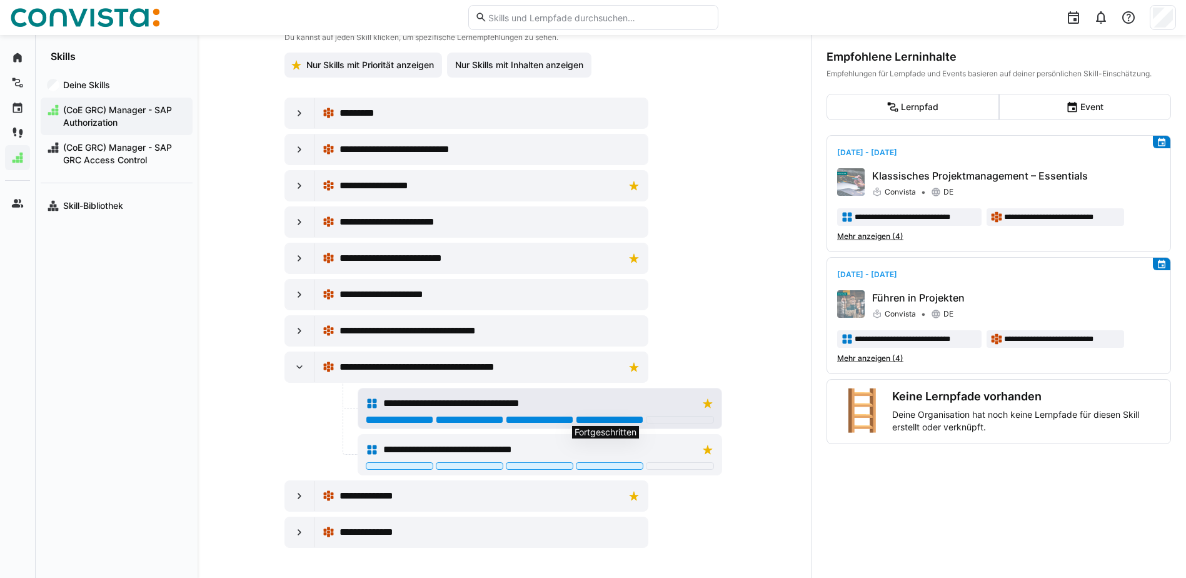
click at [626, 418] on div at bounding box center [610, 420] width 68 height 8
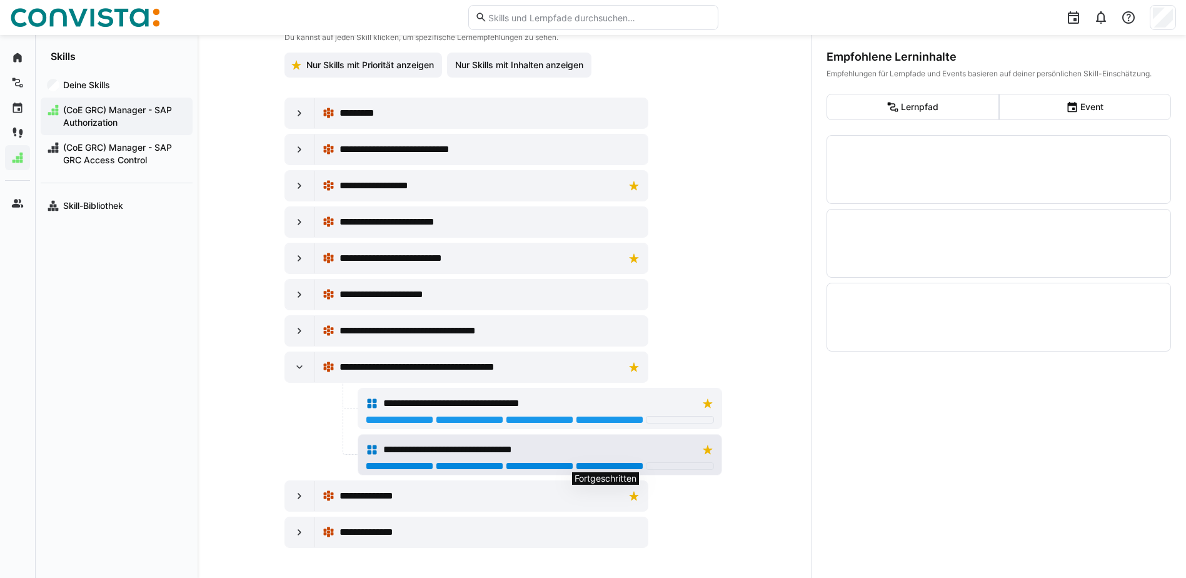
click at [629, 464] on div at bounding box center [610, 466] width 68 height 8
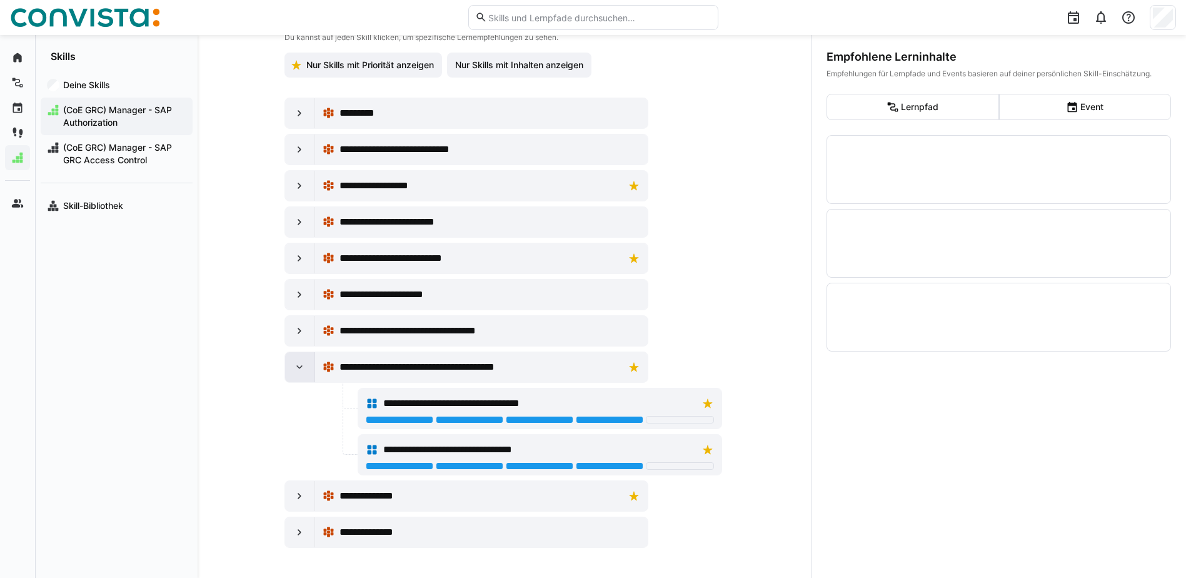
click at [298, 370] on eds-icon at bounding box center [299, 367] width 13 height 13
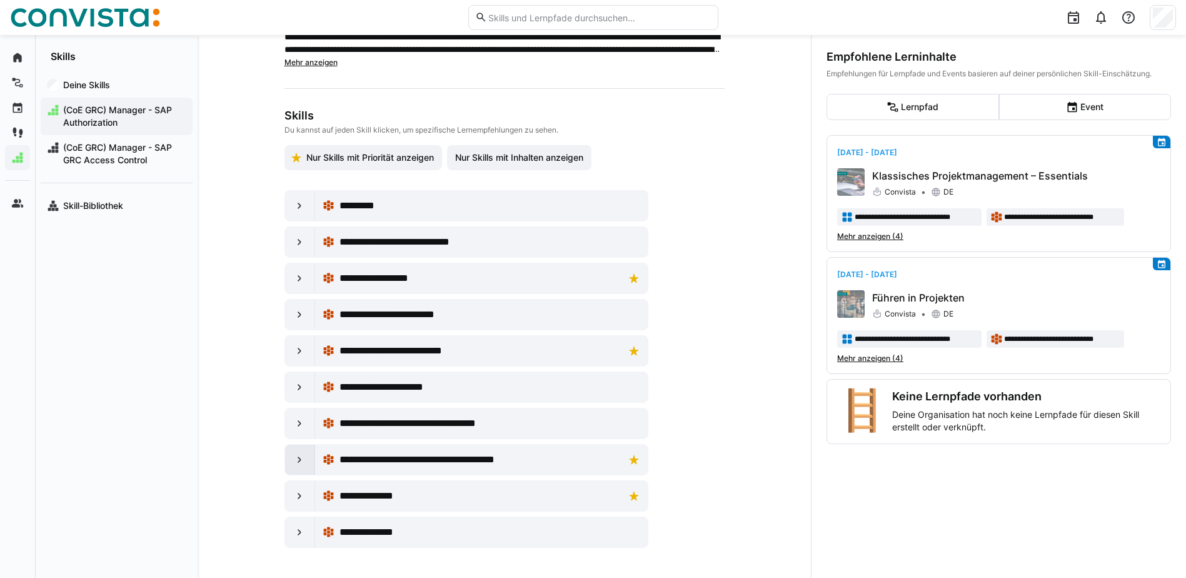
click at [296, 454] on eds-icon at bounding box center [299, 459] width 13 height 13
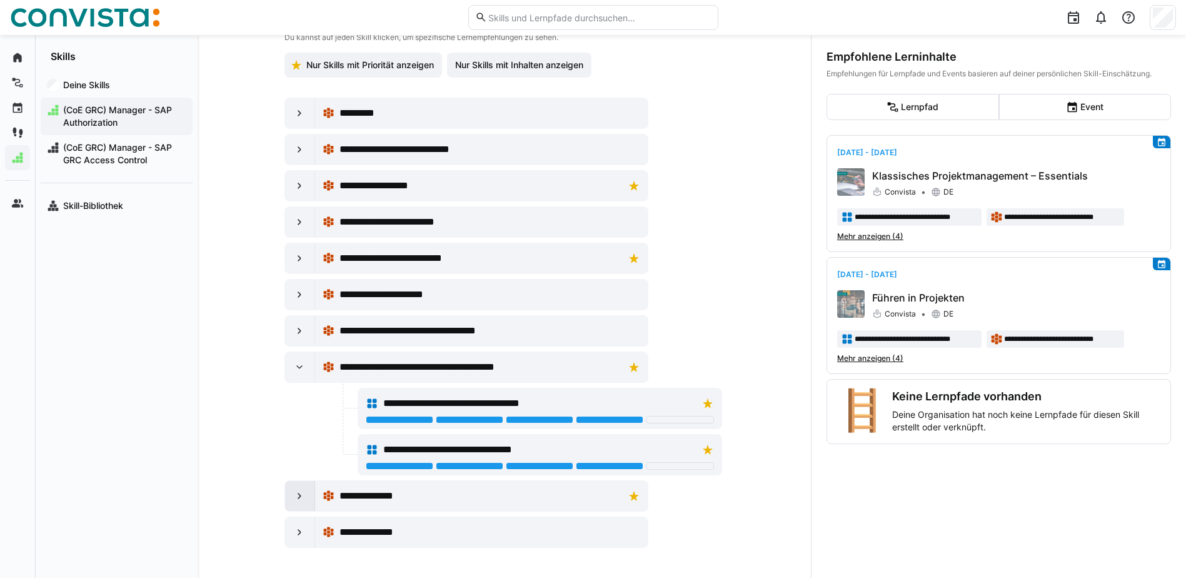
click at [301, 494] on eds-icon at bounding box center [299, 495] width 13 height 13
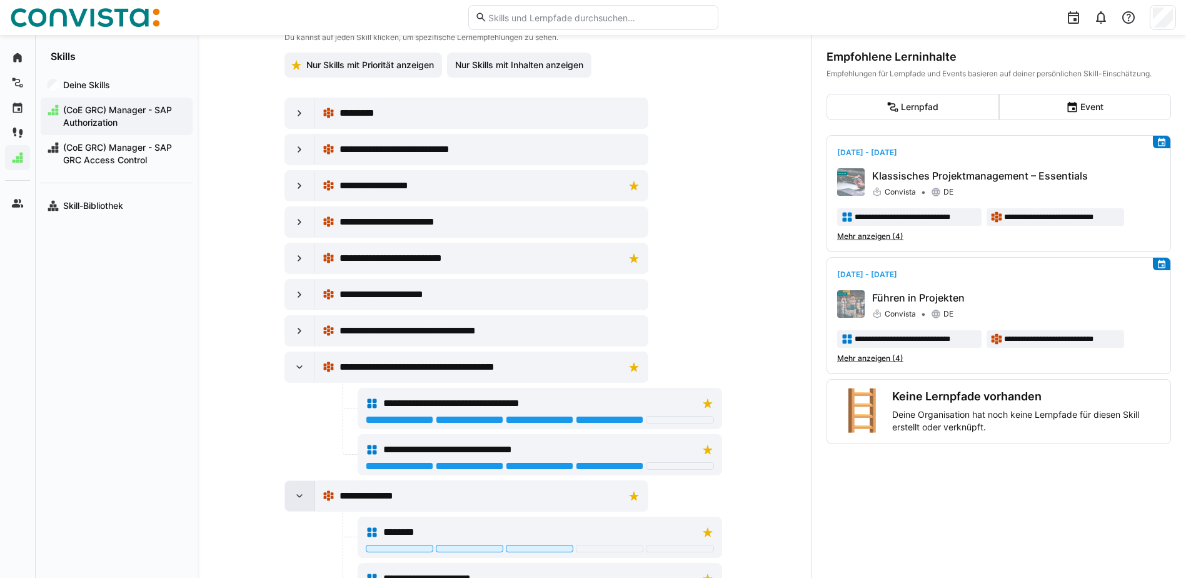
scroll to position [257, 0]
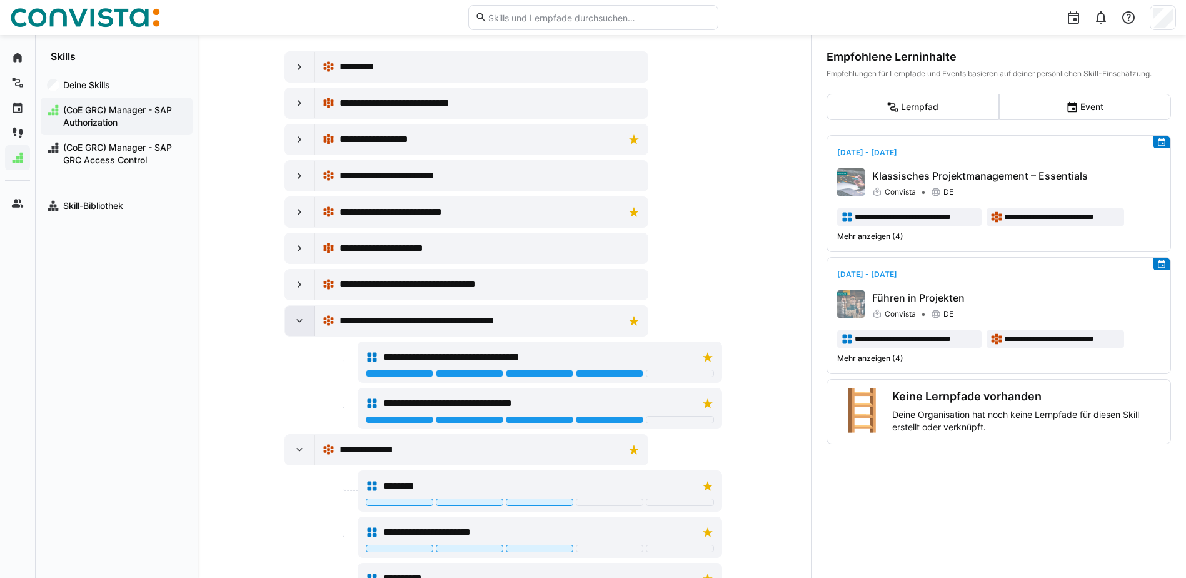
click at [298, 322] on eds-icon at bounding box center [299, 320] width 13 height 13
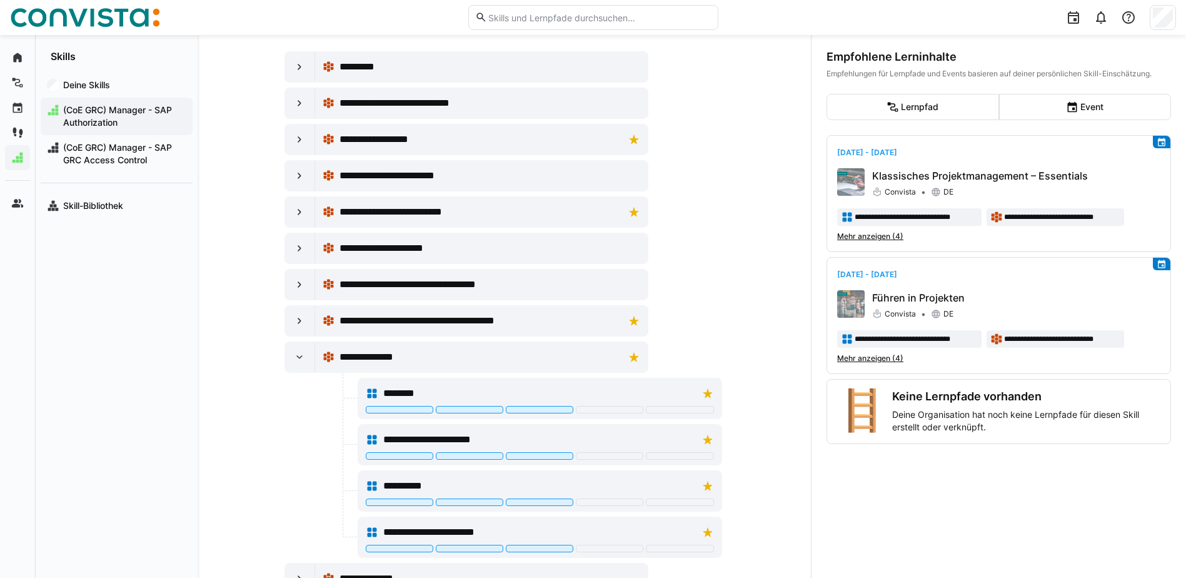
scroll to position [303, 0]
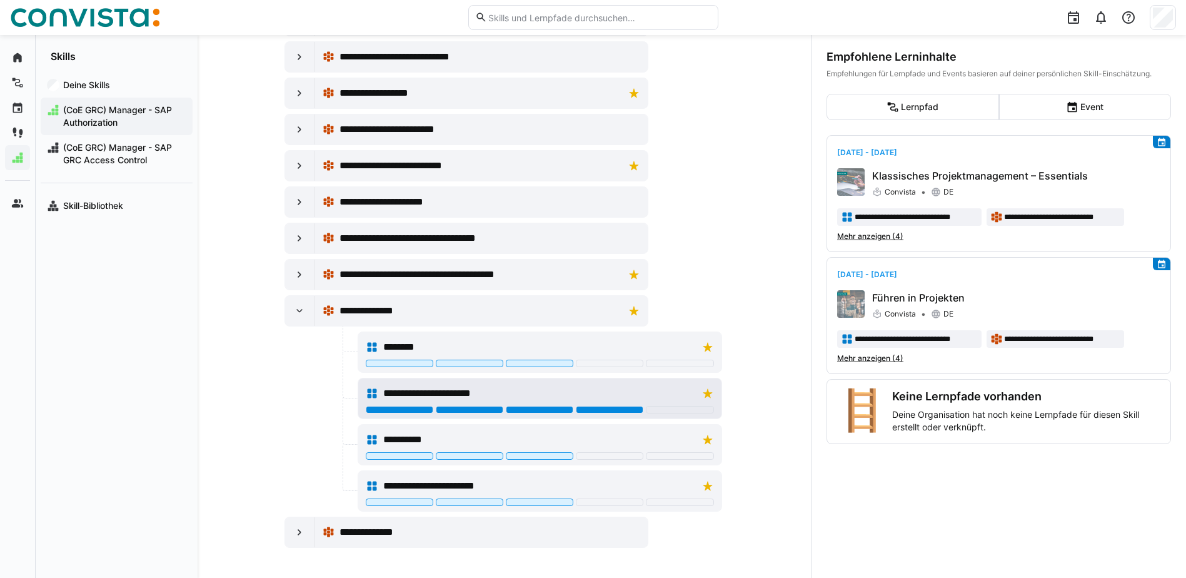
click at [598, 408] on div at bounding box center [610, 410] width 68 height 8
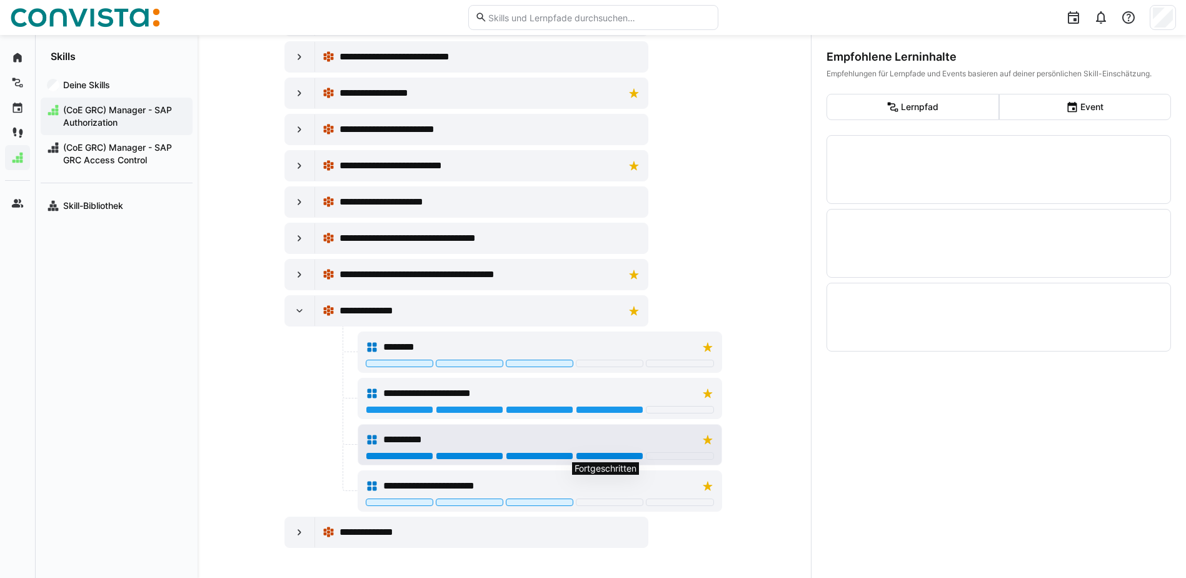
click at [598, 456] on div at bounding box center [610, 456] width 68 height 8
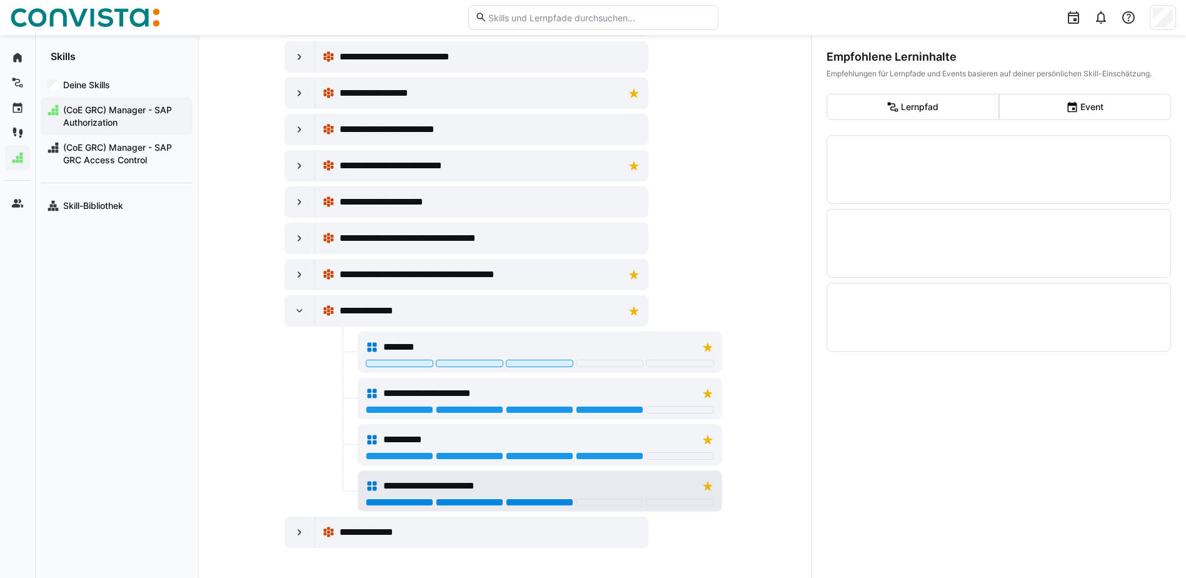
click at [533, 504] on div at bounding box center [540, 502] width 68 height 8
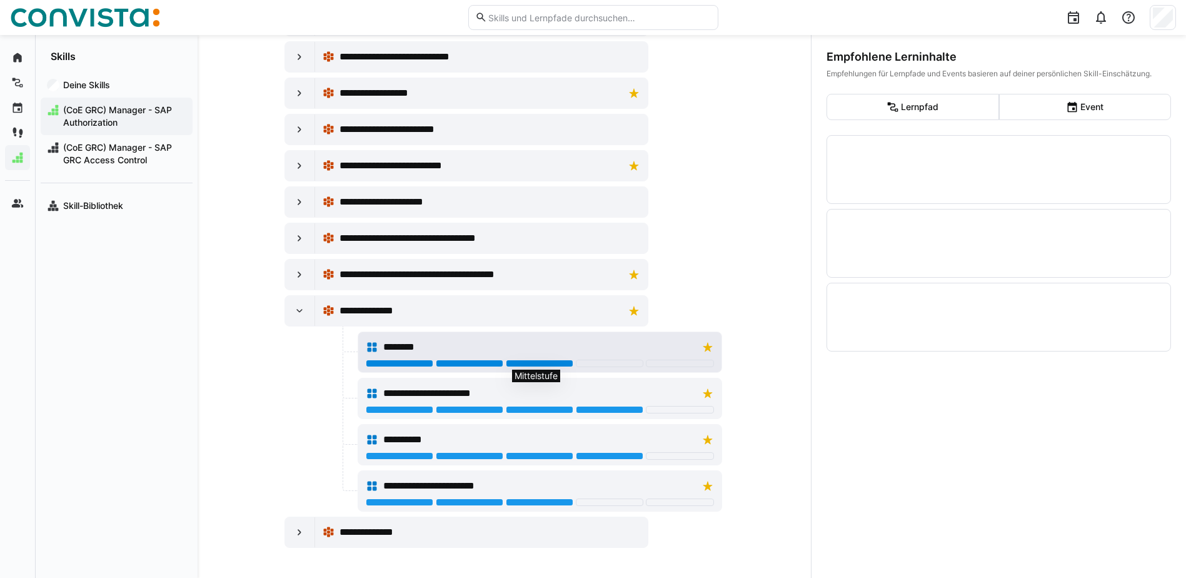
click at [528, 364] on div at bounding box center [540, 363] width 68 height 8
click at [298, 310] on eds-icon at bounding box center [299, 310] width 13 height 13
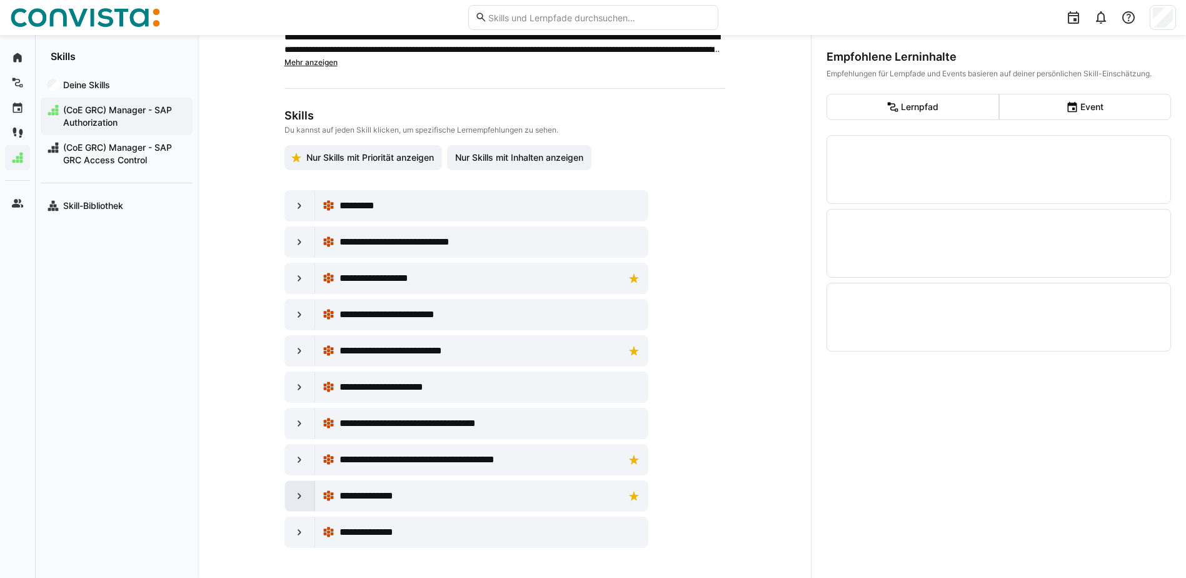
scroll to position [118, 0]
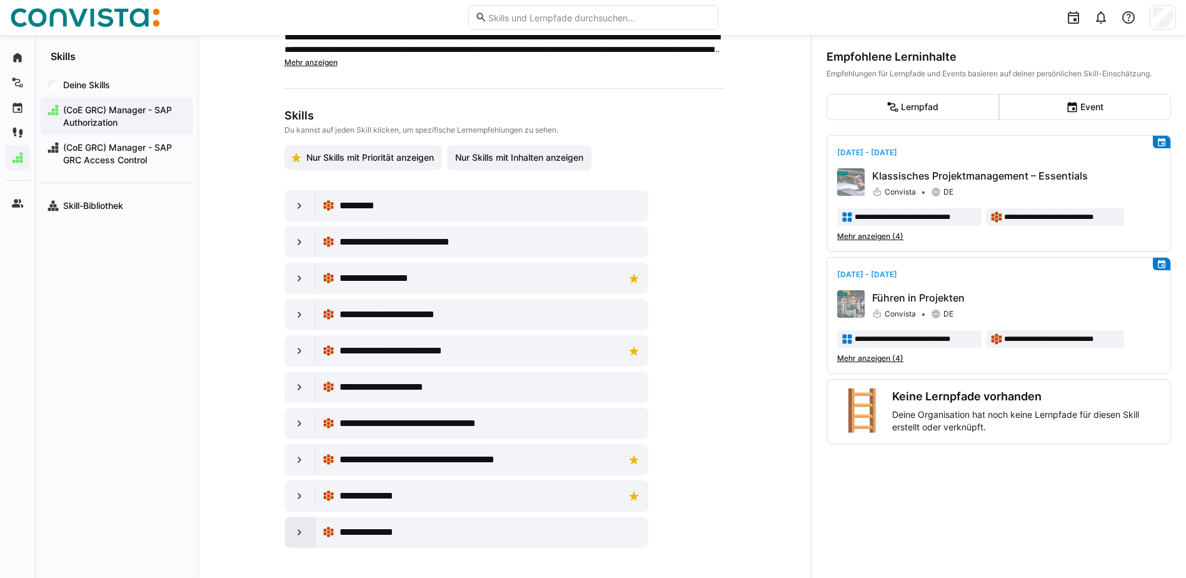
click at [296, 531] on eds-icon at bounding box center [299, 532] width 13 height 13
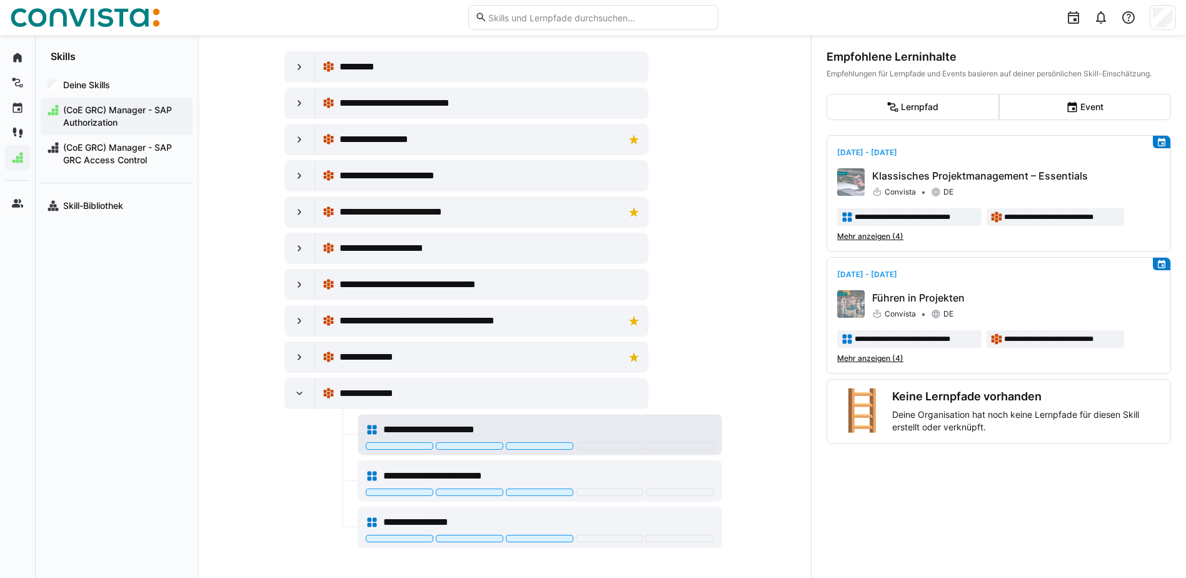
click at [539, 441] on div "**********" at bounding box center [540, 429] width 348 height 25
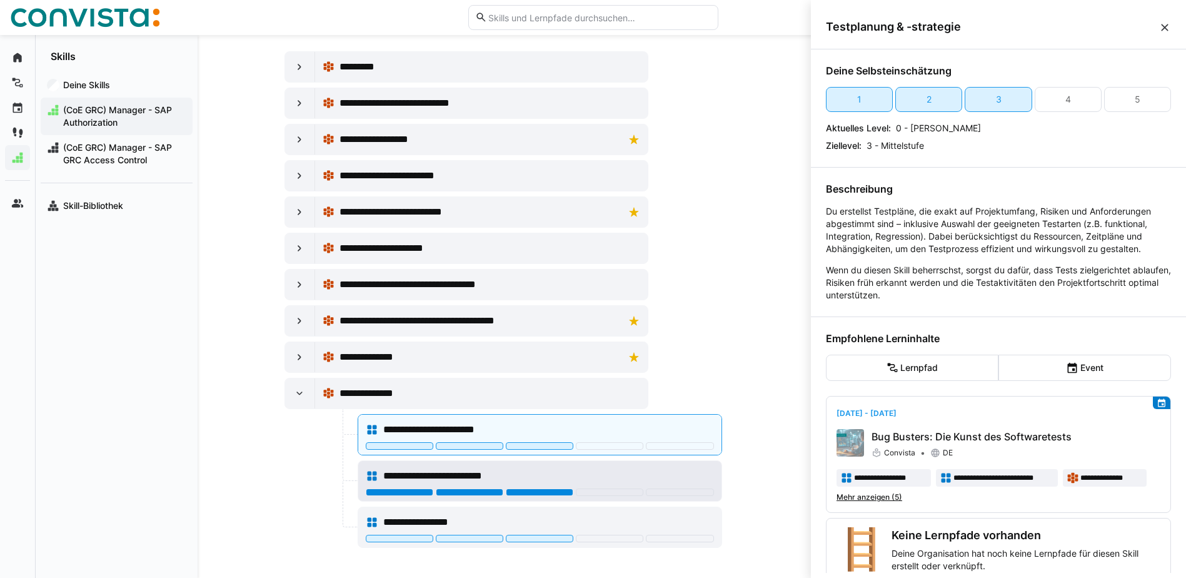
click at [548, 491] on div at bounding box center [540, 492] width 68 height 8
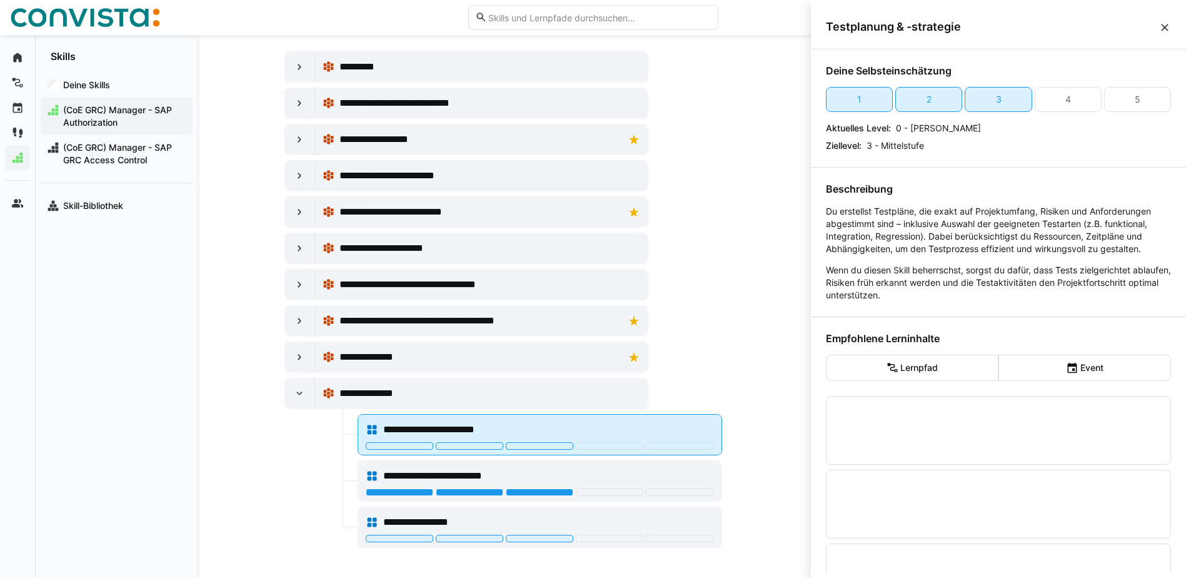
click at [539, 450] on div at bounding box center [540, 447] width 348 height 10
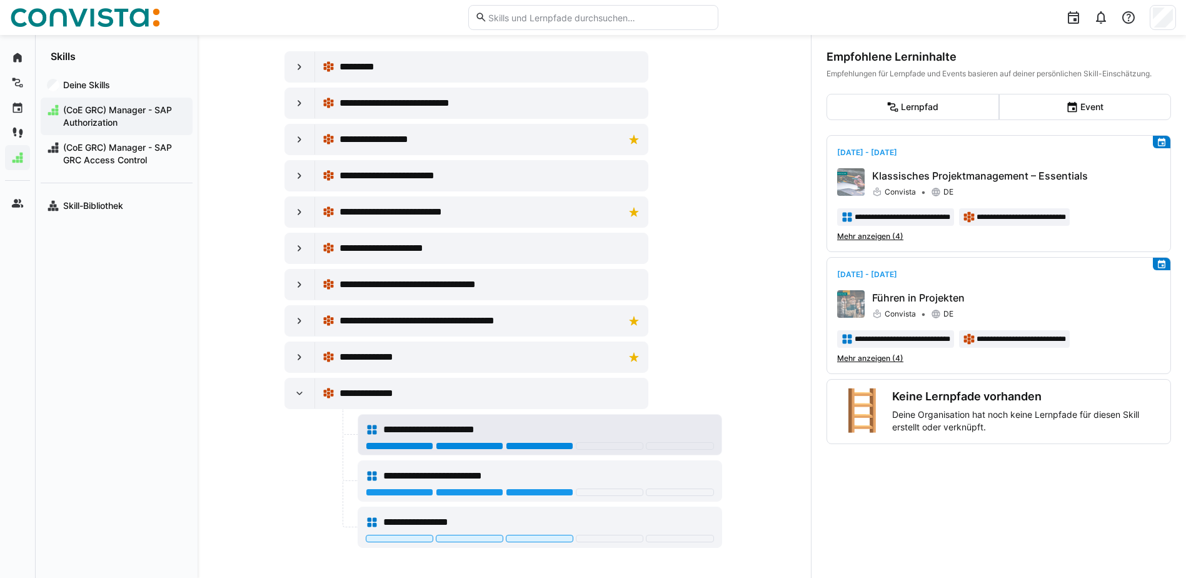
click at [539, 443] on div at bounding box center [540, 446] width 68 height 8
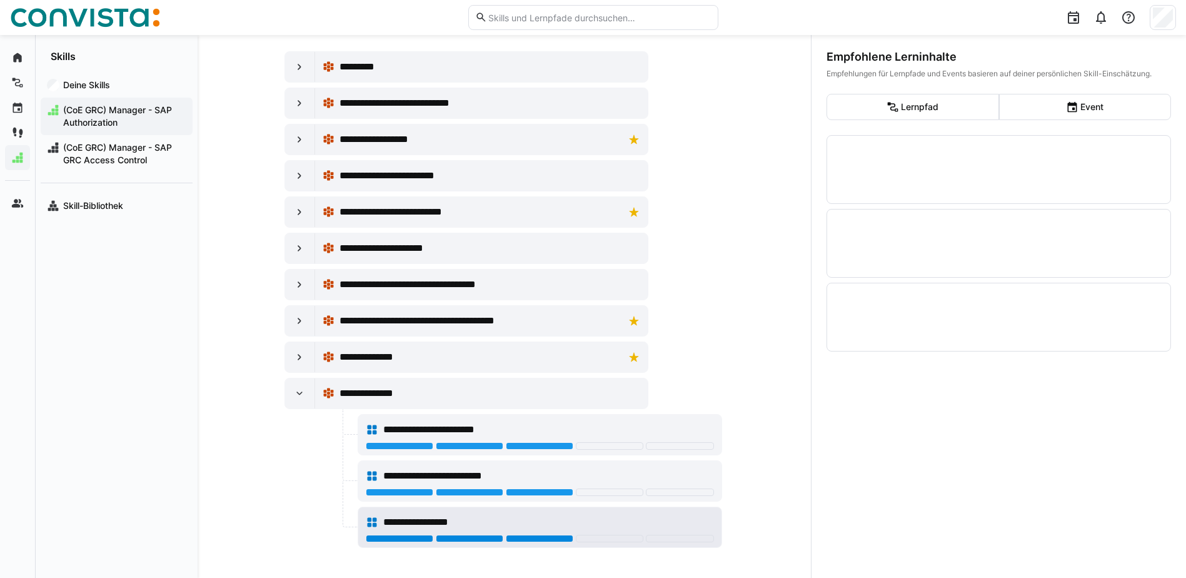
click at [536, 536] on div at bounding box center [540, 538] width 68 height 8
click at [298, 387] on eds-icon at bounding box center [299, 393] width 13 height 13
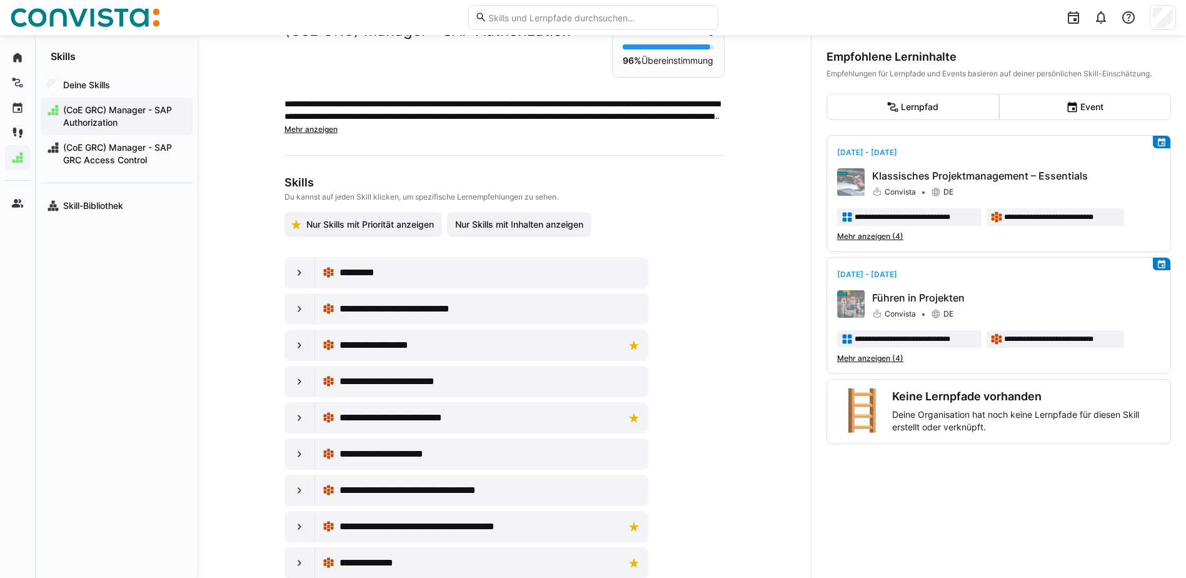
scroll to position [0, 0]
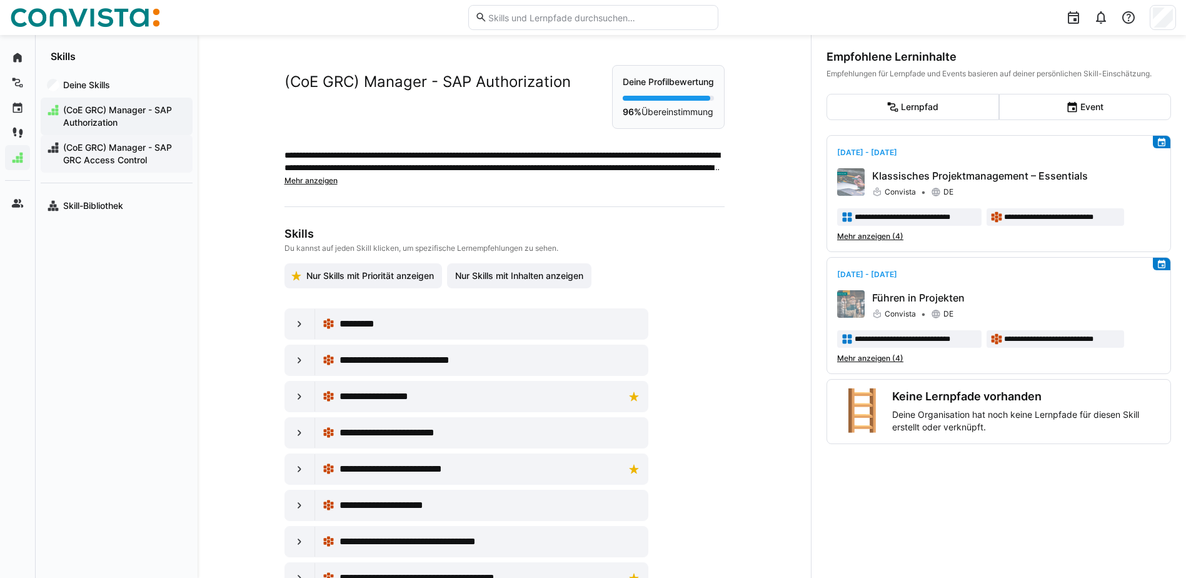
click at [126, 155] on span "(CoE GRC) Manager - SAP GRC Access Control" at bounding box center [123, 153] width 125 height 25
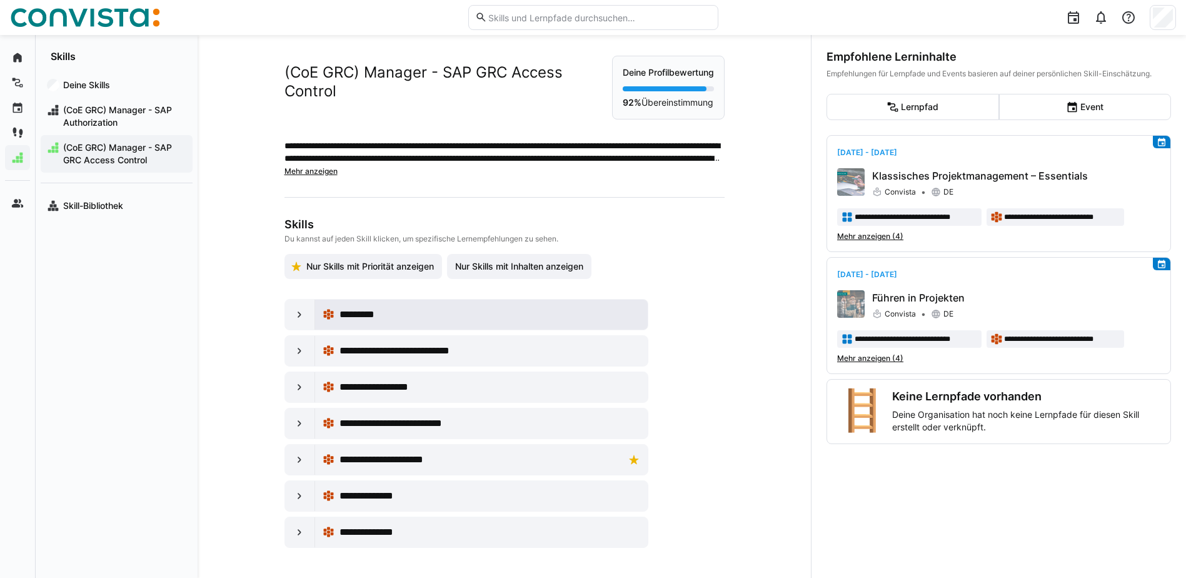
scroll to position [34, 0]
click at [293, 316] on eds-icon at bounding box center [299, 314] width 13 height 13
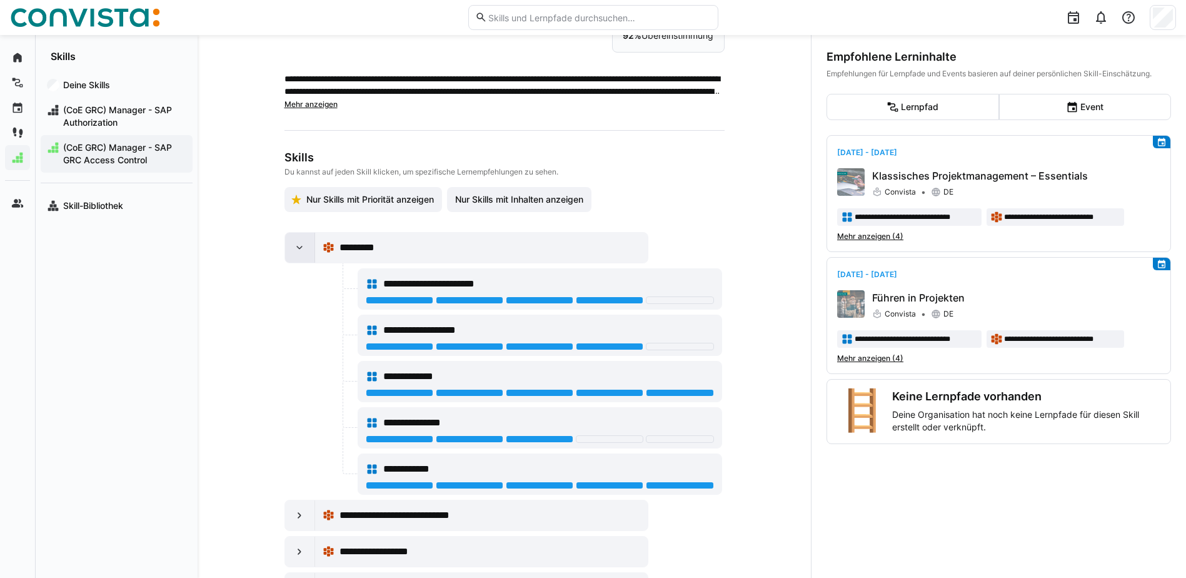
scroll to position [97, 0]
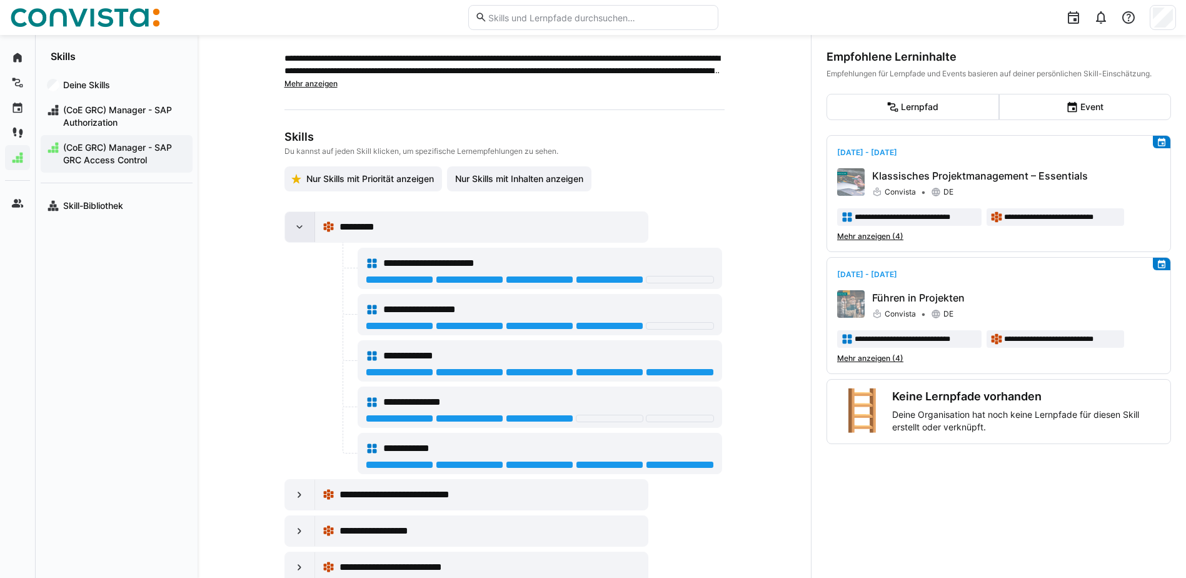
click at [296, 233] on eds-icon at bounding box center [299, 227] width 13 height 13
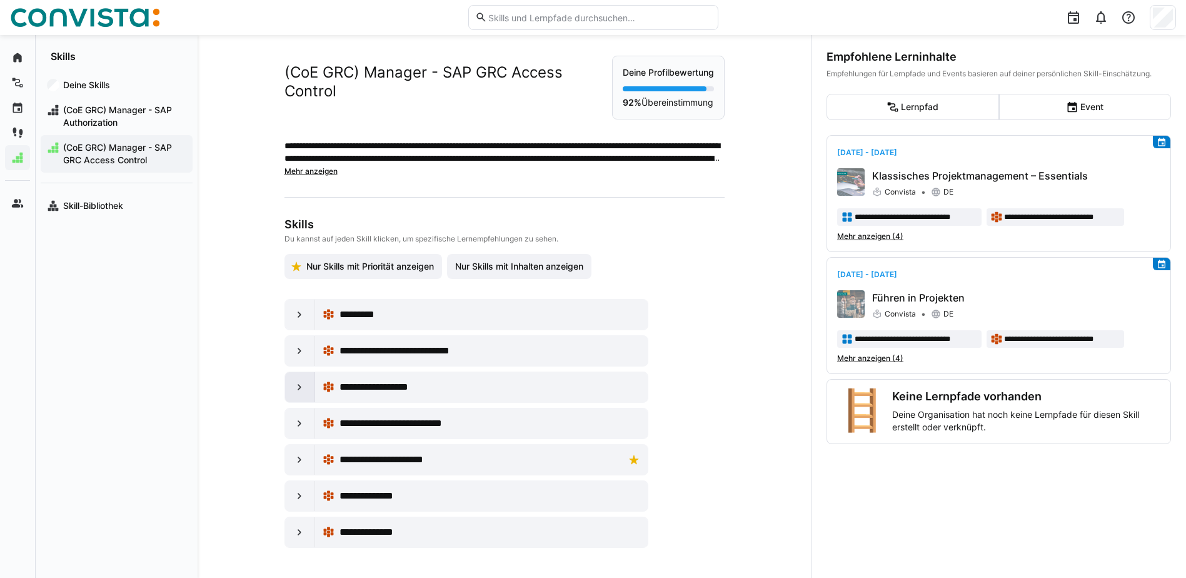
click at [296, 385] on eds-icon at bounding box center [299, 387] width 13 height 13
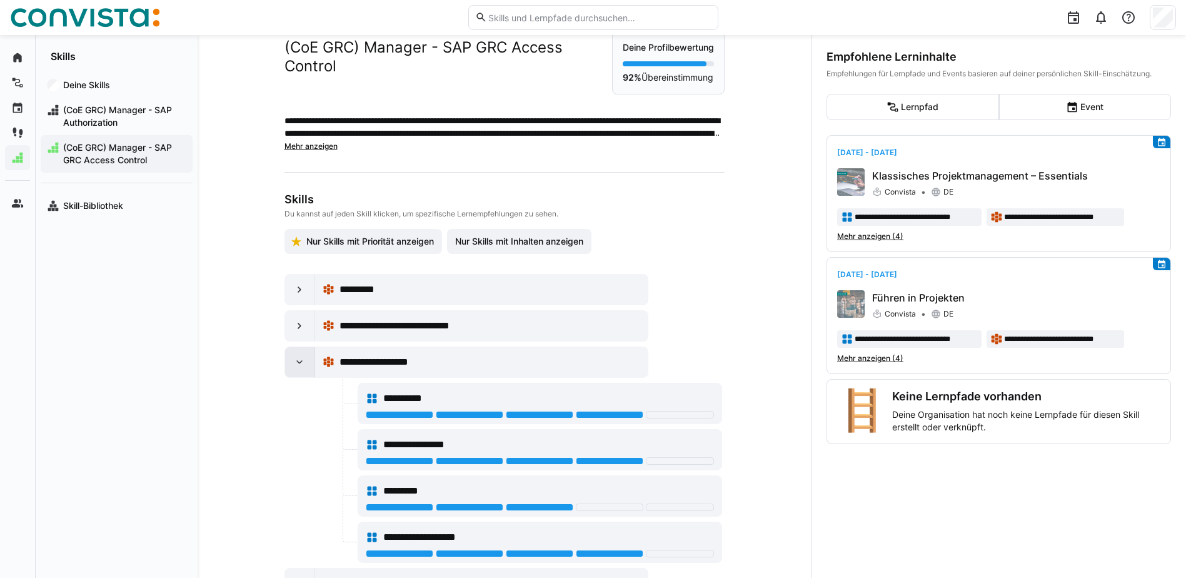
scroll to position [97, 0]
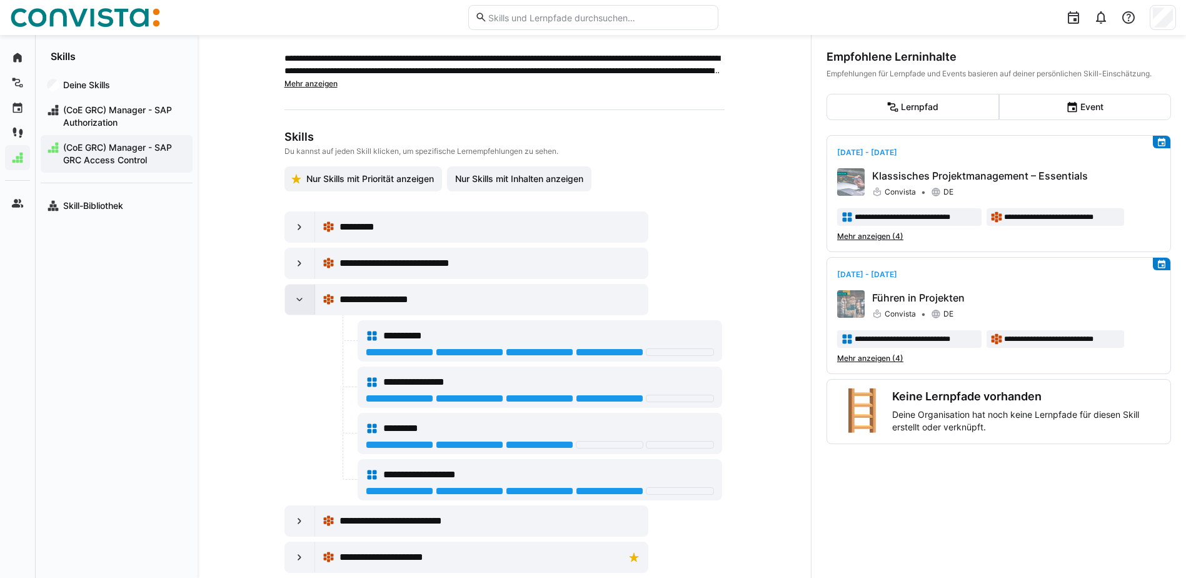
click at [296, 306] on eds-icon at bounding box center [299, 299] width 13 height 13
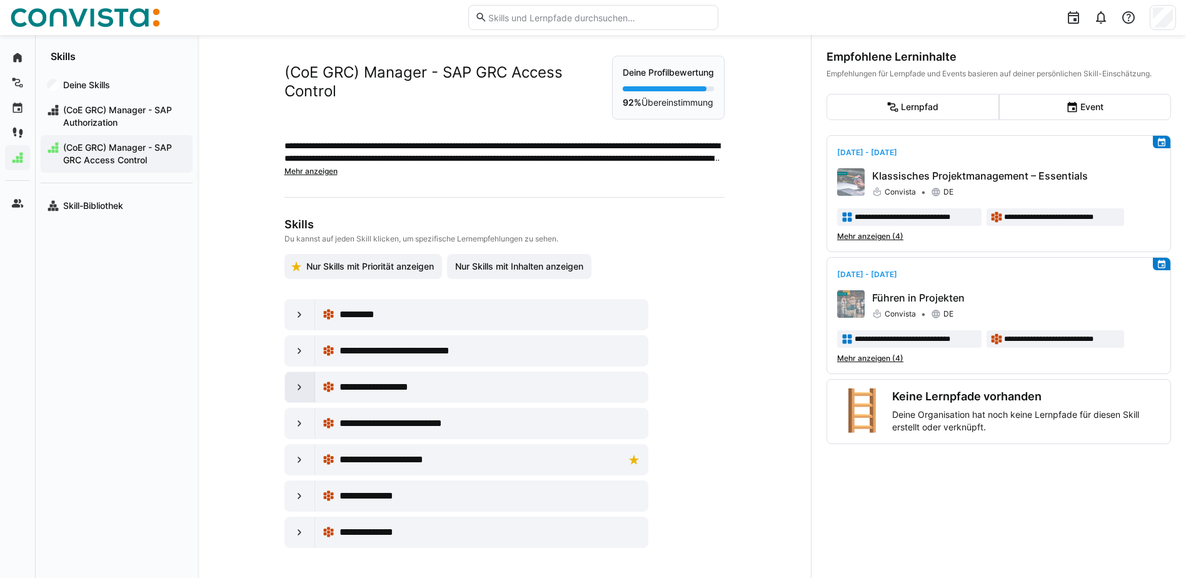
scroll to position [34, 0]
click at [293, 534] on eds-icon at bounding box center [299, 532] width 13 height 13
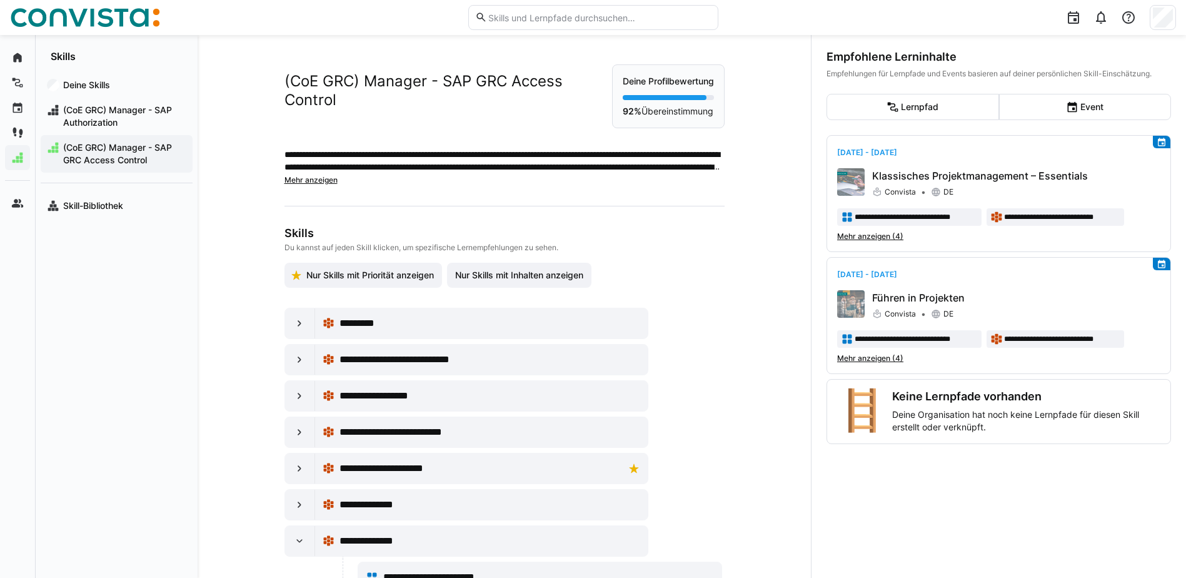
scroll to position [0, 0]
click at [137, 124] on span "(CoE GRC) Manager - SAP Authorization" at bounding box center [123, 116] width 125 height 25
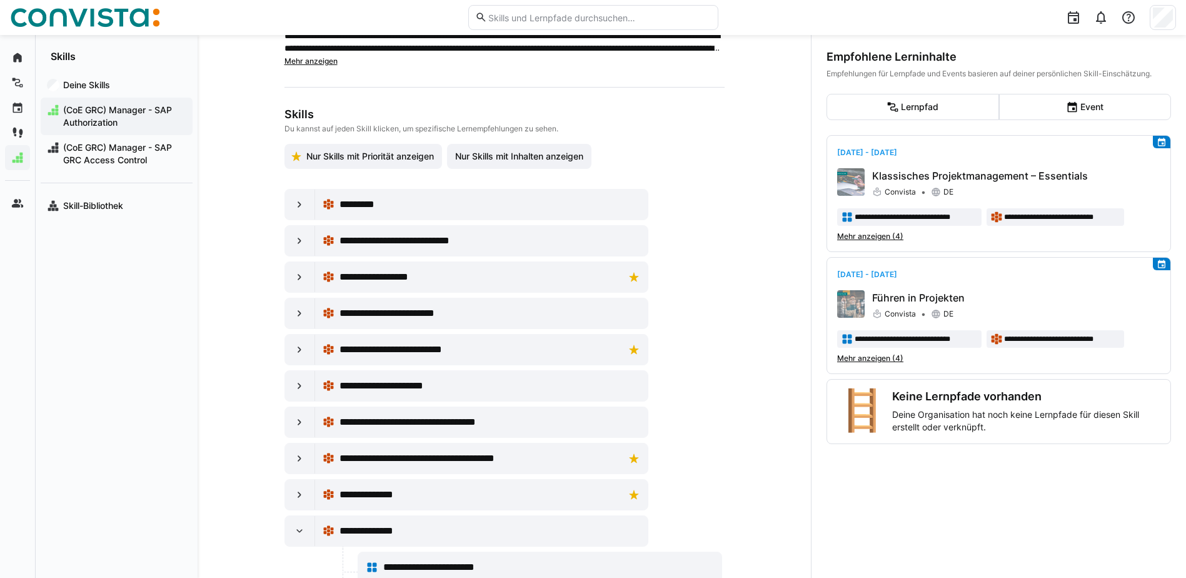
scroll to position [125, 0]
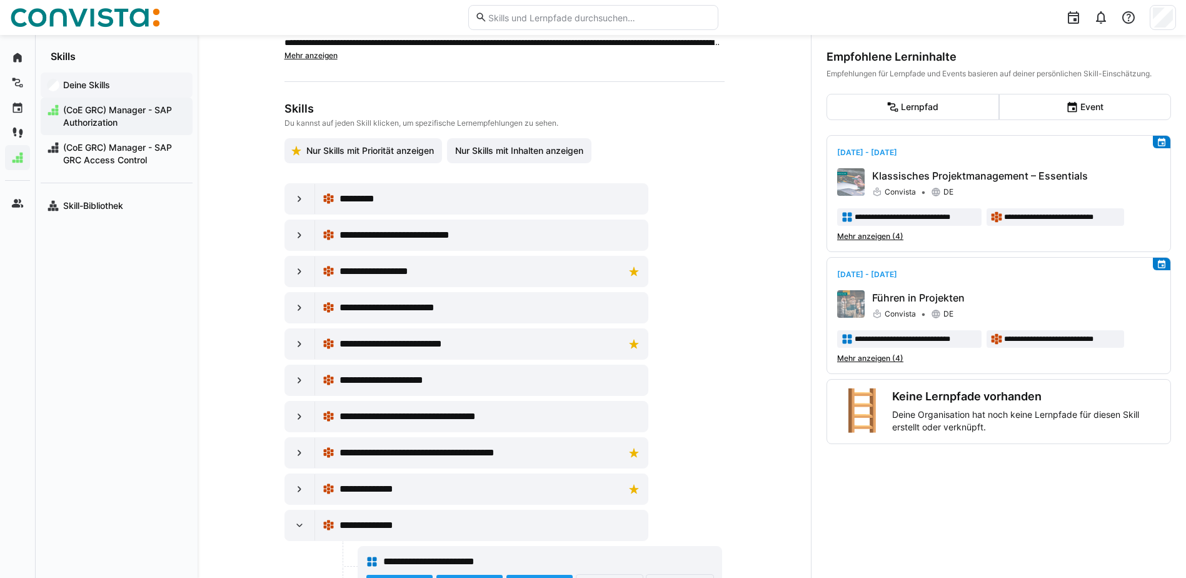
click at [0, 0] on app-navigation-label "Deine Skills" at bounding box center [0, 0] width 0 height 0
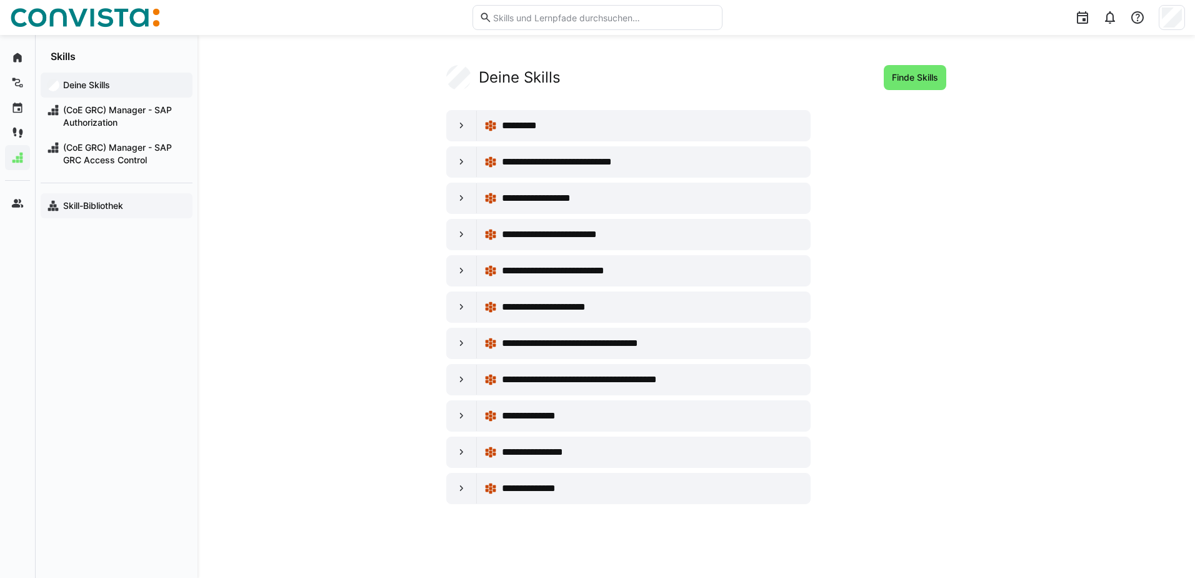
click at [73, 212] on div "Skill-Bibliothek" at bounding box center [117, 205] width 152 height 25
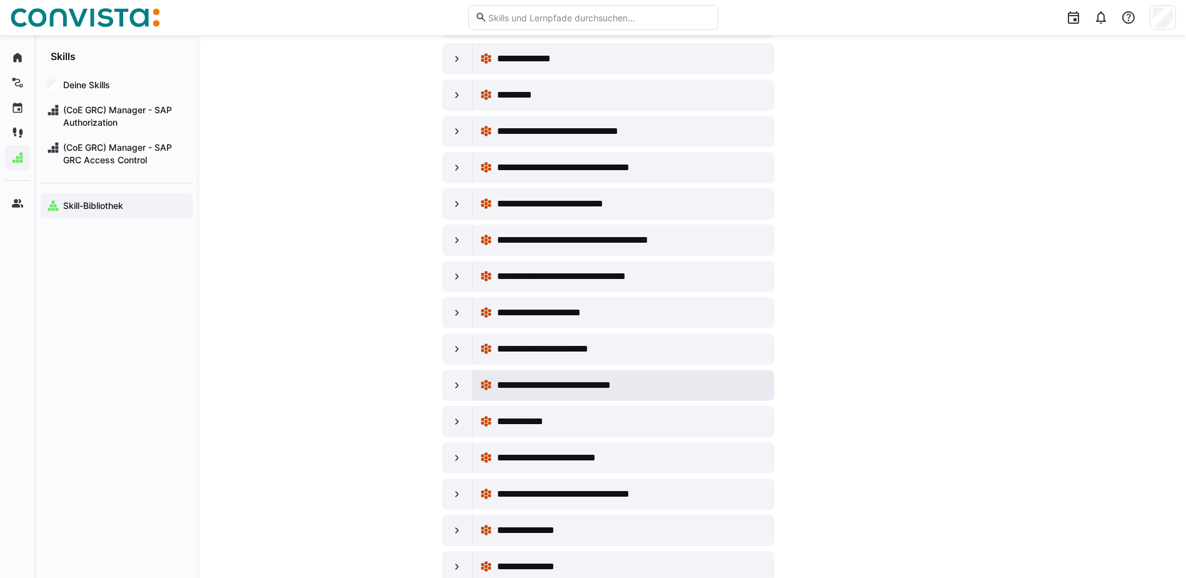
scroll to position [250, 0]
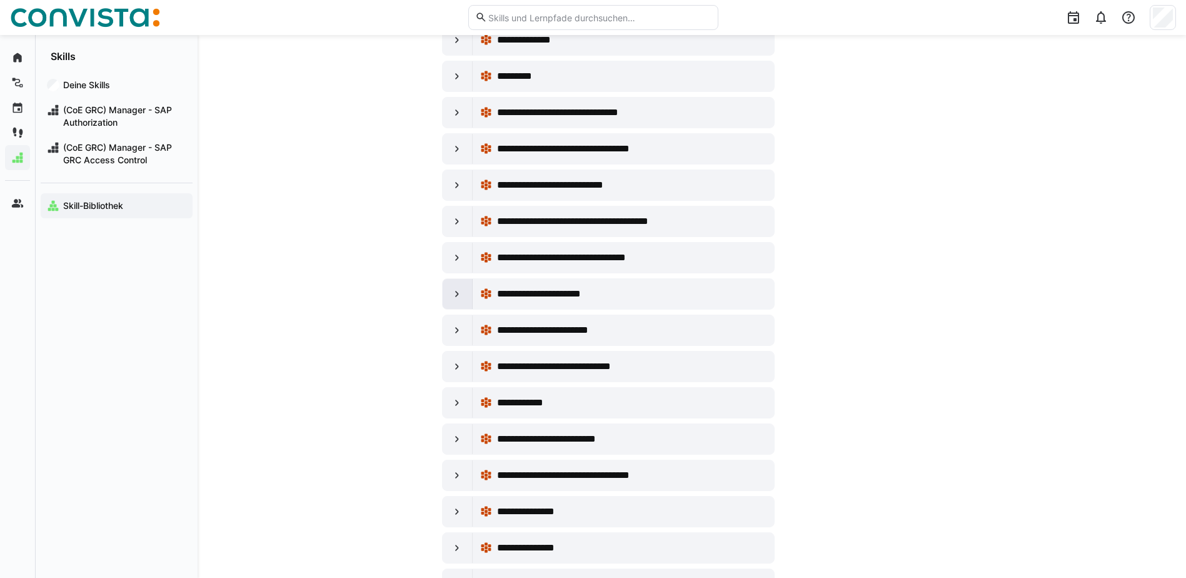
click at [457, 296] on eds-icon at bounding box center [457, 294] width 13 height 13
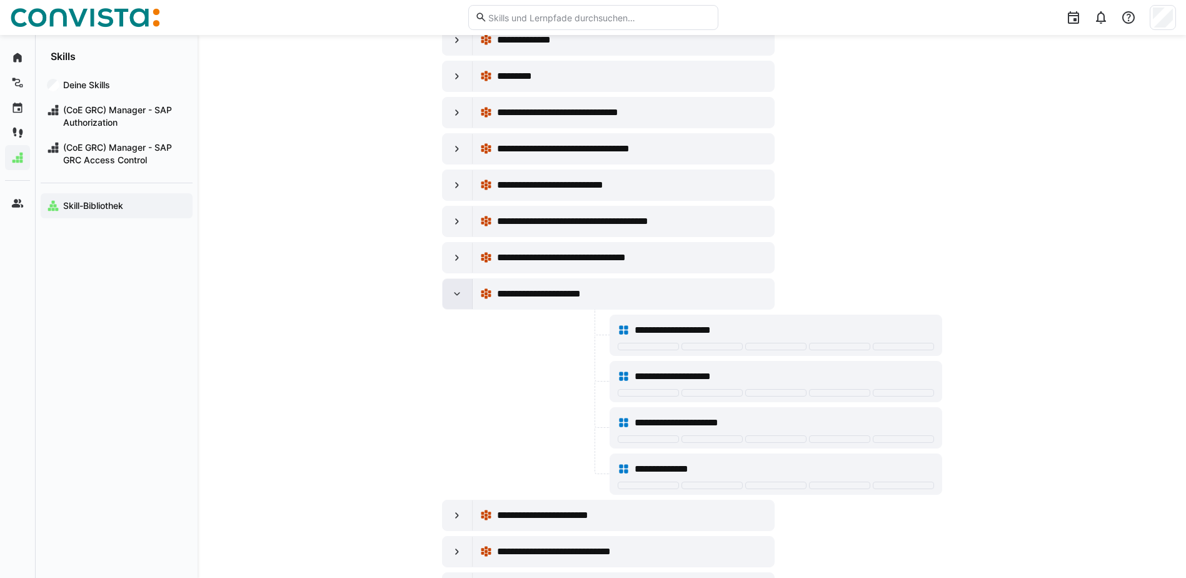
click at [457, 296] on eds-icon at bounding box center [457, 294] width 13 height 13
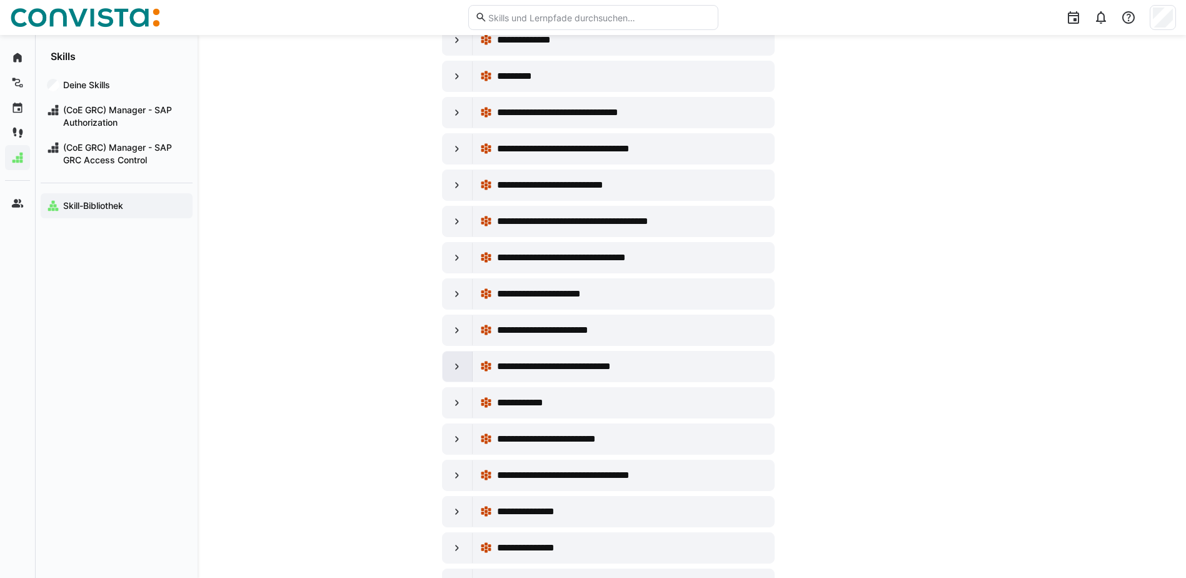
click at [458, 368] on eds-icon at bounding box center [457, 366] width 13 height 13
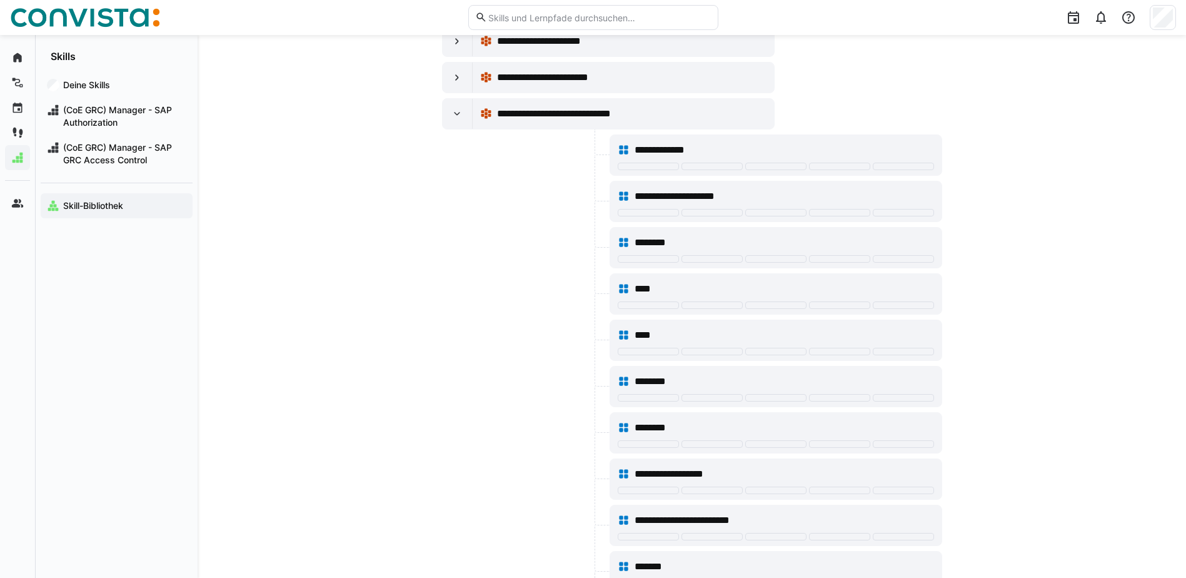
scroll to position [500, 0]
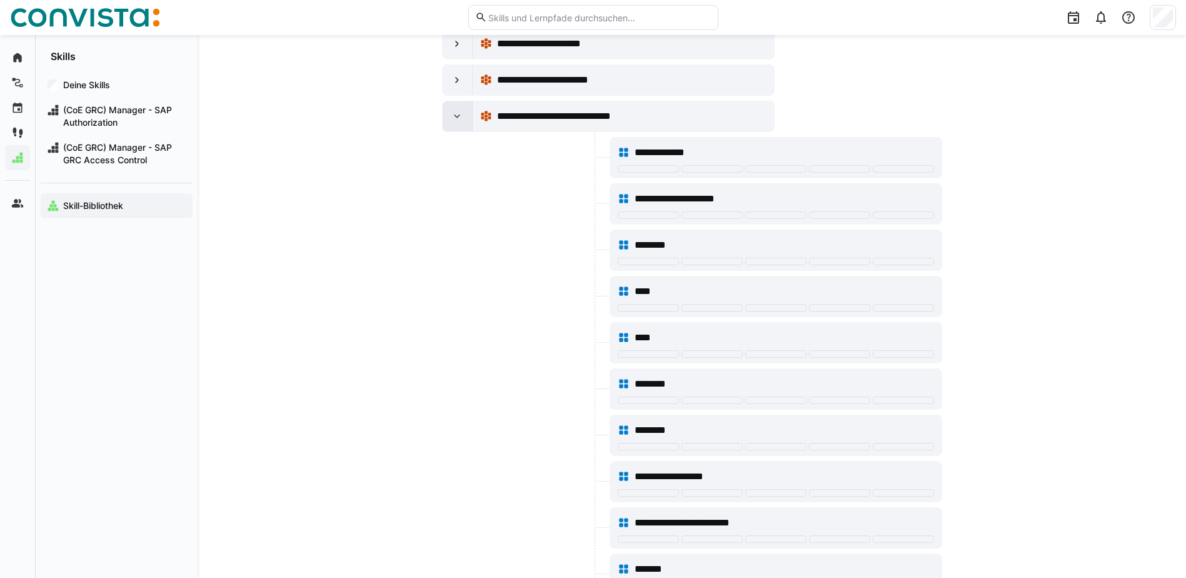
click at [463, 116] on div at bounding box center [458, 116] width 30 height 30
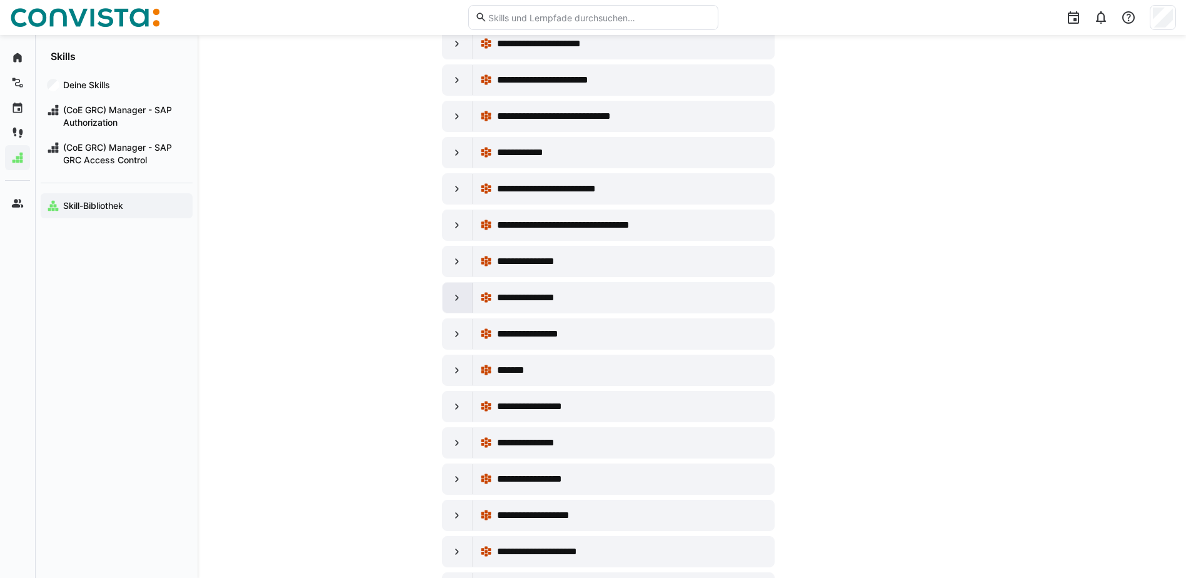
click at [456, 296] on eds-icon at bounding box center [457, 297] width 13 height 13
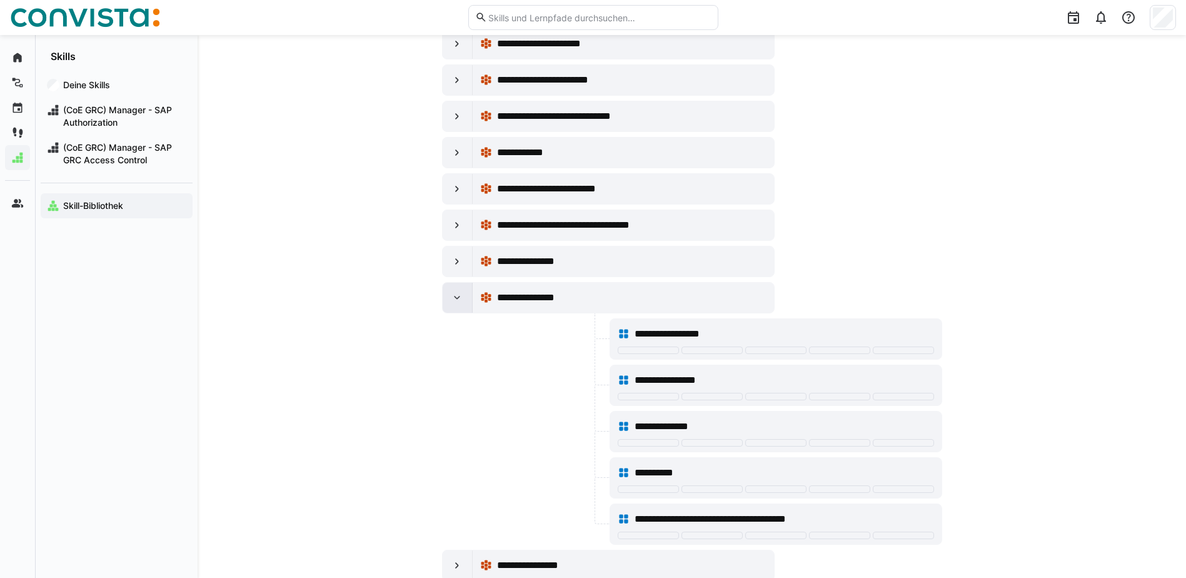
click at [456, 296] on eds-icon at bounding box center [457, 297] width 13 height 13
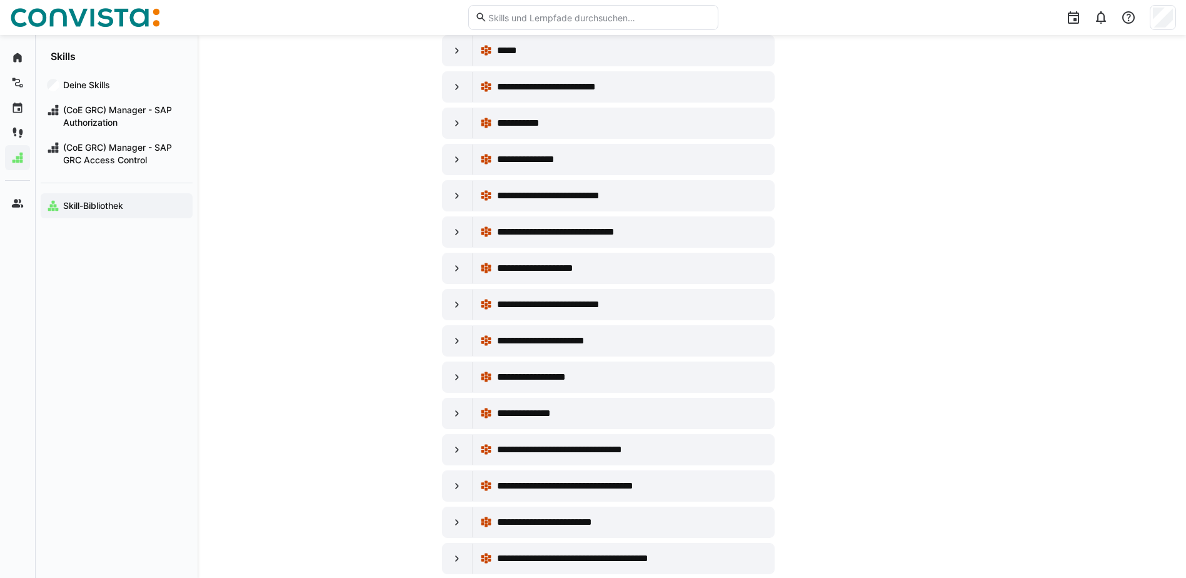
scroll to position [1313, 0]
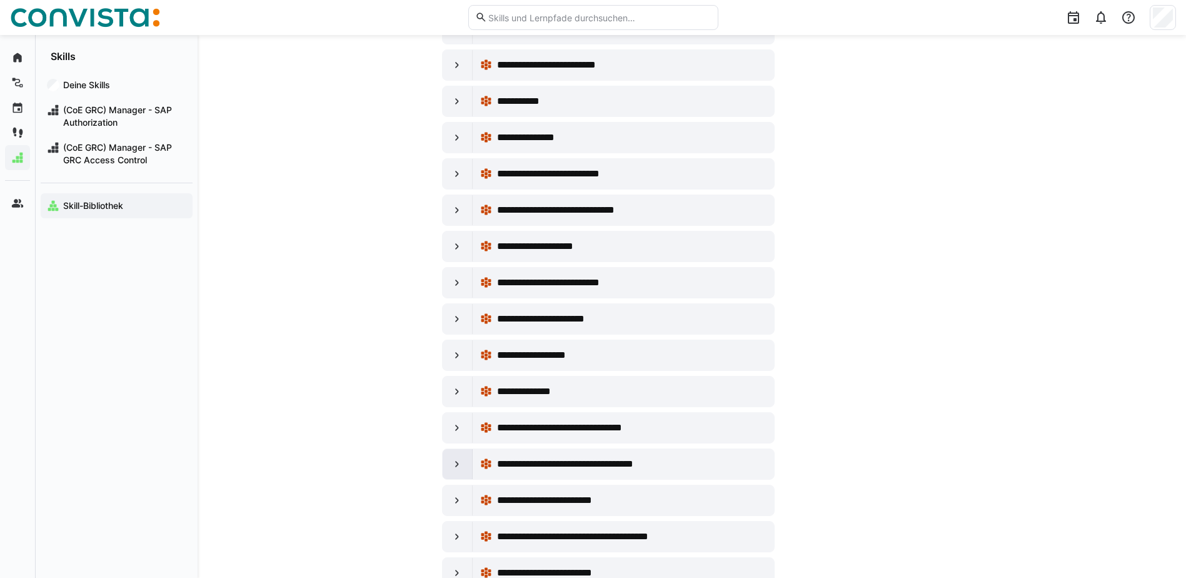
click at [444, 465] on div at bounding box center [458, 464] width 30 height 30
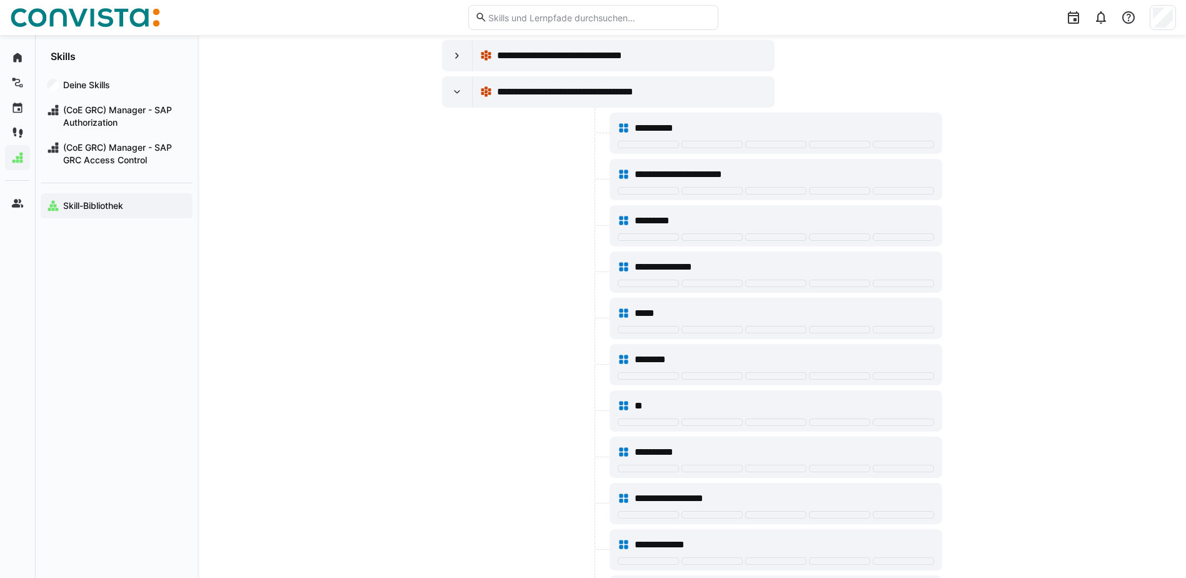
scroll to position [1563, 0]
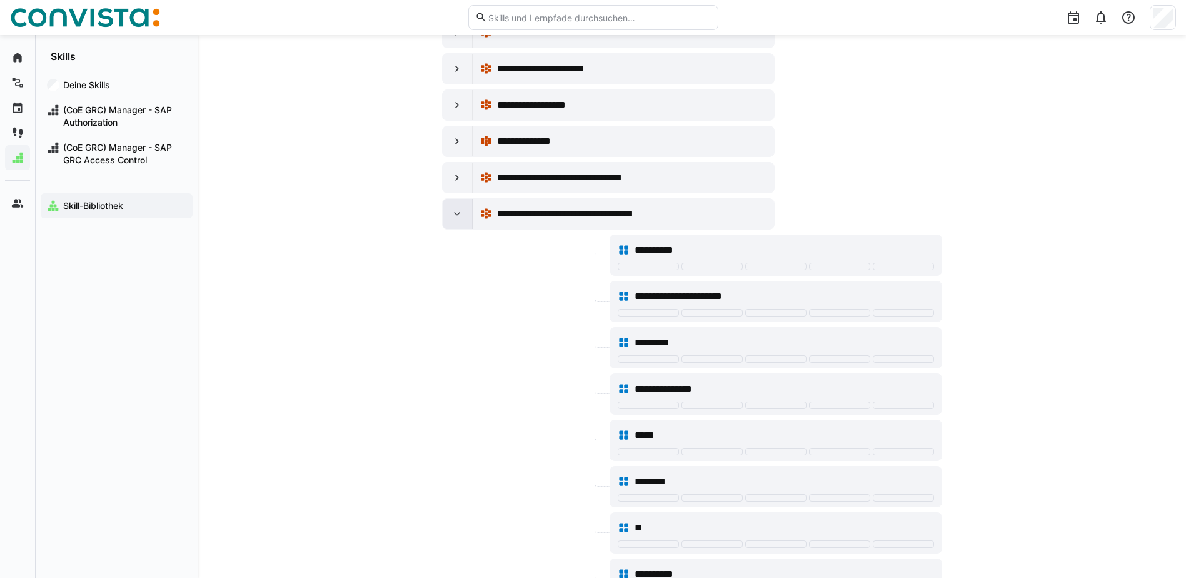
click at [458, 213] on eds-icon at bounding box center [457, 214] width 13 height 13
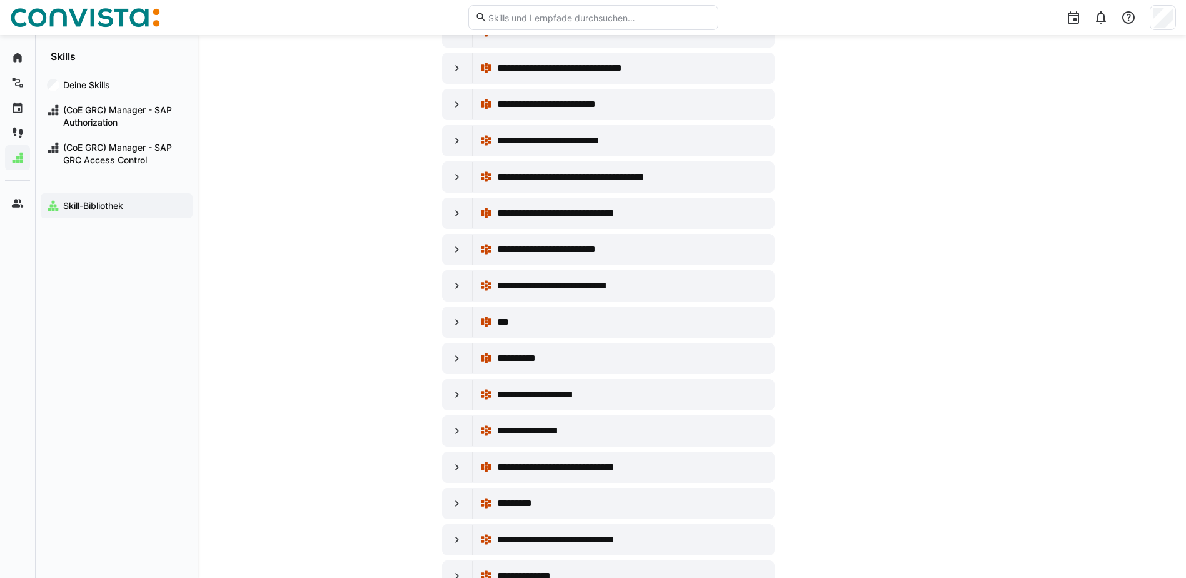
scroll to position [1875, 0]
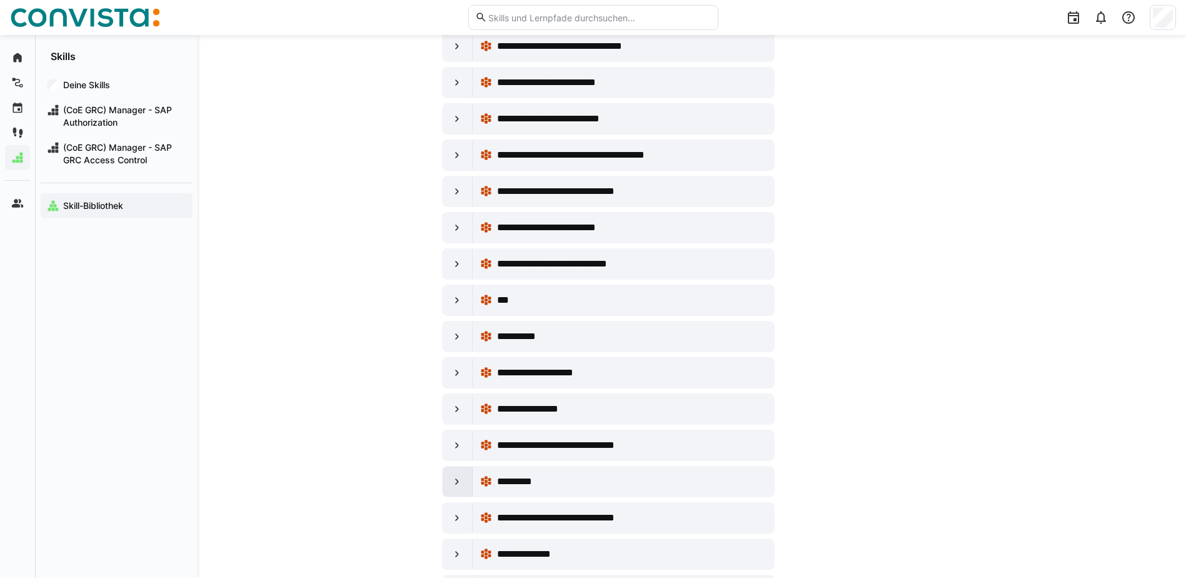
click at [464, 484] on div at bounding box center [458, 481] width 30 height 30
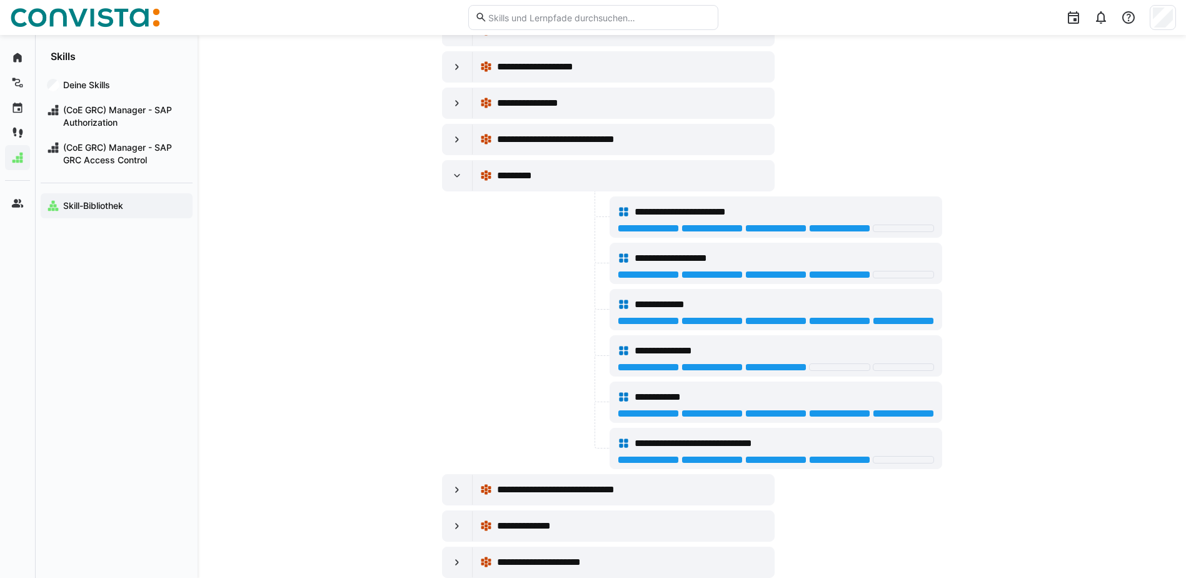
scroll to position [2188, 0]
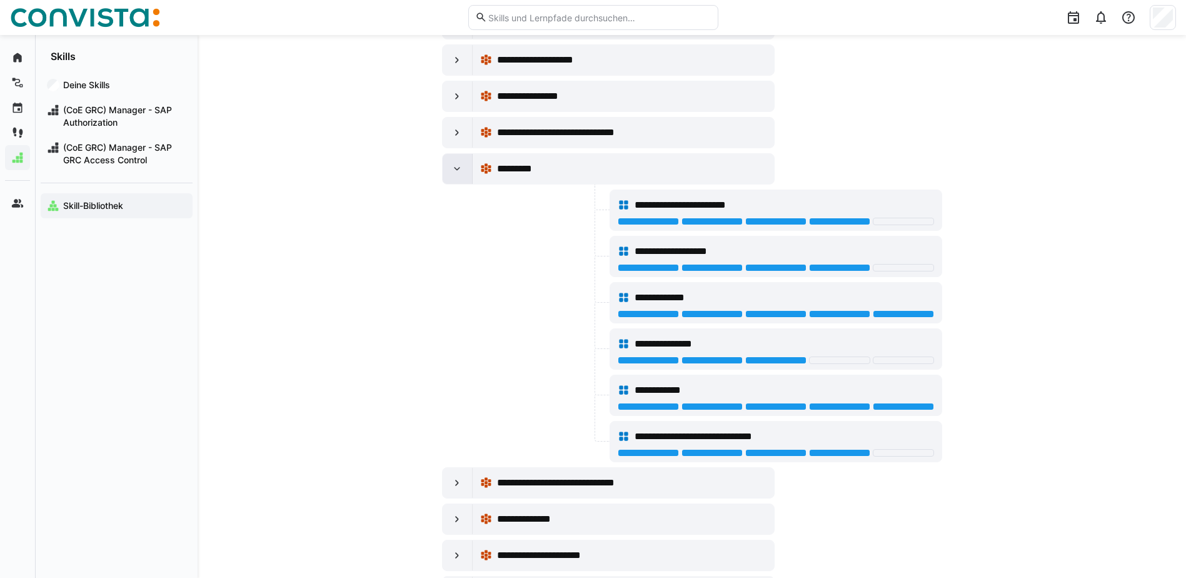
click at [456, 165] on eds-icon at bounding box center [457, 169] width 13 height 13
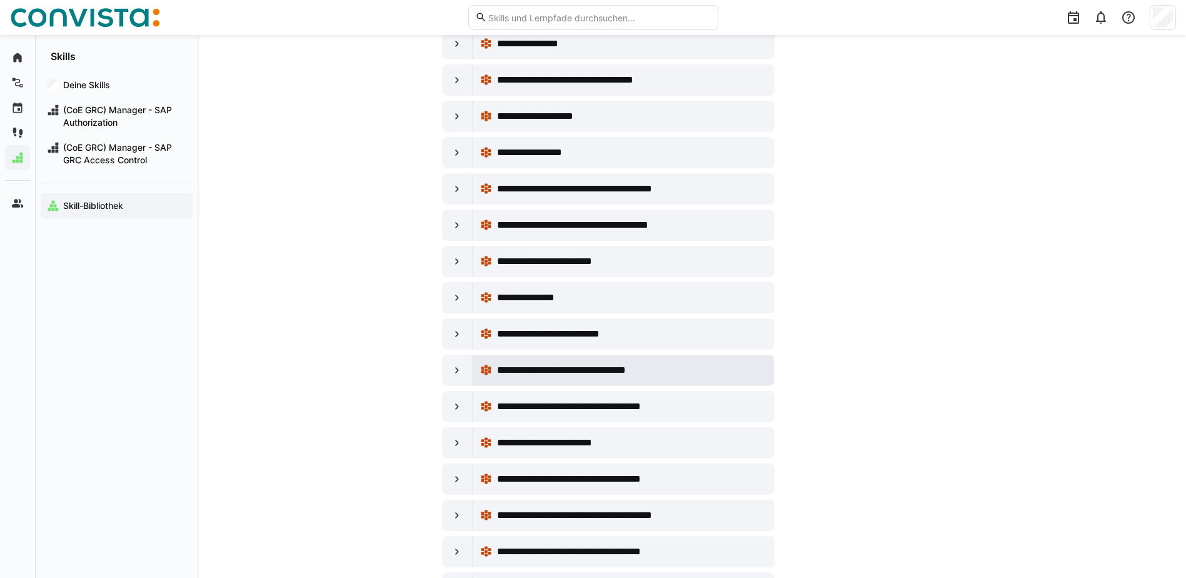
scroll to position [4188, 0]
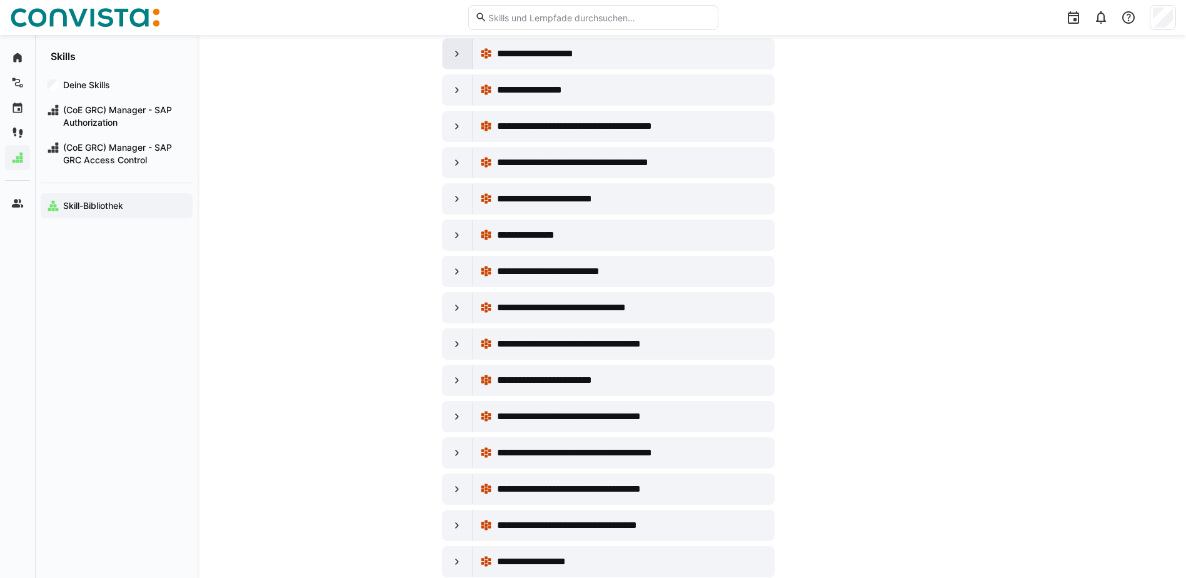
click at [456, 54] on eds-icon at bounding box center [457, 54] width 13 height 13
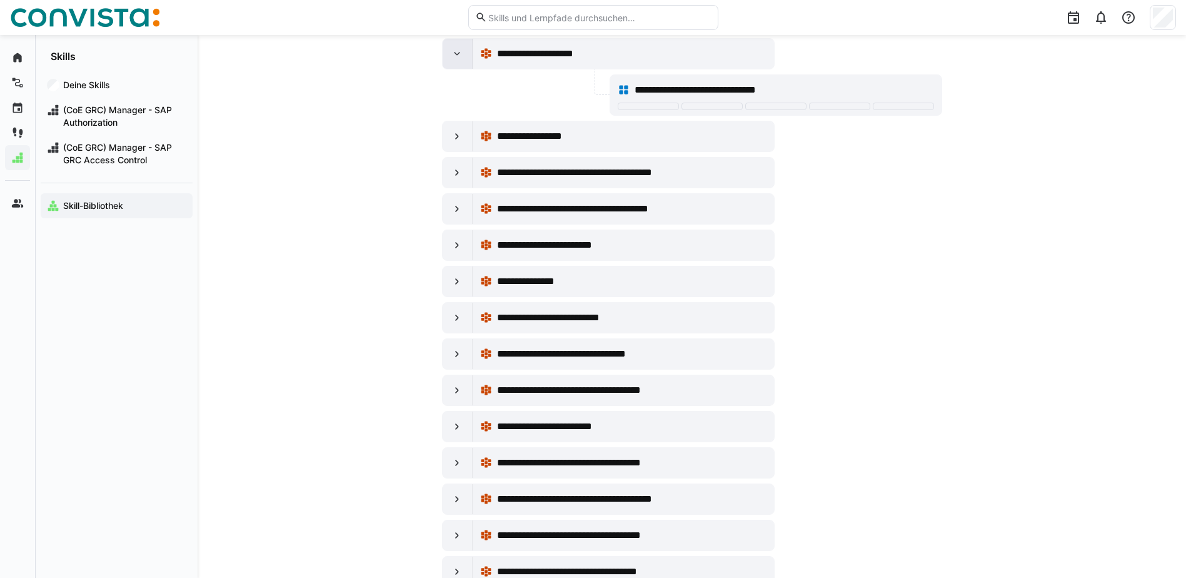
click at [456, 54] on eds-icon at bounding box center [457, 54] width 13 height 13
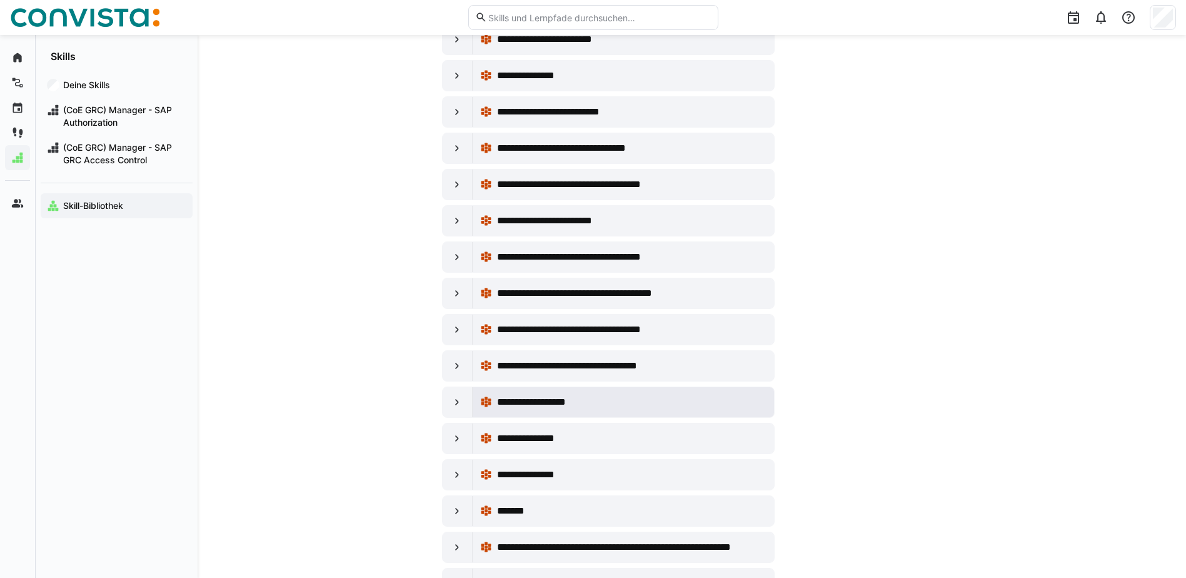
scroll to position [4375, 0]
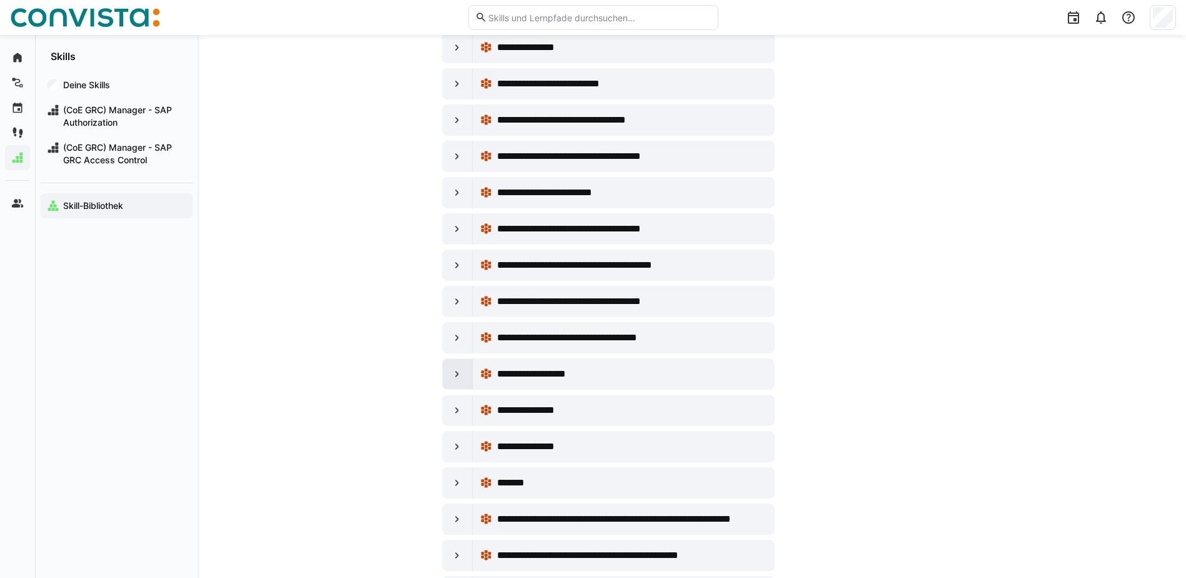
click at [454, 371] on eds-icon at bounding box center [457, 374] width 13 height 13
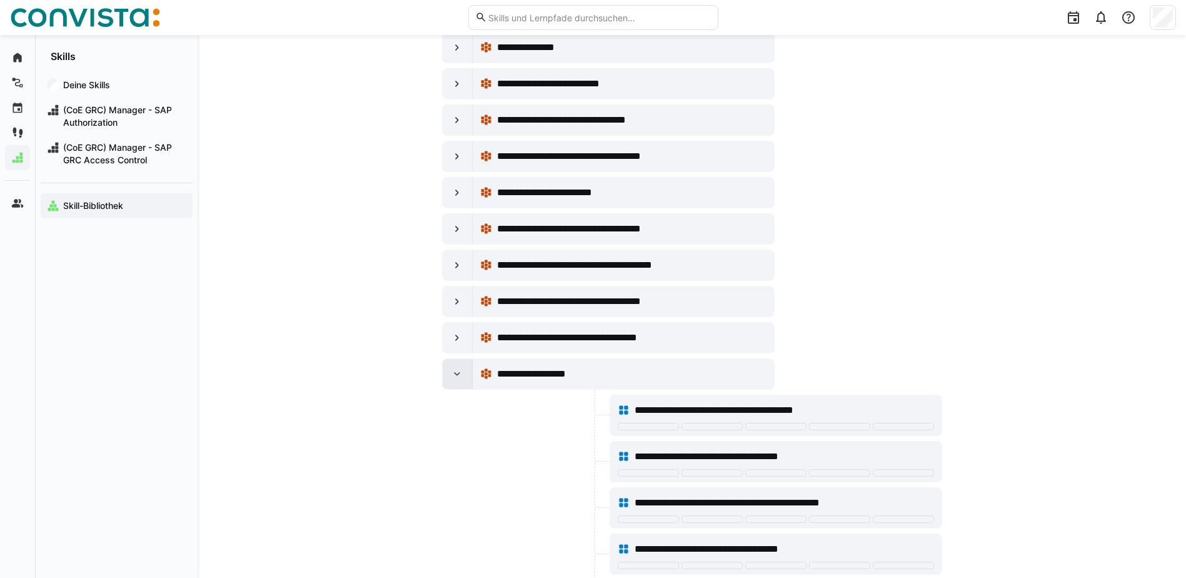
click at [454, 371] on eds-icon at bounding box center [457, 374] width 13 height 13
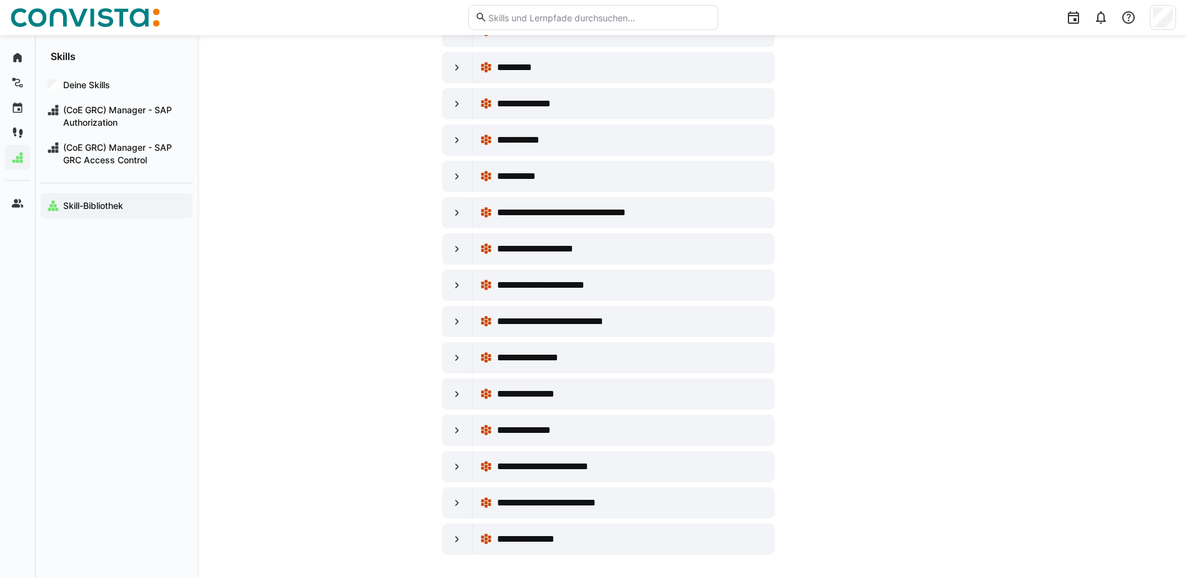
scroll to position [7407, 0]
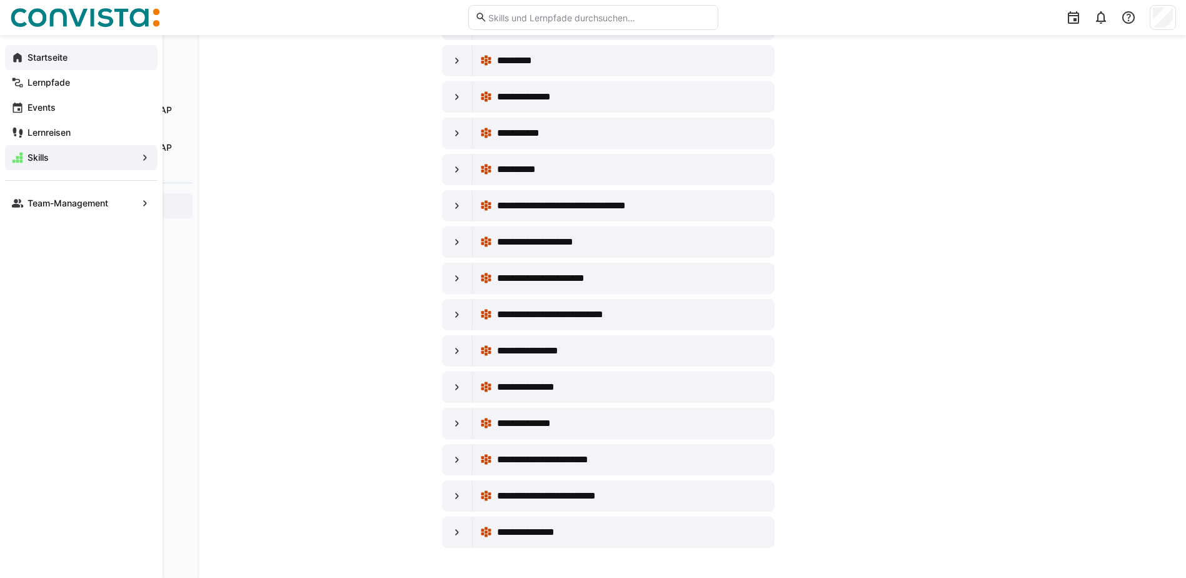
click at [26, 53] on span "Startseite" at bounding box center [89, 57] width 126 height 13
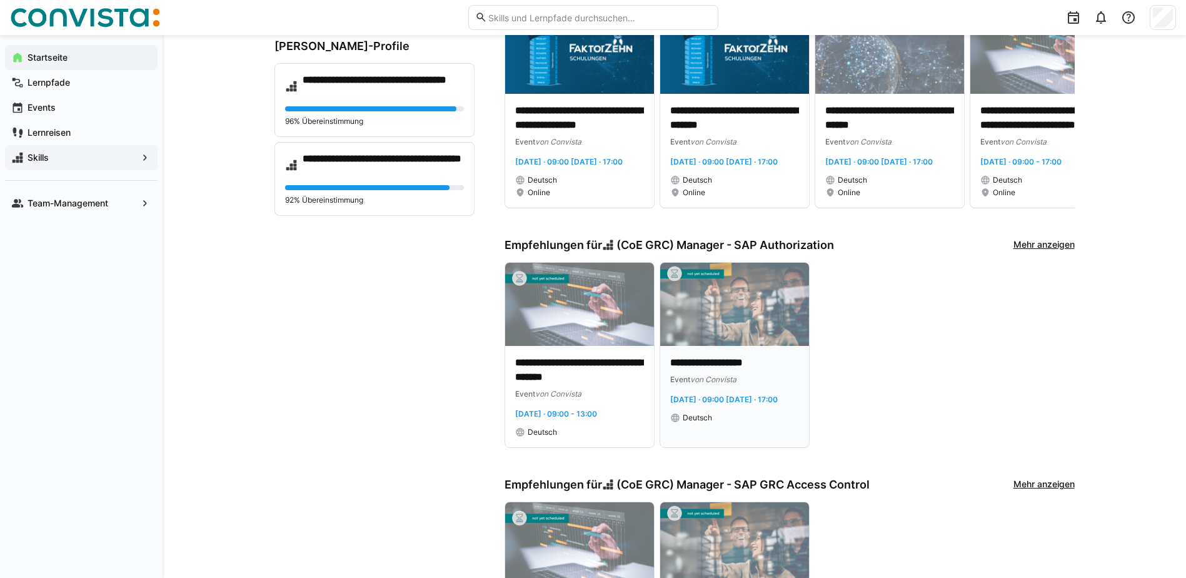
scroll to position [250, 0]
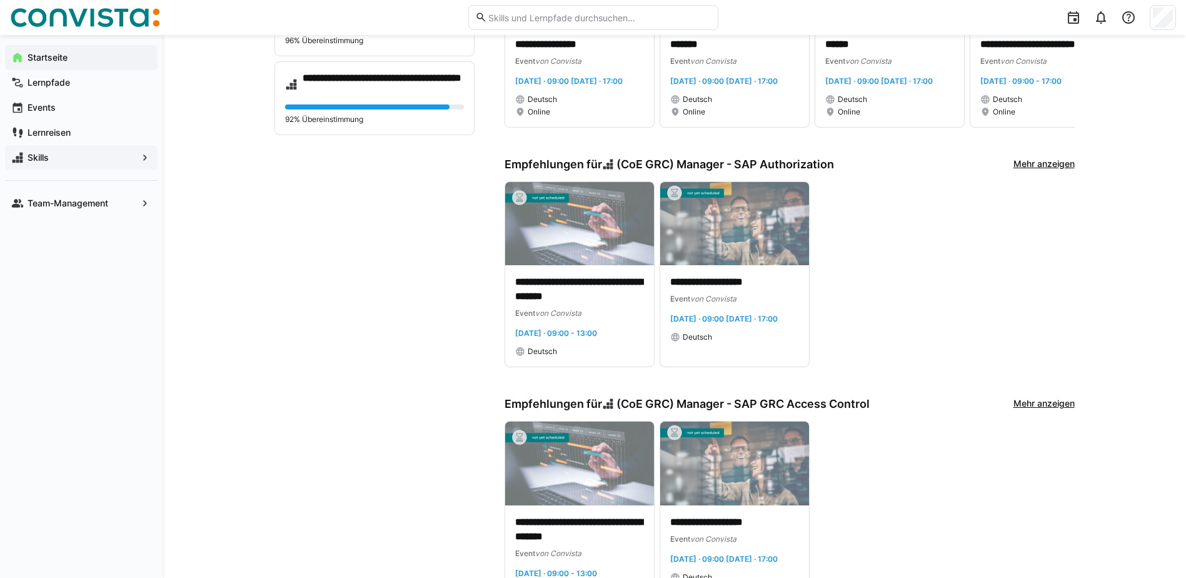
click at [1041, 171] on link "Mehr anzeigen" at bounding box center [1043, 165] width 61 height 14
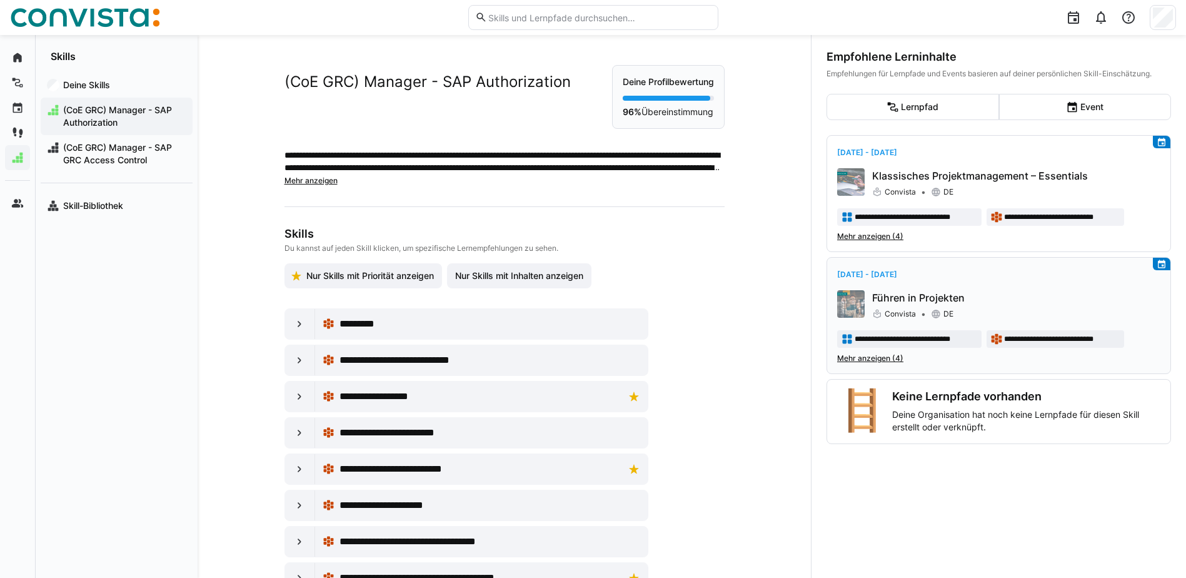
click at [871, 358] on span "Mehr anzeigen (4)" at bounding box center [870, 358] width 66 height 10
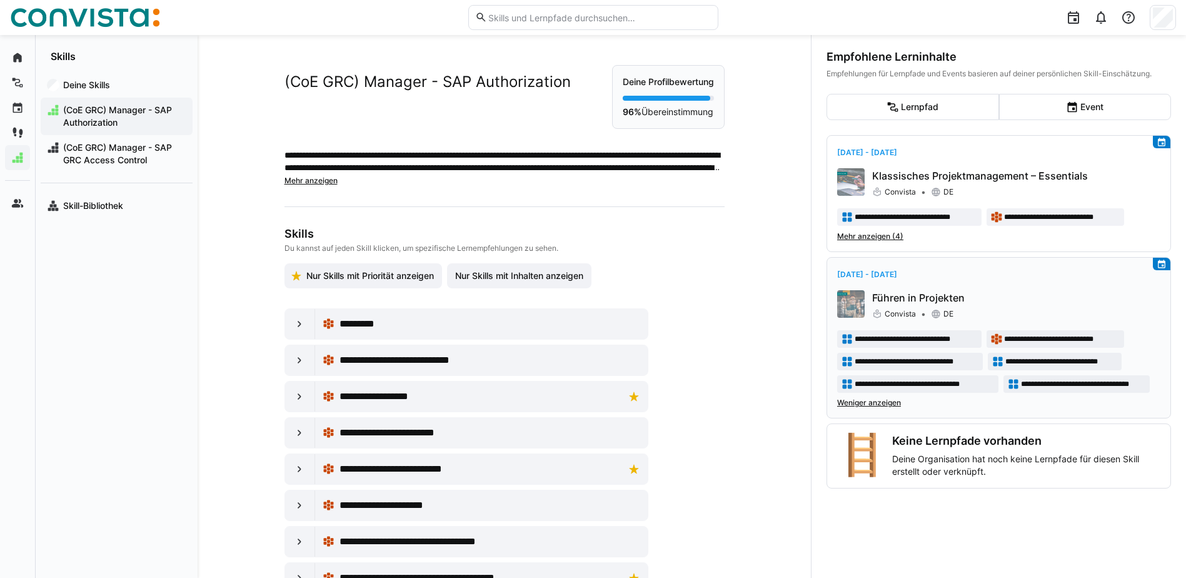
click at [861, 272] on span "[DATE] - [DATE]" at bounding box center [867, 273] width 60 height 9
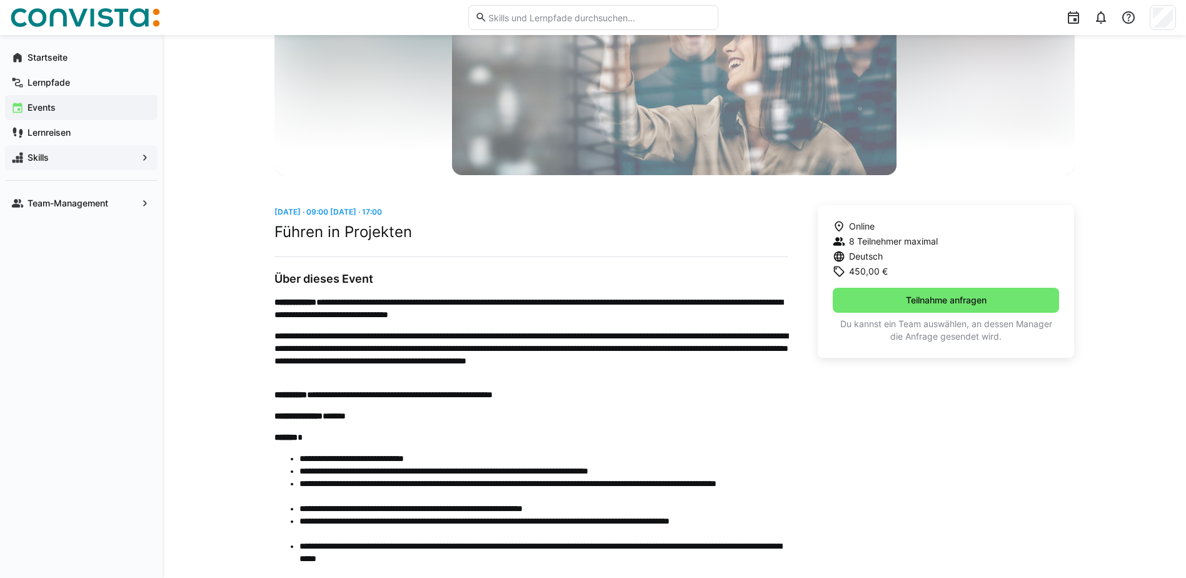
scroll to position [54, 0]
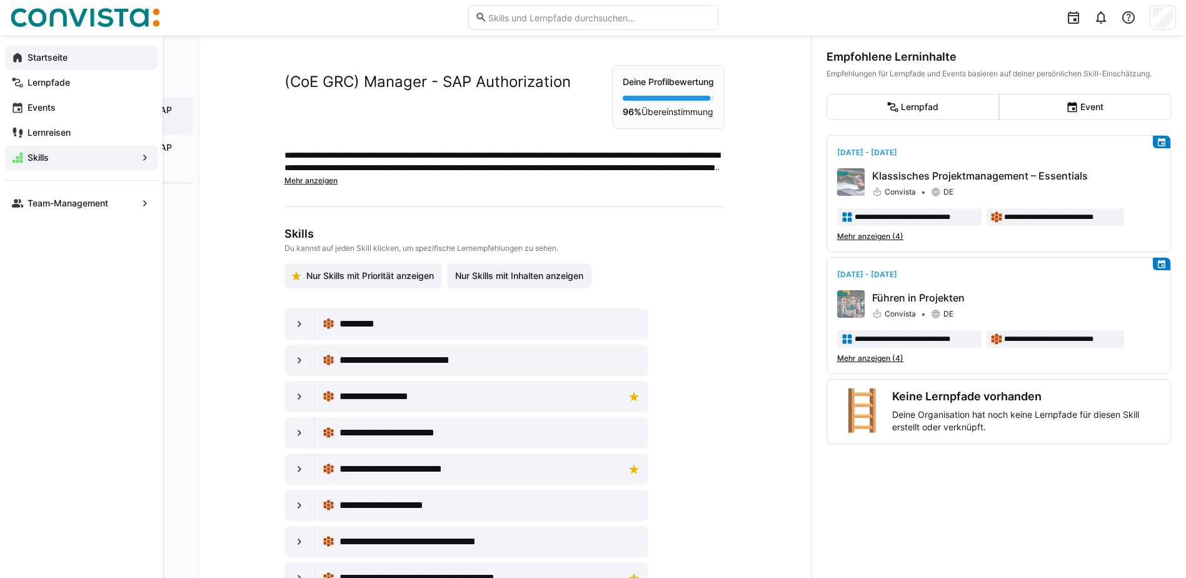
click at [14, 57] on eds-icon at bounding box center [17, 57] width 13 height 13
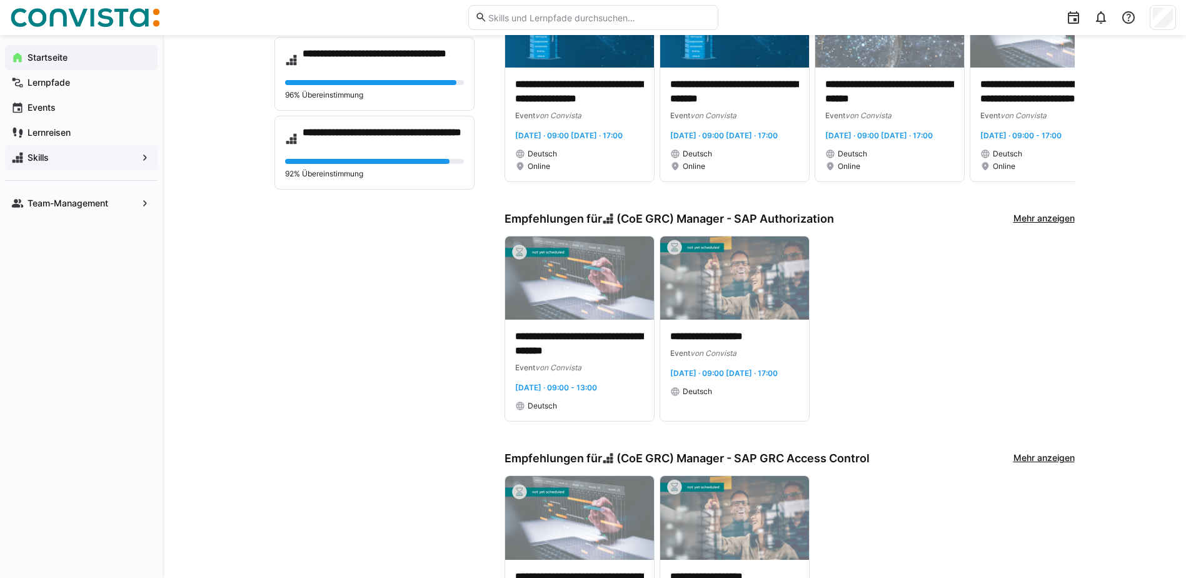
scroll to position [188, 0]
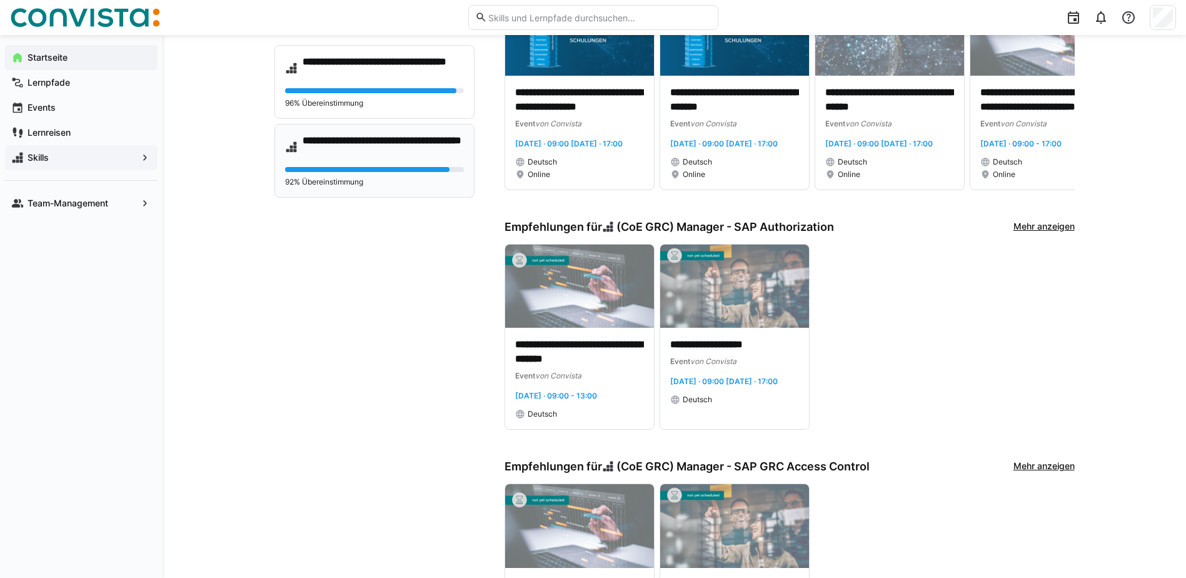
click at [319, 186] on p "92% Übereinstimmung" at bounding box center [374, 182] width 179 height 10
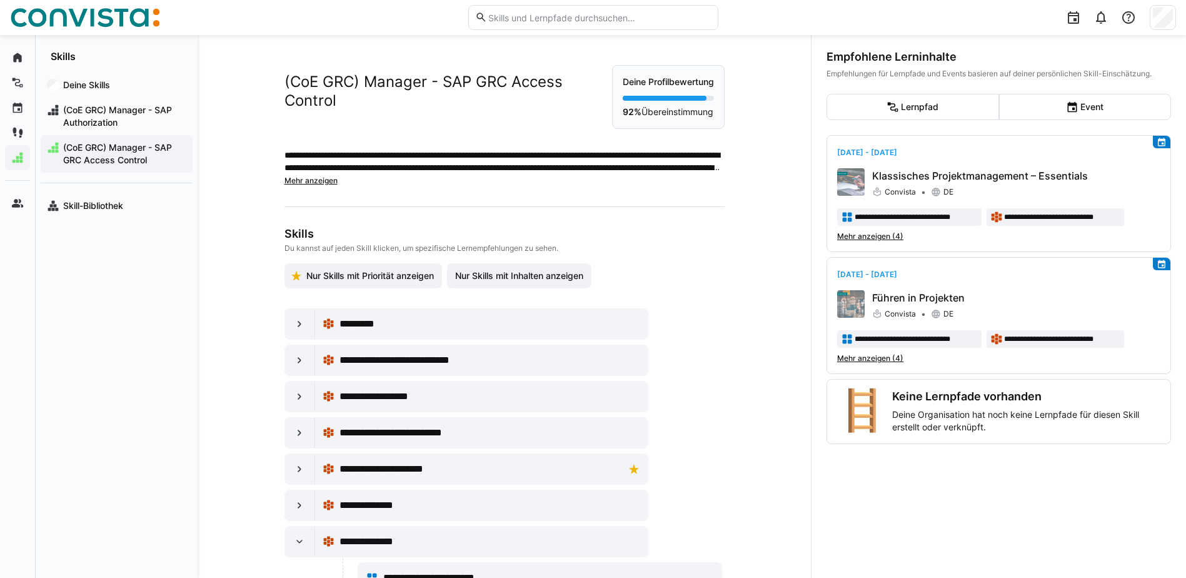
click at [653, 118] on p "92% Übereinstimmung" at bounding box center [668, 112] width 91 height 13
click at [641, 88] on p "Deine Profilbewertung" at bounding box center [668, 82] width 91 height 13
drag, startPoint x: 641, startPoint y: 88, endPoint x: 636, endPoint y: 106, distance: 19.4
click at [636, 106] on div "Deine Profilbewertung 92% Übereinstimmung" at bounding box center [668, 97] width 113 height 64
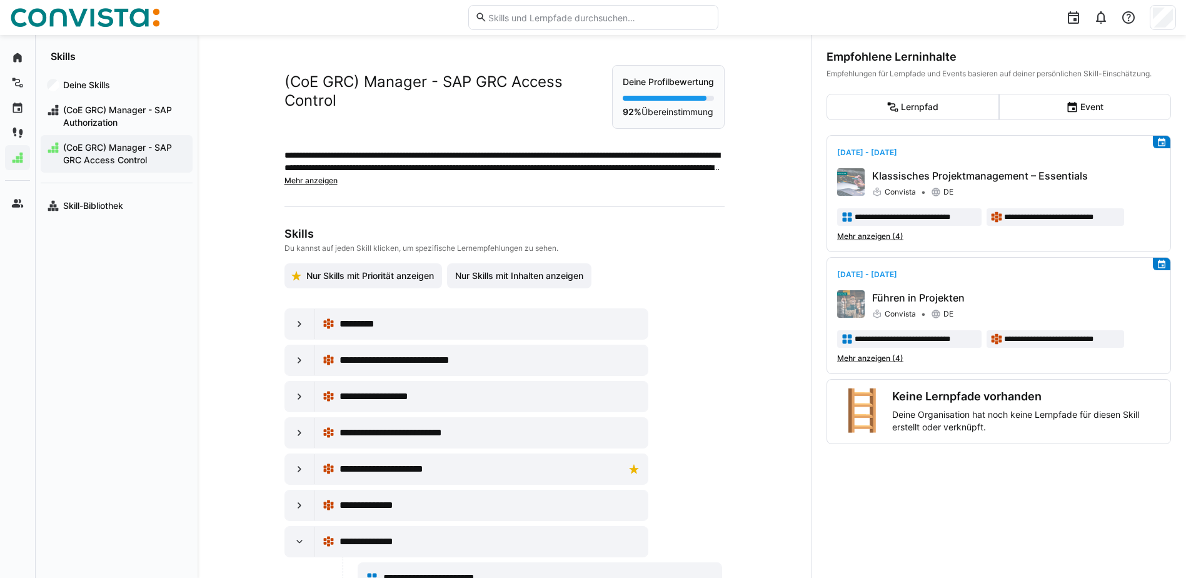
click at [636, 106] on div "Deine Profilbewertung 92% Übereinstimmung" at bounding box center [668, 97] width 113 height 64
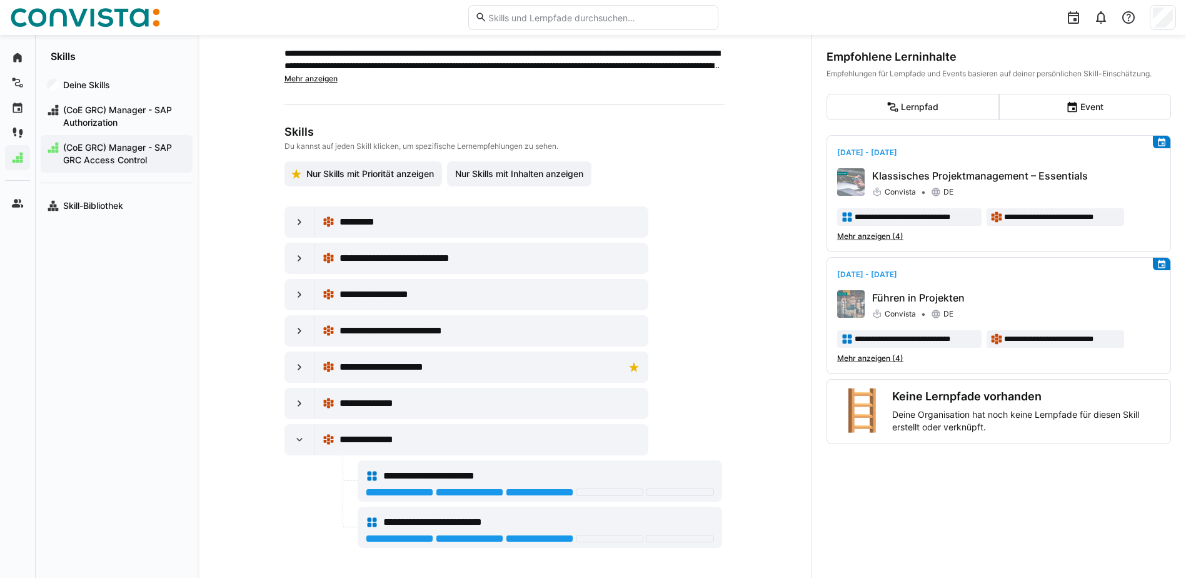
scroll to position [127, 0]
click at [295, 437] on eds-icon at bounding box center [299, 439] width 13 height 13
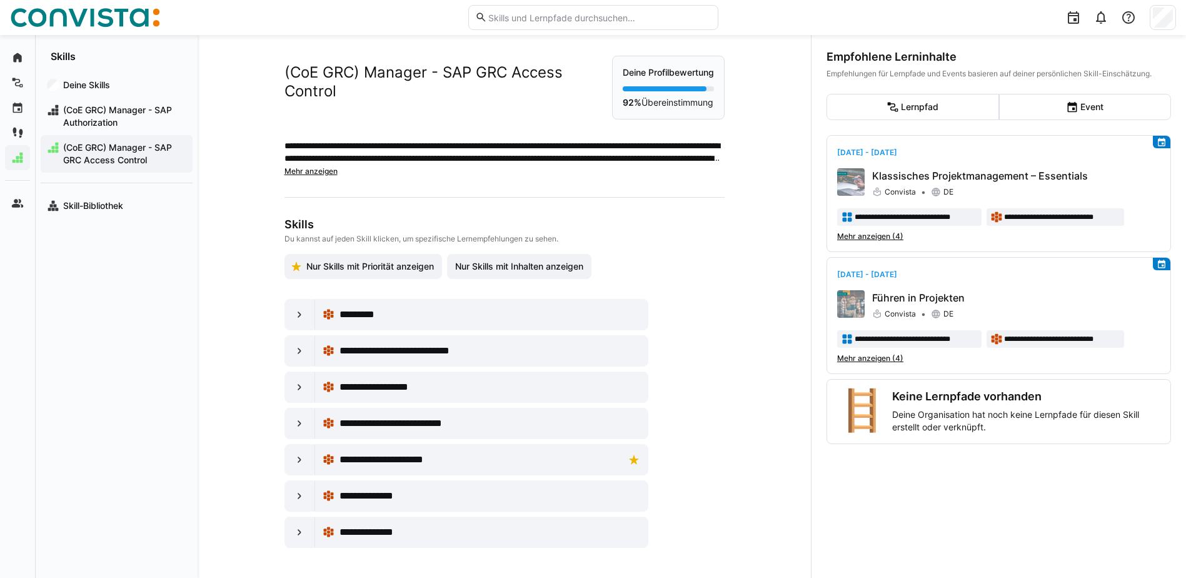
scroll to position [0, 0]
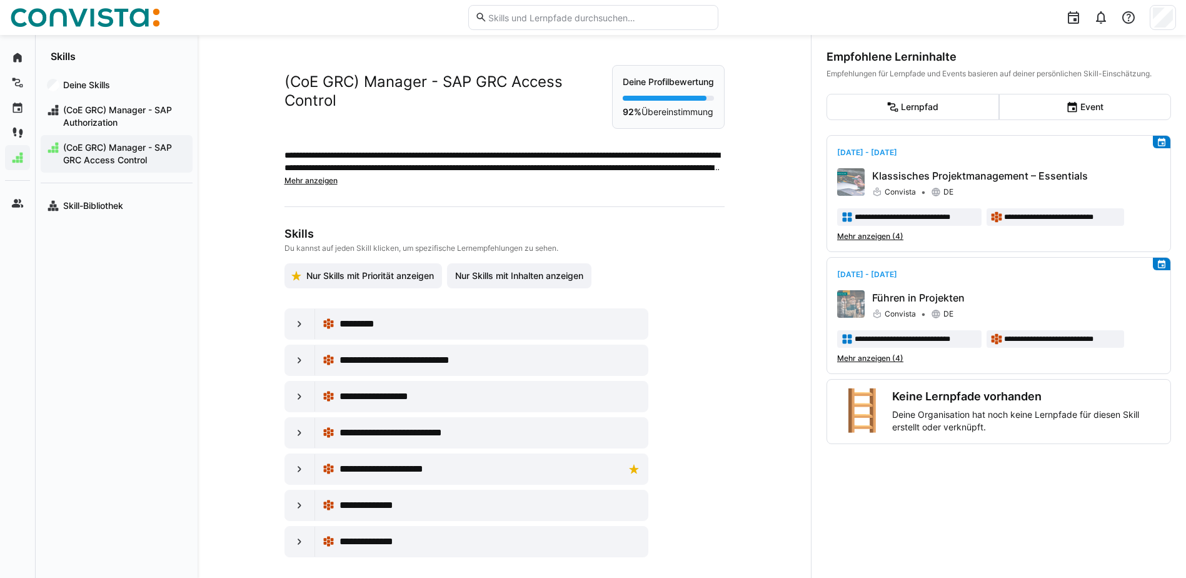
click at [304, 185] on span "Mehr anzeigen" at bounding box center [310, 180] width 53 height 9
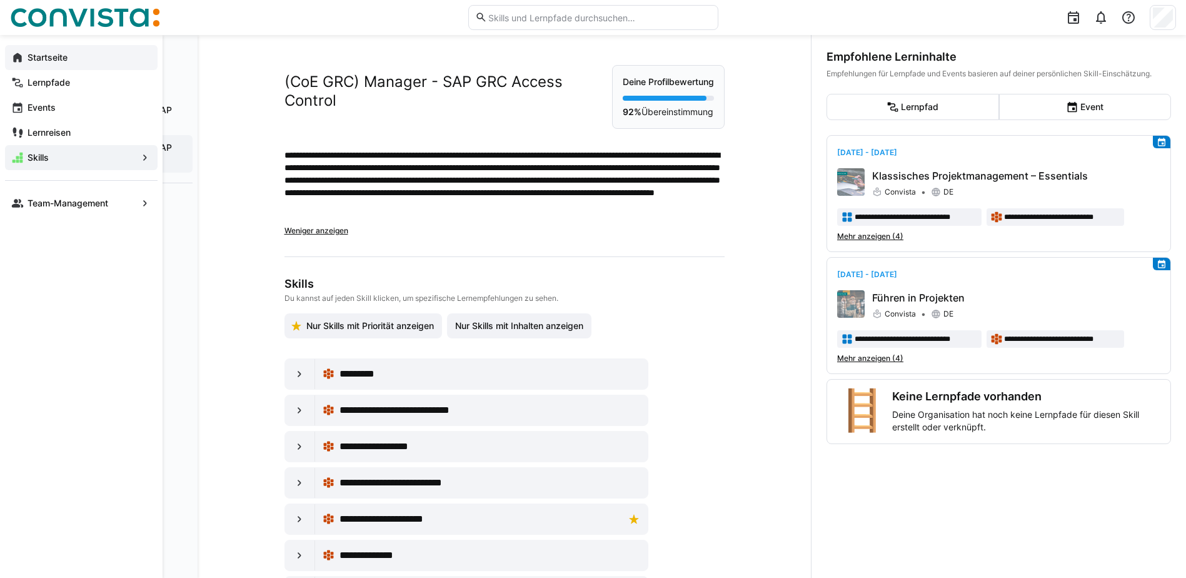
click at [15, 58] on eds-icon at bounding box center [17, 57] width 13 height 13
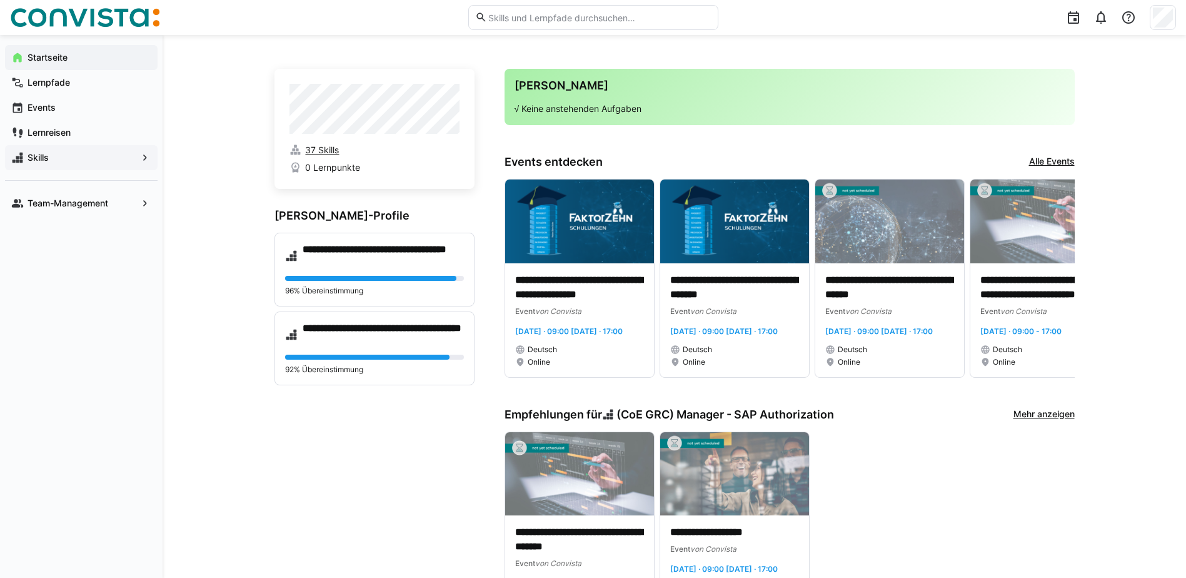
click at [316, 149] on span "37 Skills" at bounding box center [322, 150] width 34 height 13
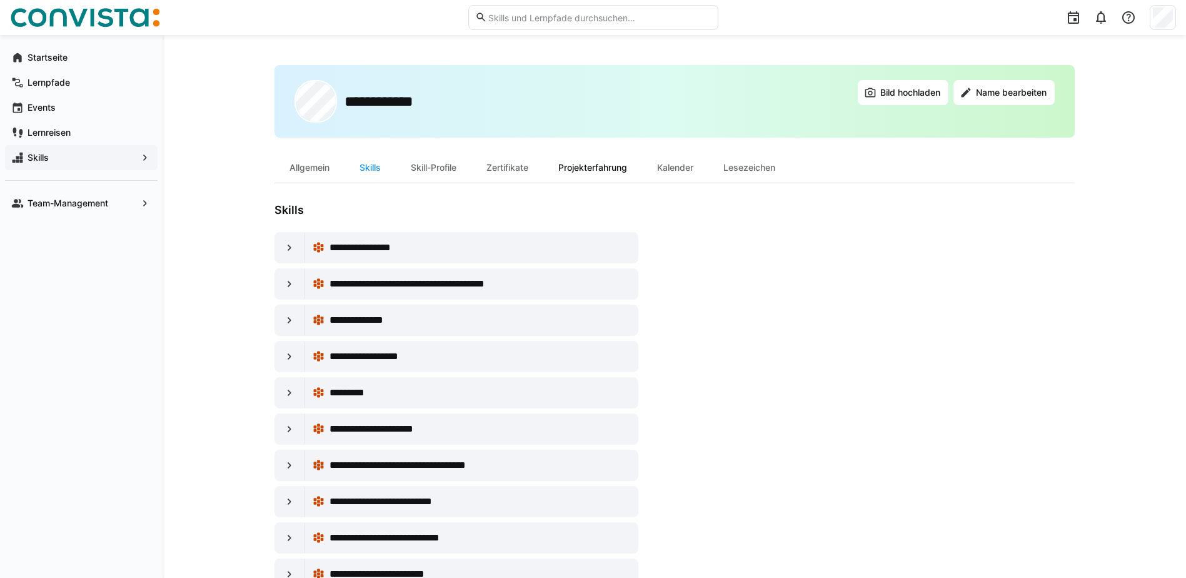
click at [589, 173] on div "Projekterfahrung" at bounding box center [592, 168] width 99 height 30
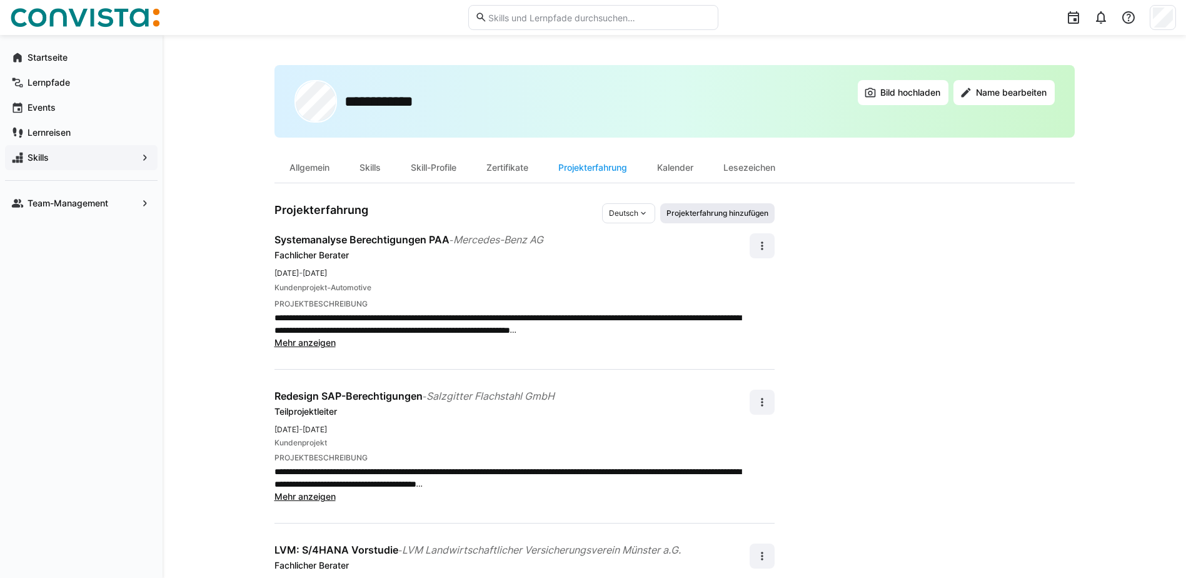
click at [723, 214] on span "Projekterfahrung hinzufügen" at bounding box center [717, 213] width 104 height 10
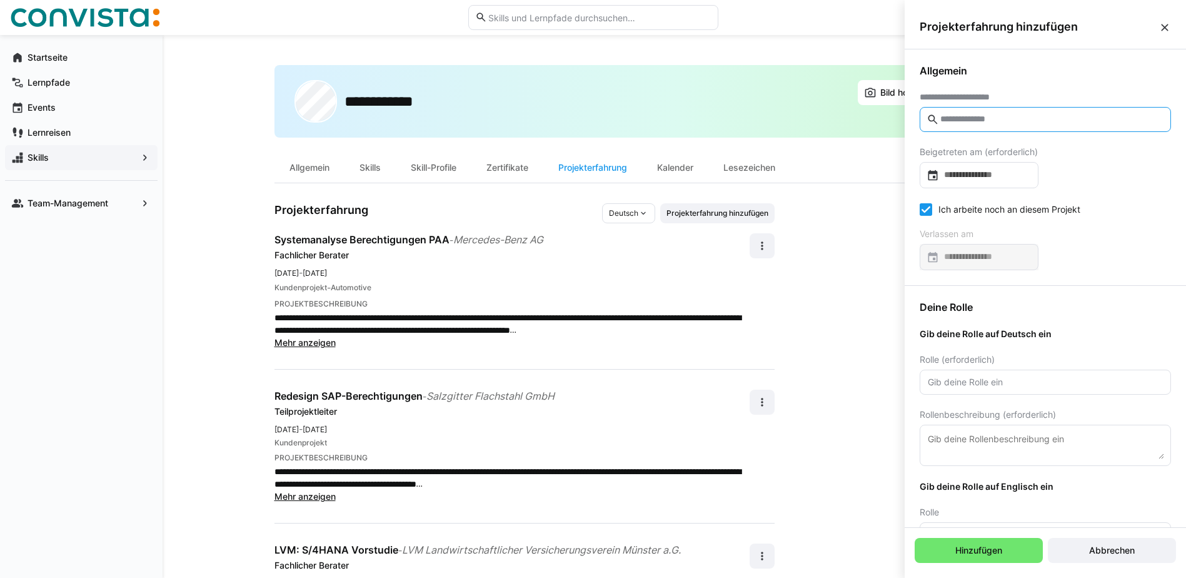
click at [1008, 122] on input "text" at bounding box center [1051, 119] width 225 height 11
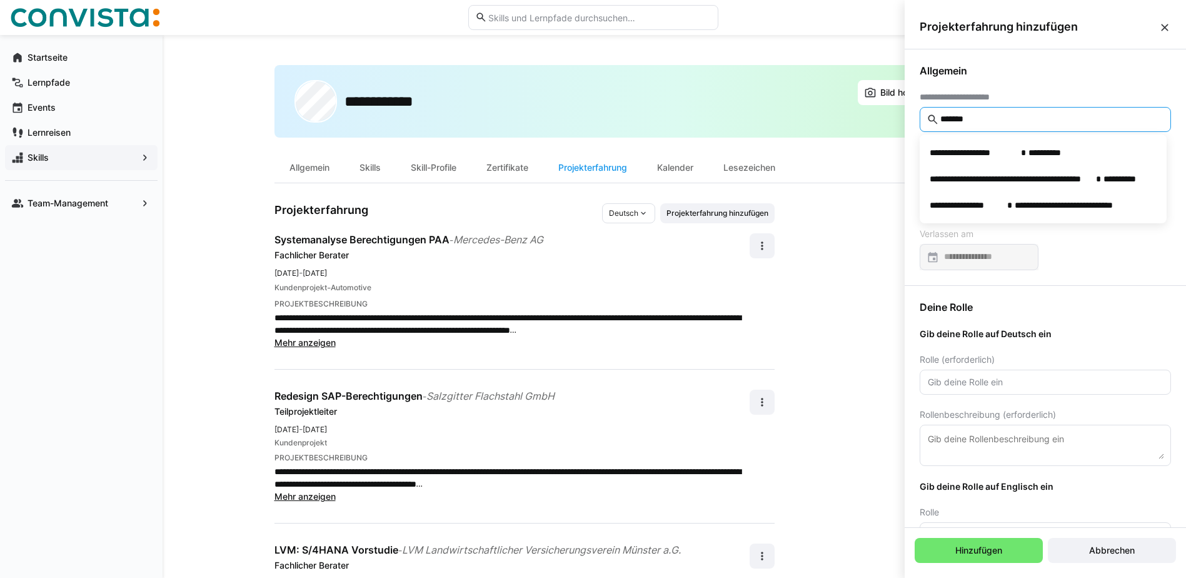
type input "*******"
click at [1089, 73] on span "Allgemein" at bounding box center [1044, 70] width 251 height 13
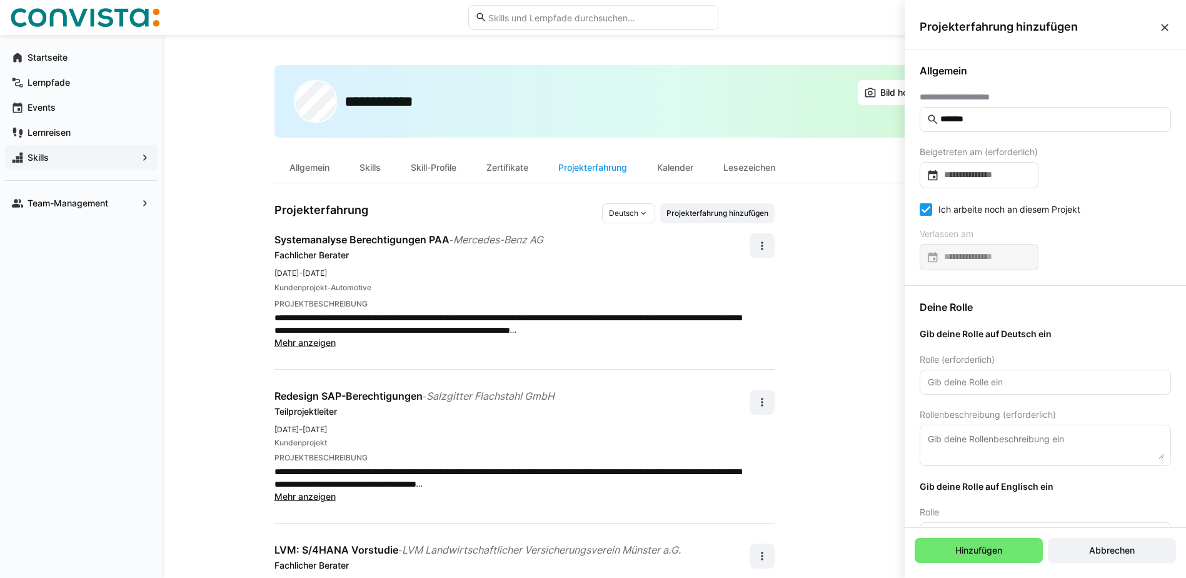
click at [1164, 24] on eds-icon at bounding box center [1164, 27] width 13 height 13
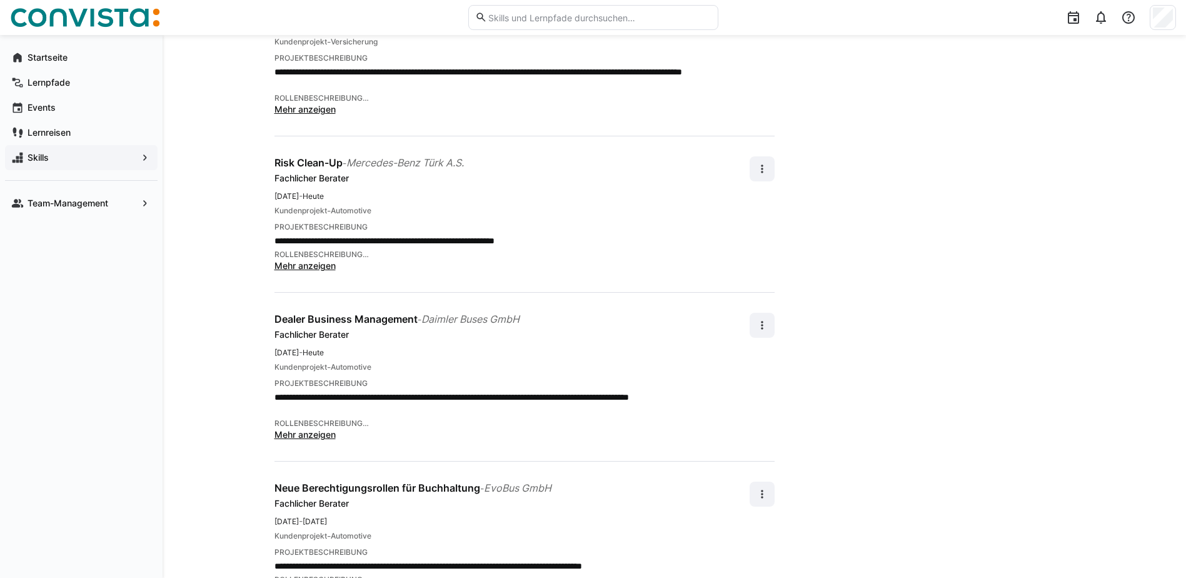
scroll to position [2260, 0]
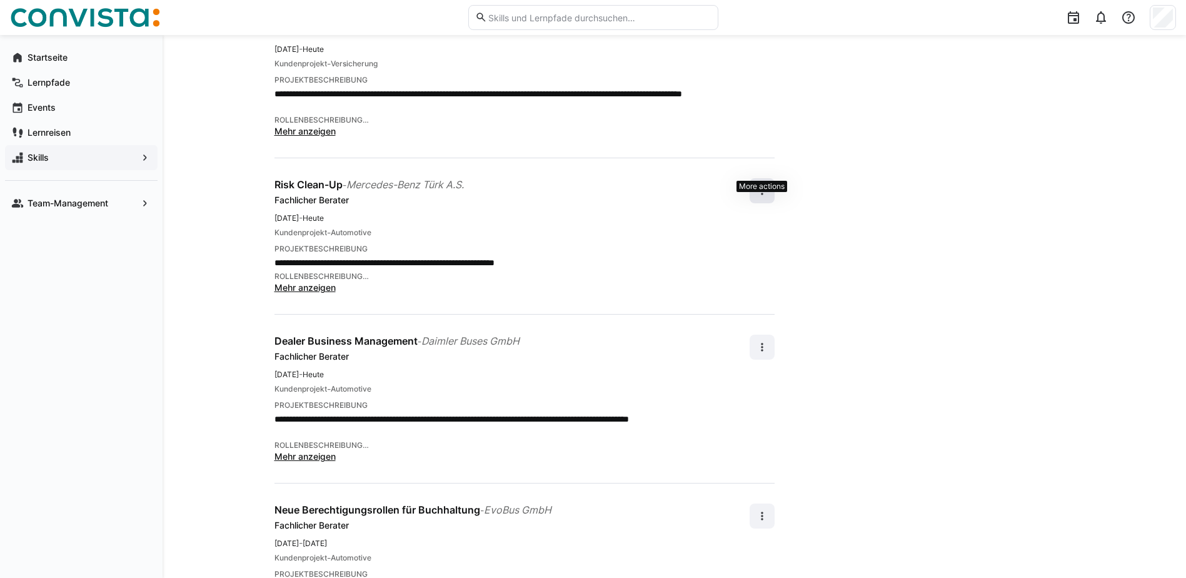
click at [764, 184] on eds-icon at bounding box center [762, 190] width 13 height 13
click at [759, 201] on div "Bearbeiten" at bounding box center [741, 199] width 44 height 13
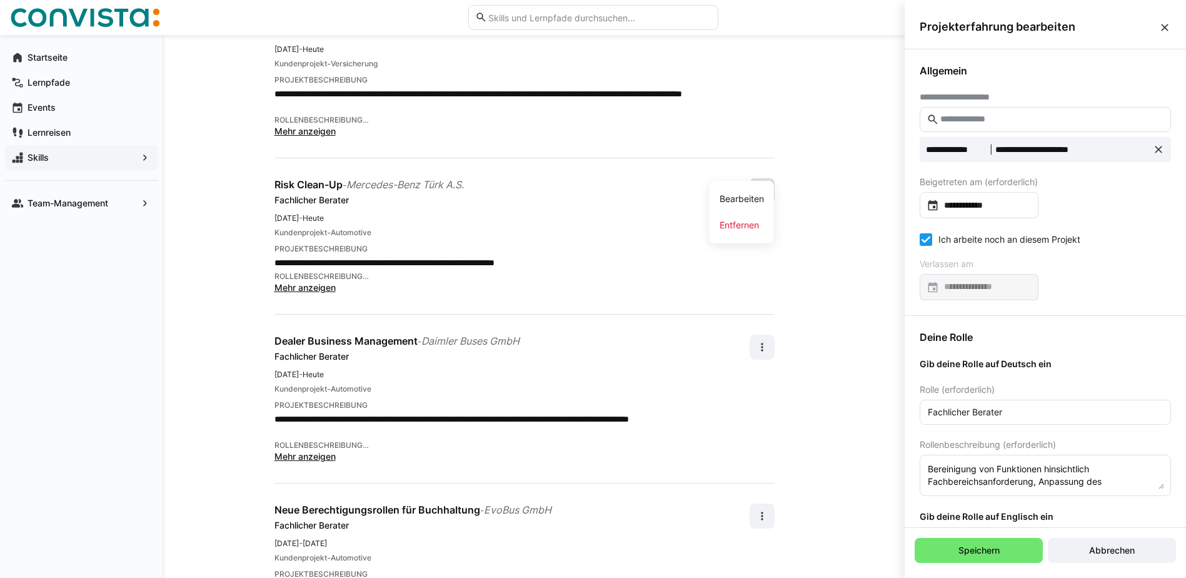
scroll to position [0, 0]
click at [931, 234] on icon at bounding box center [925, 239] width 13 height 13
click at [970, 285] on input at bounding box center [985, 287] width 93 height 13
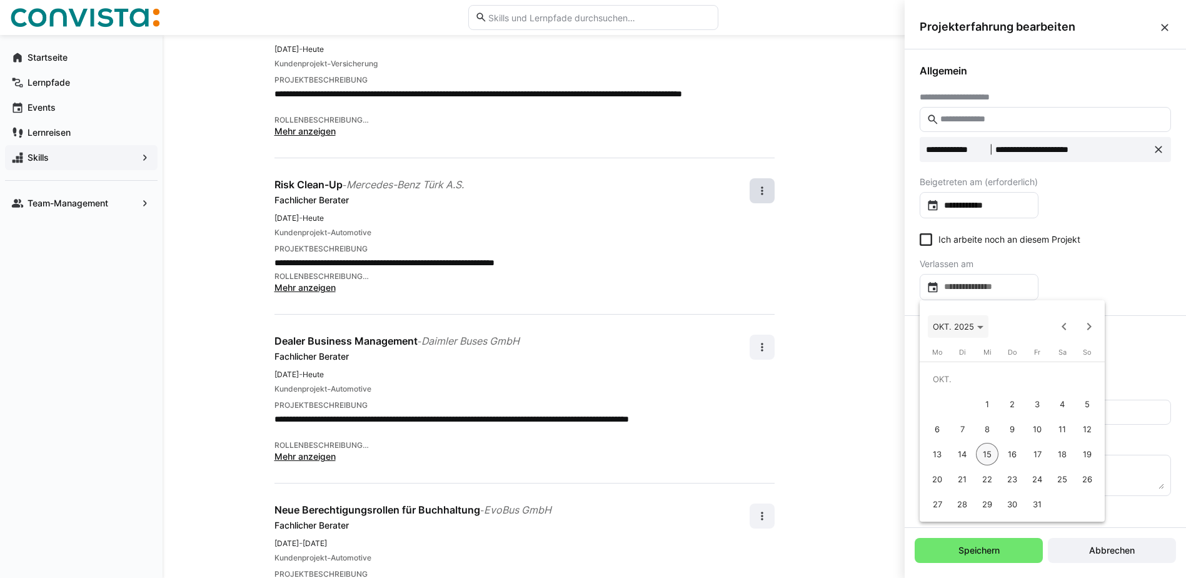
click at [975, 326] on span "OKT. 2025" at bounding box center [958, 326] width 51 height 10
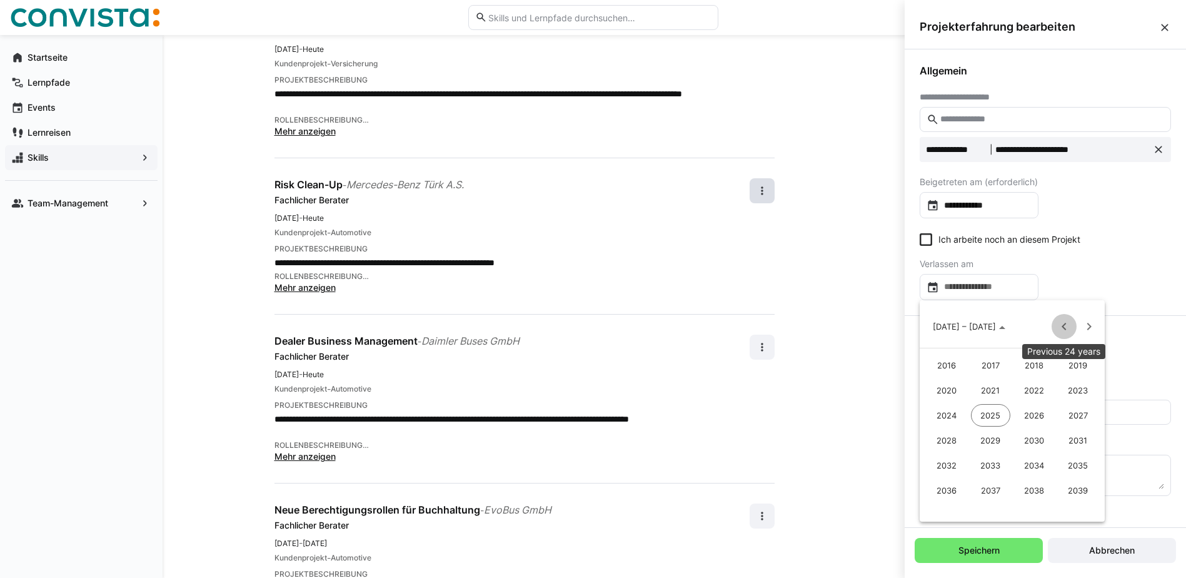
click at [1064, 323] on span "Previous 24 years" at bounding box center [1063, 326] width 25 height 25
click at [1079, 487] on span "2015" at bounding box center [1077, 490] width 39 height 23
click at [1078, 439] on span "DEZ." at bounding box center [1077, 440] width 39 height 23
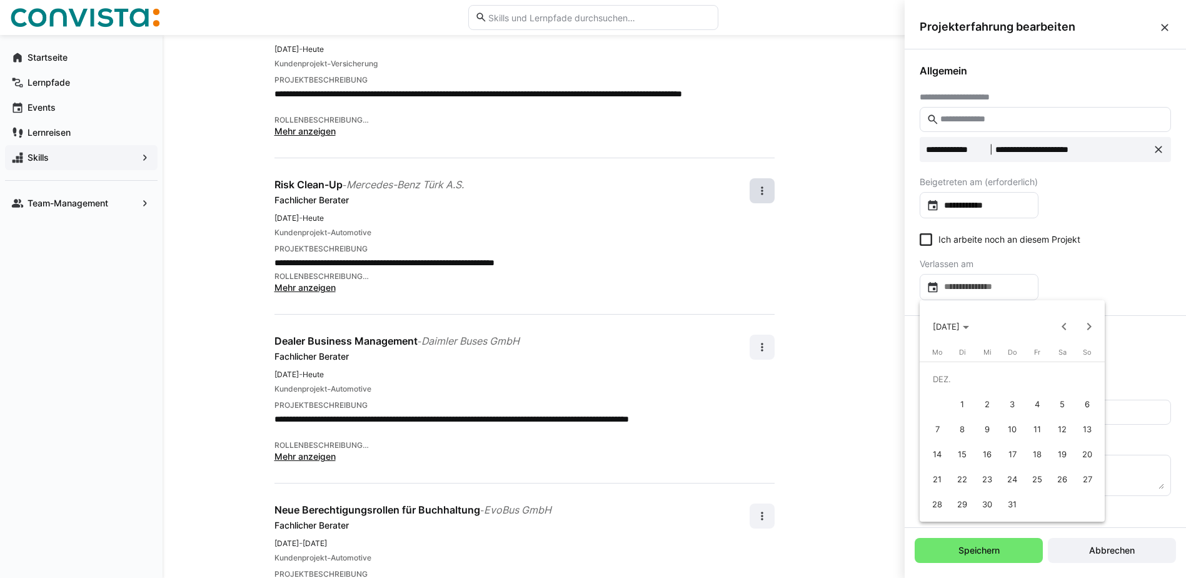
click at [1016, 503] on span "31" at bounding box center [1012, 504] width 23 height 23
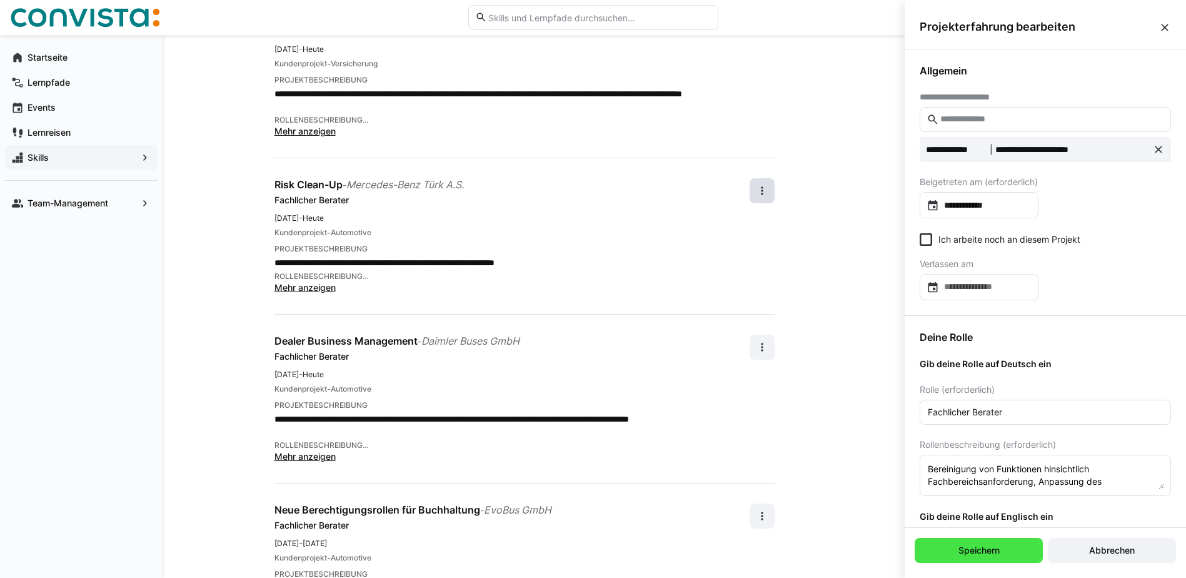
click at [969, 556] on span "Speichern" at bounding box center [978, 550] width 128 height 25
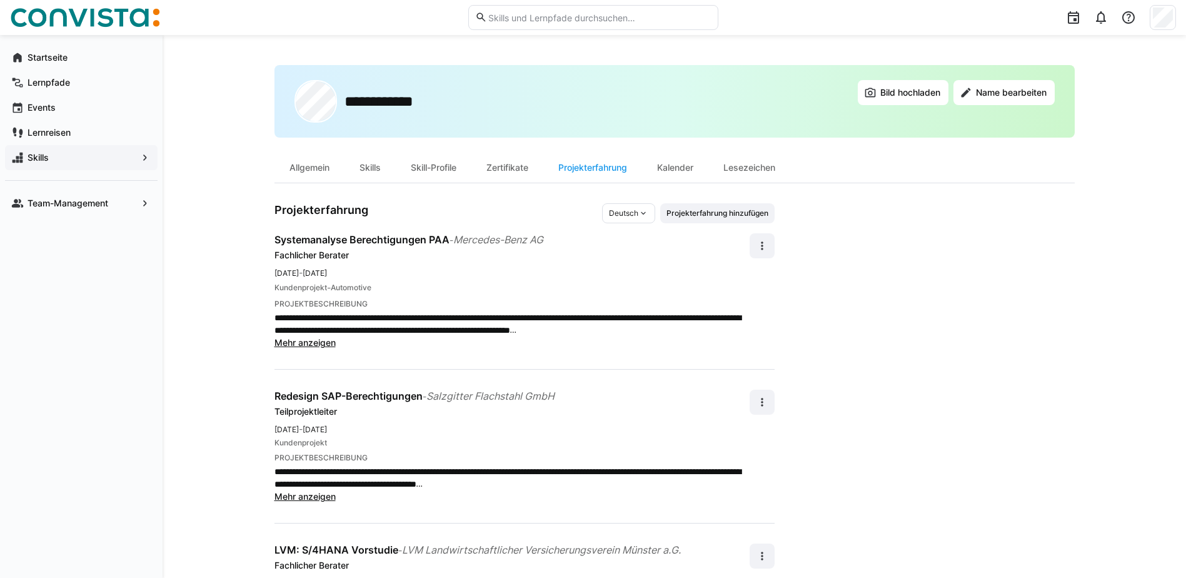
scroll to position [2260, 0]
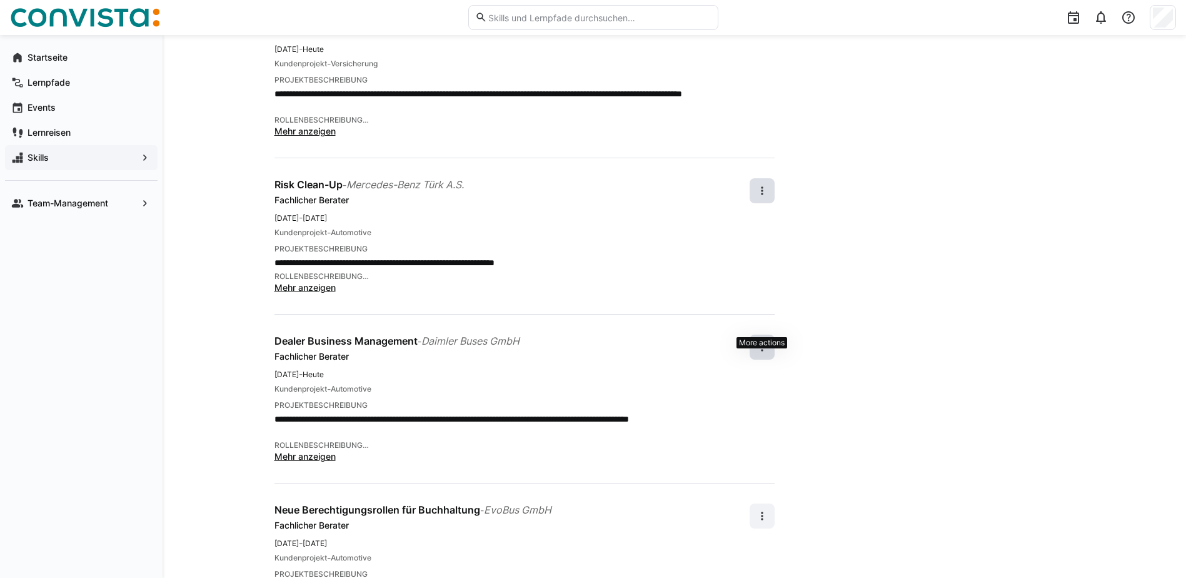
click at [764, 341] on eds-icon at bounding box center [762, 347] width 13 height 13
click at [752, 352] on div "Bearbeiten" at bounding box center [741, 355] width 44 height 13
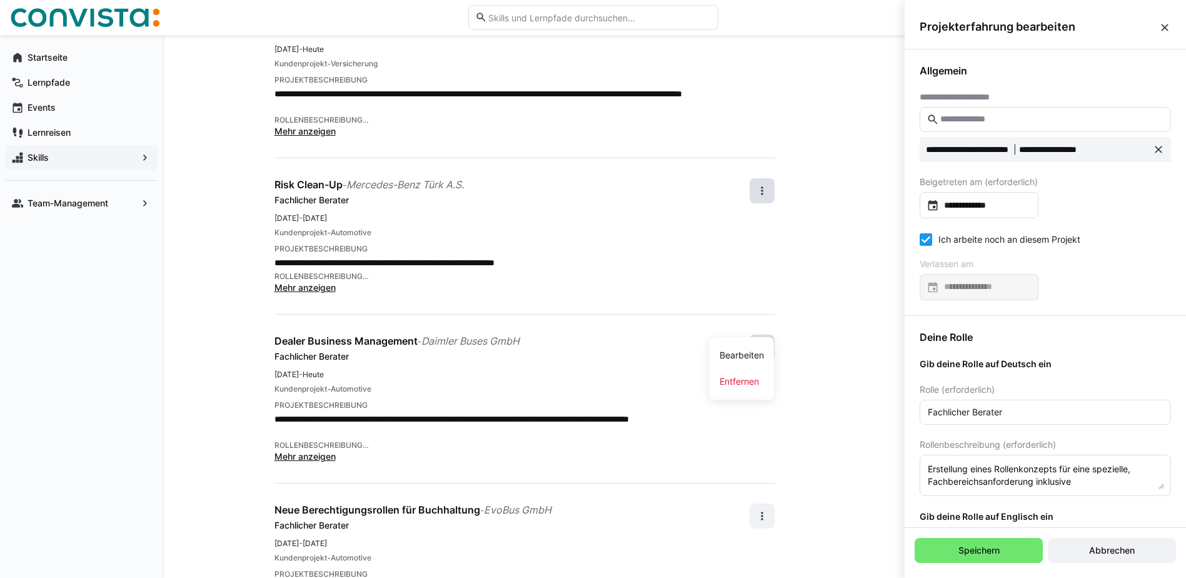
scroll to position [0, 0]
click at [929, 237] on icon at bounding box center [925, 239] width 13 height 13
click at [999, 286] on input at bounding box center [985, 287] width 93 height 13
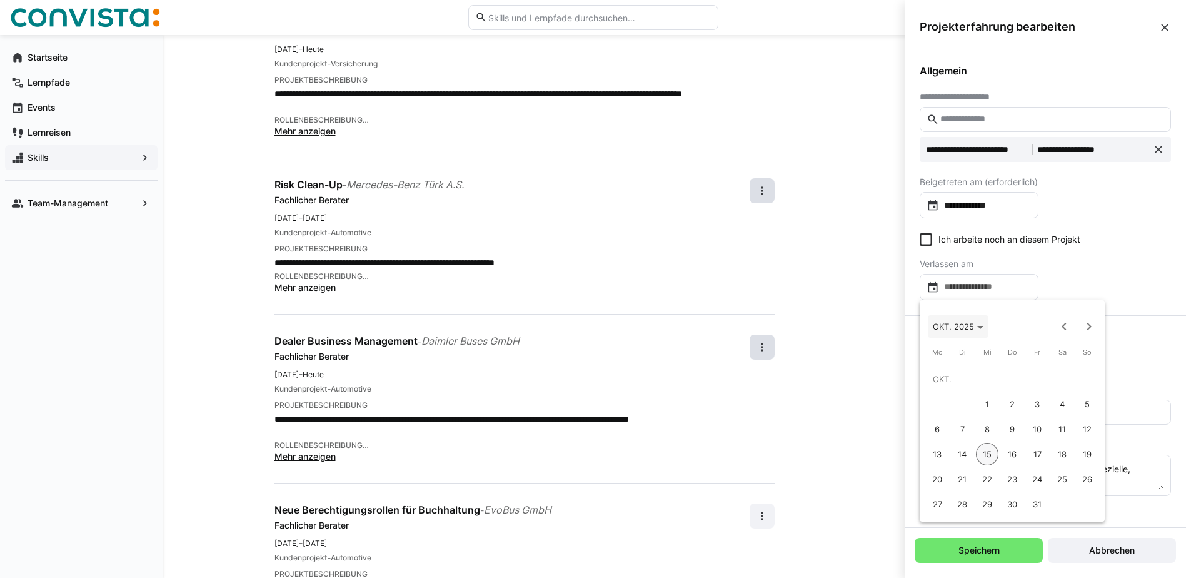
click at [976, 325] on span "OKT. 2025" at bounding box center [958, 326] width 51 height 10
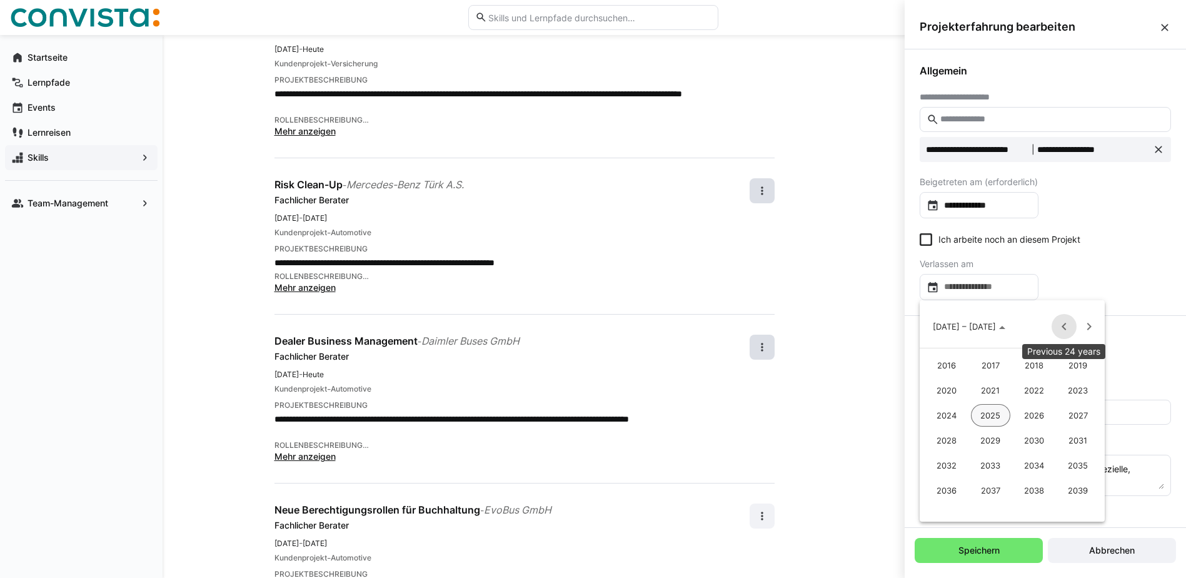
click at [1063, 325] on span "Previous 24 years" at bounding box center [1063, 326] width 25 height 25
click at [1088, 324] on span "Next 24 years" at bounding box center [1088, 326] width 25 height 25
click at [944, 365] on span "2016" at bounding box center [946, 365] width 39 height 23
click at [1036, 385] on span "MÄRZ" at bounding box center [1033, 390] width 39 height 23
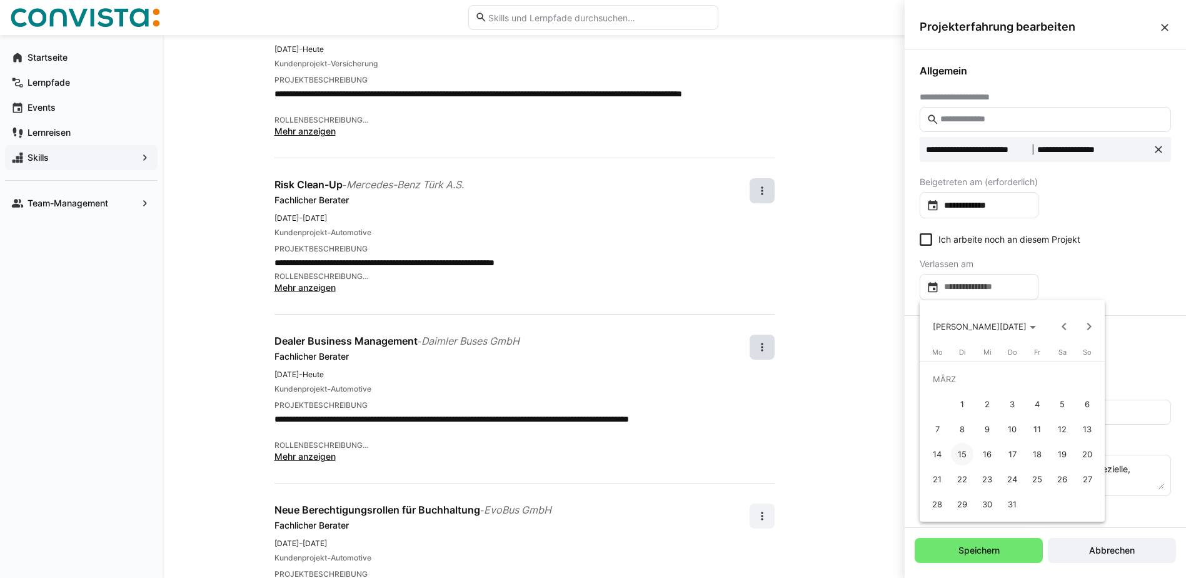
click at [1017, 499] on span "31" at bounding box center [1012, 504] width 23 height 23
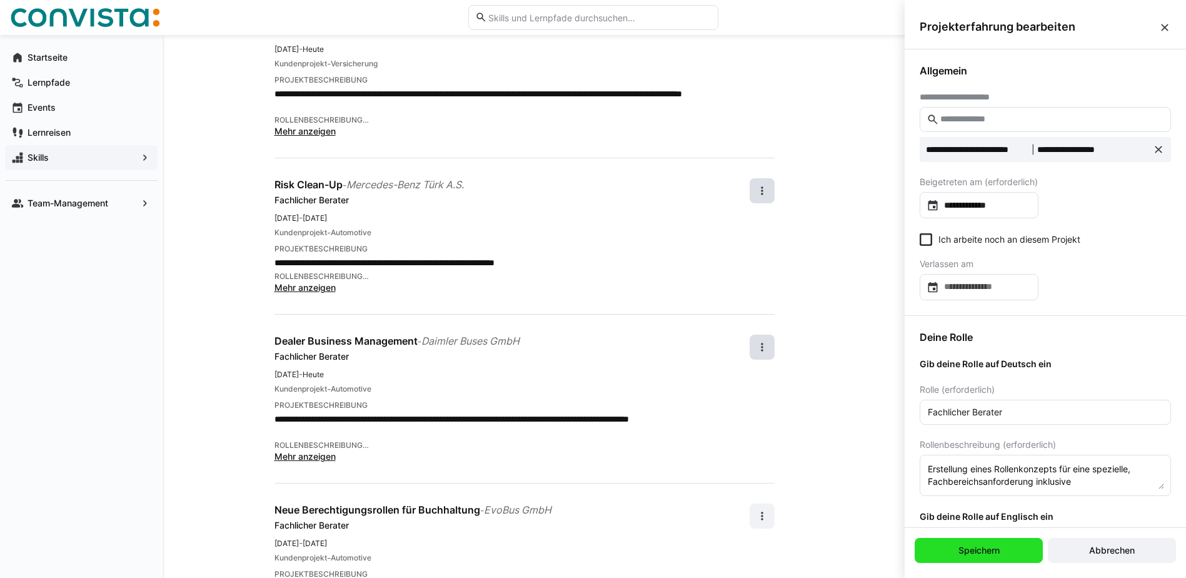
click at [992, 552] on span "Speichern" at bounding box center [978, 550] width 45 height 13
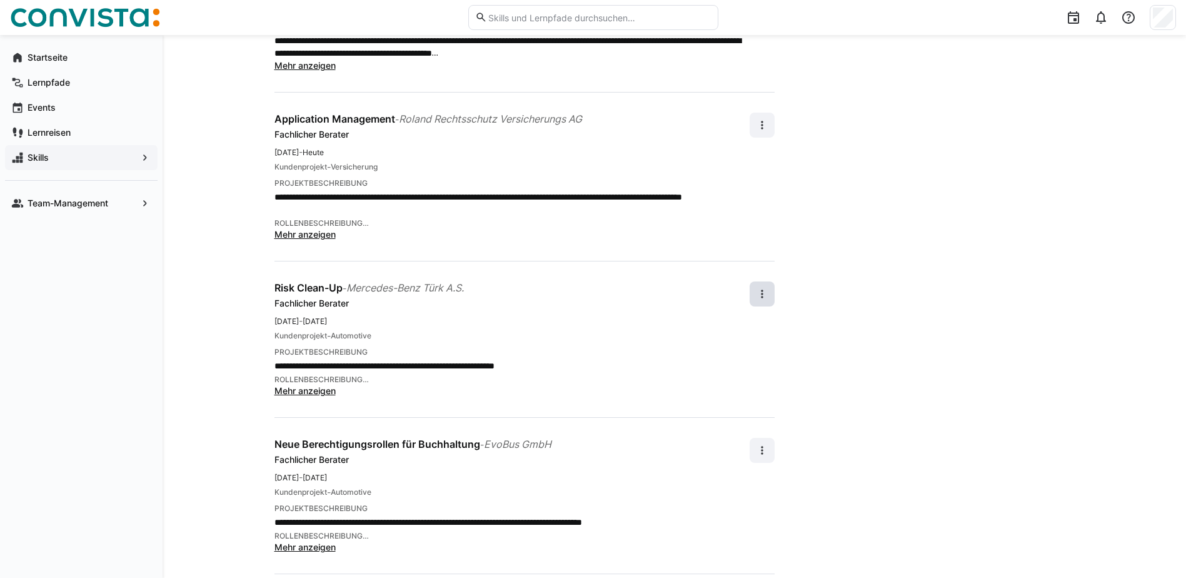
scroll to position [2135, 0]
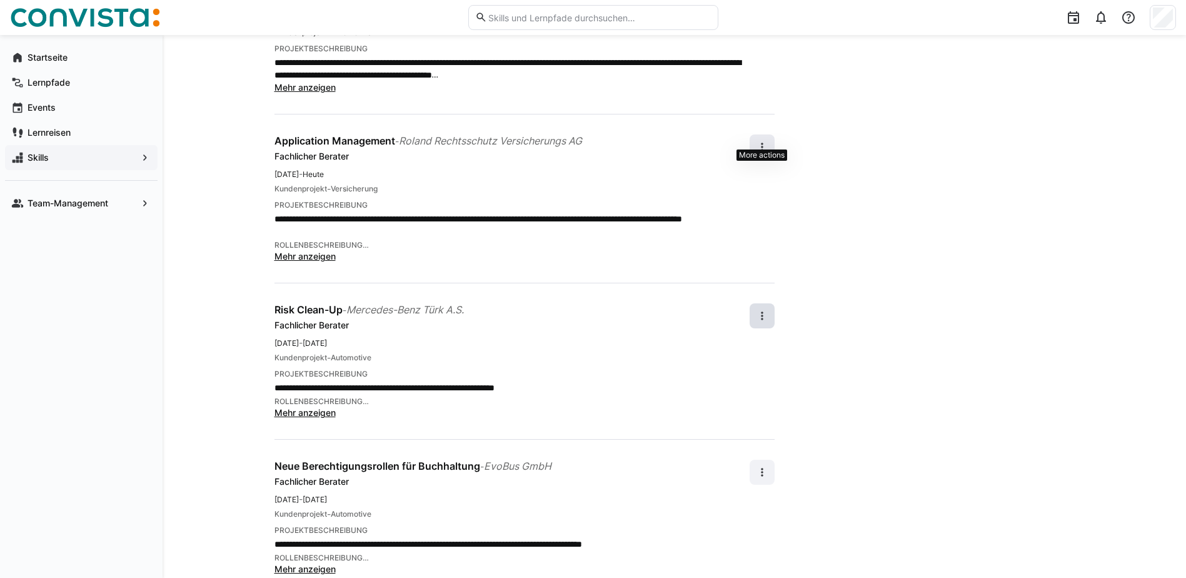
click at [773, 134] on span at bounding box center [761, 146] width 25 height 25
click at [743, 198] on div "Entfernen" at bounding box center [741, 194] width 44 height 13
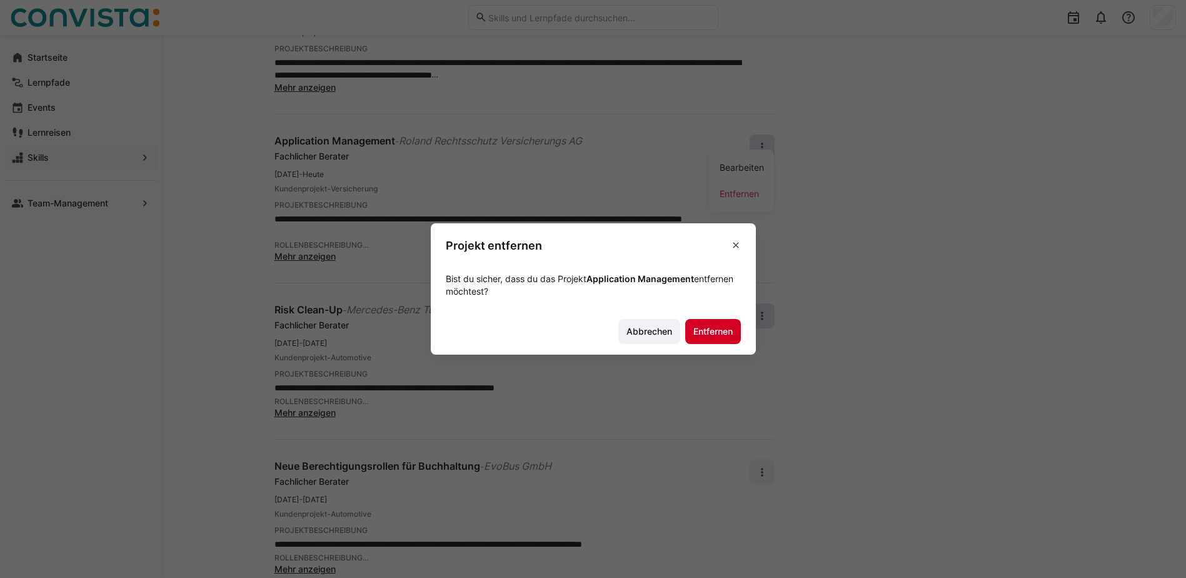
click at [718, 333] on span "Entfernen" at bounding box center [712, 331] width 43 height 13
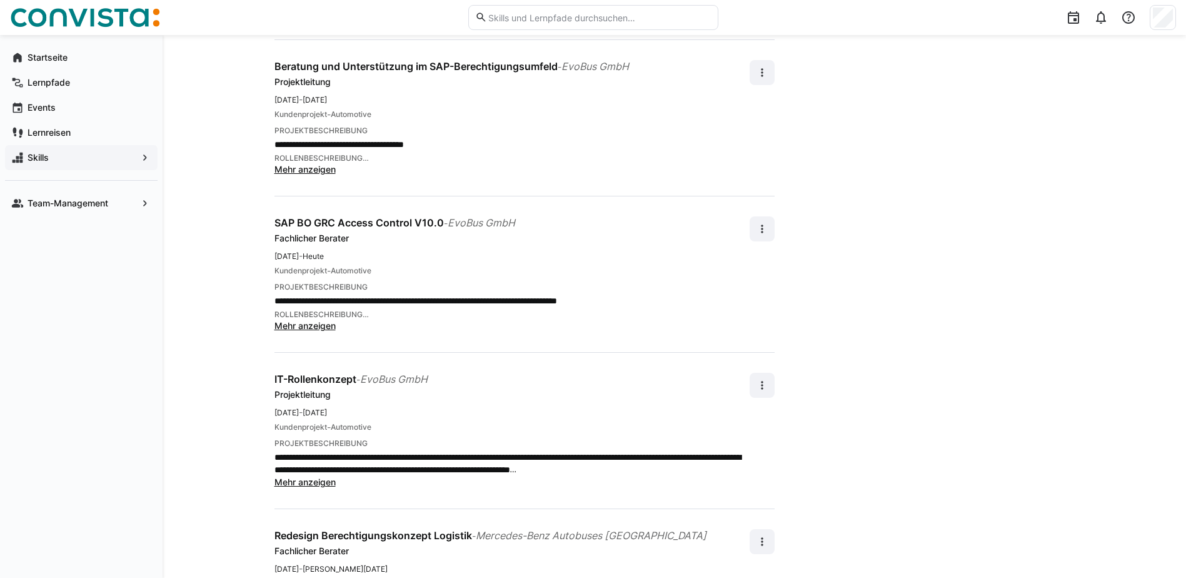
scroll to position [1573, 0]
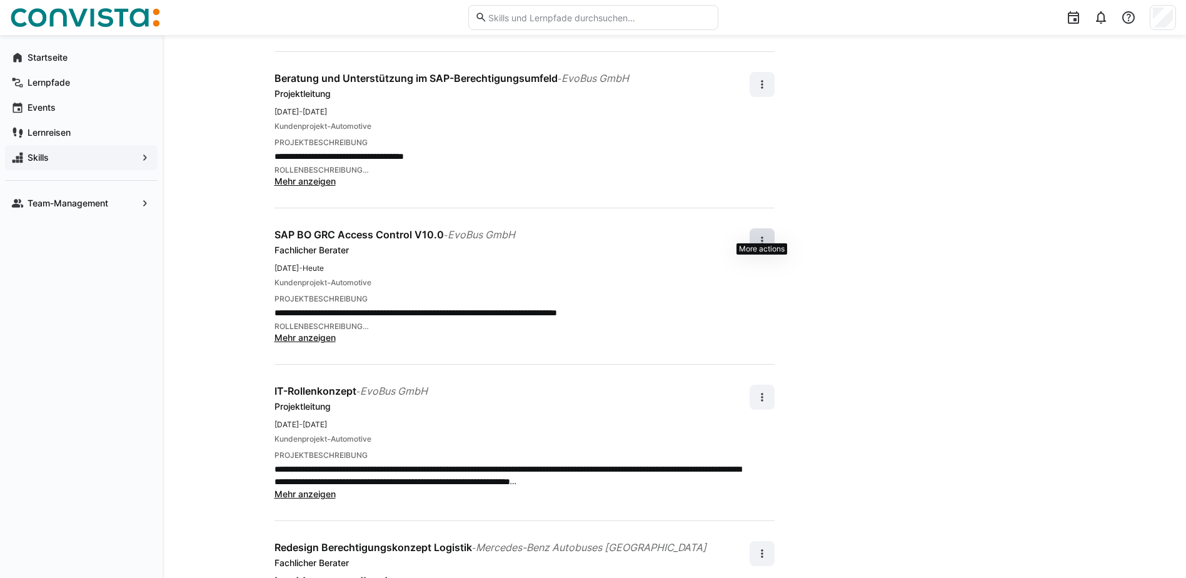
click at [764, 234] on eds-icon at bounding box center [762, 240] width 13 height 13
click at [746, 259] on div "Bearbeiten" at bounding box center [741, 261] width 44 height 13
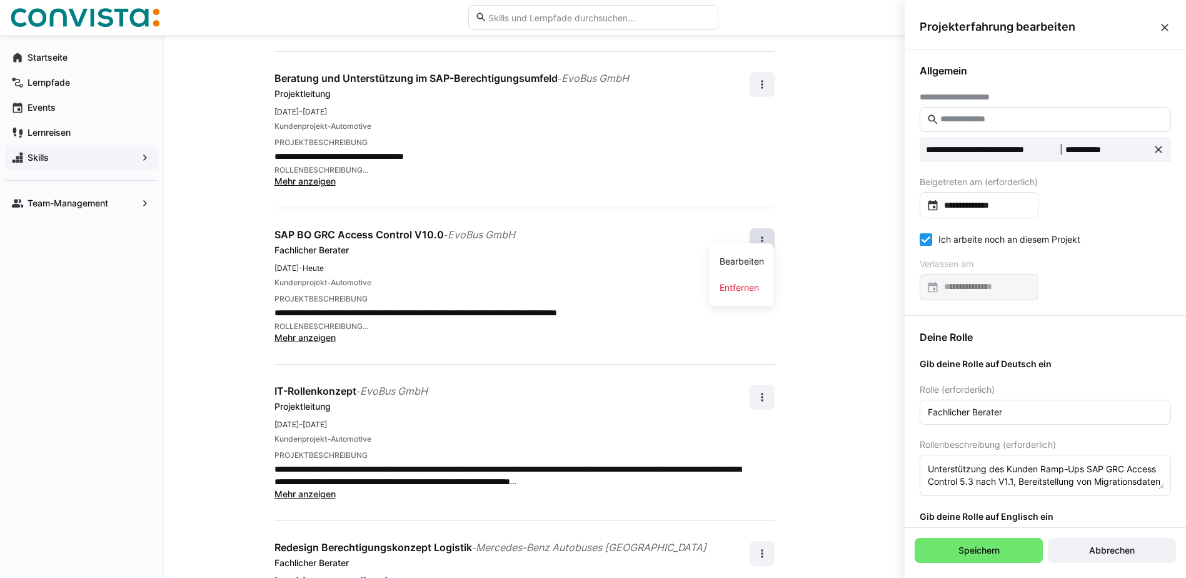
click at [921, 236] on icon at bounding box center [925, 239] width 13 height 13
click at [954, 281] on input at bounding box center [985, 287] width 93 height 13
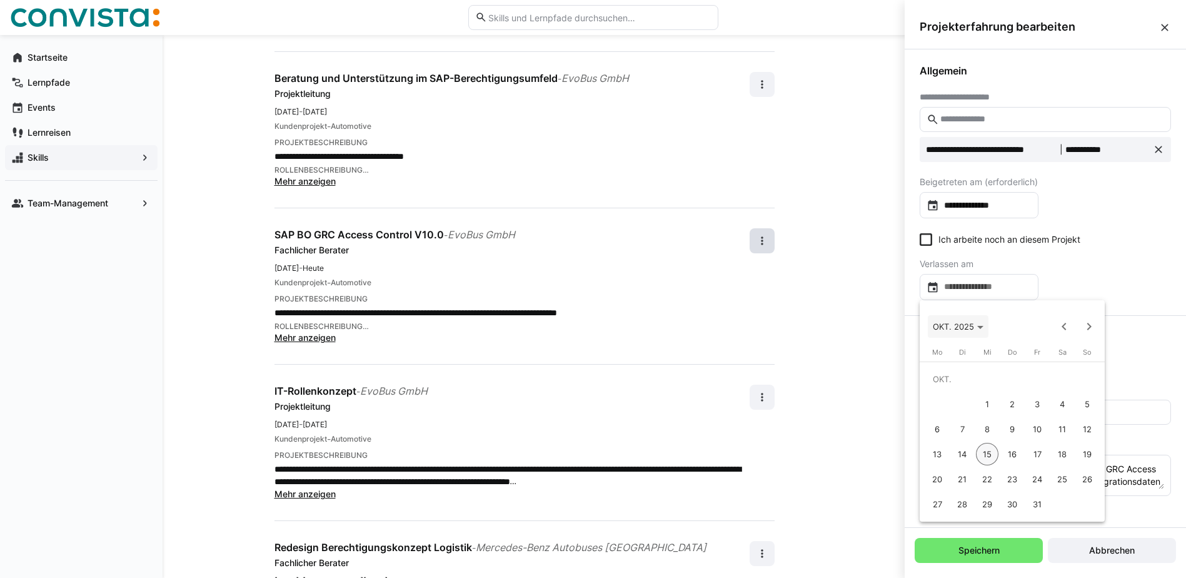
click at [977, 327] on icon "Choose month and year" at bounding box center [980, 327] width 6 height 3
click at [985, 364] on span "2017" at bounding box center [990, 365] width 39 height 23
click at [1044, 390] on span "MÄRZ" at bounding box center [1033, 390] width 39 height 23
click at [1043, 506] on span "31" at bounding box center [1037, 504] width 23 height 23
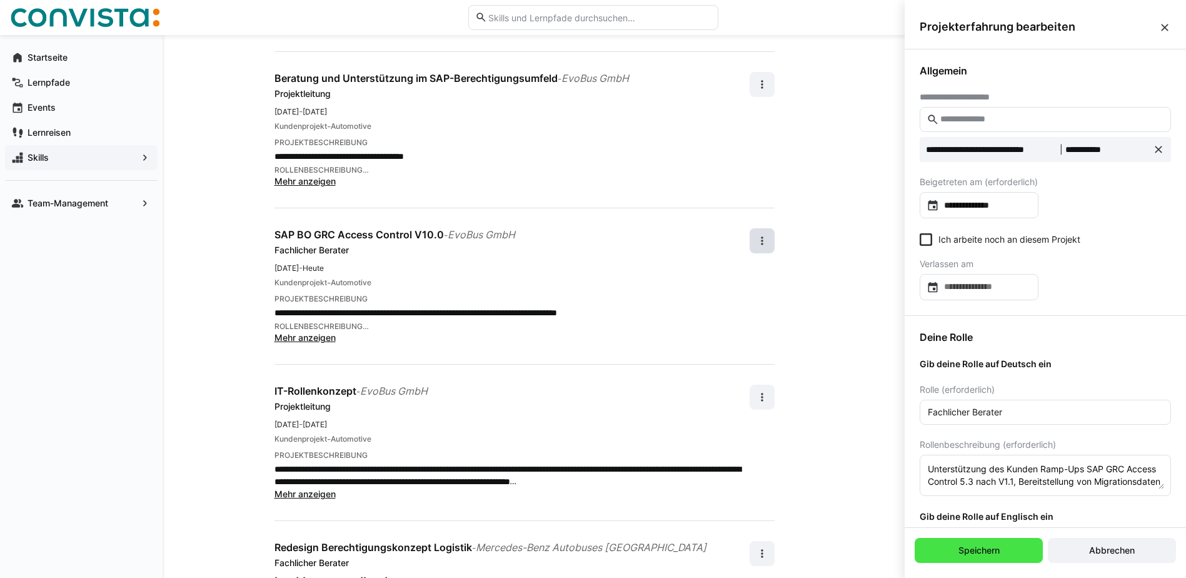
click at [1018, 551] on span "Speichern" at bounding box center [978, 550] width 128 height 25
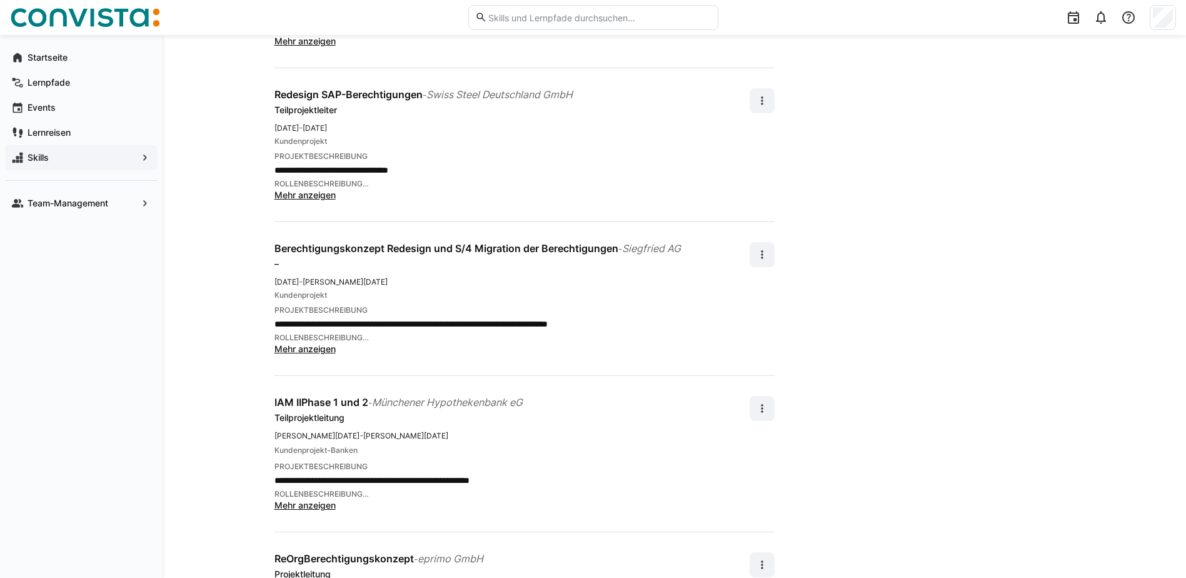
scroll to position [573, 0]
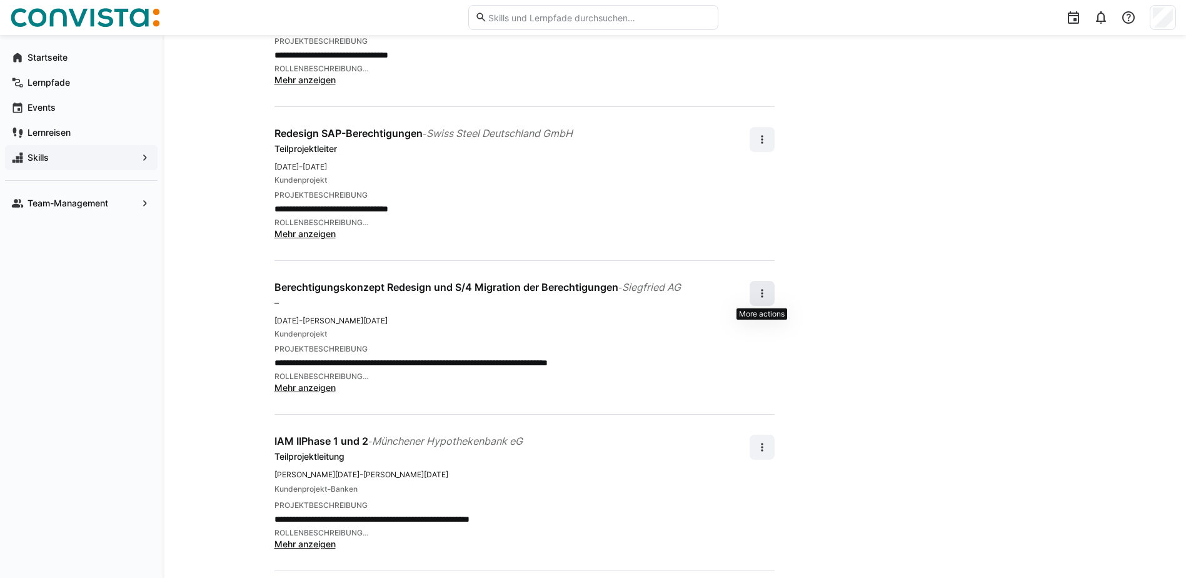
click at [762, 290] on eds-icon at bounding box center [762, 293] width 13 height 13
click at [735, 354] on div "Entfernen" at bounding box center [741, 352] width 44 height 13
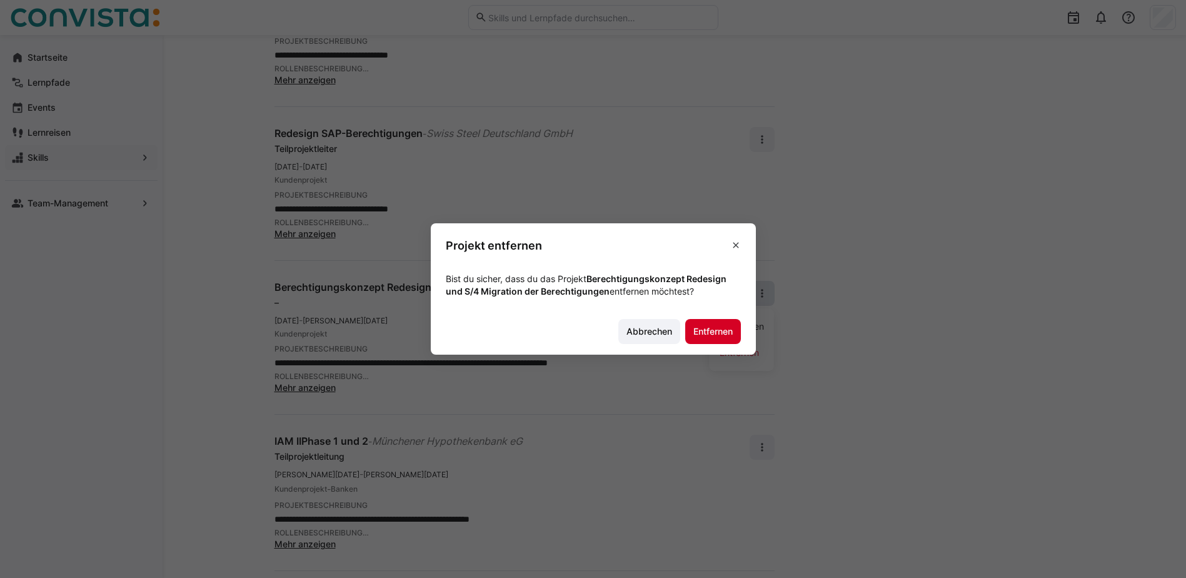
click at [735, 338] on span "Entfernen" at bounding box center [713, 331] width 56 height 25
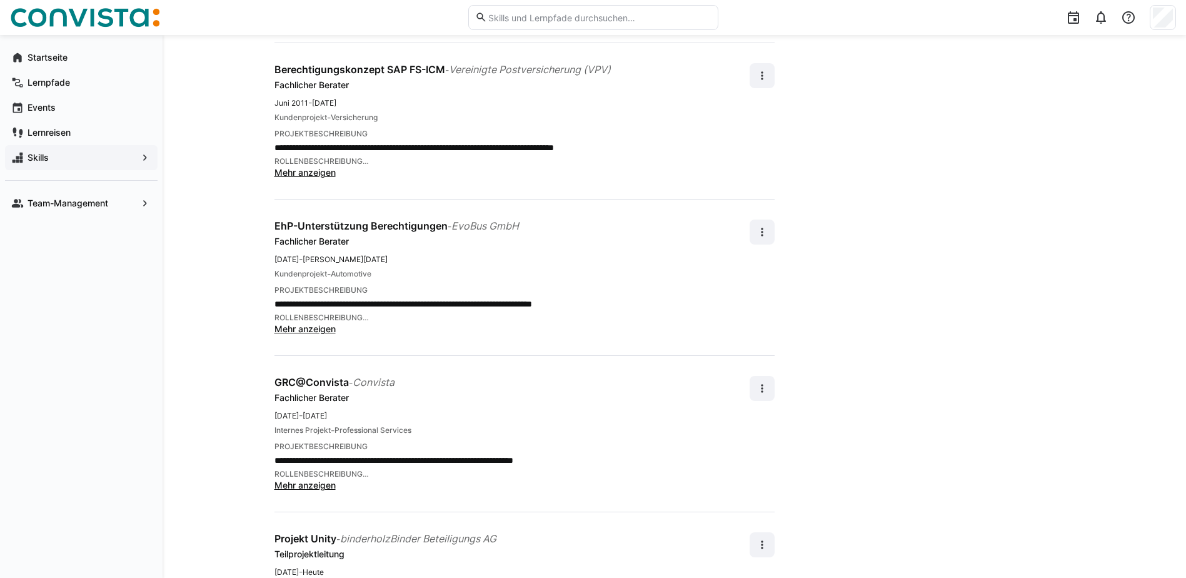
scroll to position [3388, 0]
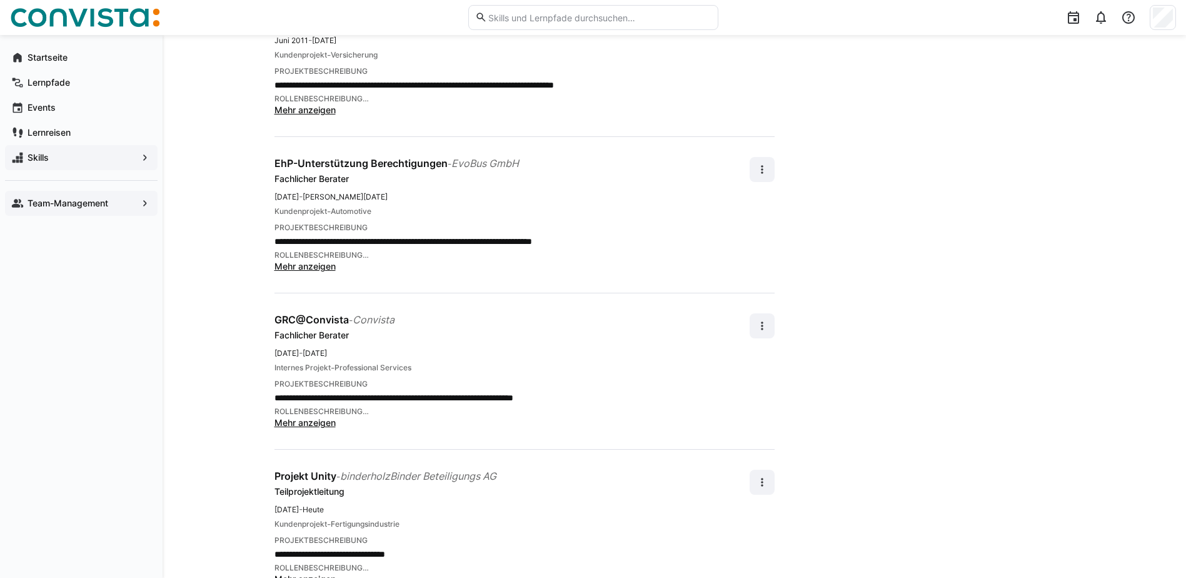
click at [0, 0] on app-navigation-label "Team-Management" at bounding box center [0, 0] width 0 height 0
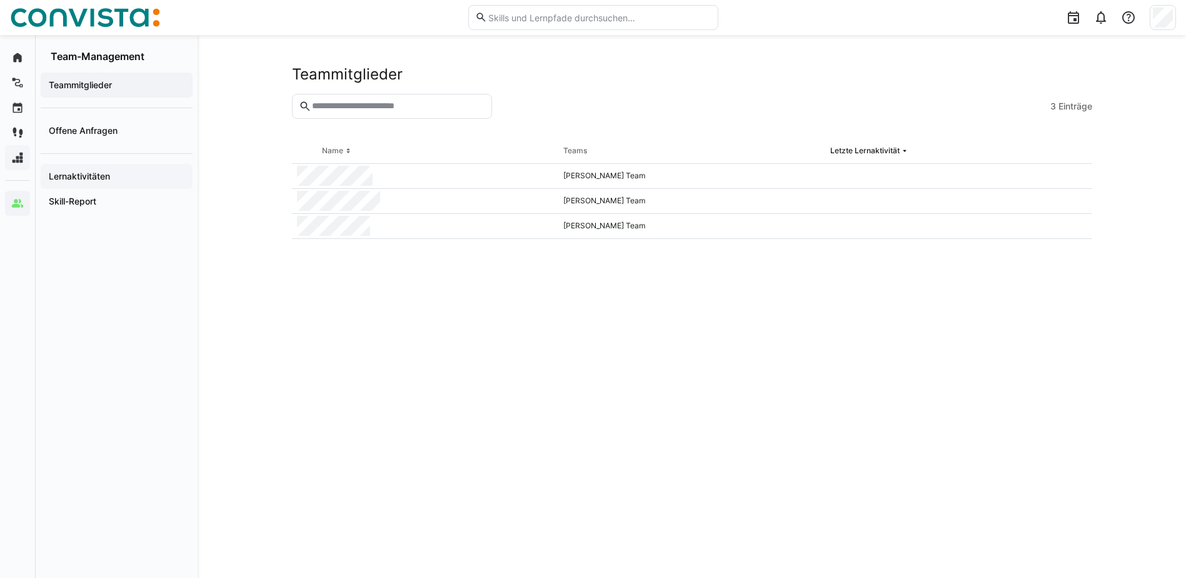
click at [0, 0] on app-navigation-label "Lernaktivitäten" at bounding box center [0, 0] width 0 height 0
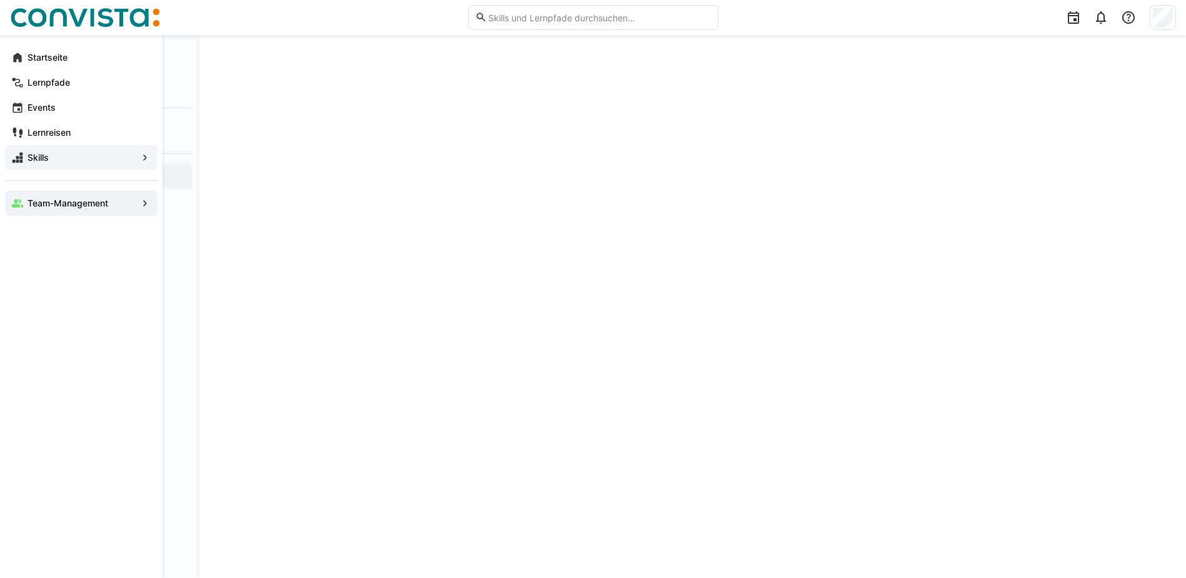
scroll to position [177, 0]
click at [0, 0] on app-navigation-label "Events" at bounding box center [0, 0] width 0 height 0
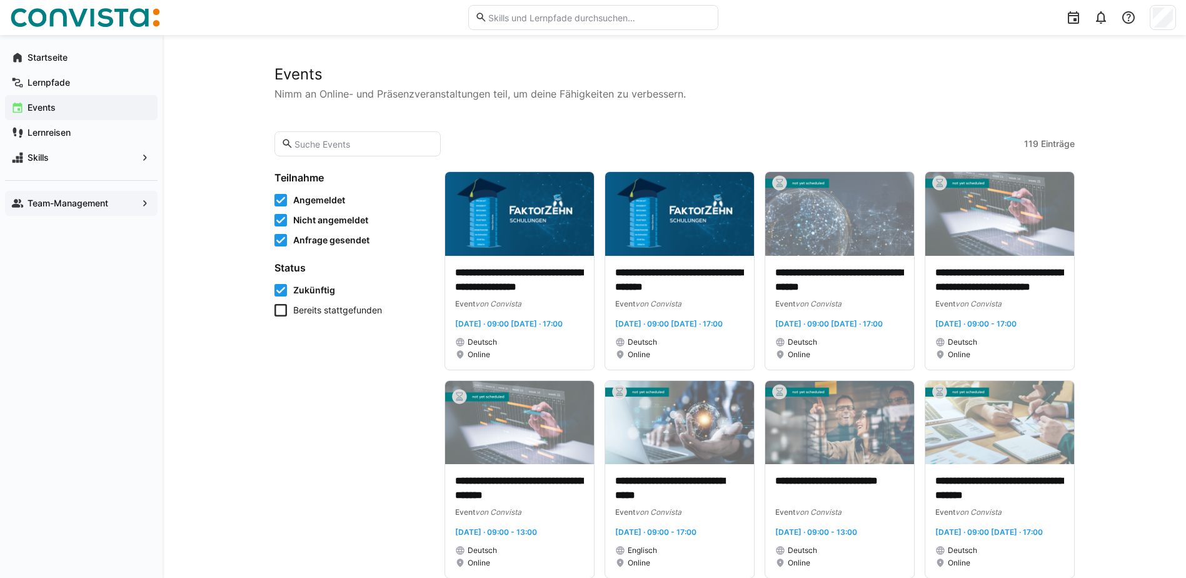
click at [333, 222] on span "Nicht angemeldet" at bounding box center [330, 220] width 75 height 13
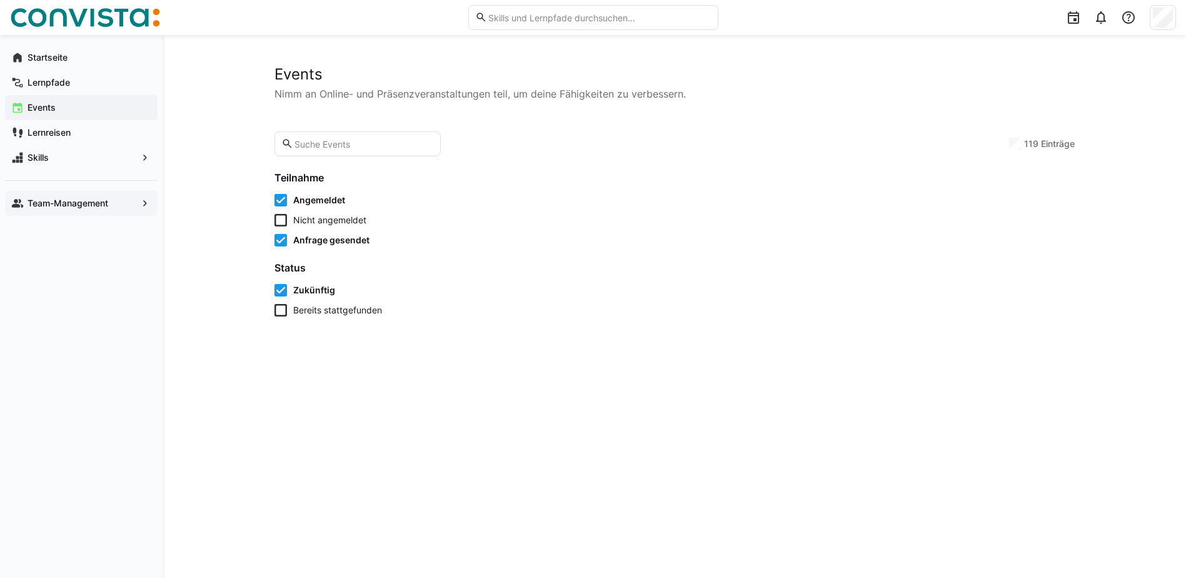
click at [328, 235] on span "Anfrage gesendet" at bounding box center [331, 240] width 76 height 13
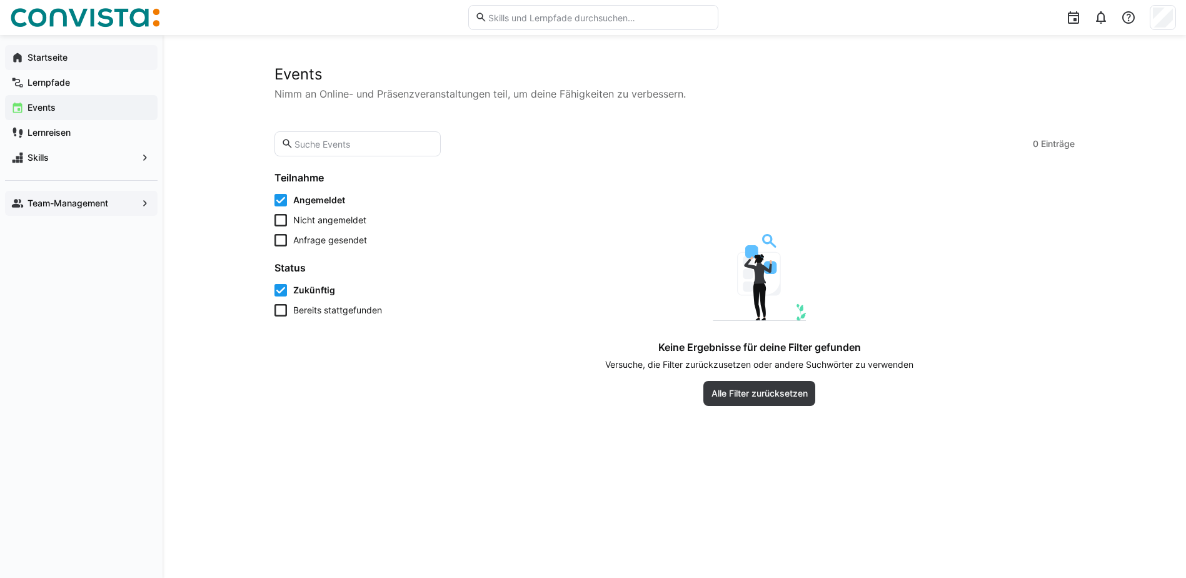
click at [0, 0] on app-navigation-label "Startseite" at bounding box center [0, 0] width 0 height 0
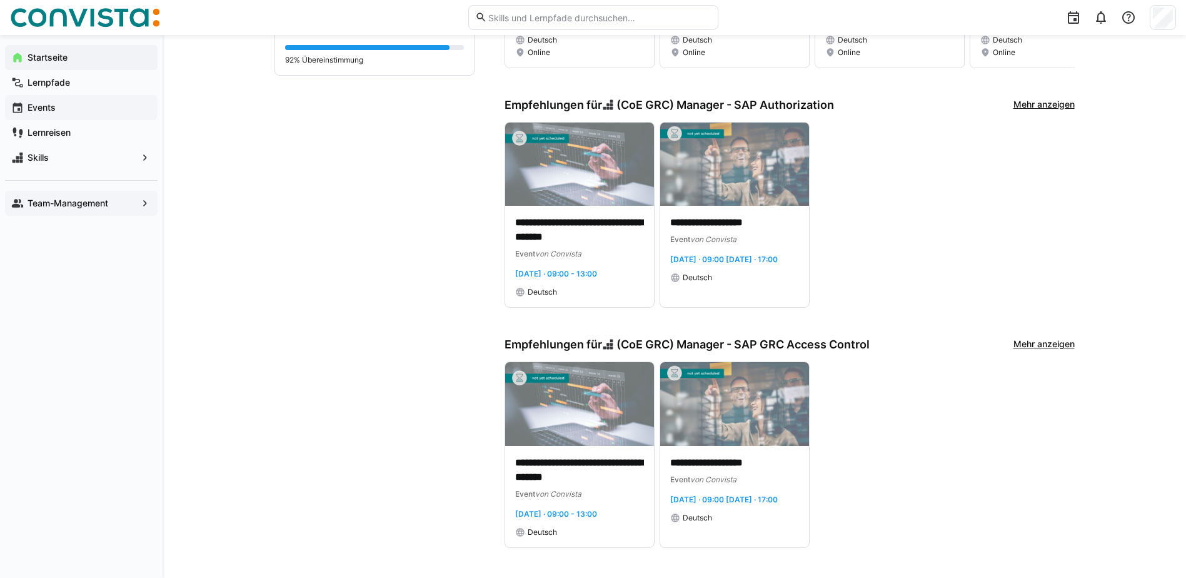
scroll to position [322, 0]
click at [603, 169] on img at bounding box center [579, 165] width 149 height 84
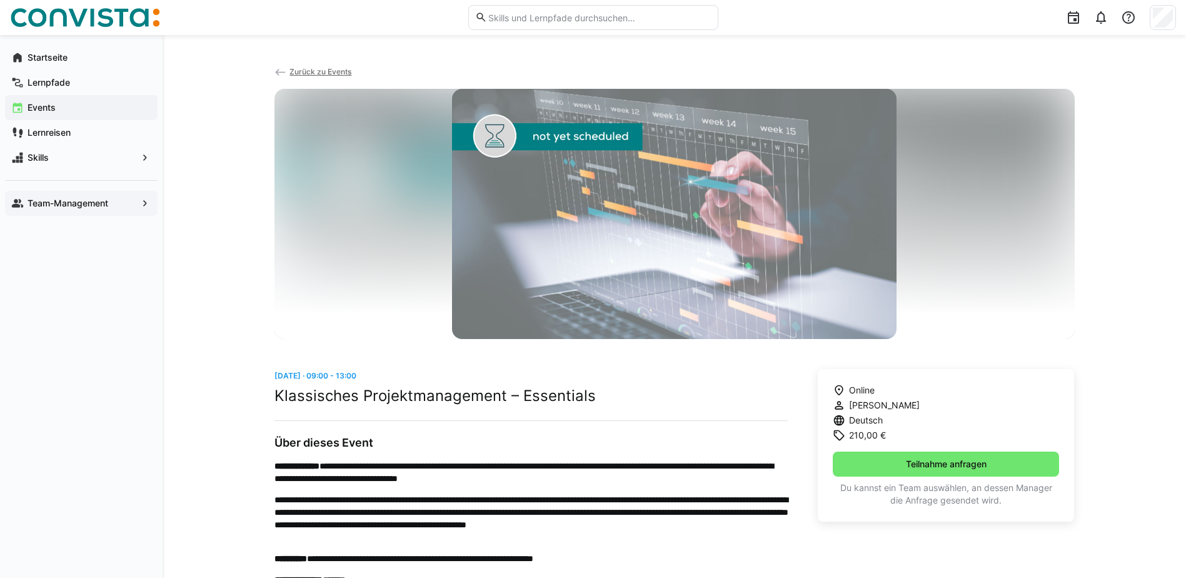
click at [285, 73] on eds-icon at bounding box center [280, 72] width 13 height 13
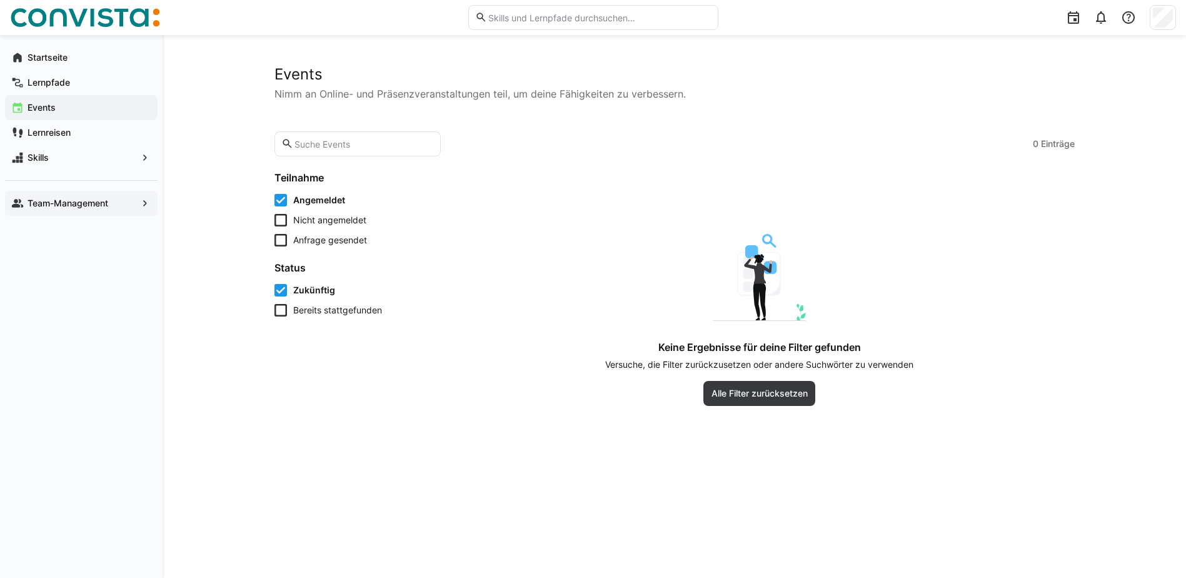
click at [310, 294] on span "Zukünftig" at bounding box center [314, 290] width 42 height 13
click at [317, 311] on span "Bereits stattgefunden" at bounding box center [337, 310] width 89 height 13
click at [313, 290] on span "Zukünftig" at bounding box center [312, 290] width 39 height 13
click at [304, 290] on span "Zukünftig" at bounding box center [314, 290] width 42 height 13
click at [304, 310] on span "Bereits stattgefunden" at bounding box center [339, 310] width 93 height 13
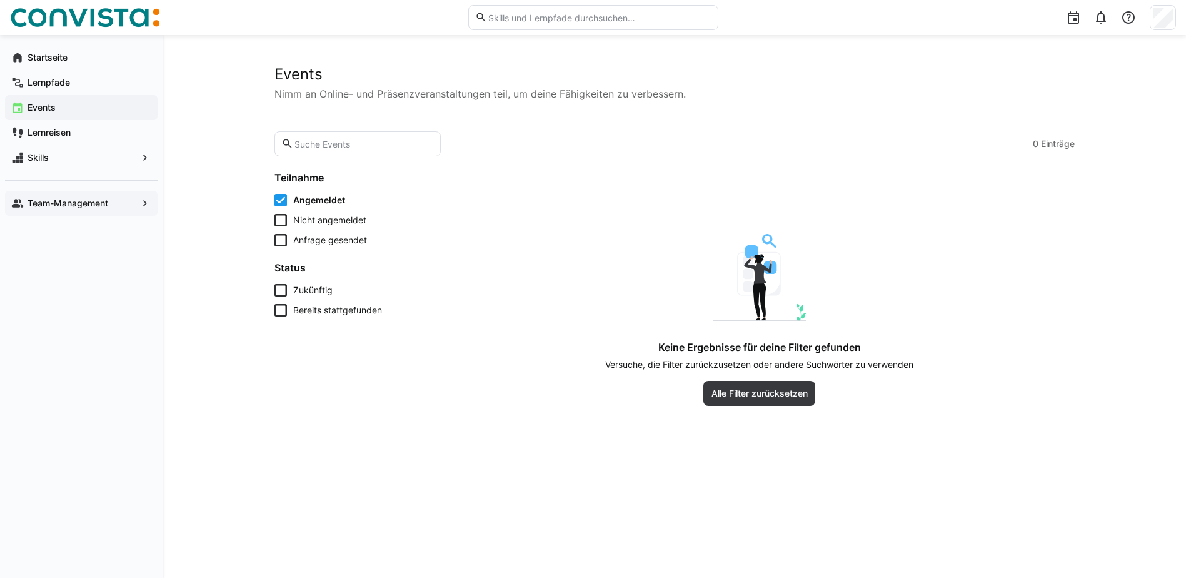
click at [0, 0] on app-navigation-label "Events" at bounding box center [0, 0] width 0 height 0
click at [54, 157] on span "Skills" at bounding box center [81, 157] width 111 height 13
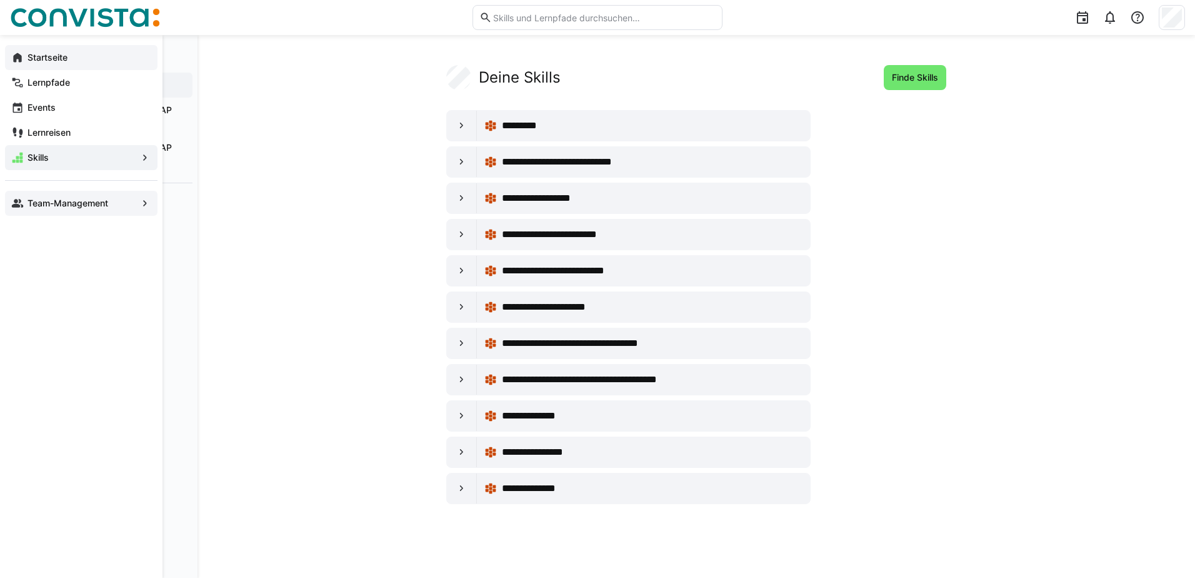
click at [23, 58] on eds-icon at bounding box center [17, 57] width 13 height 13
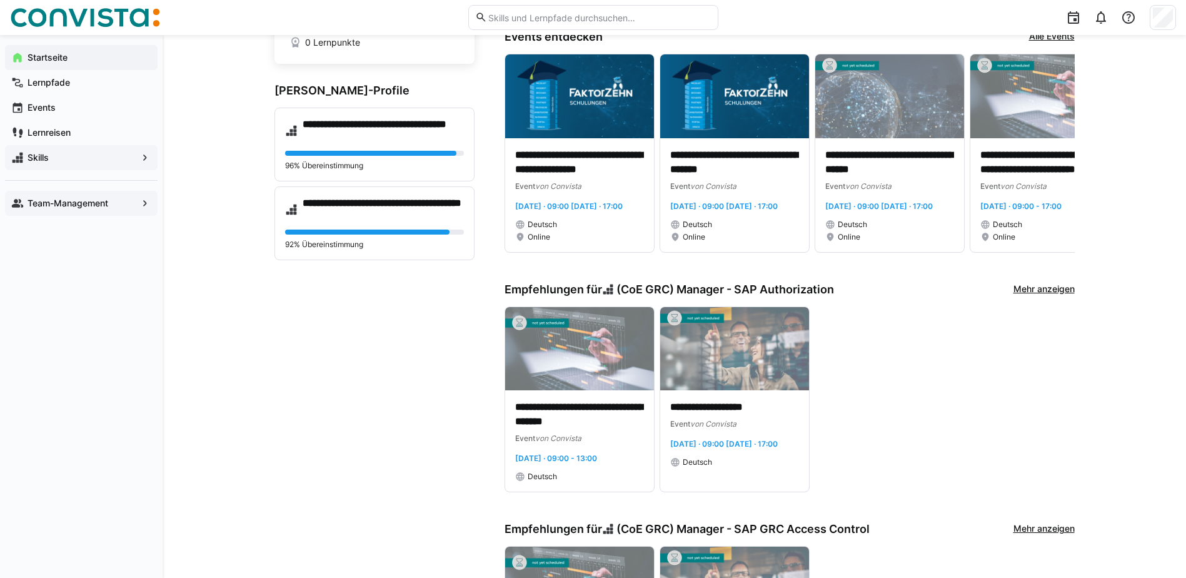
scroll to position [188, 0]
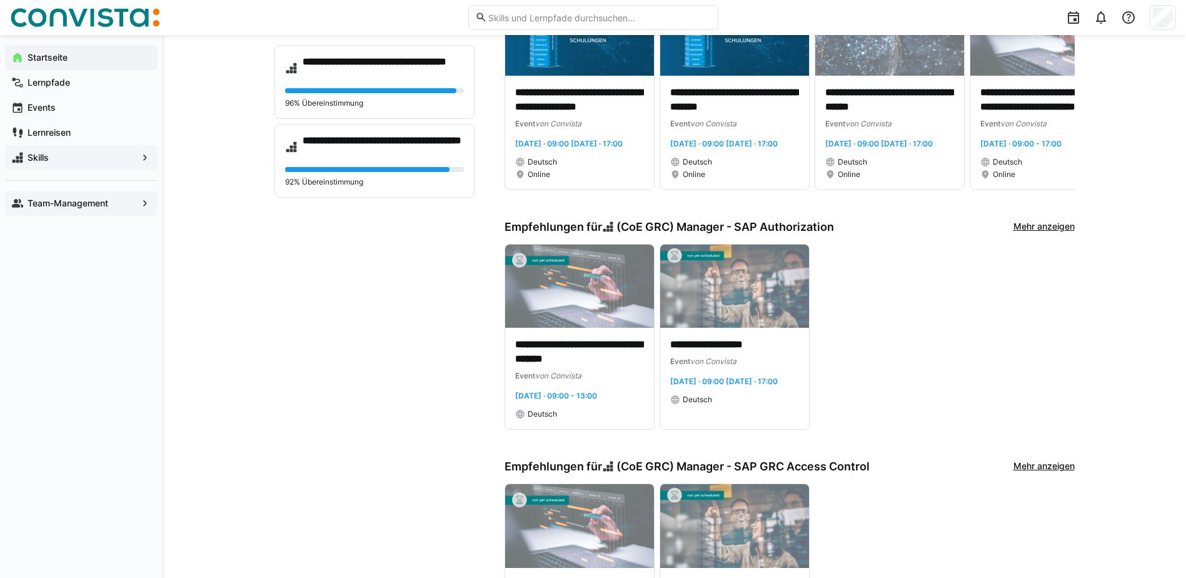
click at [341, 411] on app-home-left "**********" at bounding box center [374, 275] width 200 height 788
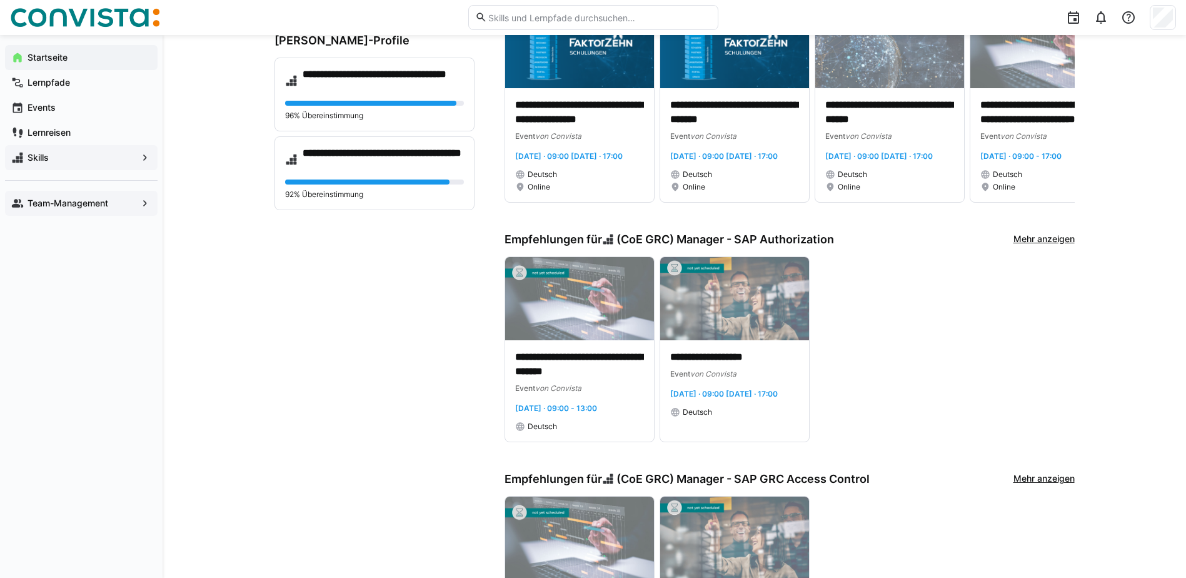
scroll to position [0, 0]
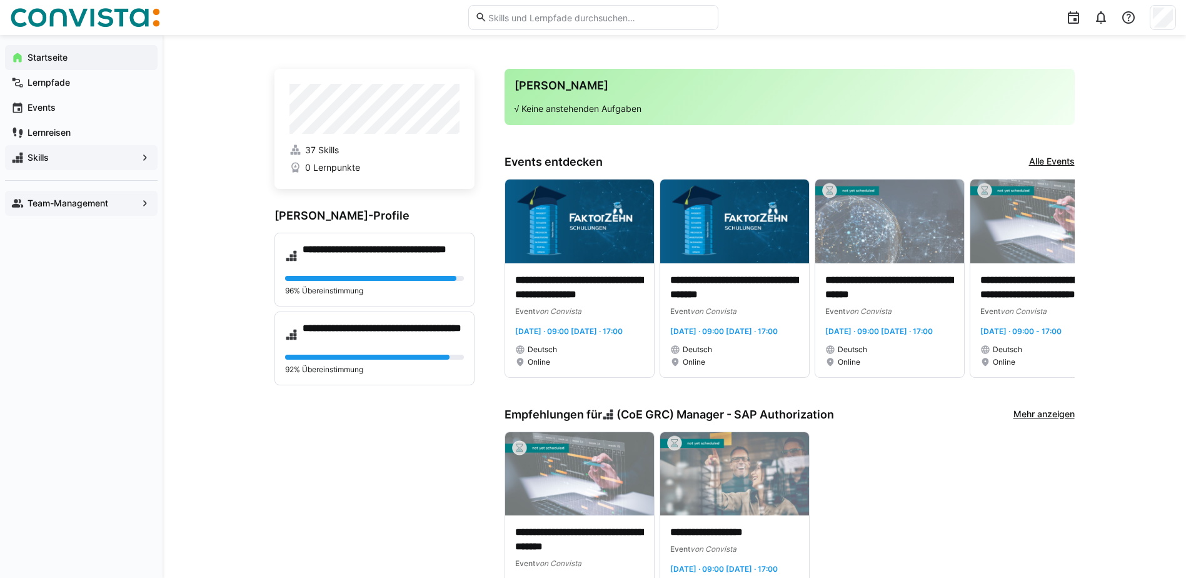
drag, startPoint x: 345, startPoint y: 428, endPoint x: 47, endPoint y: 161, distance: 400.5
click at [0, 0] on app-navigation-label "Skills" at bounding box center [0, 0] width 0 height 0
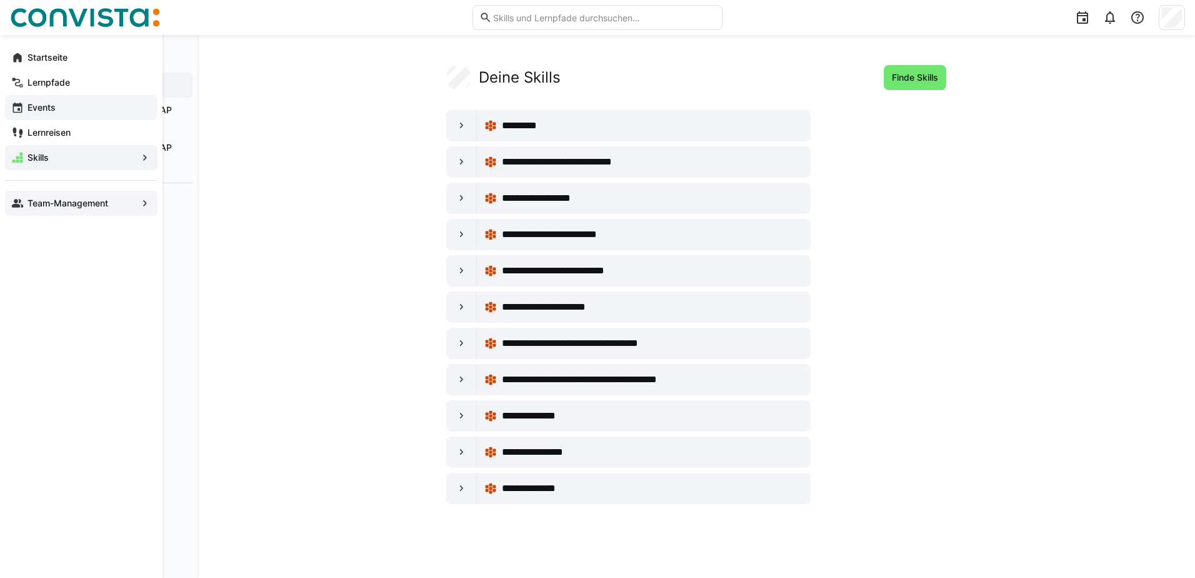
click at [0, 0] on app-navigation-label "Events" at bounding box center [0, 0] width 0 height 0
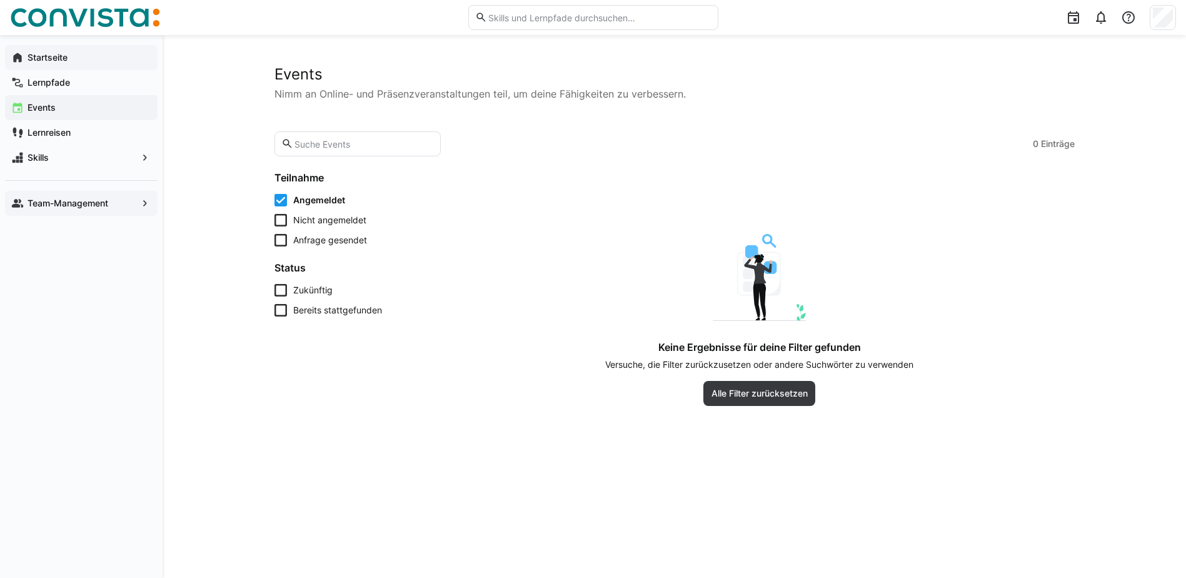
click at [0, 0] on app-navigation-label "Startseite" at bounding box center [0, 0] width 0 height 0
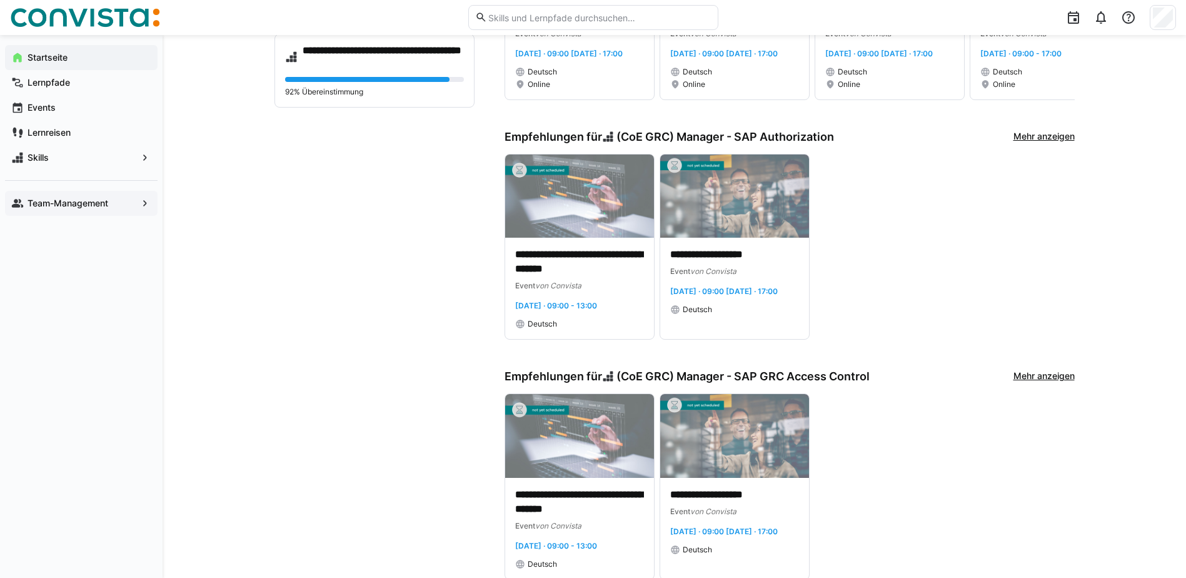
scroll to position [259, 0]
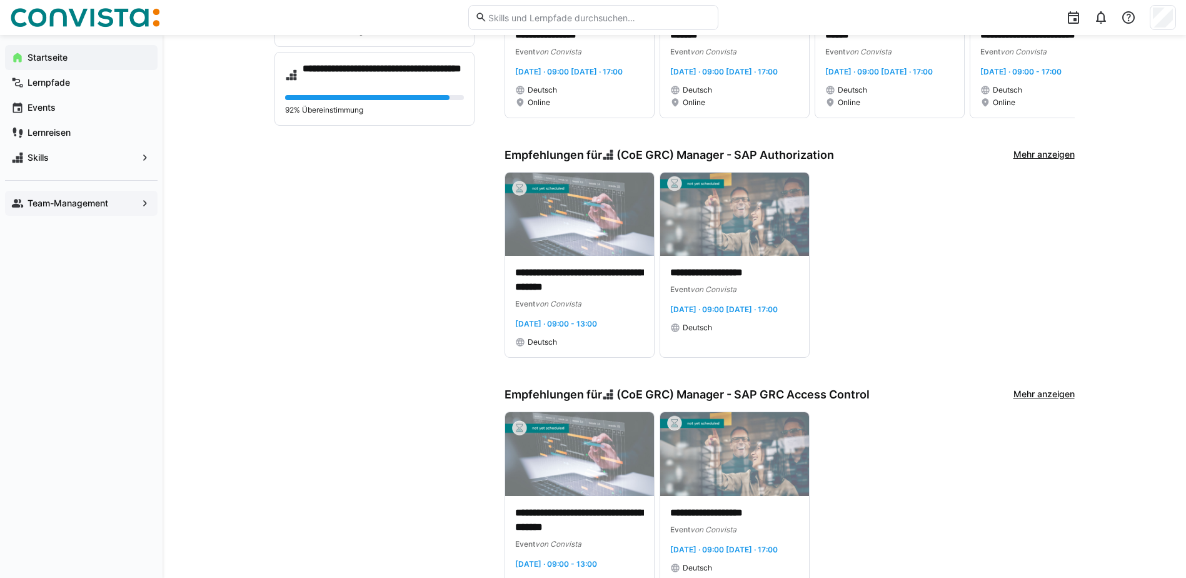
click at [60, 209] on span "Team-Management" at bounding box center [81, 203] width 111 height 13
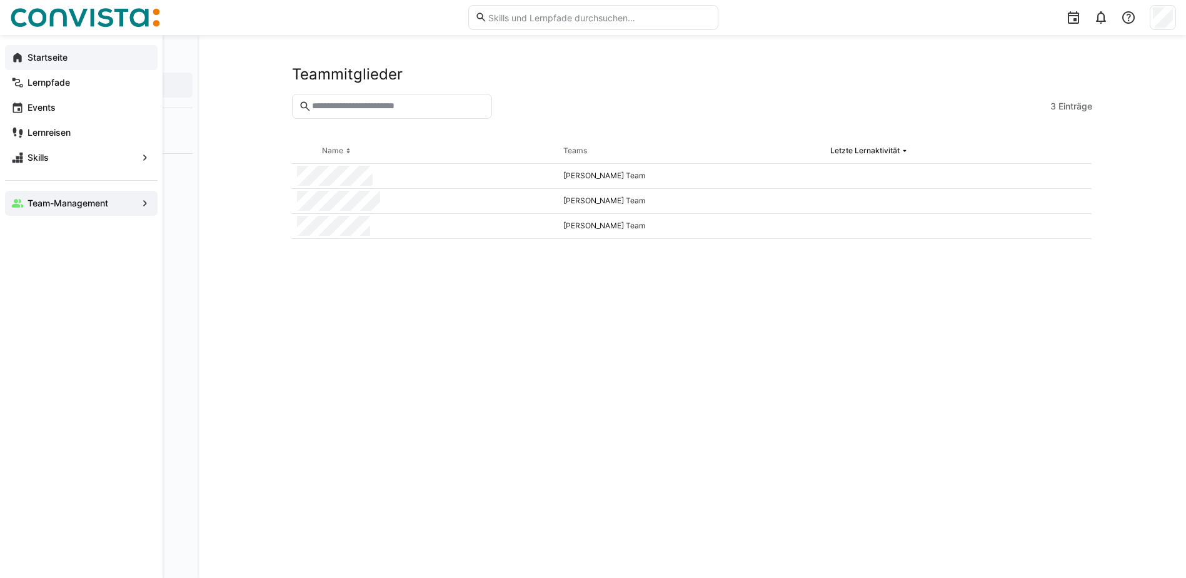
click at [0, 0] on app-navigation-label "Startseite" at bounding box center [0, 0] width 0 height 0
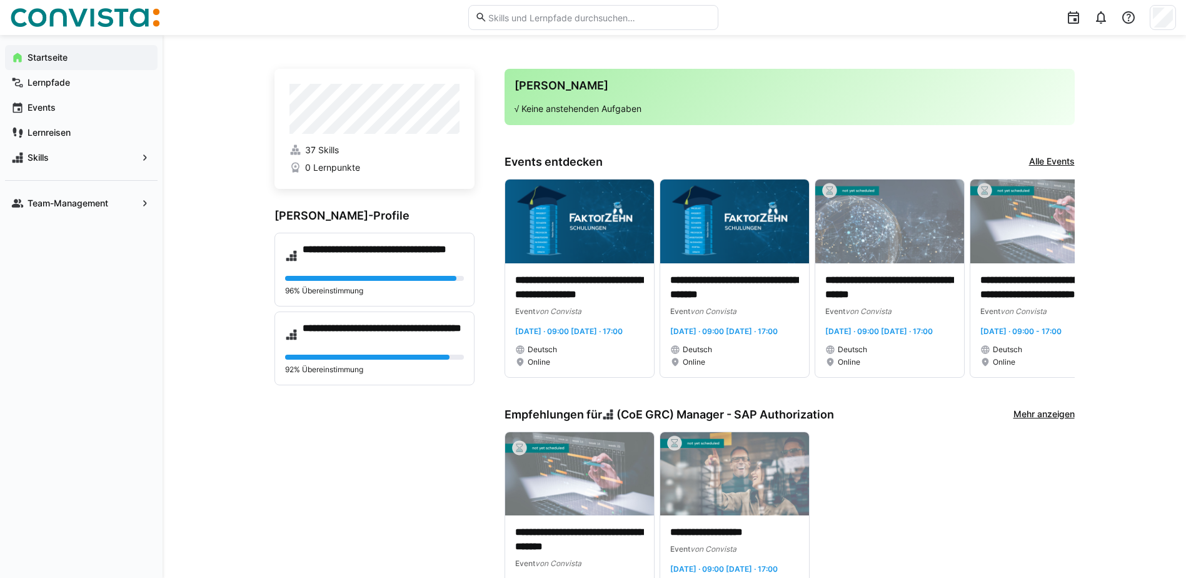
click at [1053, 163] on link "Alle Events" at bounding box center [1052, 162] width 46 height 14
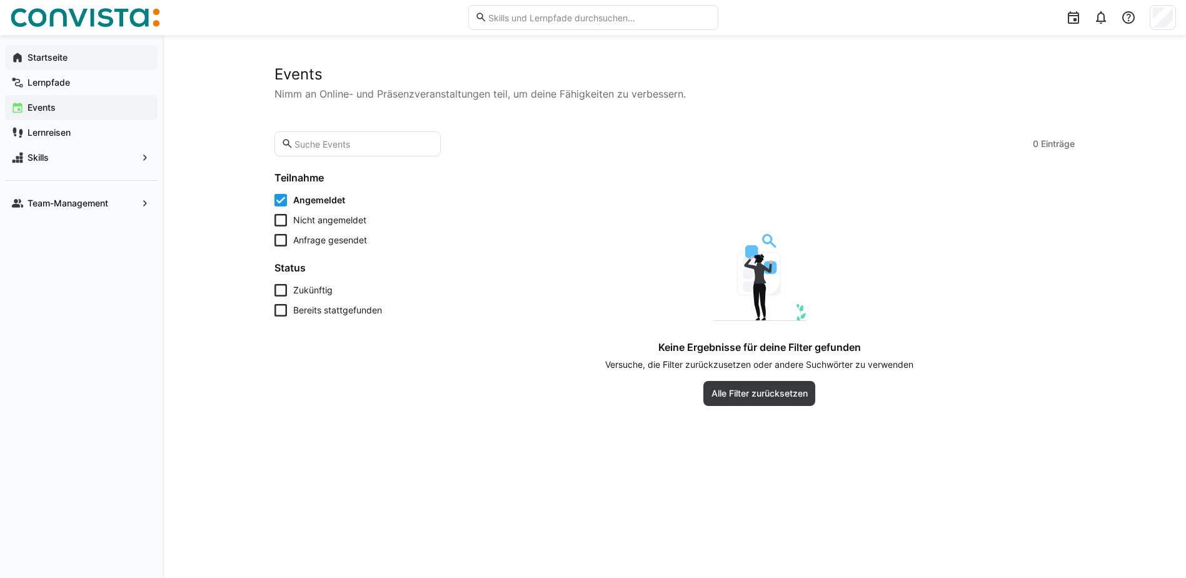
click at [332, 219] on span "Nicht angemeldet" at bounding box center [329, 220] width 73 height 13
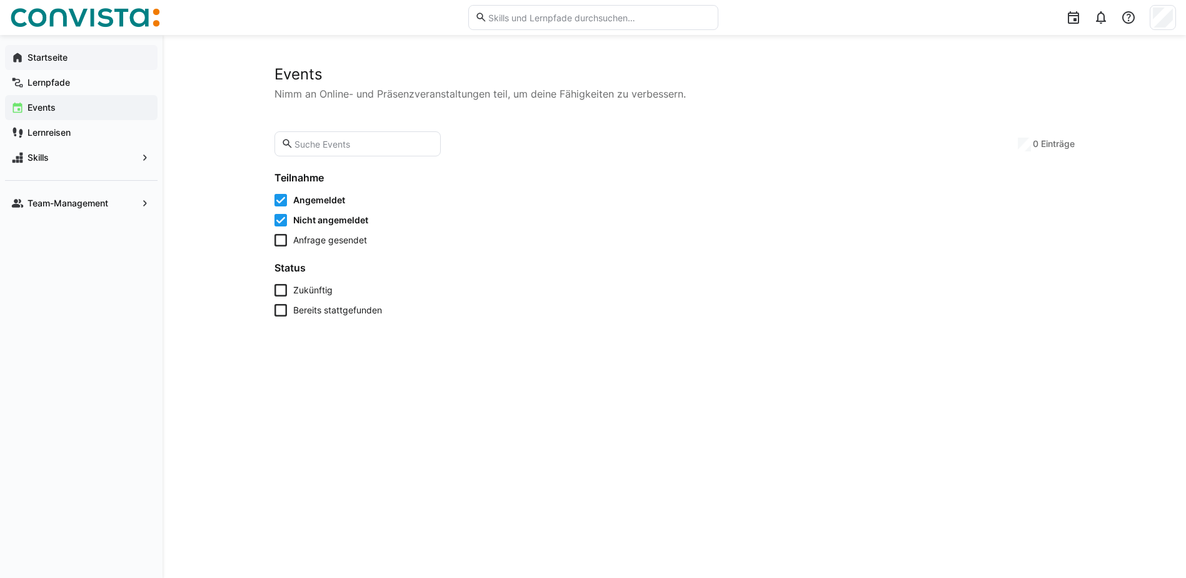
click at [314, 199] on span "Angemeldet" at bounding box center [319, 200] width 52 height 13
click at [326, 241] on span "Anfrage gesendet" at bounding box center [330, 240] width 74 height 13
click at [309, 376] on app-learning-events-list-filters "Teilnahme Angemeldet Nicht angemeldet Anfrage gesendet Status Zukünftig Bereits…" at bounding box center [351, 382] width 155 height 423
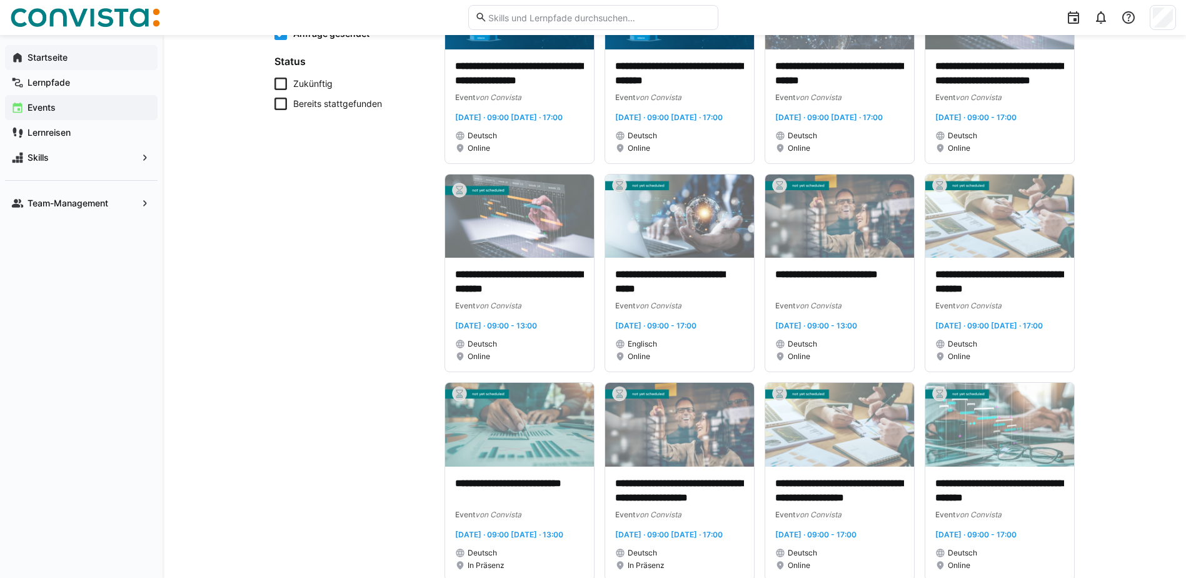
scroll to position [63, 0]
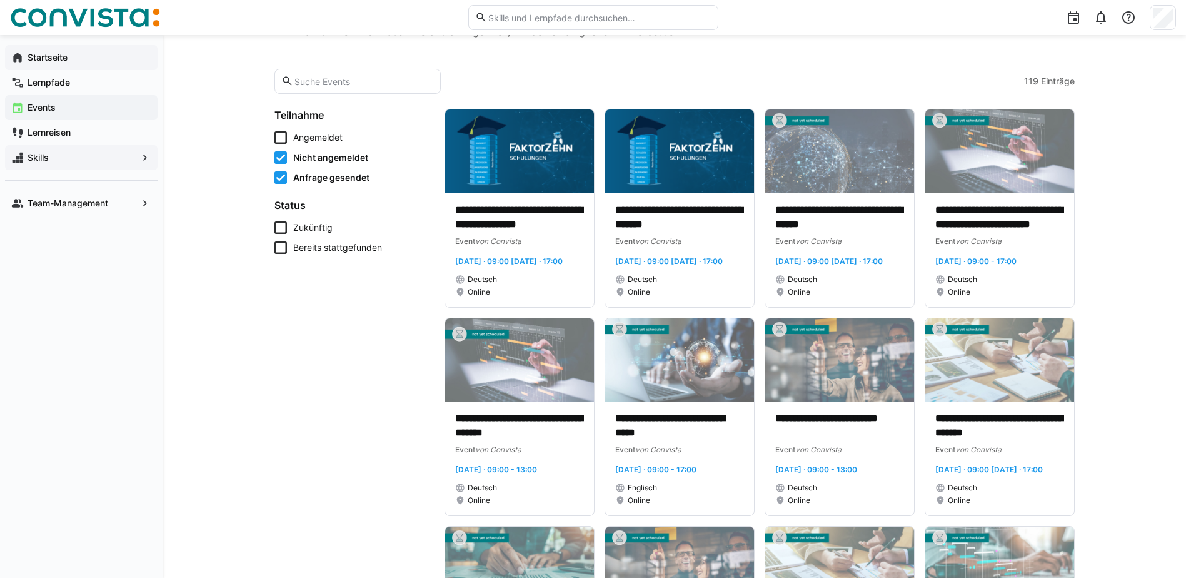
click at [0, 0] on app-navigation-label "Skills" at bounding box center [0, 0] width 0 height 0
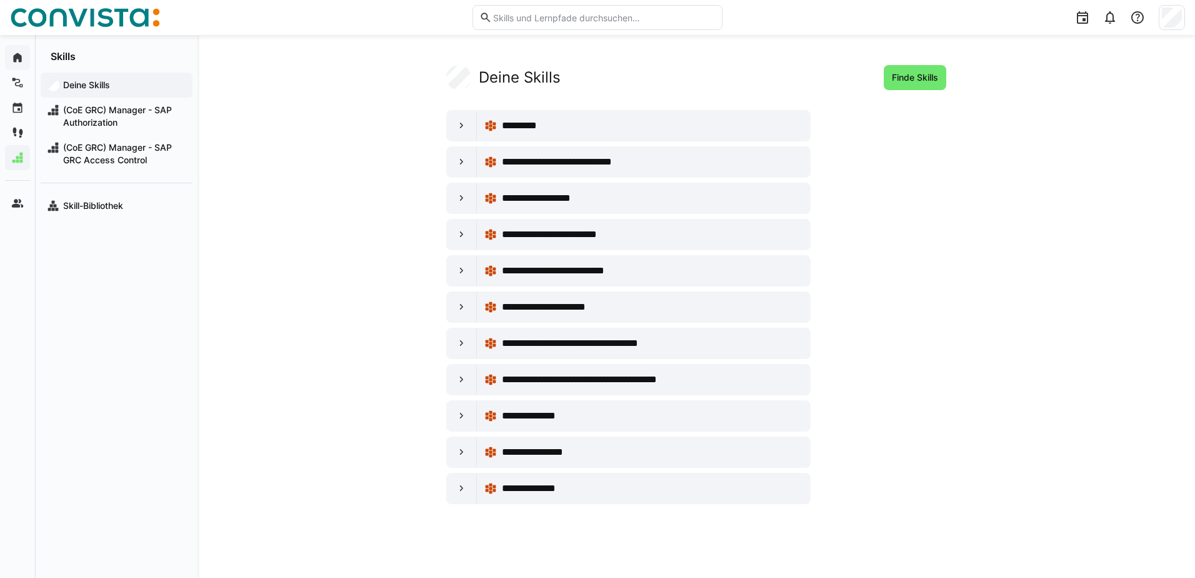
click at [116, 81] on span "Deine Skills" at bounding box center [123, 85] width 125 height 13
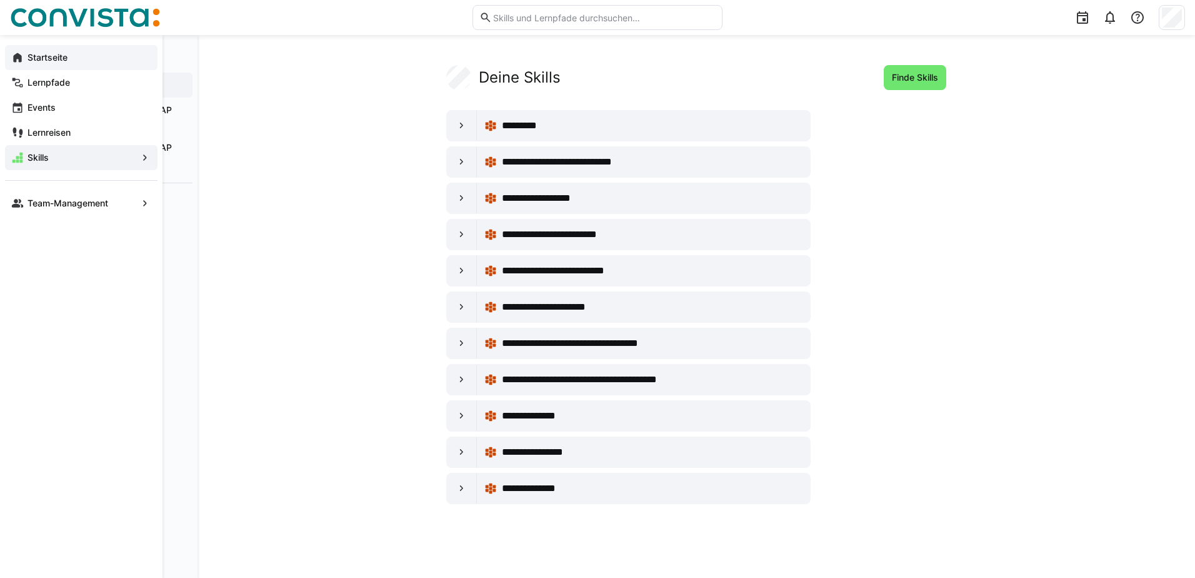
click at [19, 53] on eds-icon at bounding box center [17, 57] width 13 height 13
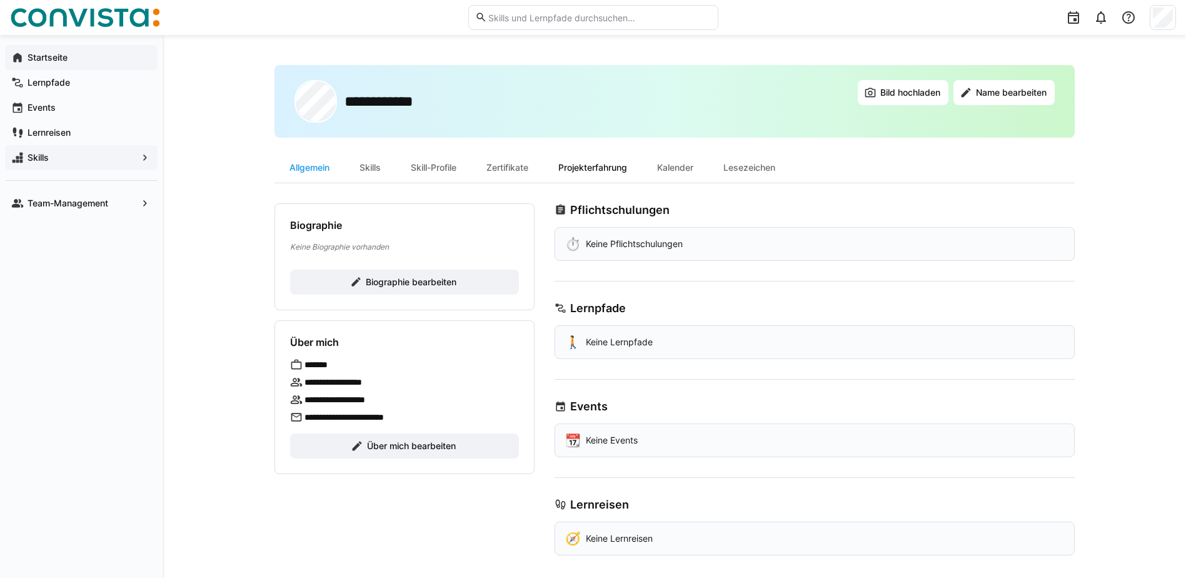
click at [625, 167] on div "Projekterfahrung" at bounding box center [592, 168] width 99 height 30
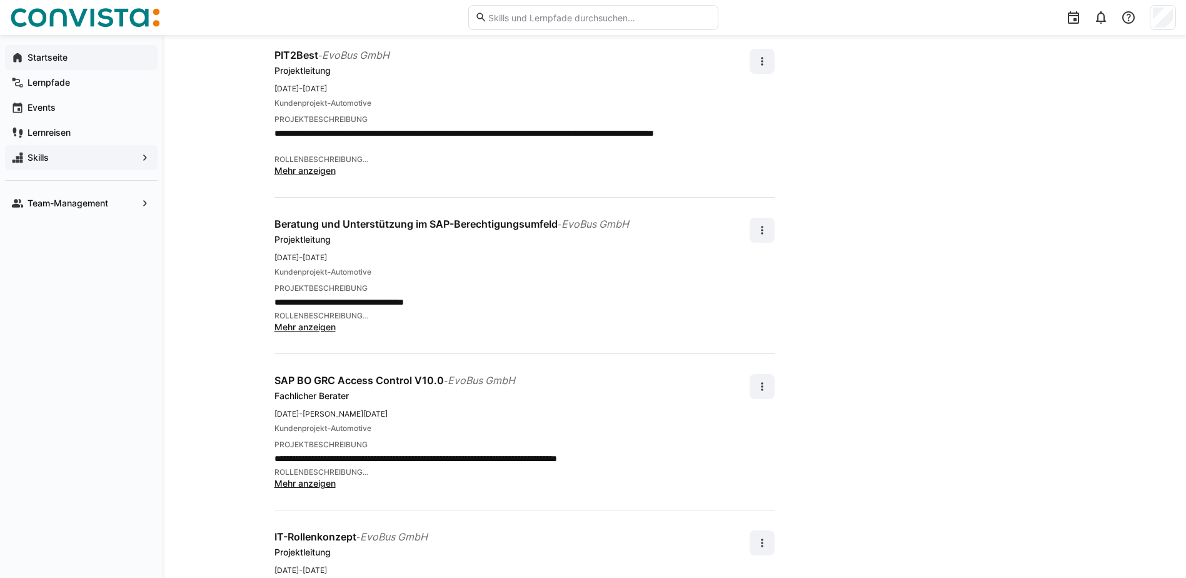
scroll to position [1313, 0]
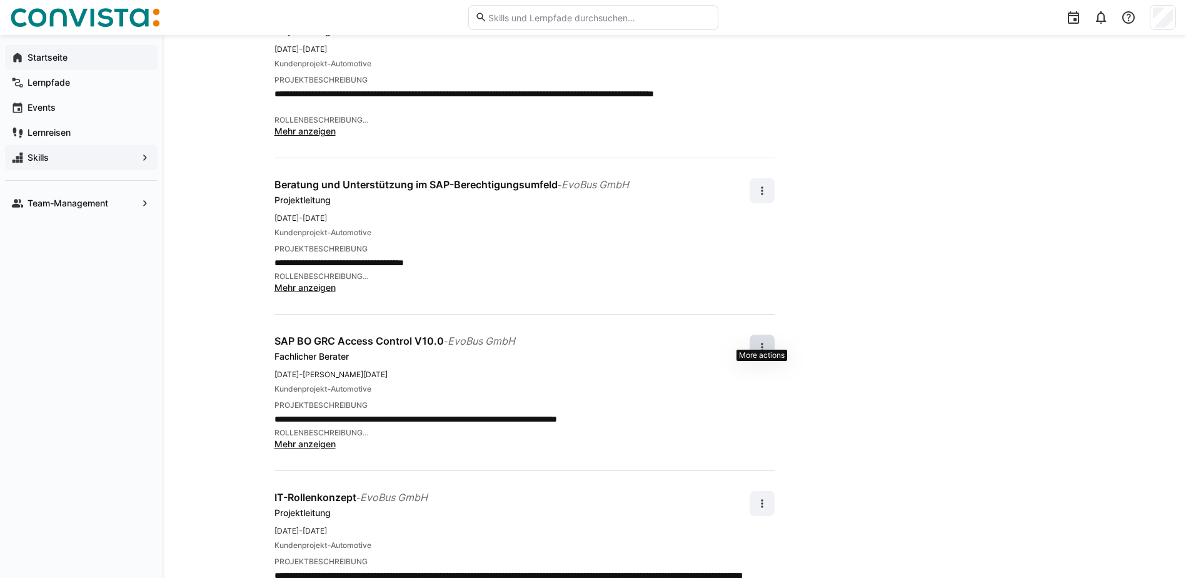
click at [761, 341] on eds-icon at bounding box center [762, 347] width 13 height 13
click at [745, 363] on div "Bearbeiten" at bounding box center [741, 367] width 44 height 13
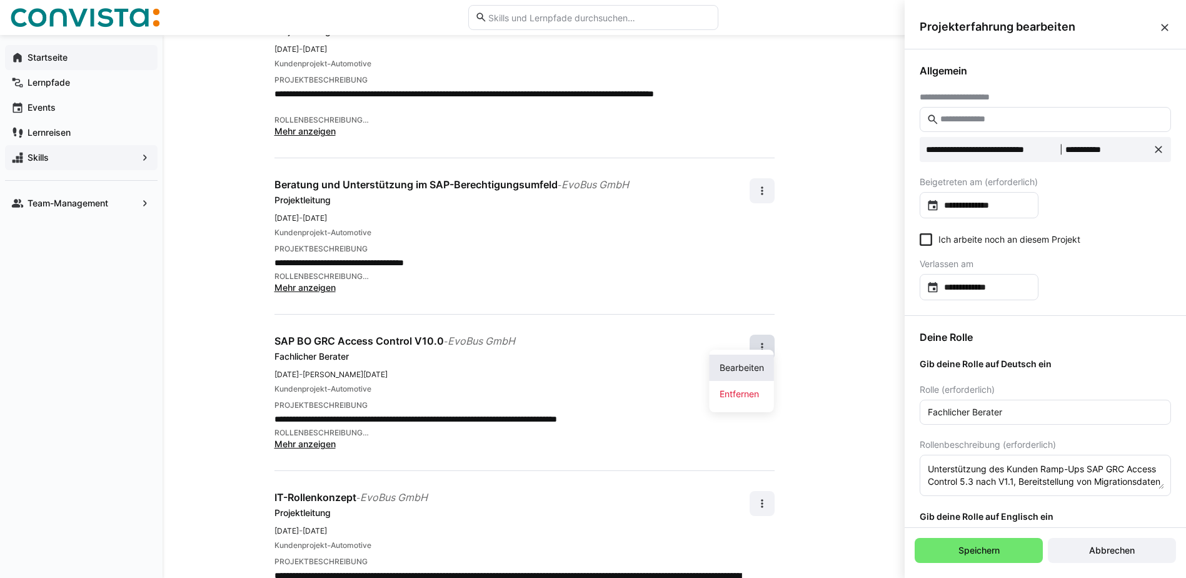
scroll to position [0, 0]
drag, startPoint x: 1008, startPoint y: 411, endPoint x: 843, endPoint y: 410, distance: 164.4
click at [988, 409] on input "Teilprojektleiter" at bounding box center [1045, 411] width 238 height 11
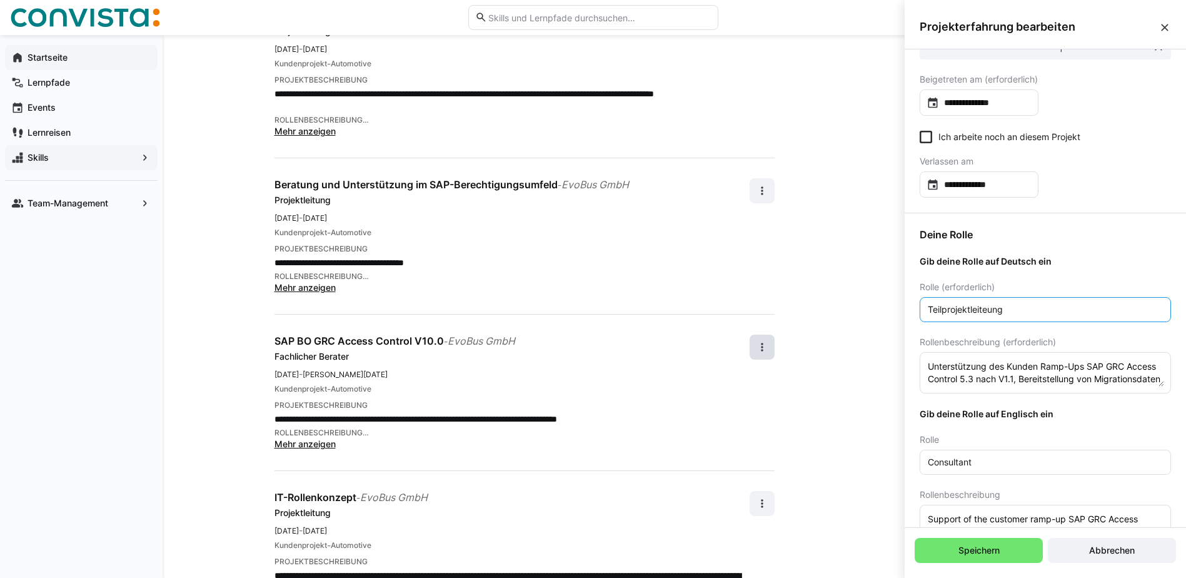
scroll to position [125, 0]
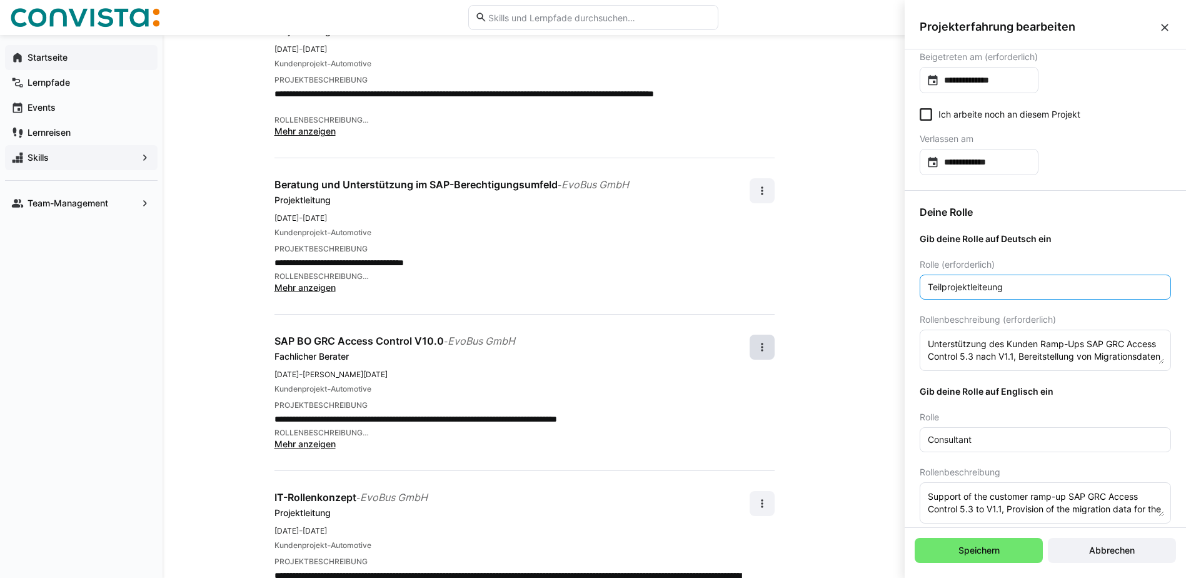
type input "Teilprojektleiteung"
click at [968, 447] on eds-input "Consultant" at bounding box center [1044, 439] width 251 height 25
drag, startPoint x: 981, startPoint y: 436, endPoint x: 900, endPoint y: 436, distance: 80.6
paste input "Sub-project Manager"
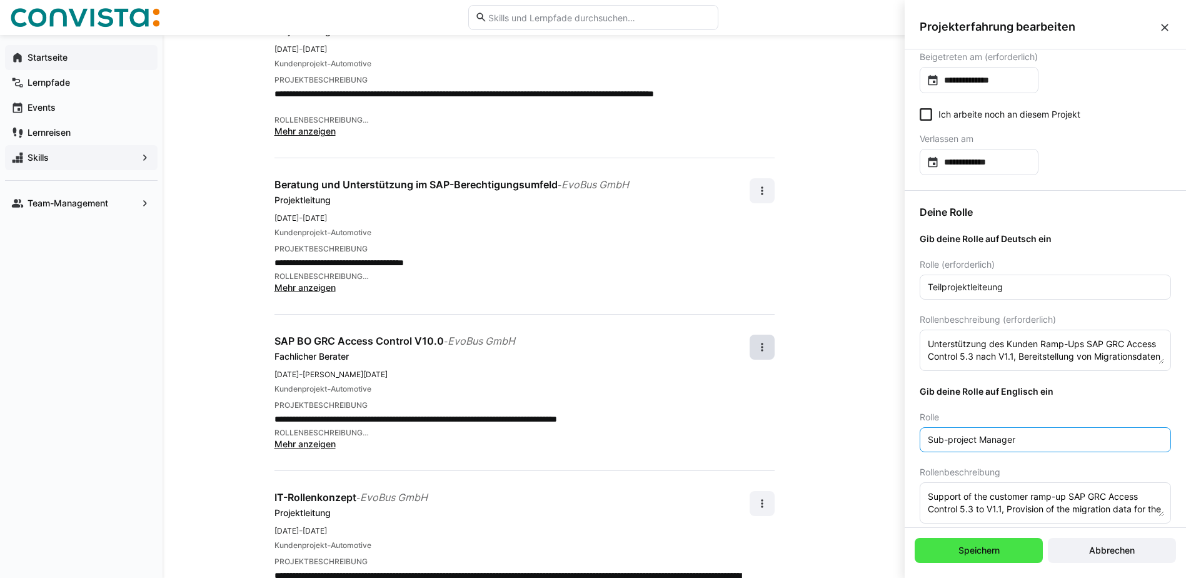
type input "Sub-project Manager"
click at [994, 549] on span "Speichern" at bounding box center [978, 550] width 45 height 13
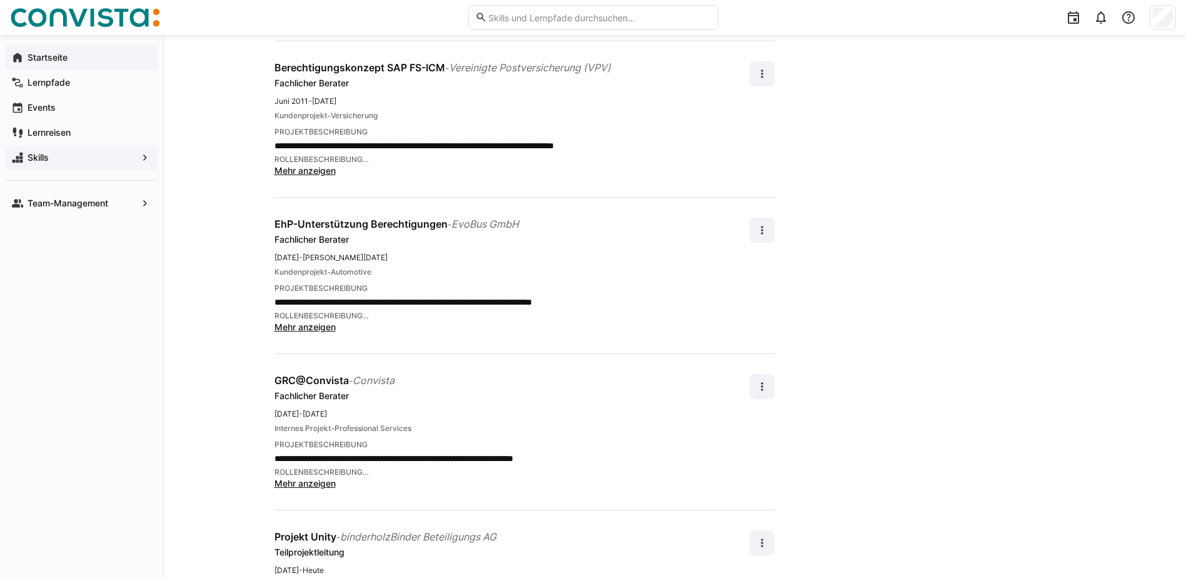
scroll to position [3388, 0]
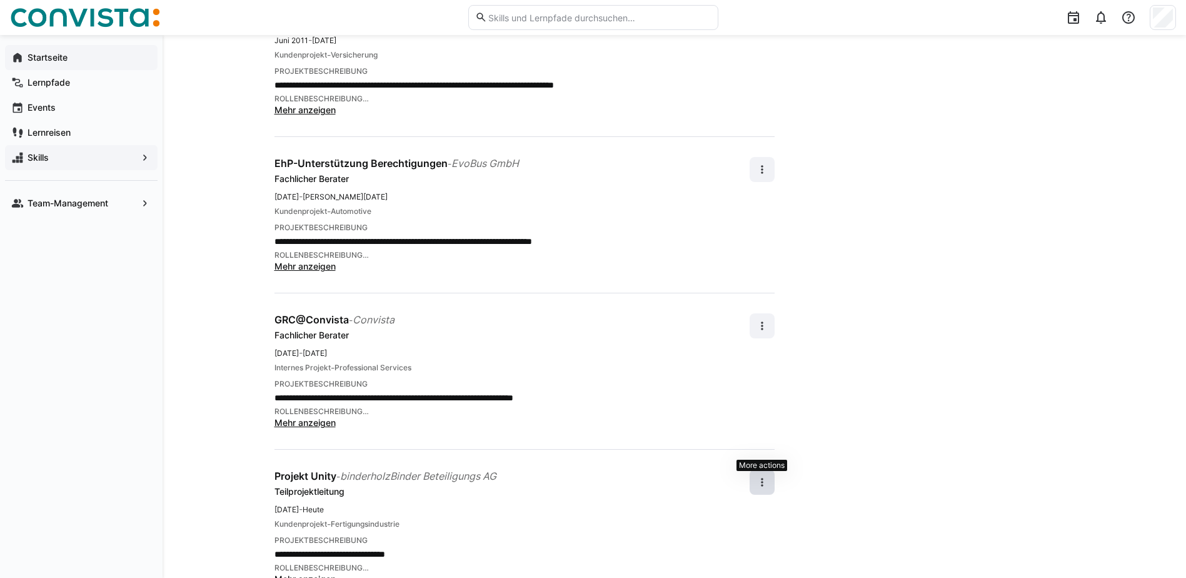
click at [768, 476] on eds-icon at bounding box center [762, 482] width 13 height 13
click at [750, 477] on div "Bearbeiten" at bounding box center [741, 477] width 44 height 13
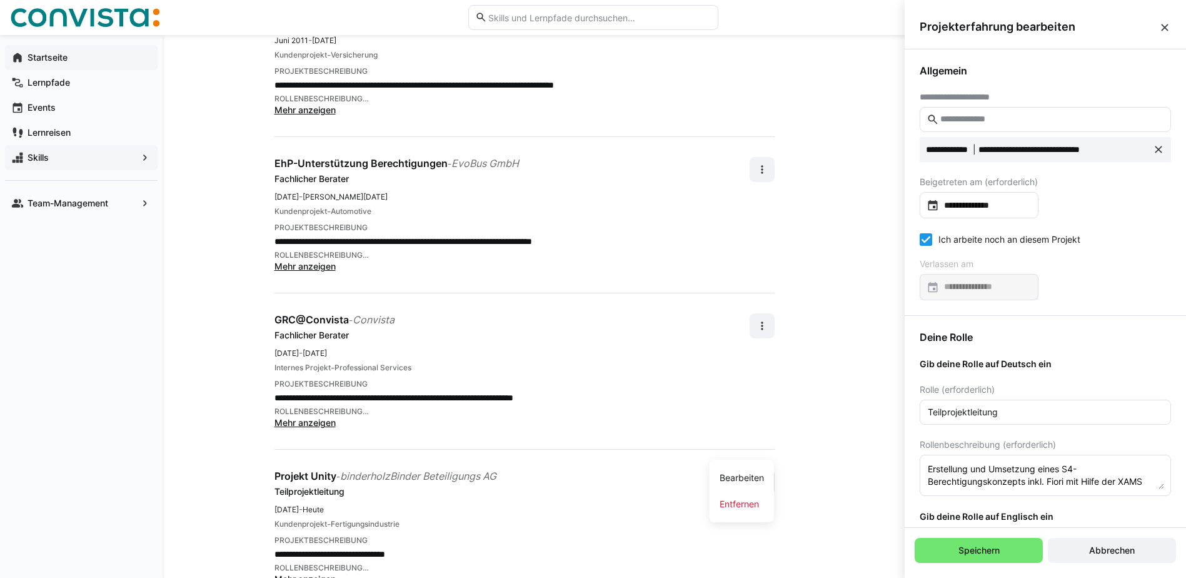
scroll to position [0, 0]
click at [1013, 205] on input "**********" at bounding box center [985, 205] width 93 height 13
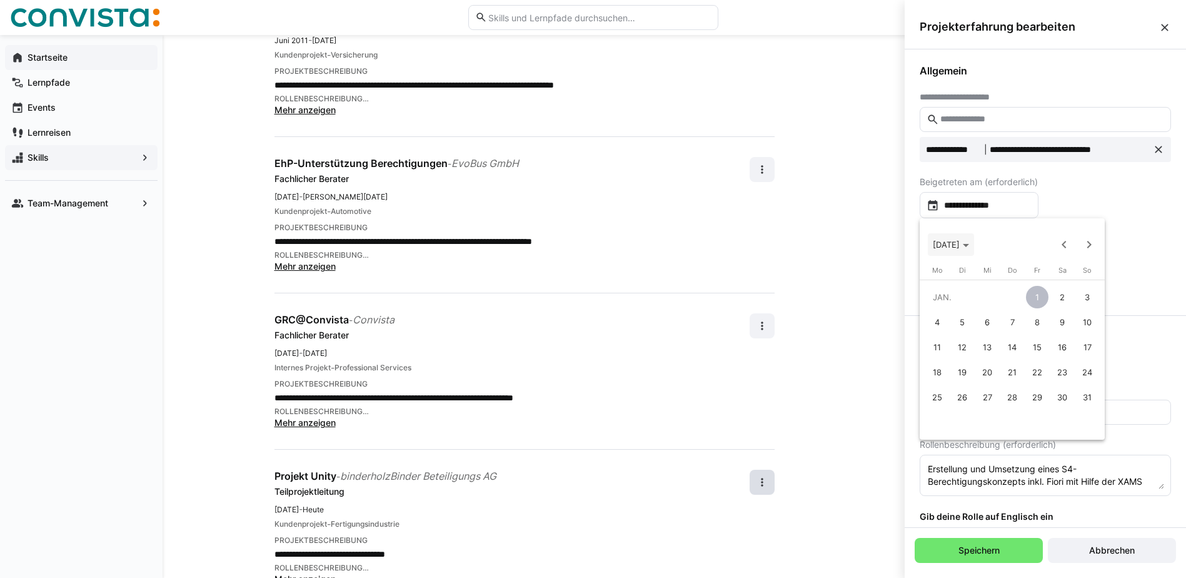
click at [969, 242] on span "[DATE]" at bounding box center [951, 244] width 36 height 10
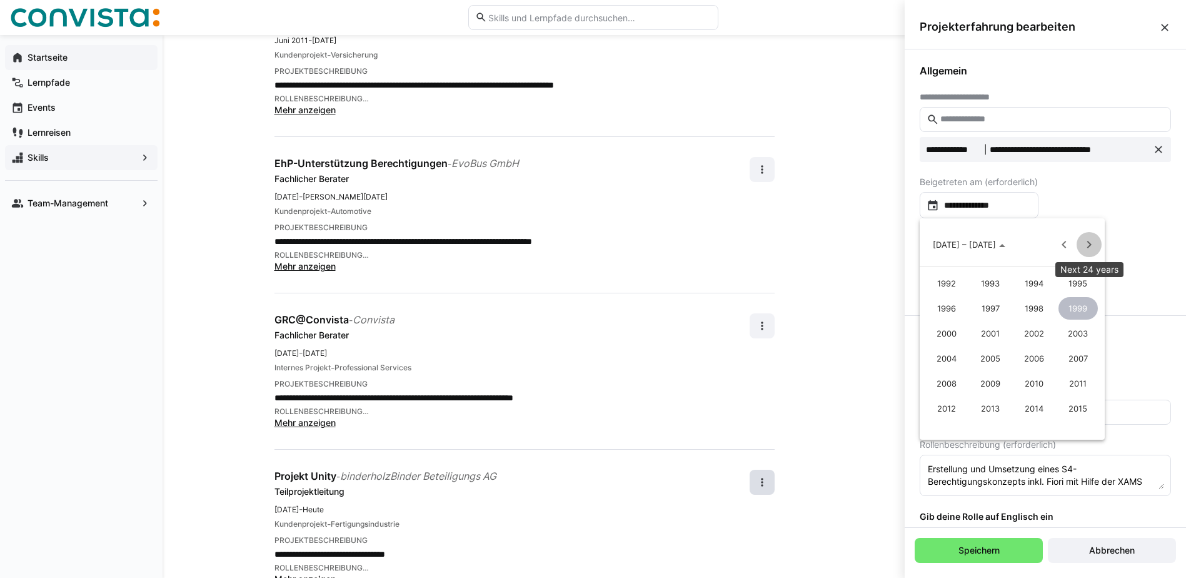
click at [1089, 238] on span "Next 24 years" at bounding box center [1088, 244] width 25 height 25
click at [947, 330] on span "2024" at bounding box center [946, 333] width 39 height 23
click at [1077, 306] on span "APR." at bounding box center [1077, 308] width 39 height 23
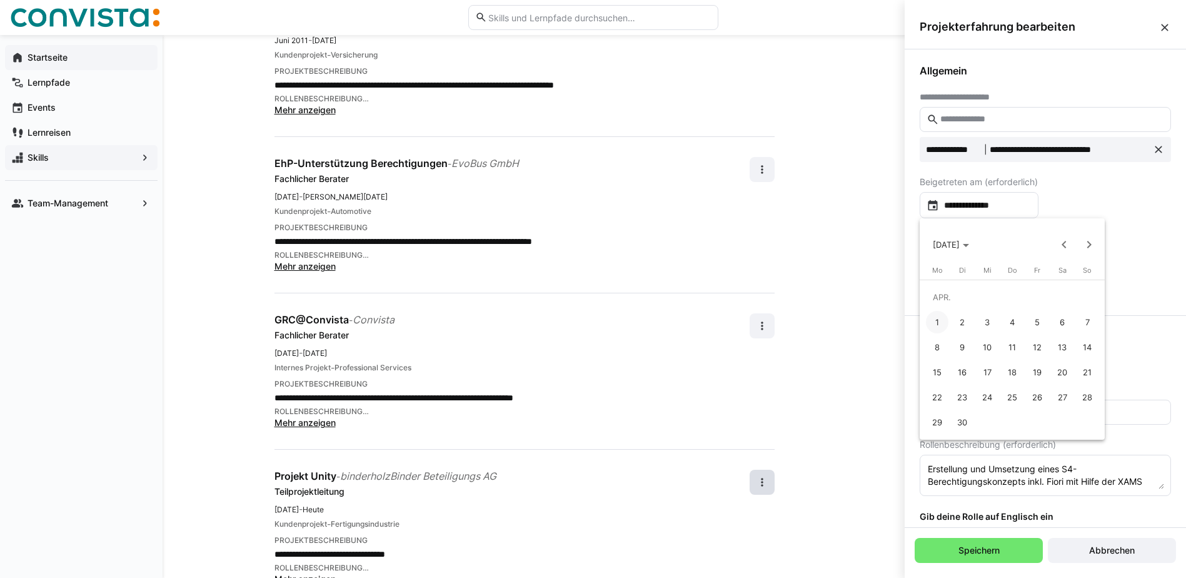
click at [934, 324] on span "1" at bounding box center [937, 322] width 23 height 23
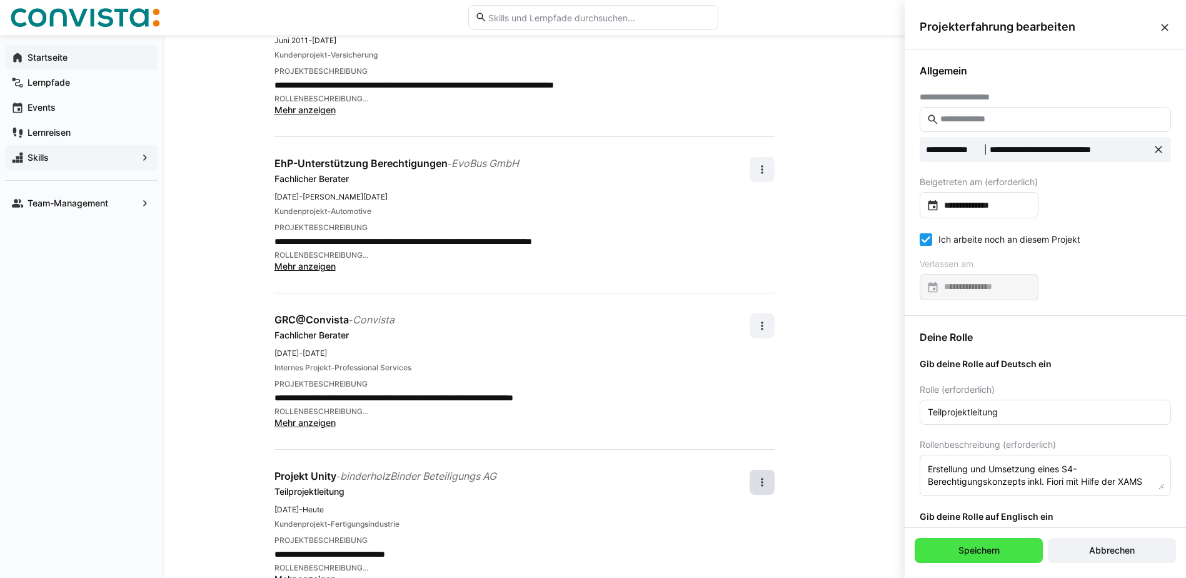
click at [983, 550] on span "Speichern" at bounding box center [978, 550] width 45 height 13
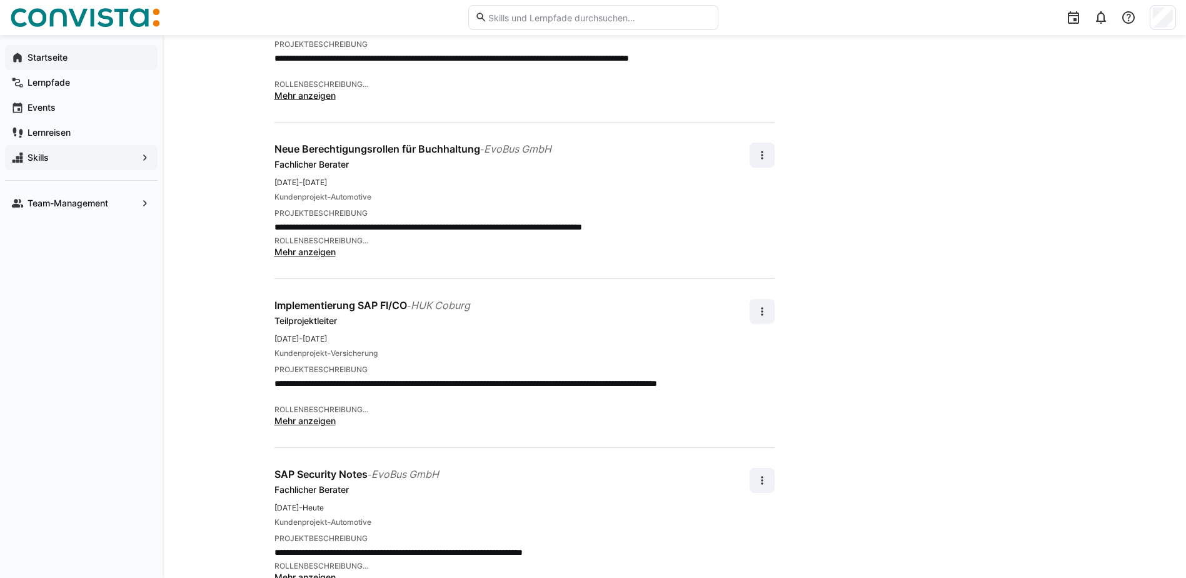
scroll to position [2450, 0]
